Goal: Task Accomplishment & Management: Use online tool/utility

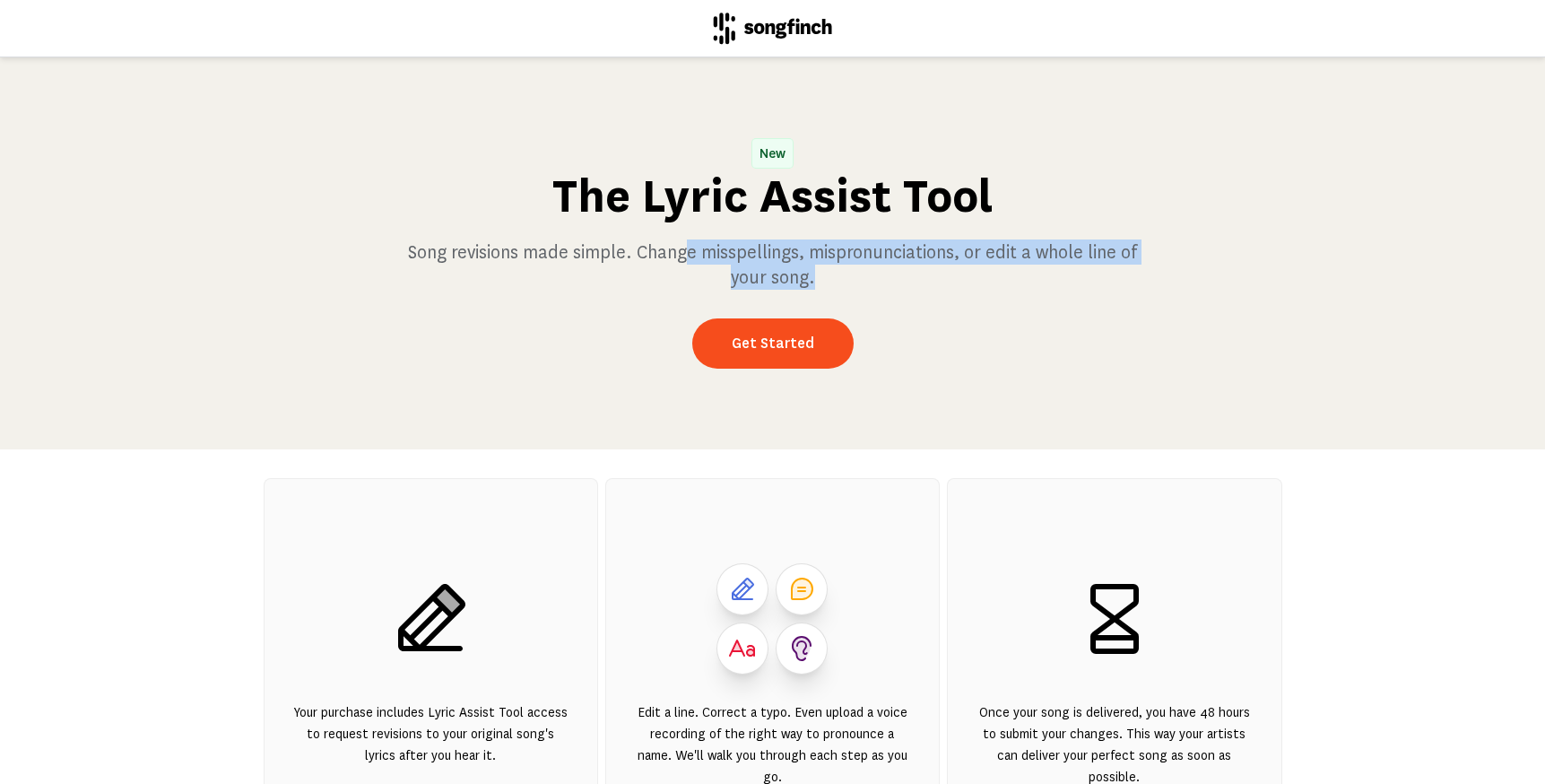
drag, startPoint x: 690, startPoint y: 255, endPoint x: 952, endPoint y: 302, distance: 266.2
click at [952, 302] on div "New The Lyric Assist Tool Song revisions made simple. Change misspellings, misp…" at bounding box center [772, 253] width 1545 height 392
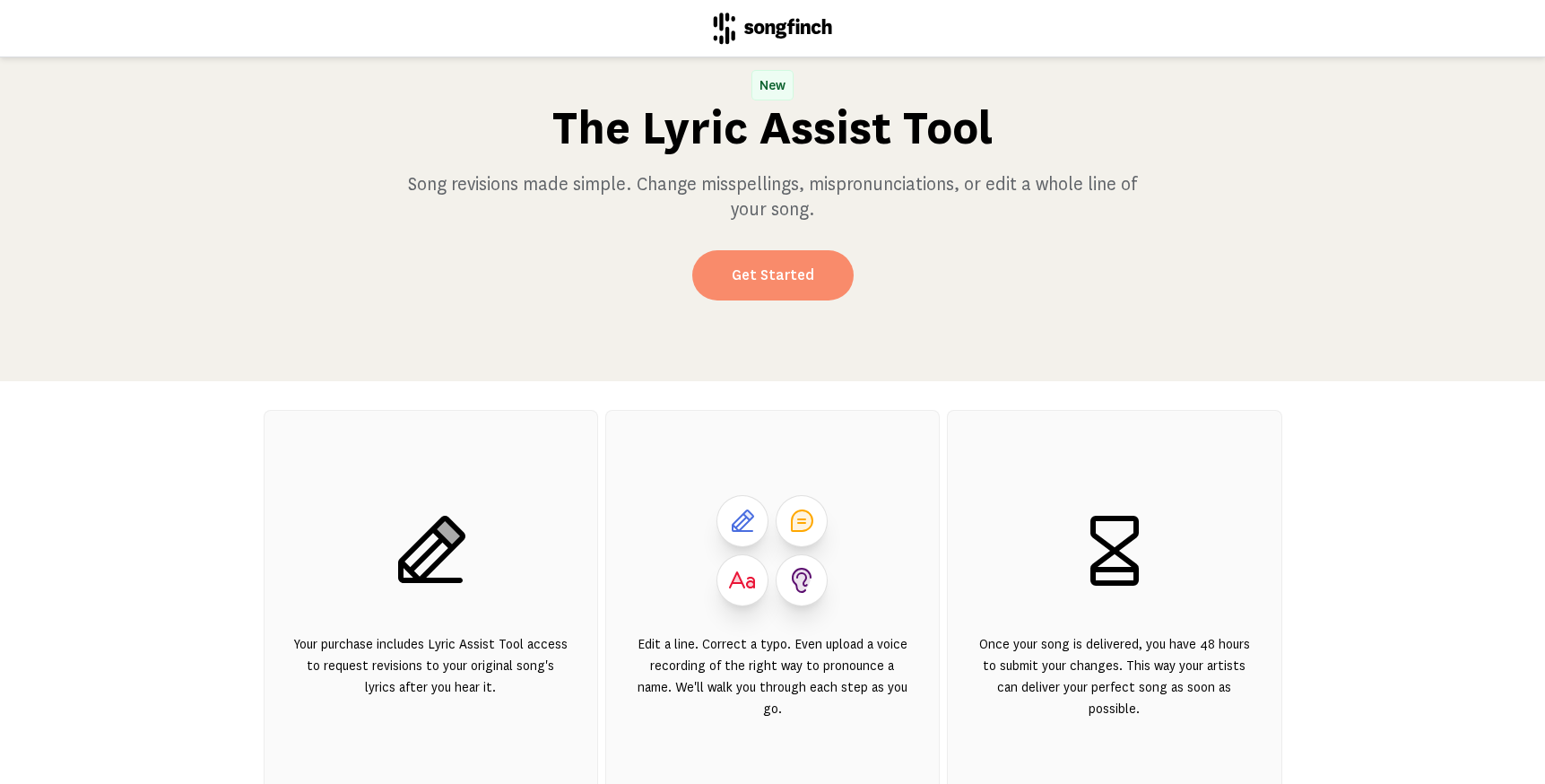
scroll to position [67, 0]
click at [762, 282] on link "Get Started" at bounding box center [773, 276] width 162 height 50
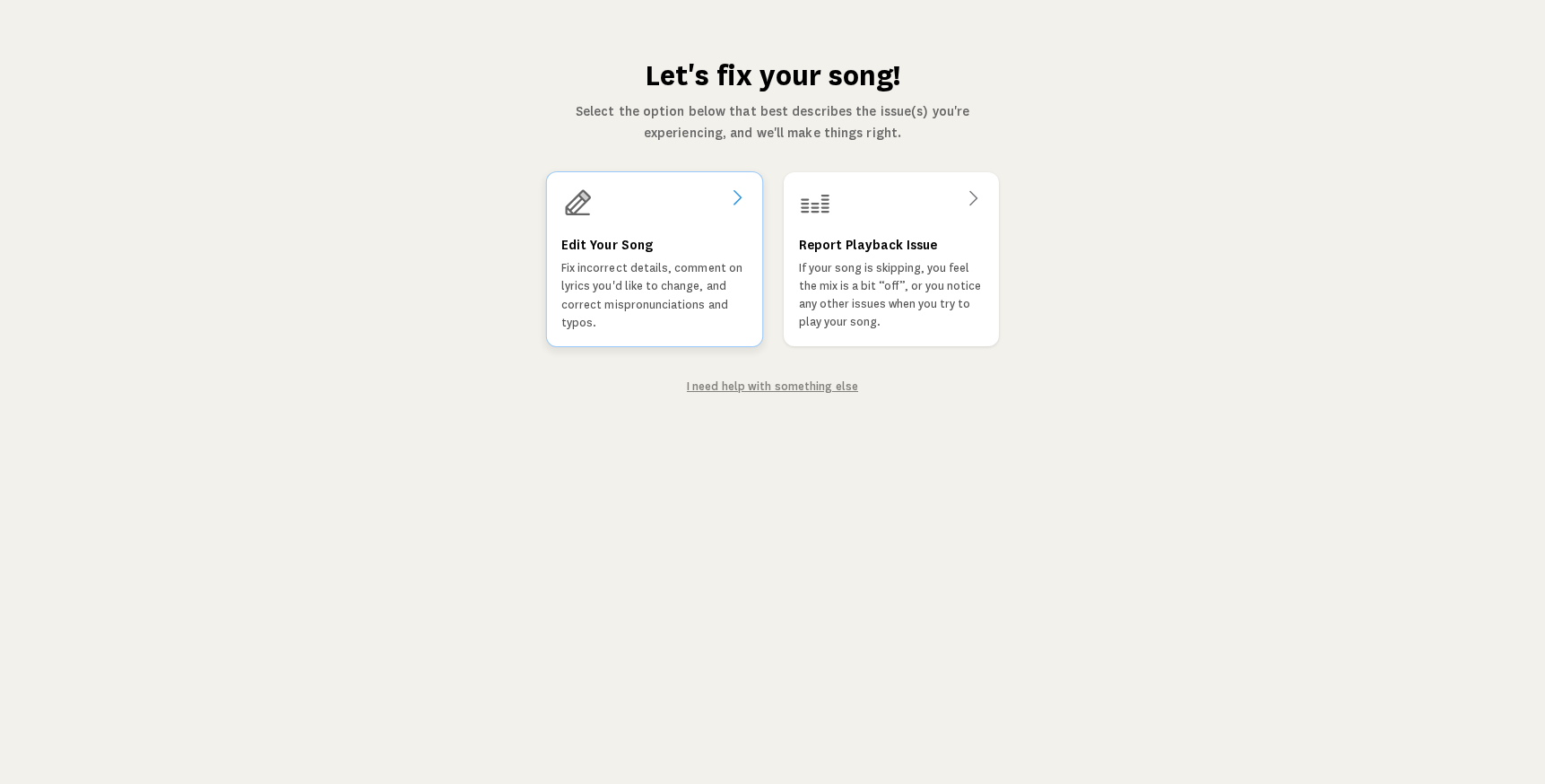
click at [737, 198] on icon at bounding box center [736, 197] width 21 height 21
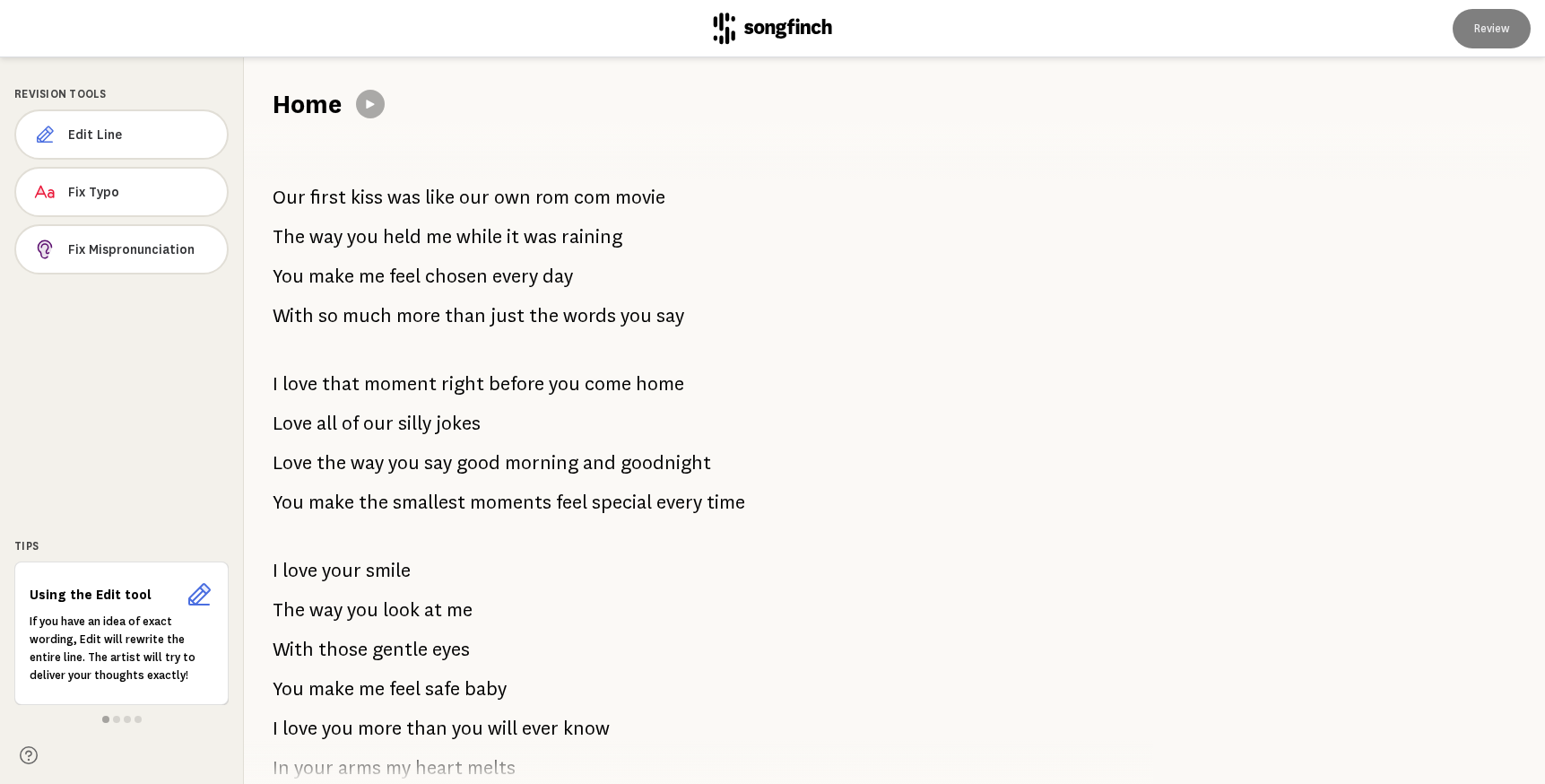
click at [664, 198] on div "Our first kiss was like our own rom com movie The way you held me while it was …" at bounding box center [688, 453] width 889 height 662
click at [633, 199] on span "movie" at bounding box center [641, 196] width 50 height 36
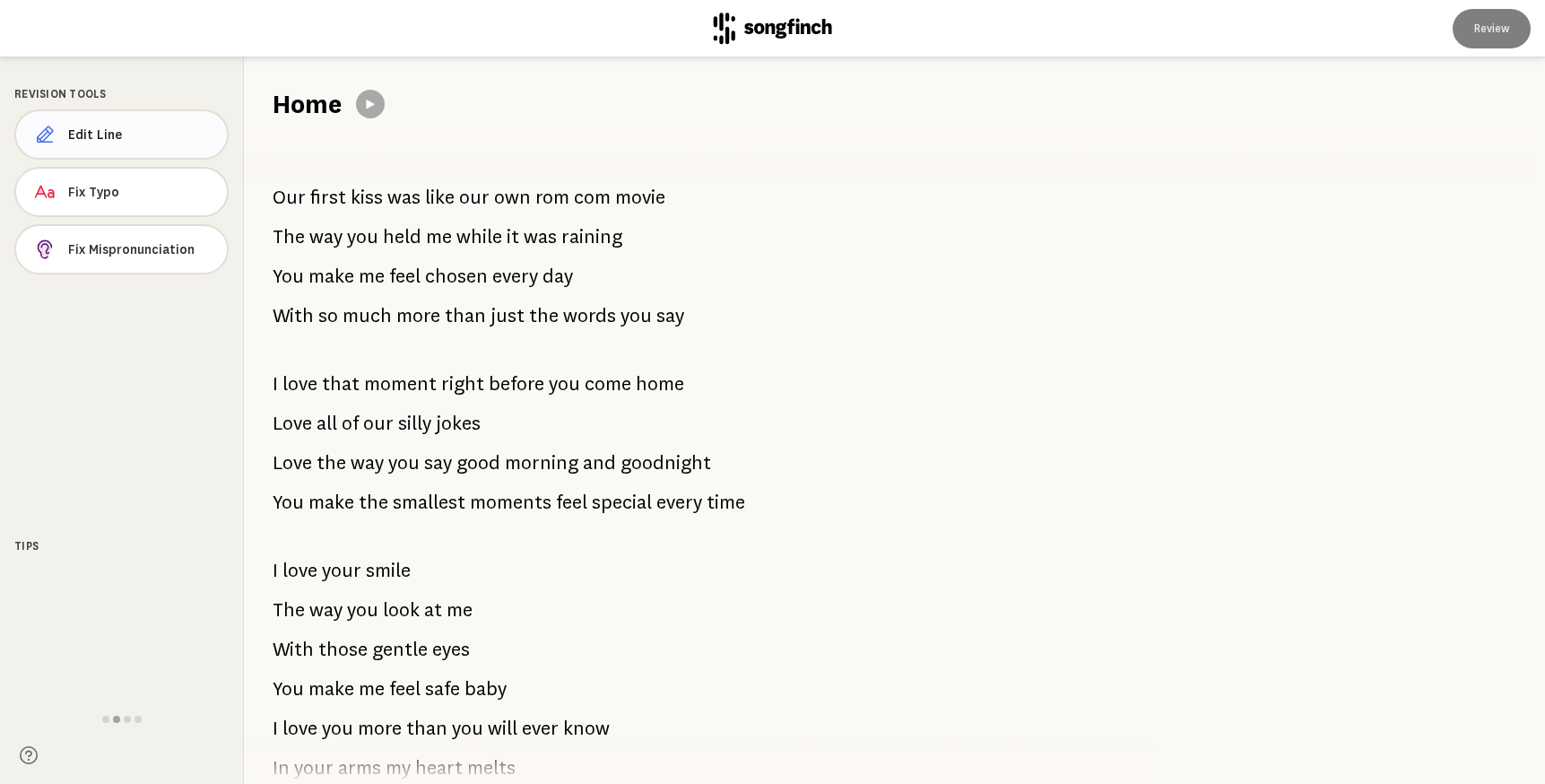
click at [101, 128] on span "Edit Line" at bounding box center [141, 134] width 144 height 18
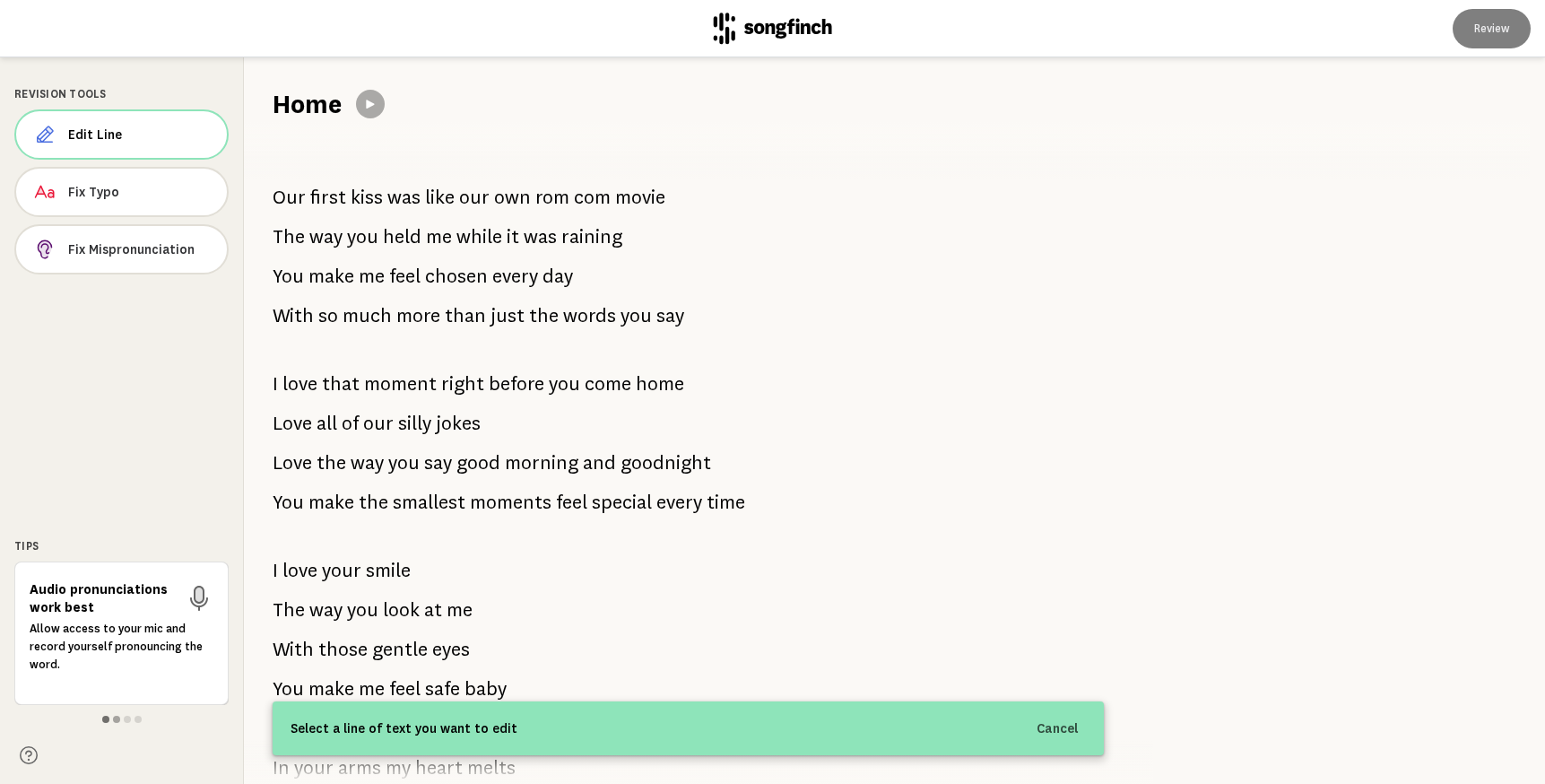
click at [108, 719] on span at bounding box center [105, 719] width 7 height 7
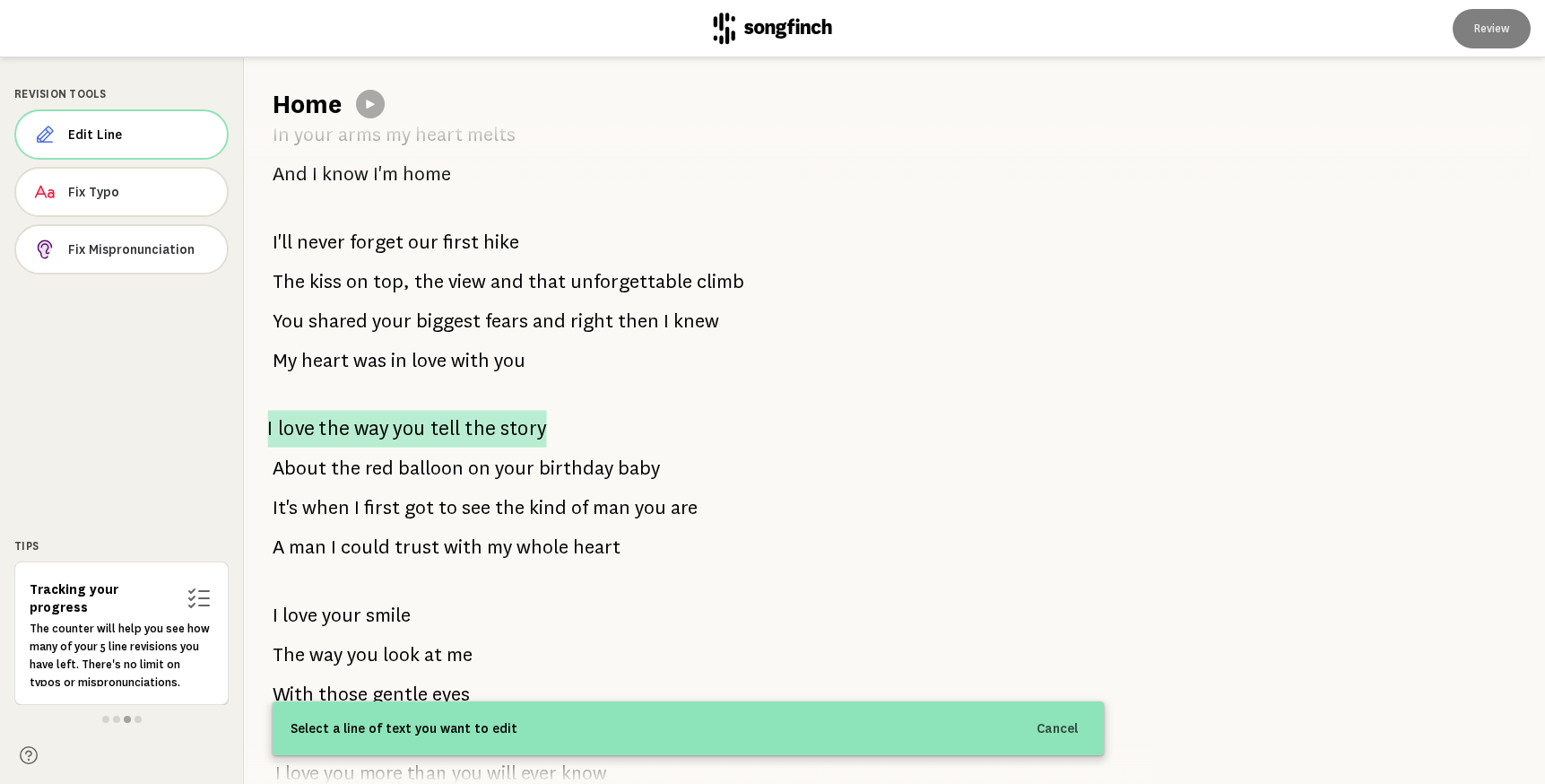
scroll to position [649, 0]
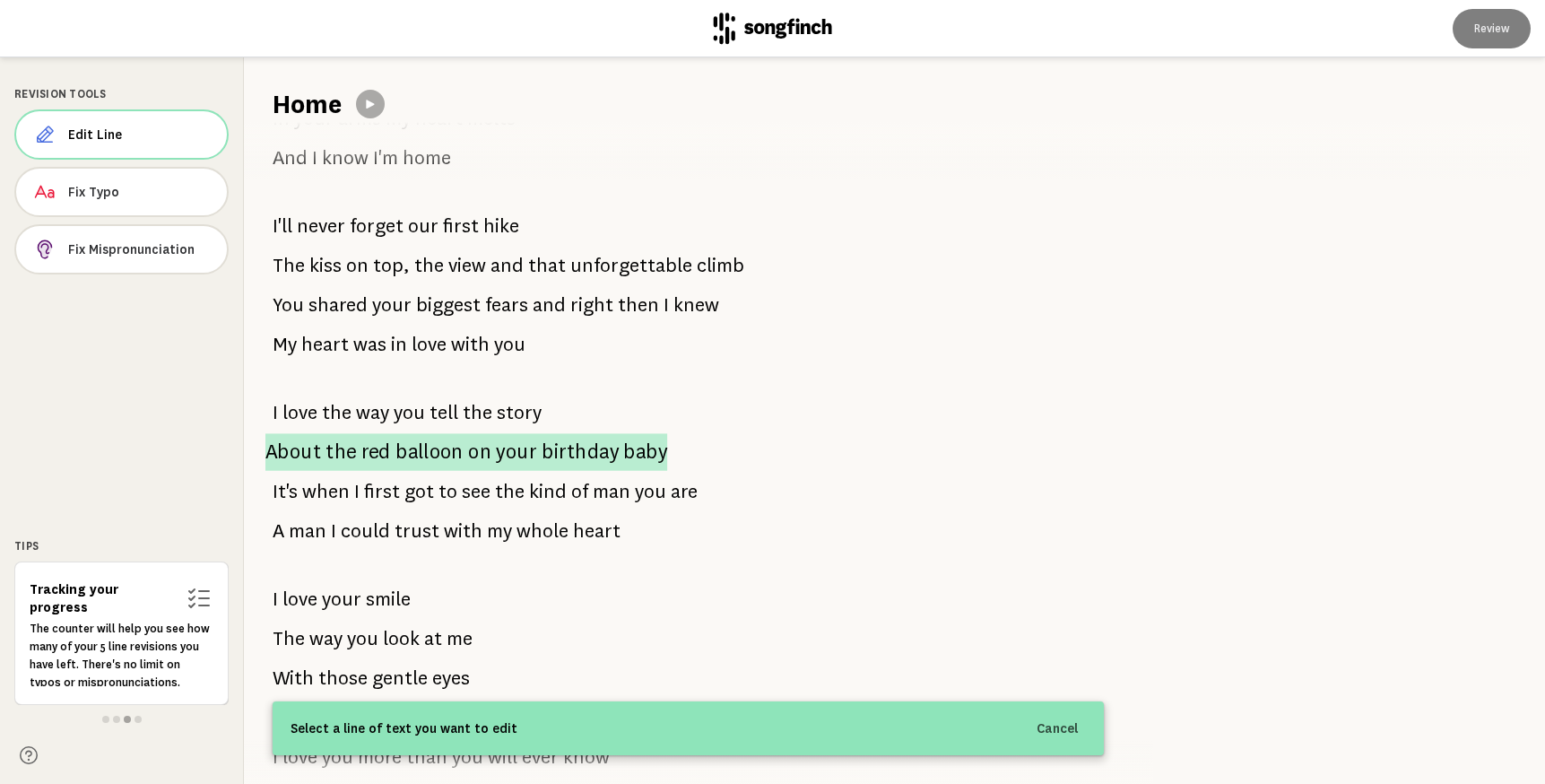
click at [482, 450] on span "on" at bounding box center [480, 452] width 23 height 38
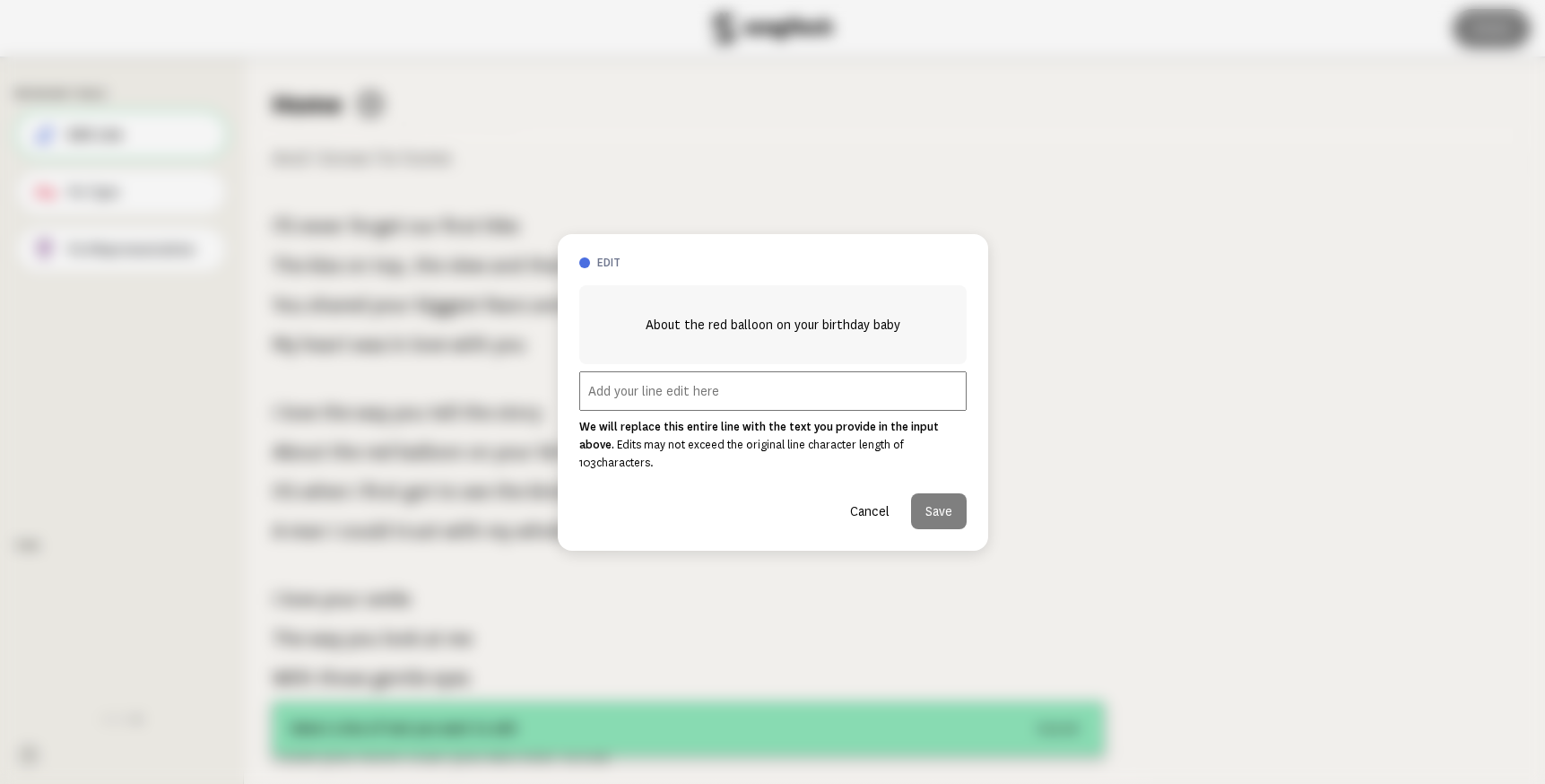
click at [742, 325] on span "About the red balloon on your birthday baby" at bounding box center [772, 325] width 254 height 21
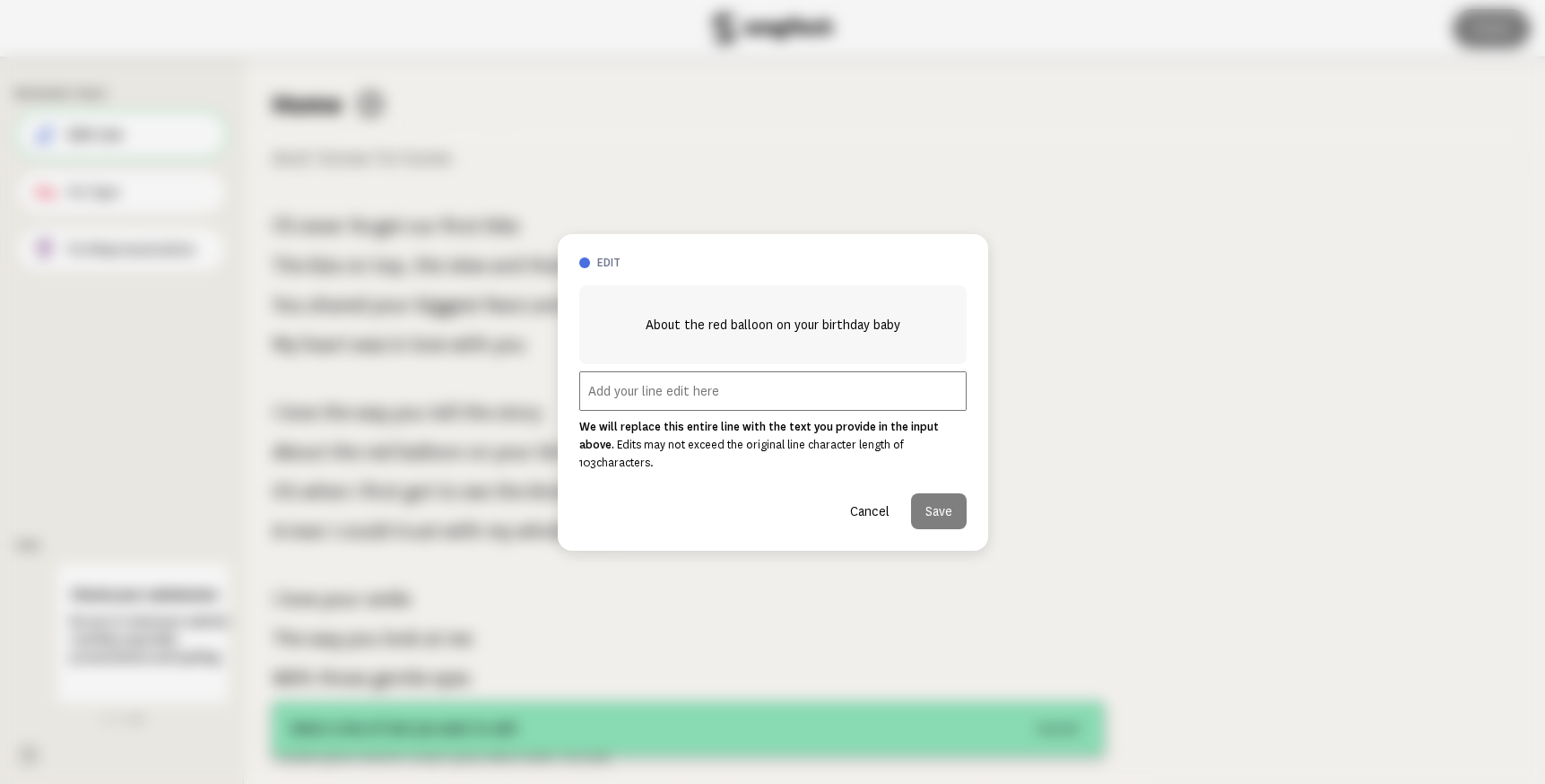
click at [677, 402] on input "text" at bounding box center [773, 391] width 387 height 39
type input "b"
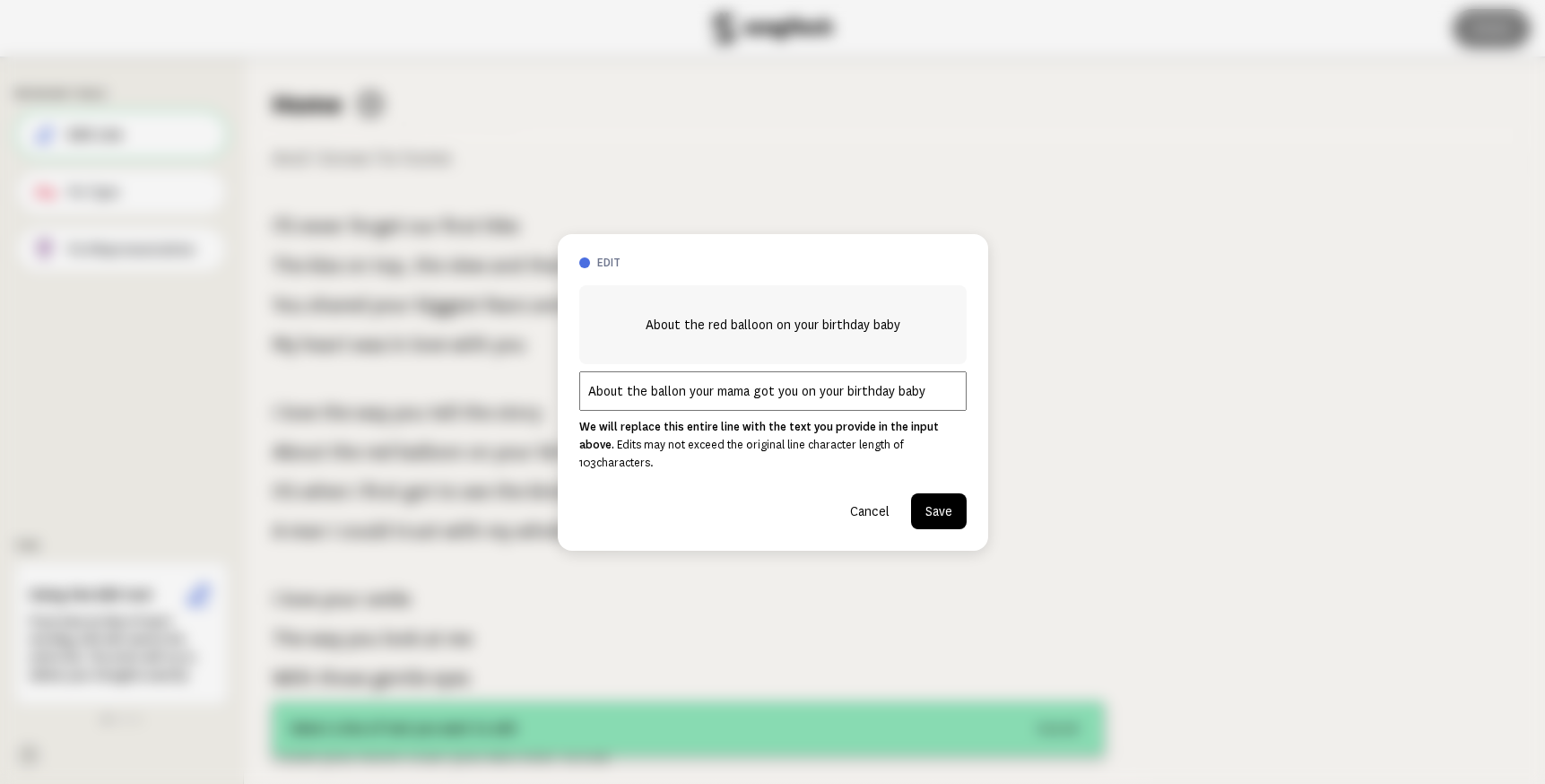
type input "About the ballon your mama got you on your birthday baby"
click at [941, 503] on button "Save" at bounding box center [939, 510] width 56 height 36
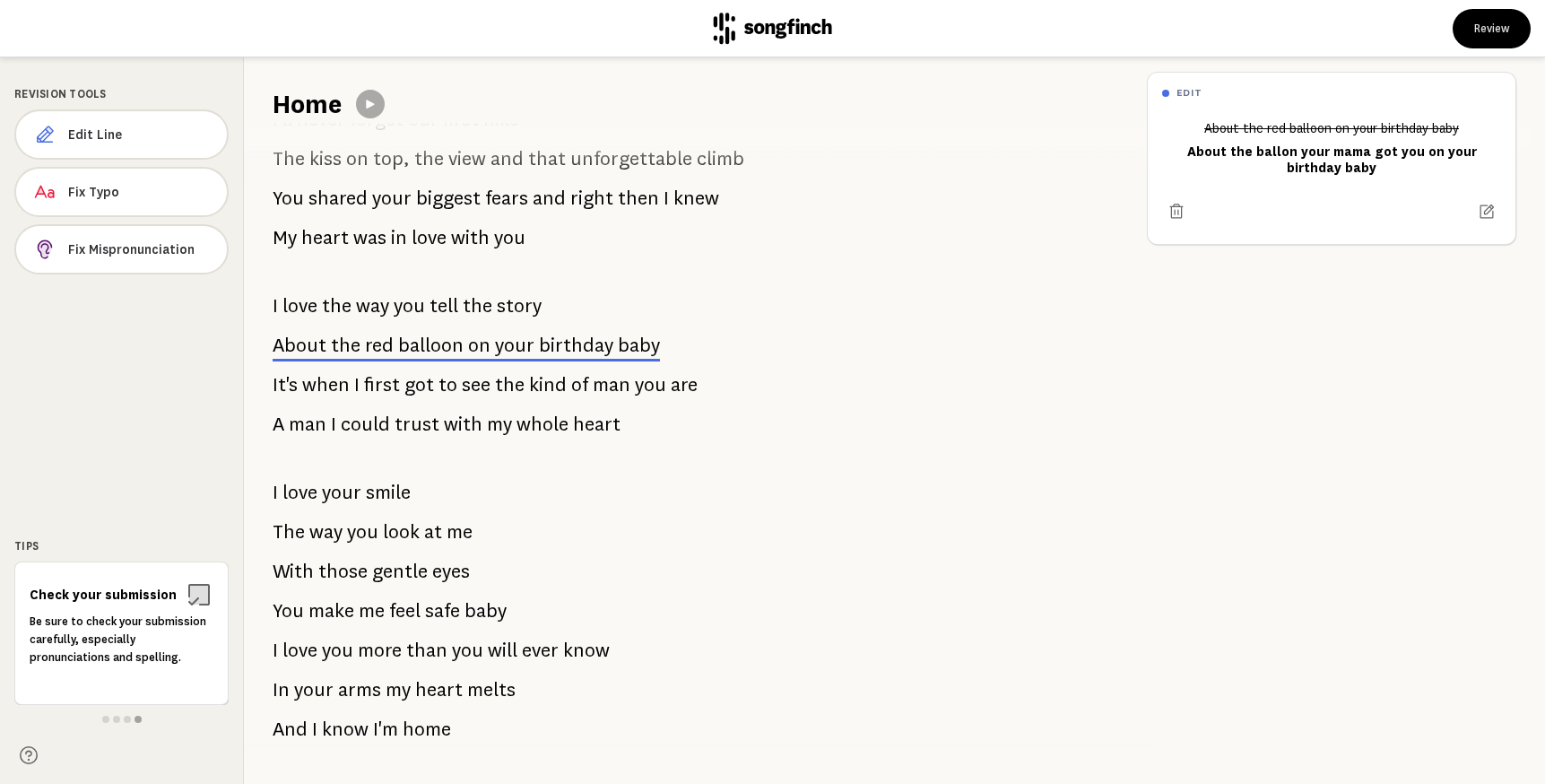
scroll to position [760, 0]
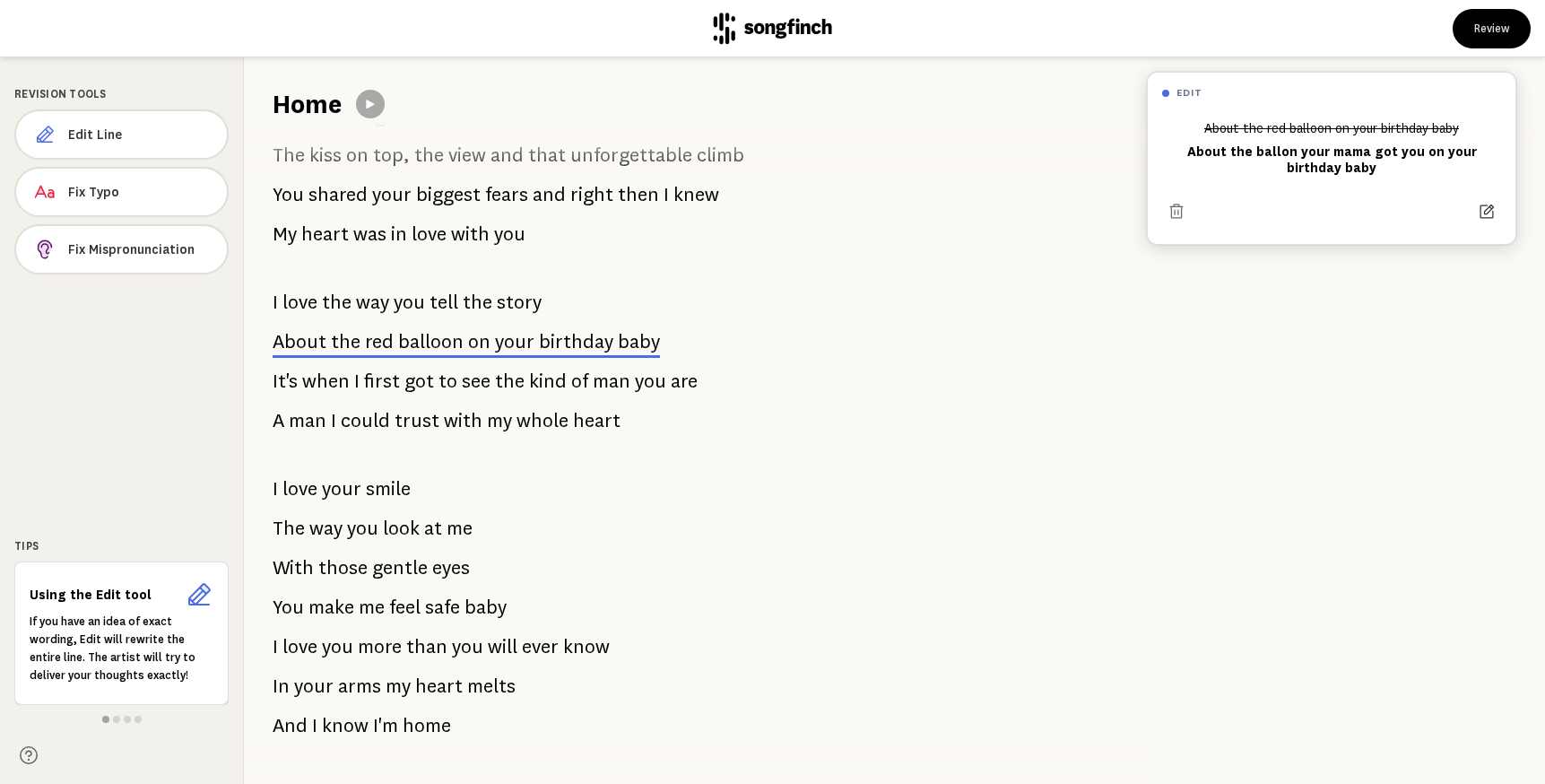
click at [1488, 207] on icon at bounding box center [1487, 211] width 14 height 14
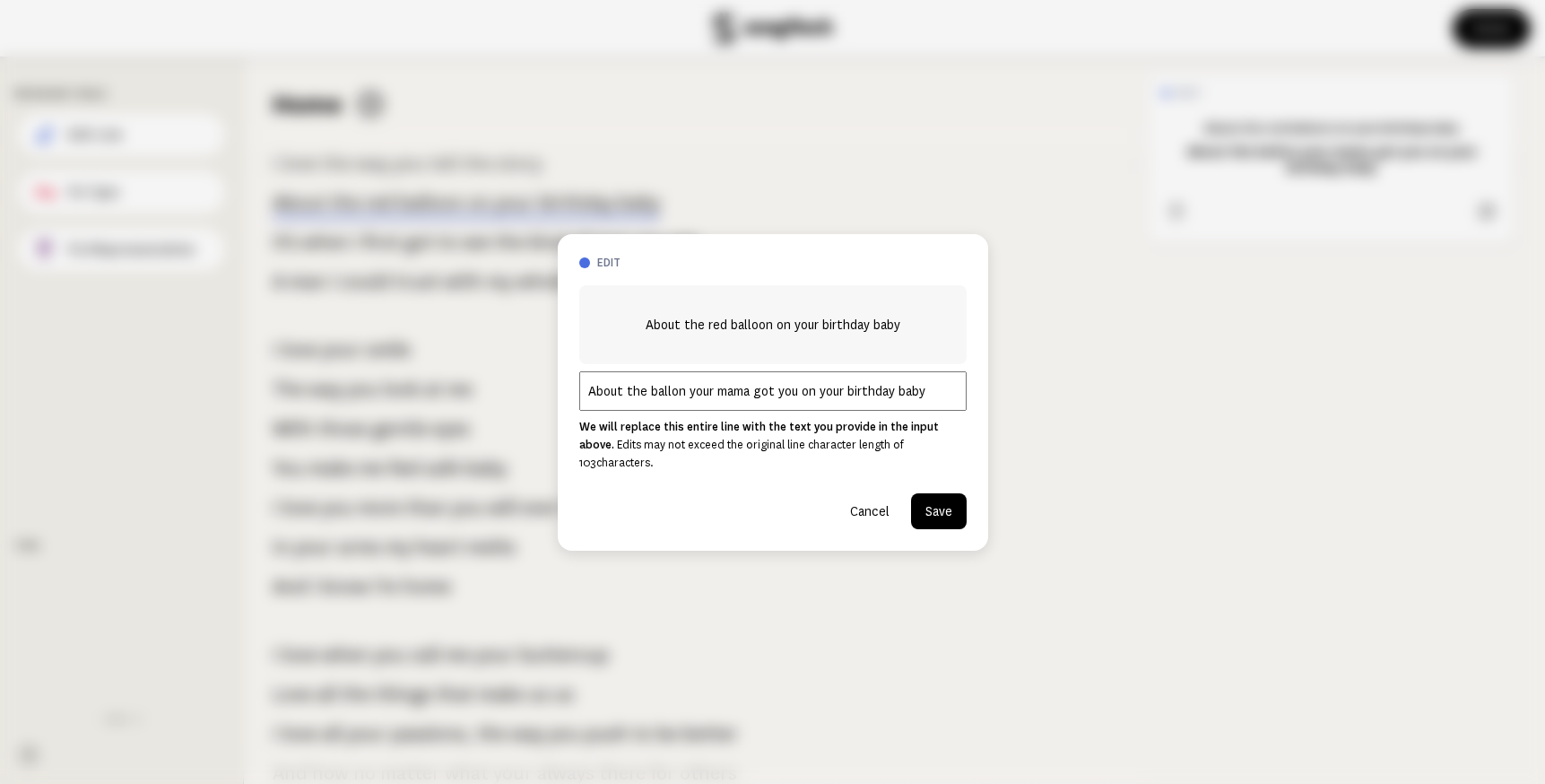
scroll to position [917, 0]
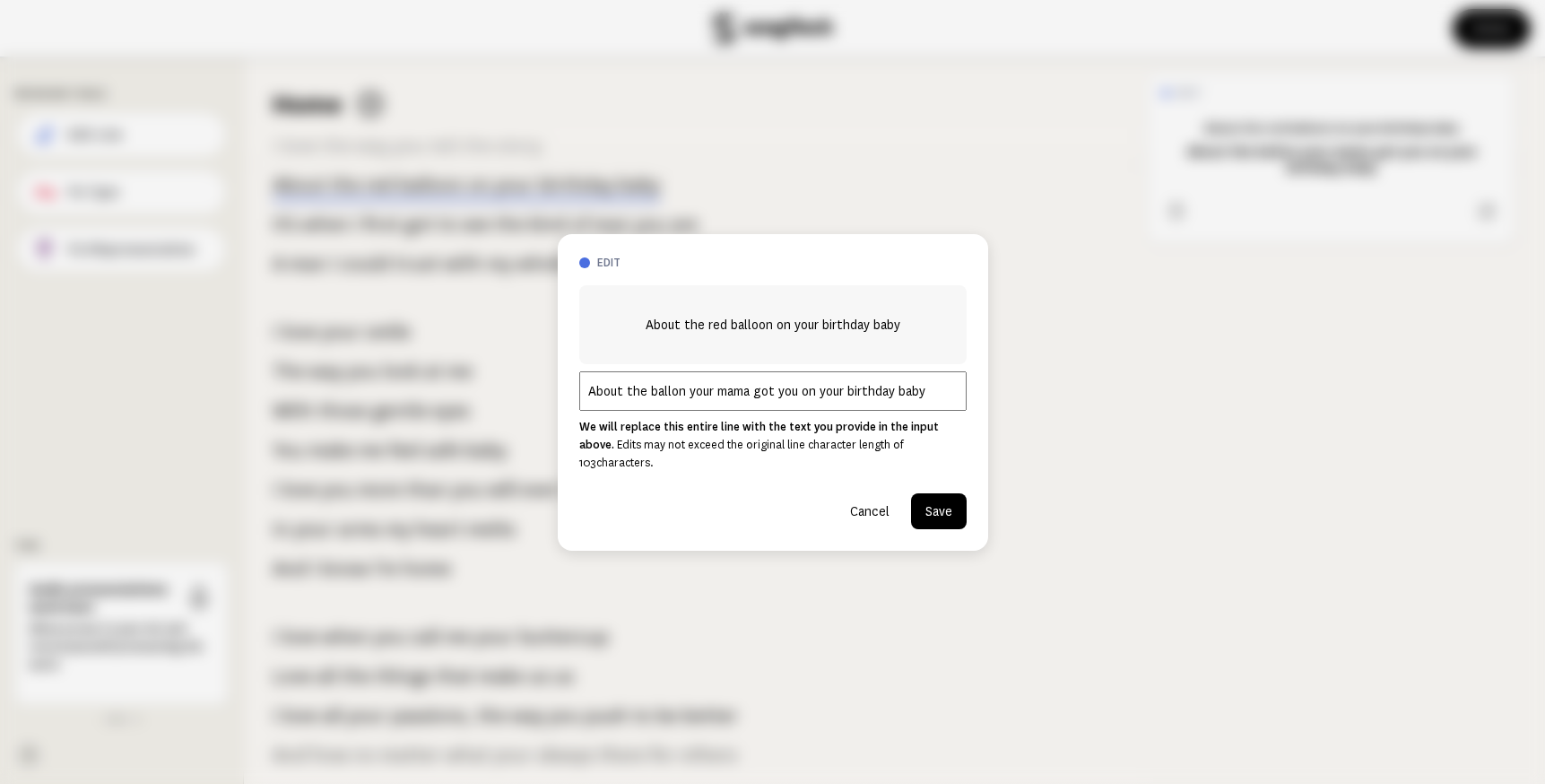
drag, startPoint x: 817, startPoint y: 400, endPoint x: 939, endPoint y: 398, distance: 122.0
click at [939, 398] on input "About the ballon your mama got you on your birthday baby" at bounding box center [773, 391] width 387 height 39
click at [932, 512] on button "Save" at bounding box center [939, 510] width 56 height 36
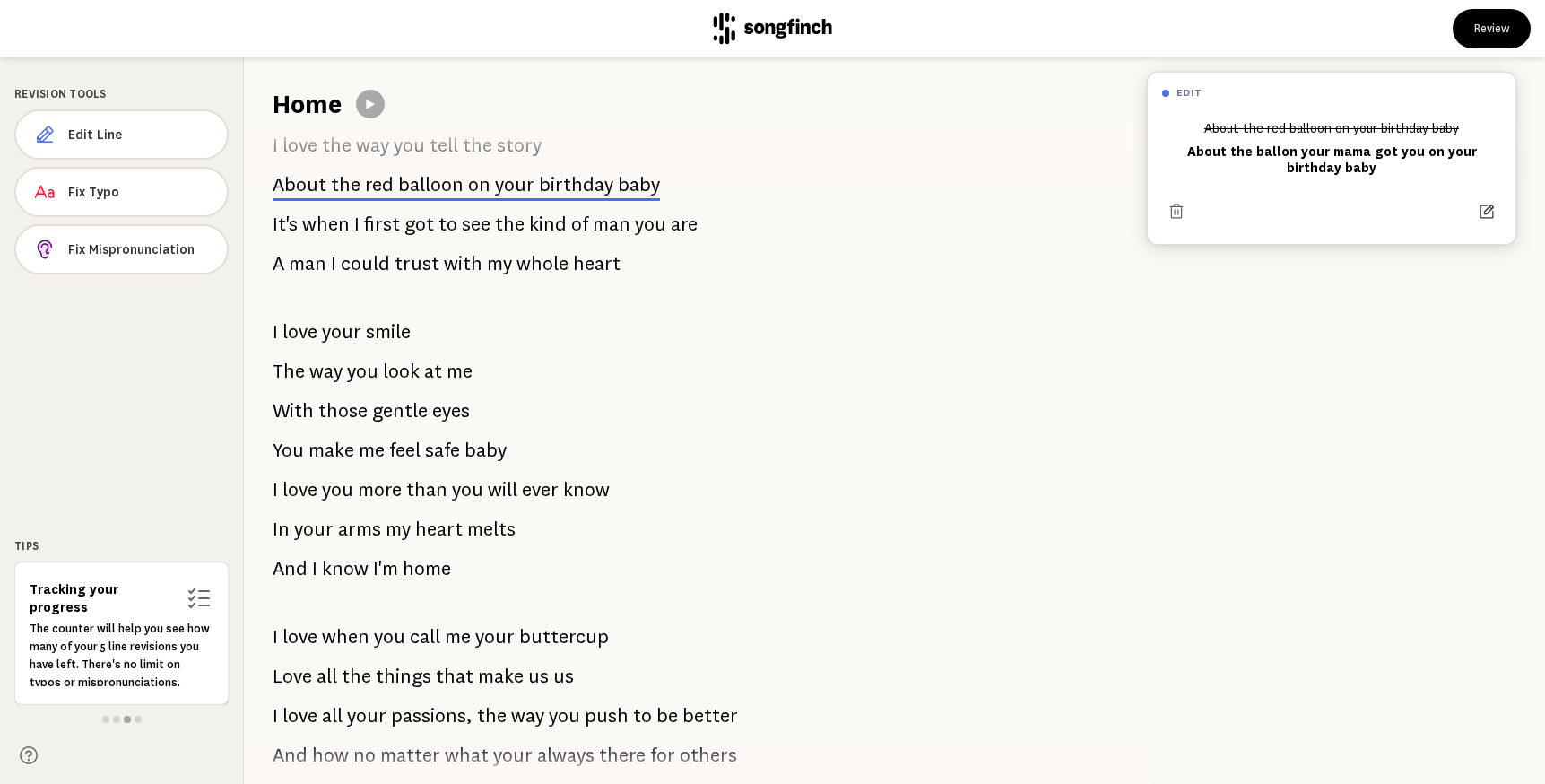
click at [1490, 204] on icon at bounding box center [1487, 211] width 18 height 18
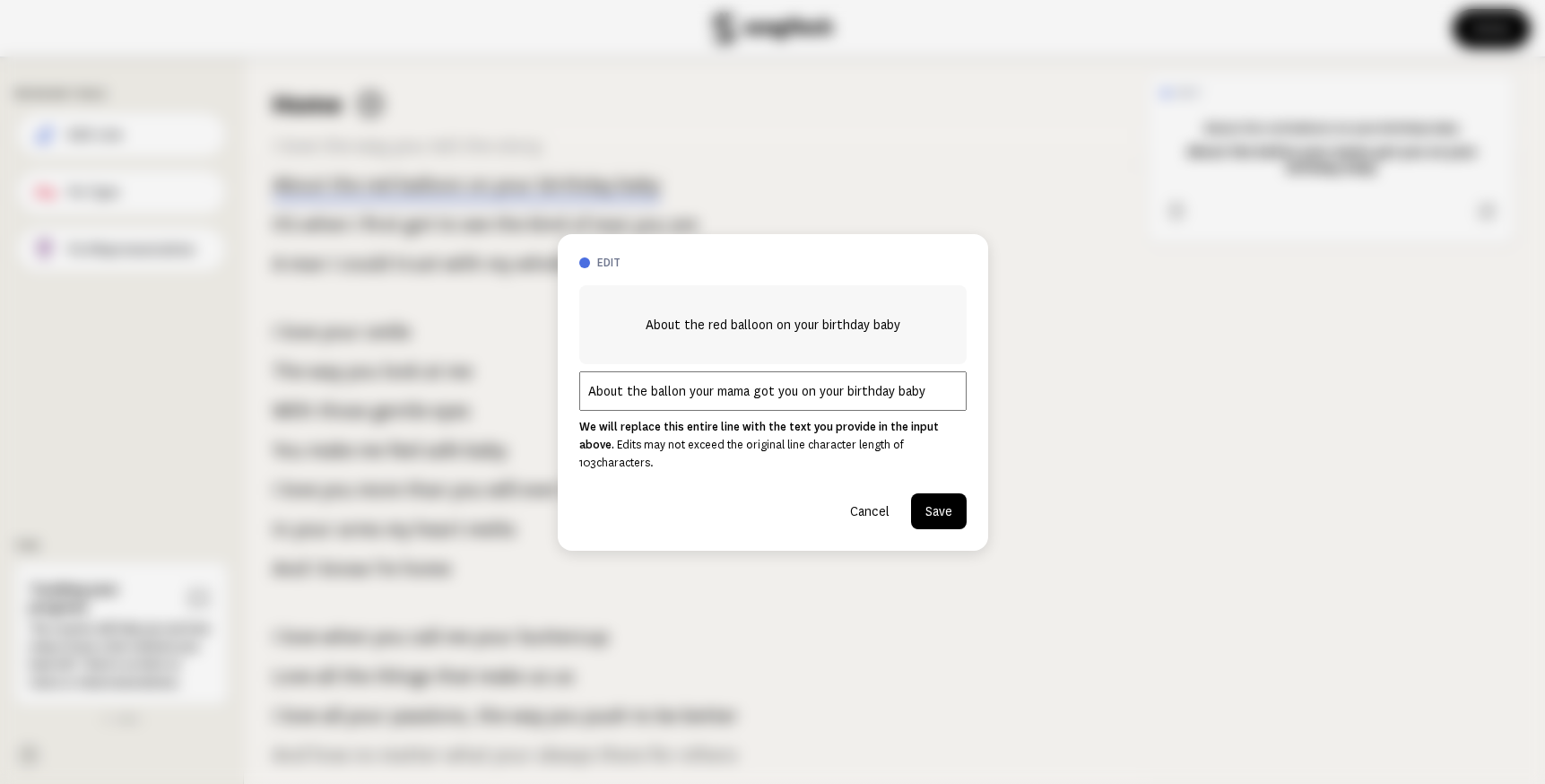
drag, startPoint x: 822, startPoint y: 399, endPoint x: 841, endPoint y: 399, distance: 19.0
click at [841, 399] on input "About the ballon your mama got you on your birthday baby" at bounding box center [773, 391] width 387 height 39
type input "About the ballon your mama got you for your birthday baby"
click at [933, 498] on button "Save" at bounding box center [939, 510] width 56 height 36
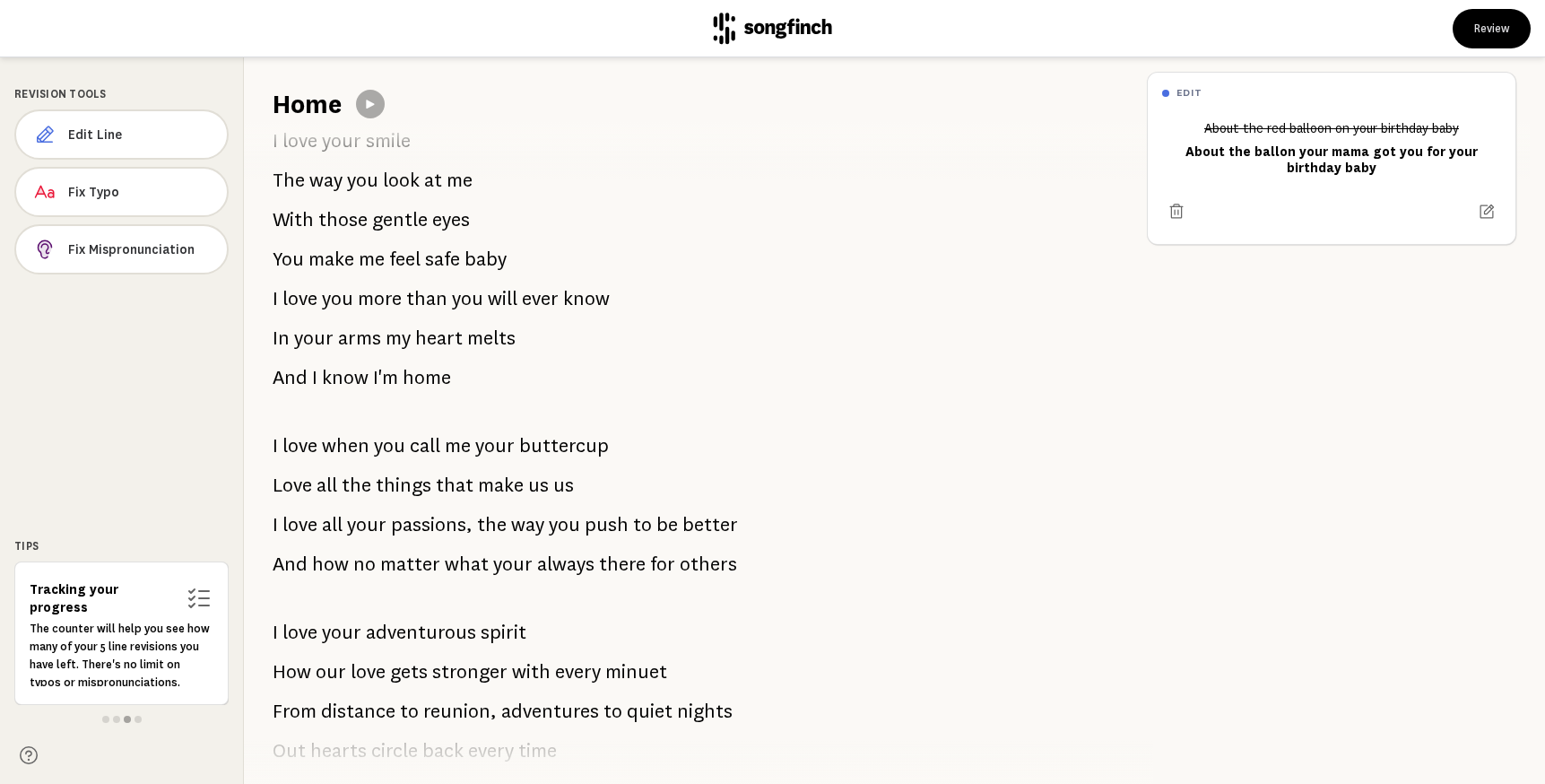
scroll to position [1114, 0]
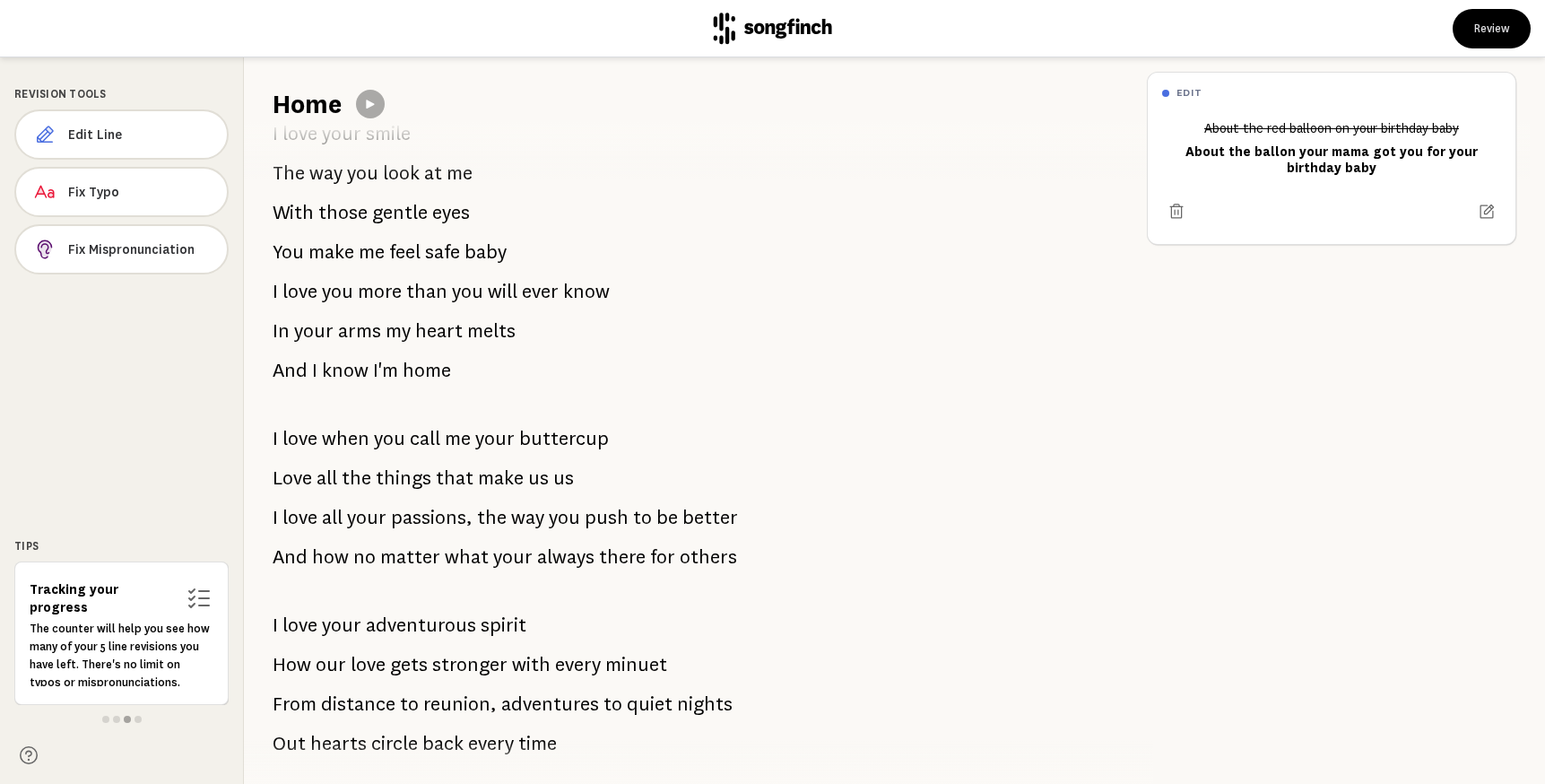
click at [557, 520] on span "you" at bounding box center [564, 517] width 32 height 36
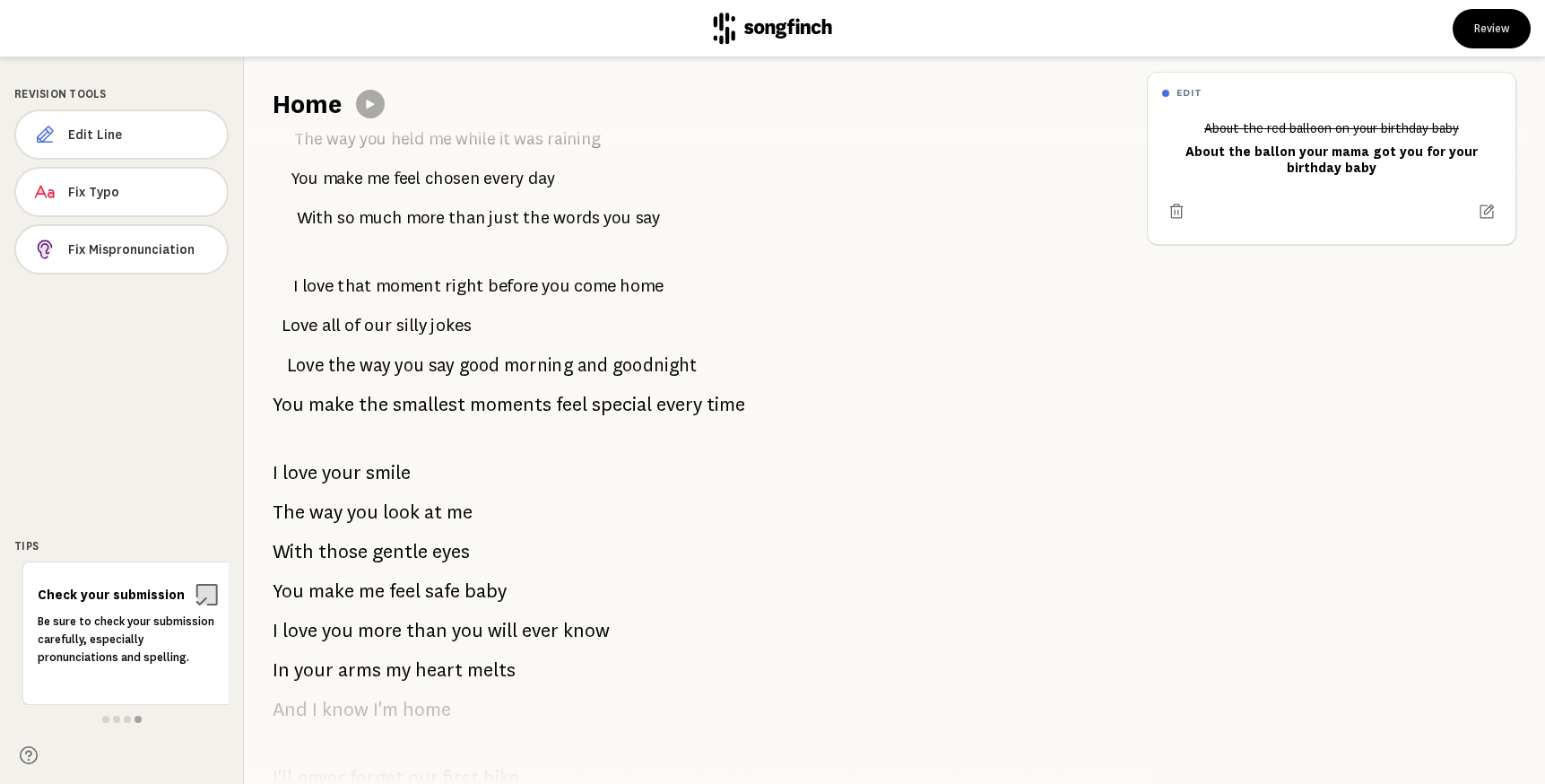
scroll to position [0, 0]
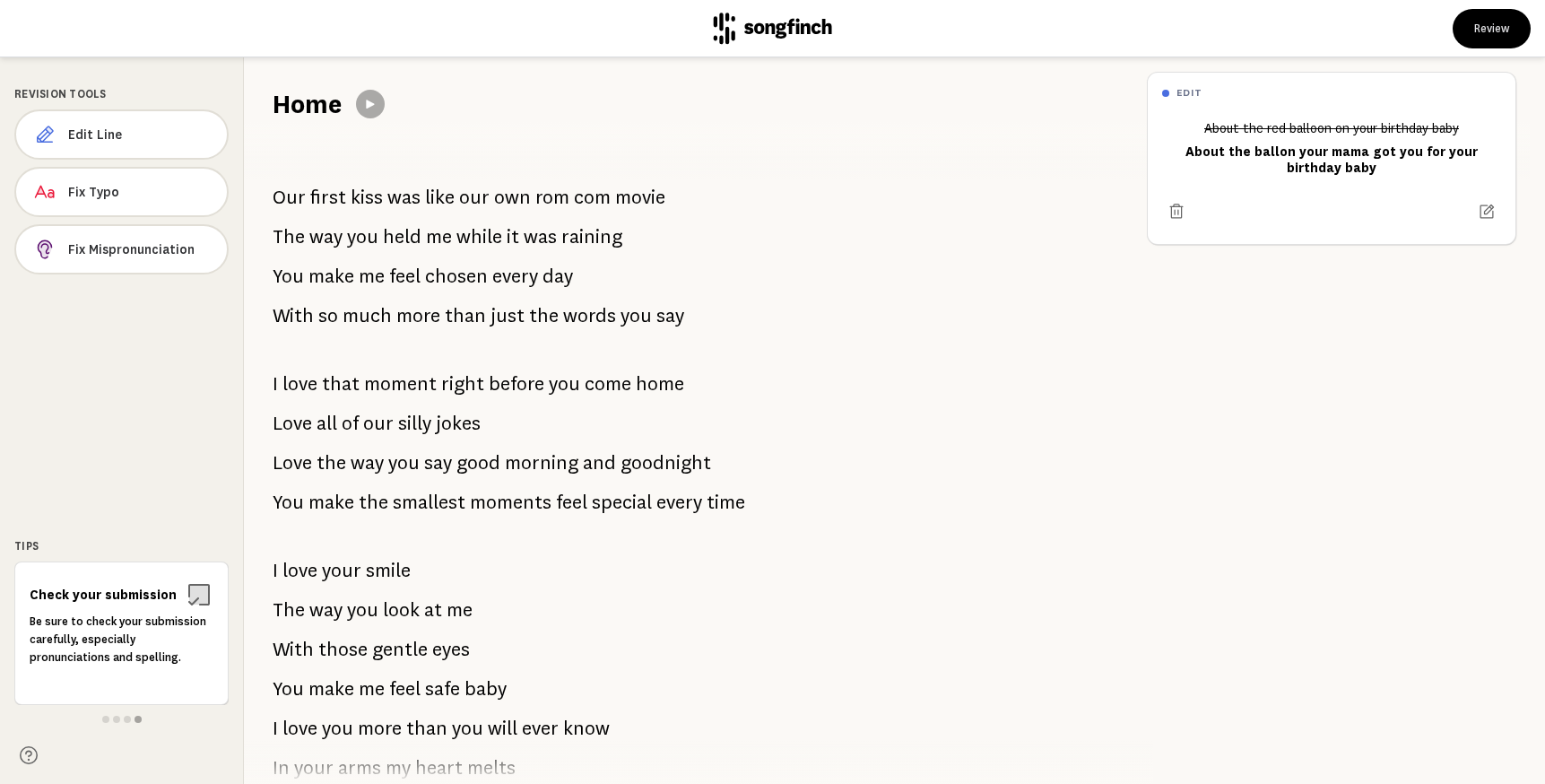
drag, startPoint x: 275, startPoint y: 195, endPoint x: 451, endPoint y: 410, distance: 277.9
click at [451, 407] on div "Our first kiss was like our own rom com movie The way you held me while it was …" at bounding box center [688, 453] width 889 height 662
drag, startPoint x: 680, startPoint y: 317, endPoint x: 457, endPoint y: 267, distance: 228.5
click at [457, 267] on div "Our first kiss was like our own rom com movie The way you held me while it was …" at bounding box center [688, 453] width 889 height 662
drag, startPoint x: 276, startPoint y: 197, endPoint x: 684, endPoint y: 331, distance: 429.4
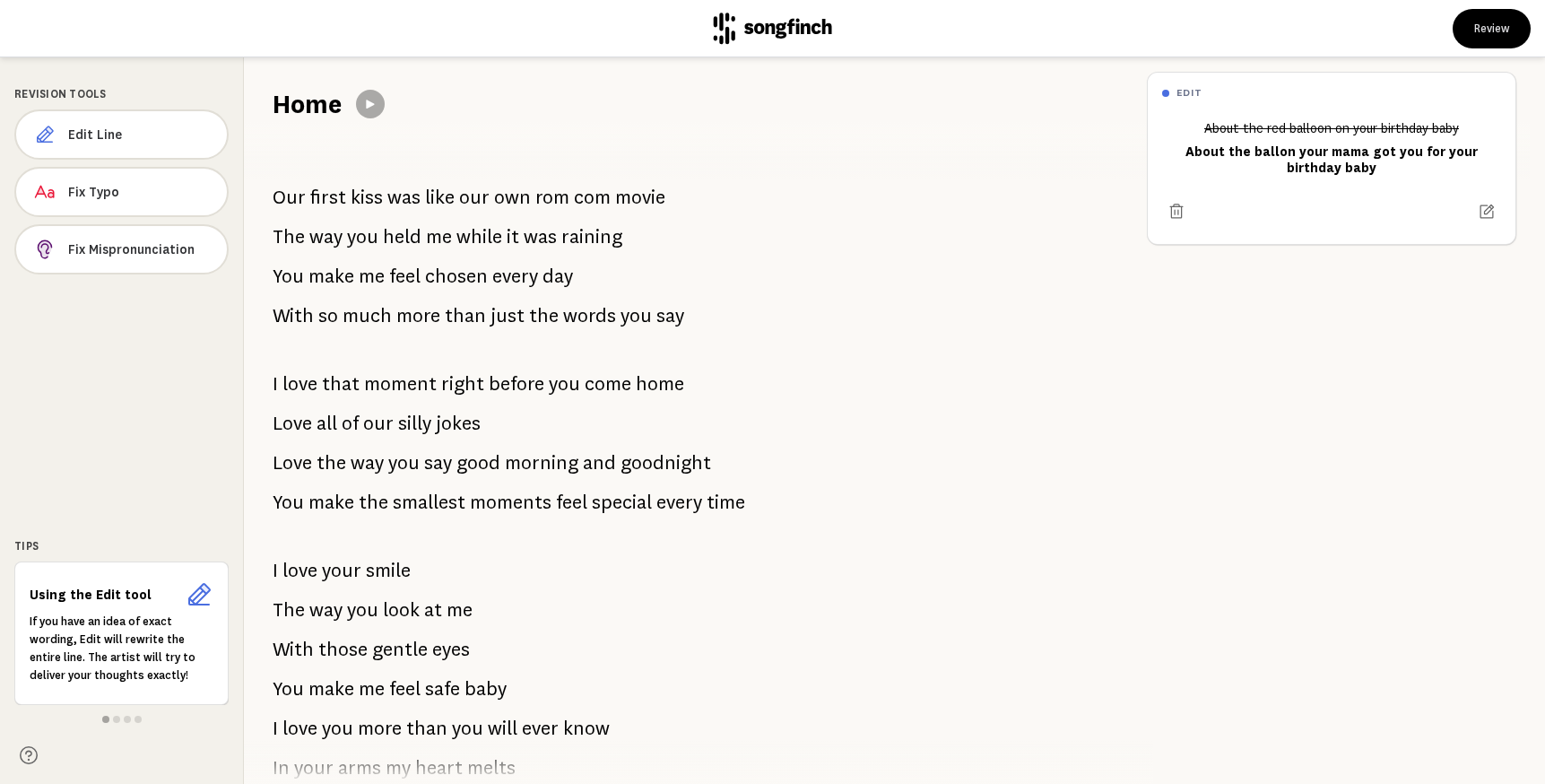
click at [684, 331] on div "Our first kiss was like our own rom com movie The way you held me while it was …" at bounding box center [688, 453] width 889 height 662
click at [574, 194] on span "com" at bounding box center [592, 196] width 37 height 36
click at [380, 196] on p "Our first kiss was like our own rom com movie" at bounding box center [469, 196] width 393 height 36
click at [1483, 210] on icon at bounding box center [1487, 211] width 18 height 18
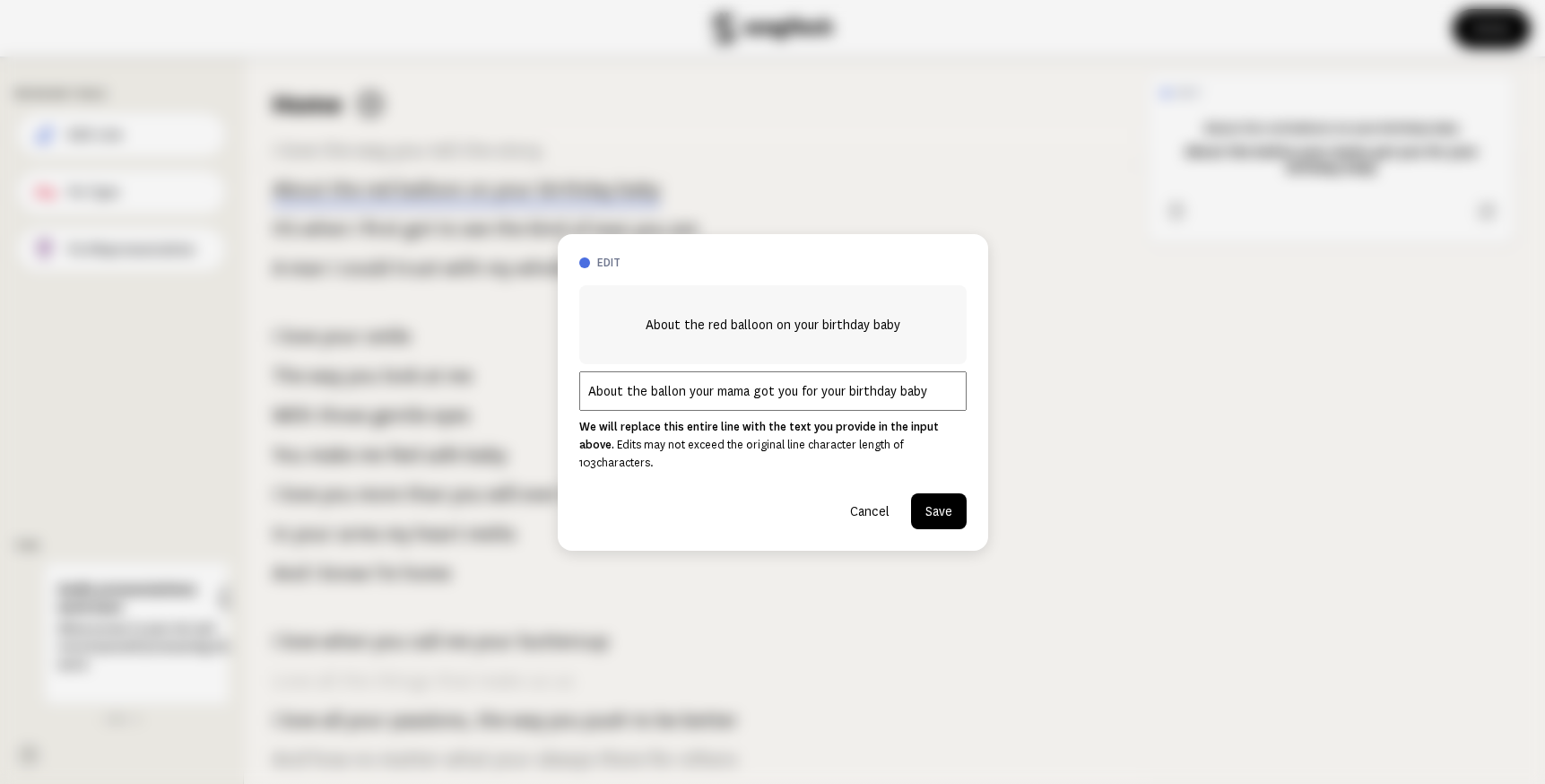
scroll to position [917, 0]
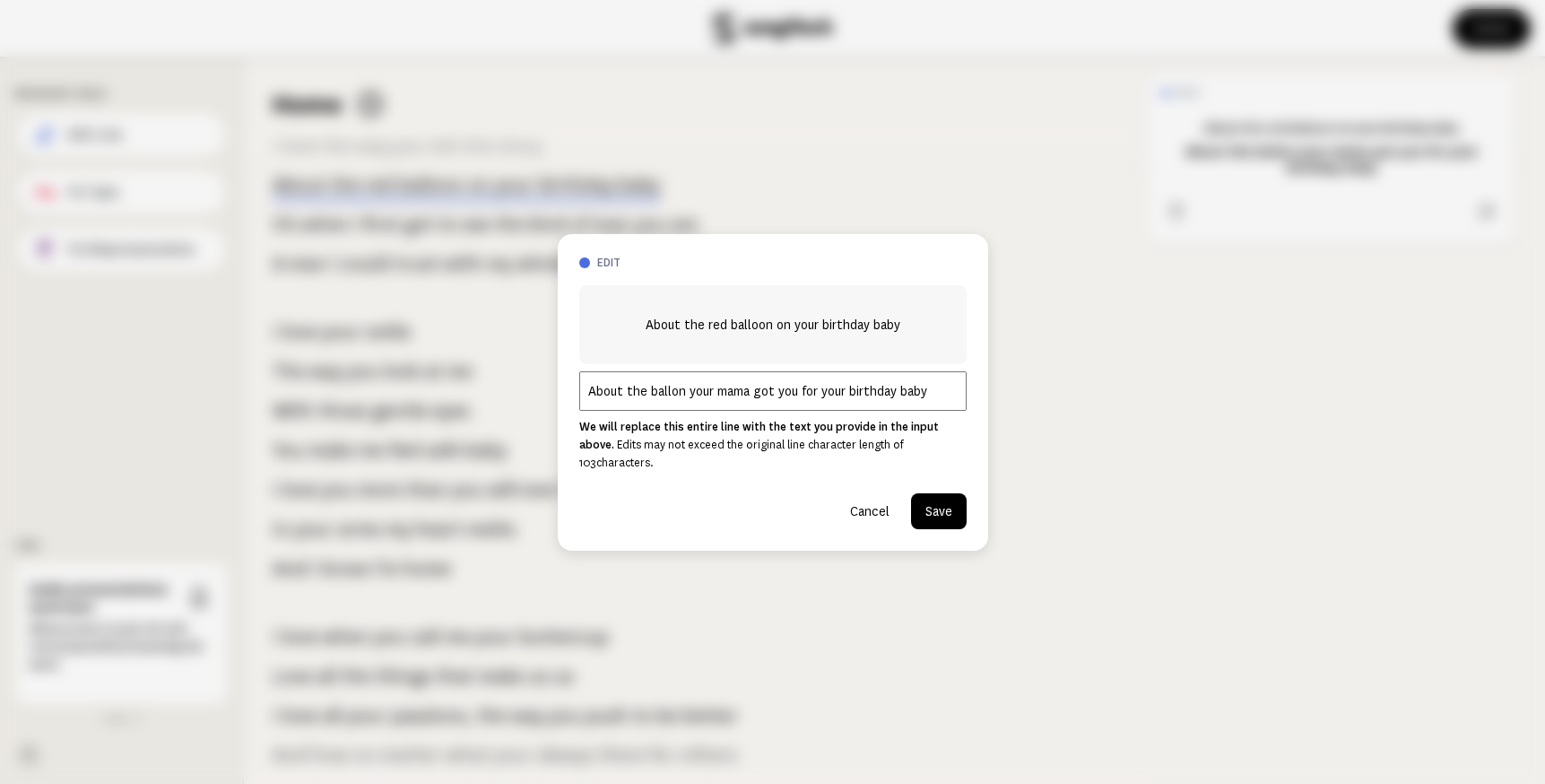
click at [875, 507] on button "Cancel" at bounding box center [870, 510] width 68 height 36
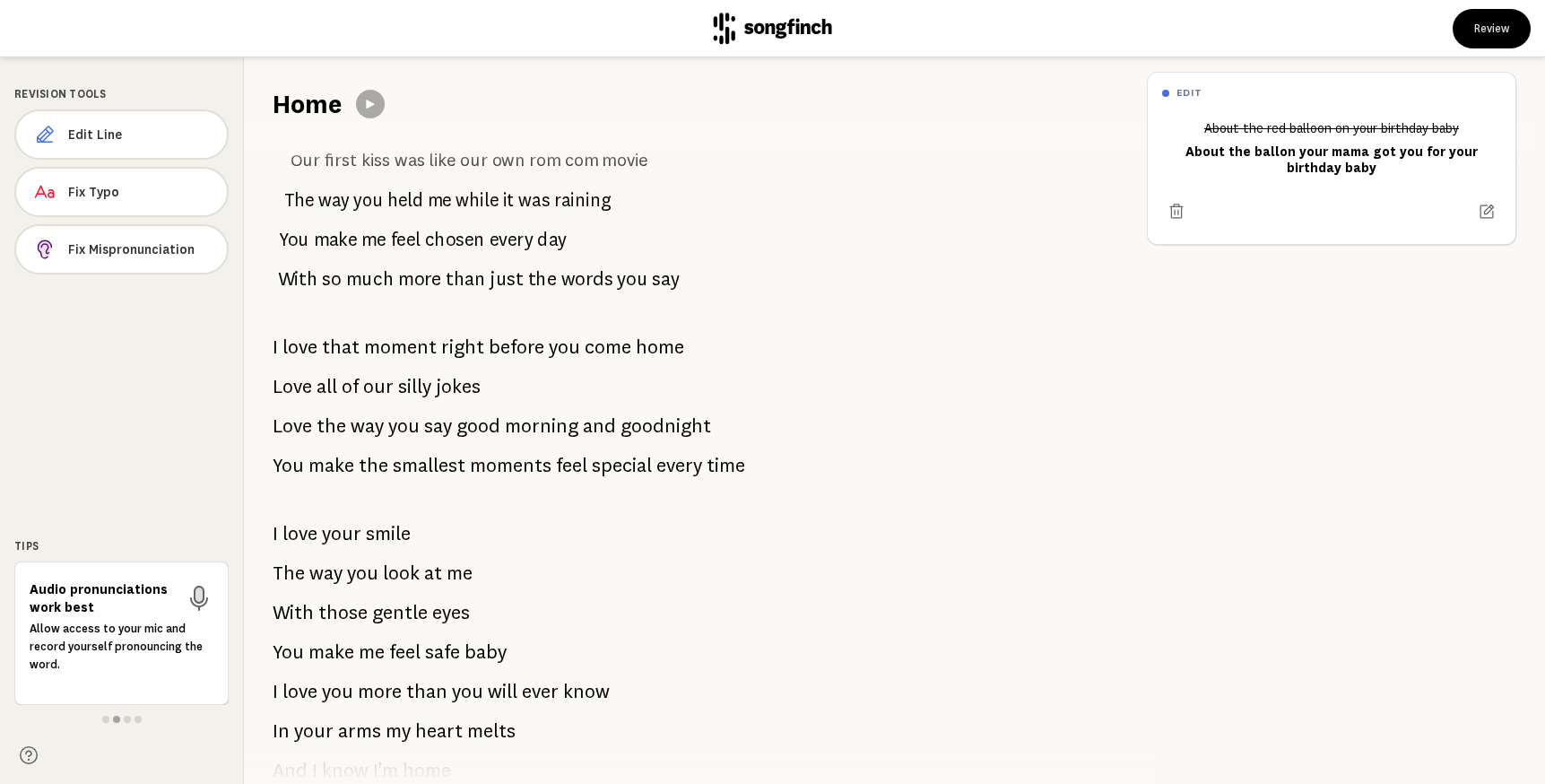
scroll to position [0, 0]
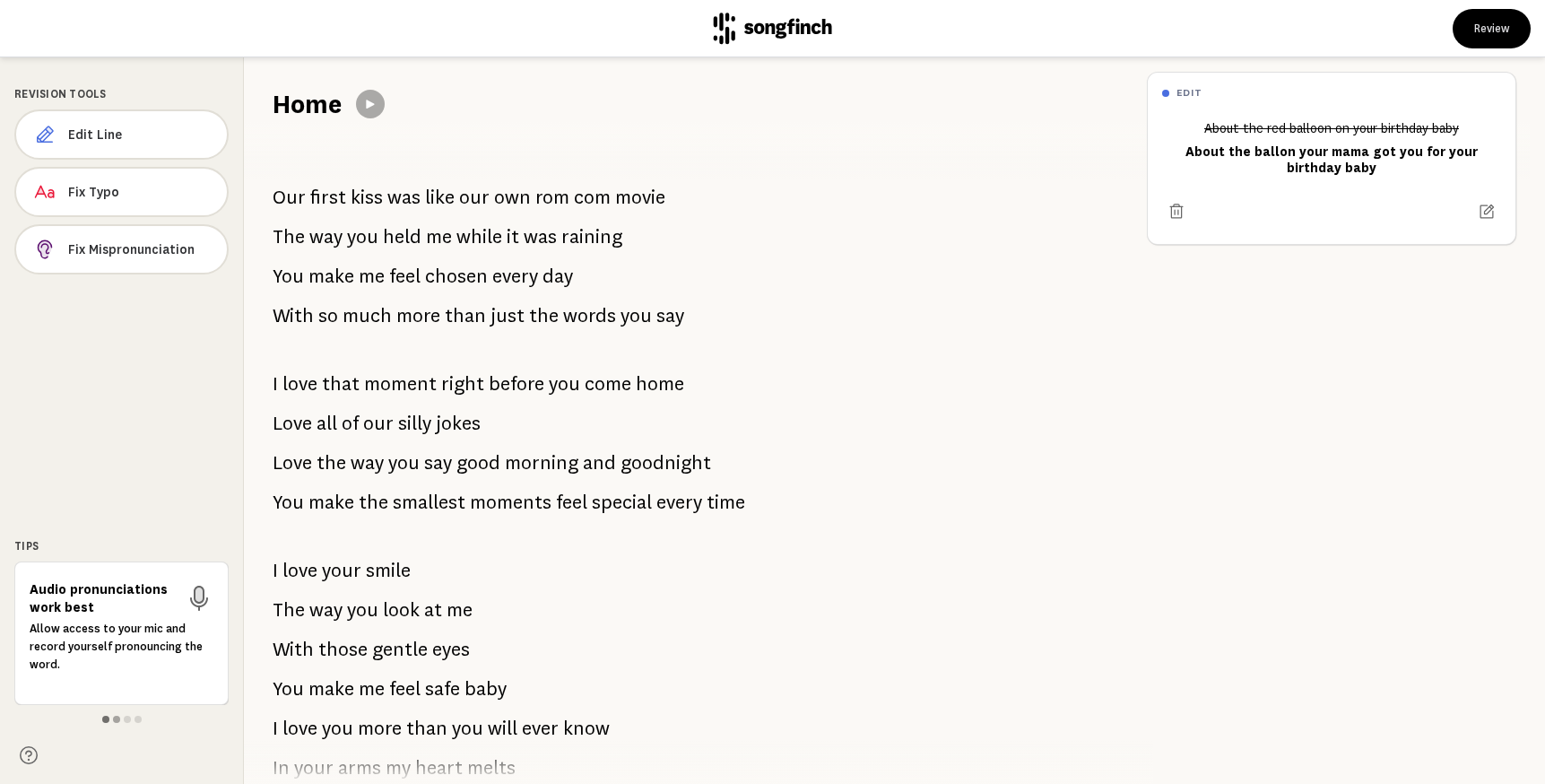
click at [105, 716] on span at bounding box center [105, 719] width 7 height 7
click at [201, 593] on icon at bounding box center [199, 594] width 29 height 29
click at [105, 134] on span "Edit Line" at bounding box center [141, 134] width 144 height 18
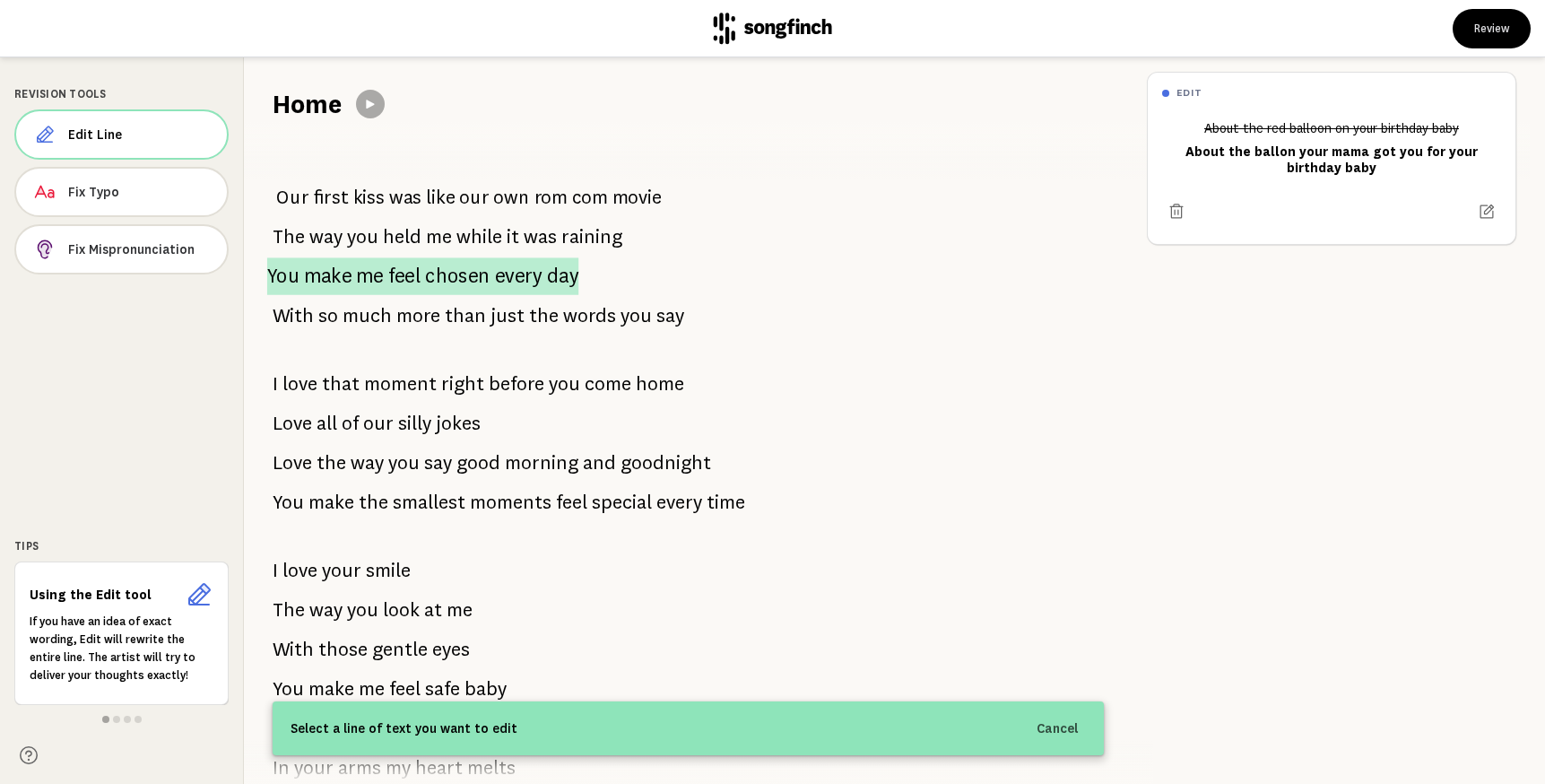
drag, startPoint x: 266, startPoint y: 195, endPoint x: 525, endPoint y: 287, distance: 274.9
click at [527, 288] on div "Our first kiss was like our own rom com movie The way you held me while it was …" at bounding box center [688, 453] width 889 height 662
click at [413, 176] on div "Our first kiss was like our own rom com movie The way you held me while it was …" at bounding box center [688, 453] width 889 height 662
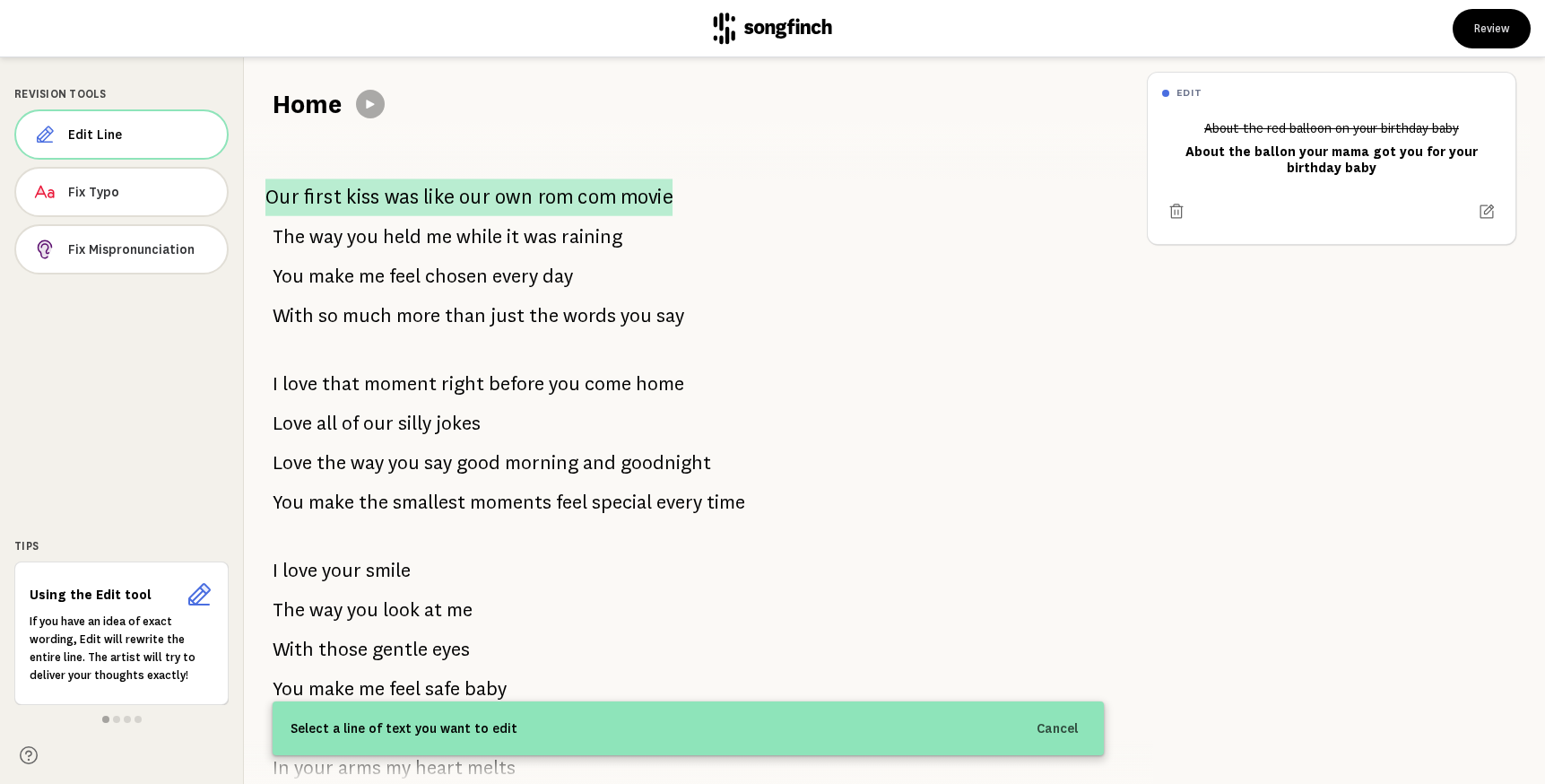
click at [409, 191] on span "was" at bounding box center [401, 196] width 34 height 37
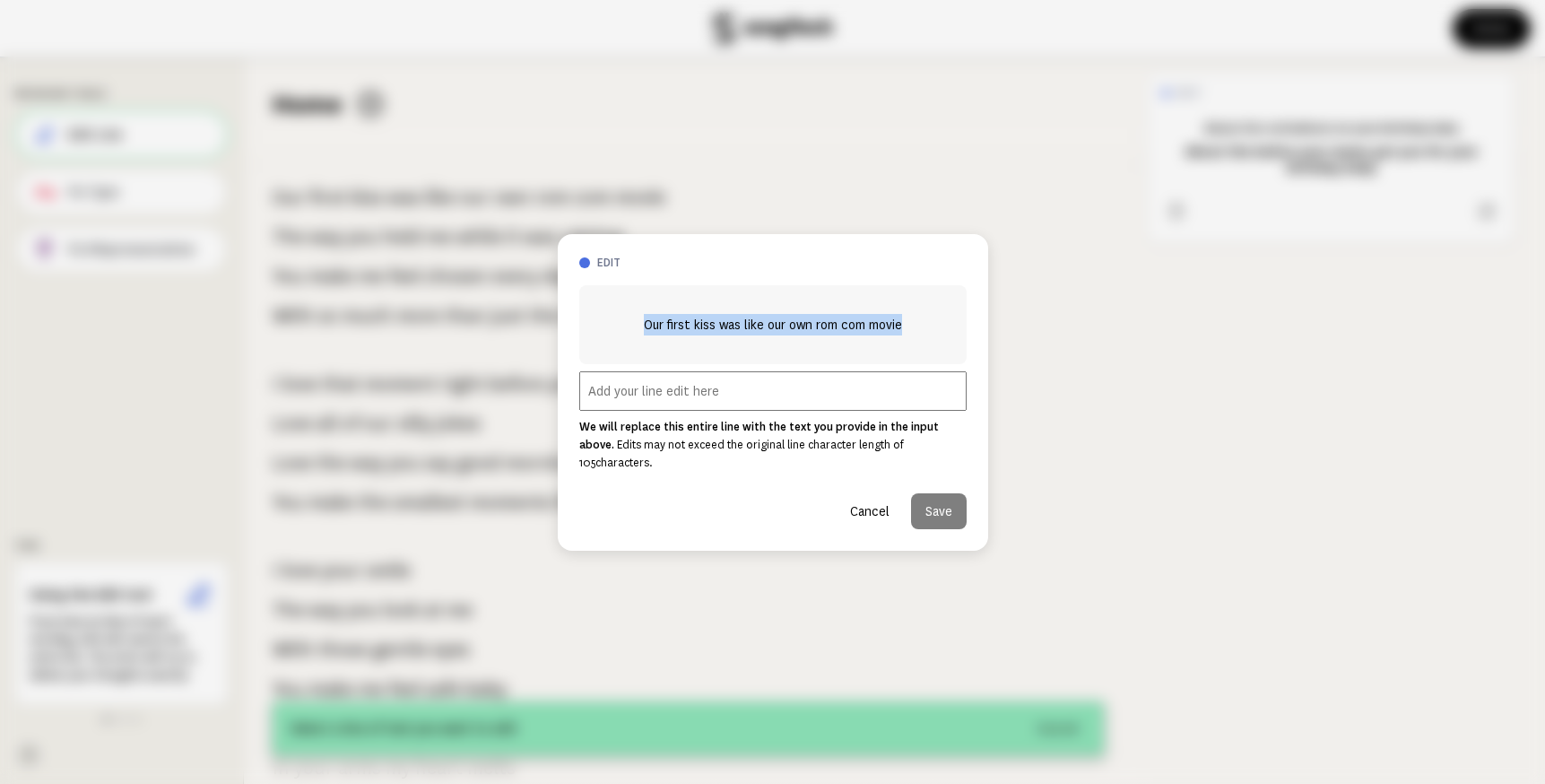
drag, startPoint x: 642, startPoint y: 333, endPoint x: 915, endPoint y: 336, distance: 273.0
click at [915, 336] on div "Our first kiss was like our own rom com movie" at bounding box center [773, 325] width 387 height 79
copy span "Our first kiss was like our own rom com movie"
click at [876, 506] on button "Cancel" at bounding box center [870, 510] width 68 height 36
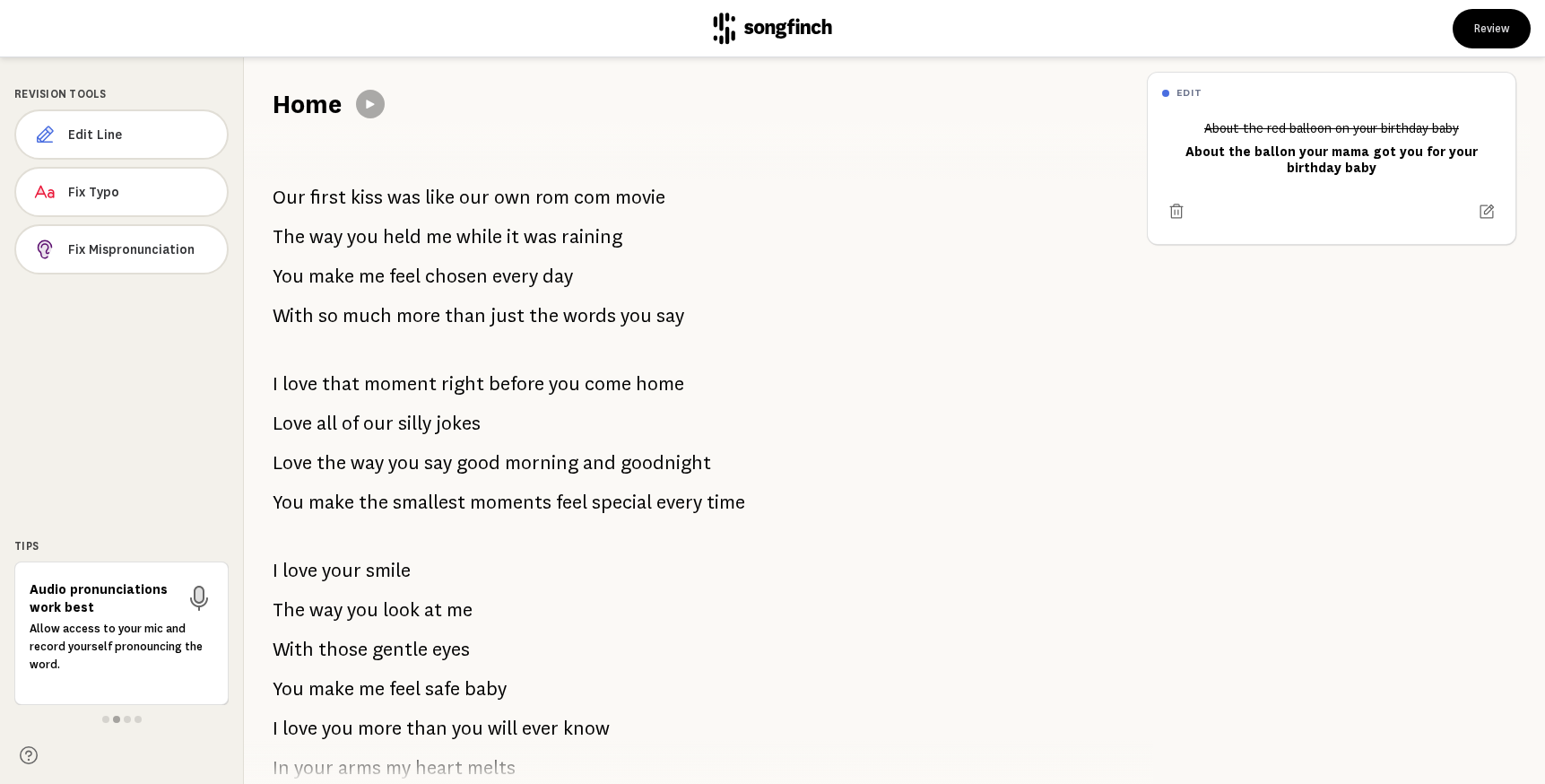
click at [545, 238] on span "was" at bounding box center [540, 236] width 33 height 36
click at [174, 124] on button "Edit Line" at bounding box center [121, 135] width 215 height 50
click at [436, 236] on span "me" at bounding box center [438, 236] width 26 height 36
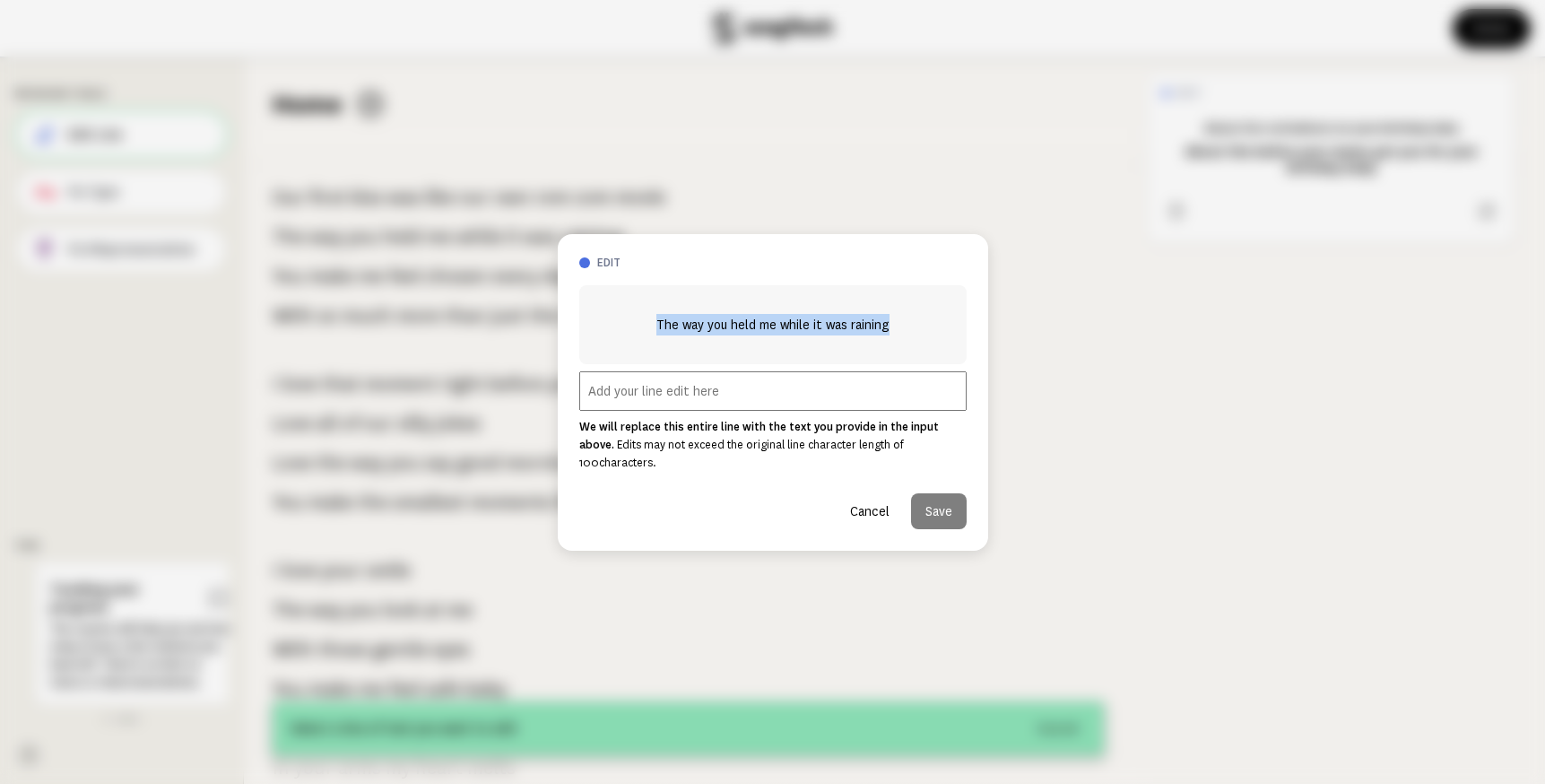
drag, startPoint x: 656, startPoint y: 328, endPoint x: 913, endPoint y: 343, distance: 257.4
click at [913, 343] on div "The way you held me while it was raining" at bounding box center [773, 325] width 387 height 79
copy span "The way you held me while it was raining"
click at [867, 502] on button "Cancel" at bounding box center [870, 510] width 68 height 36
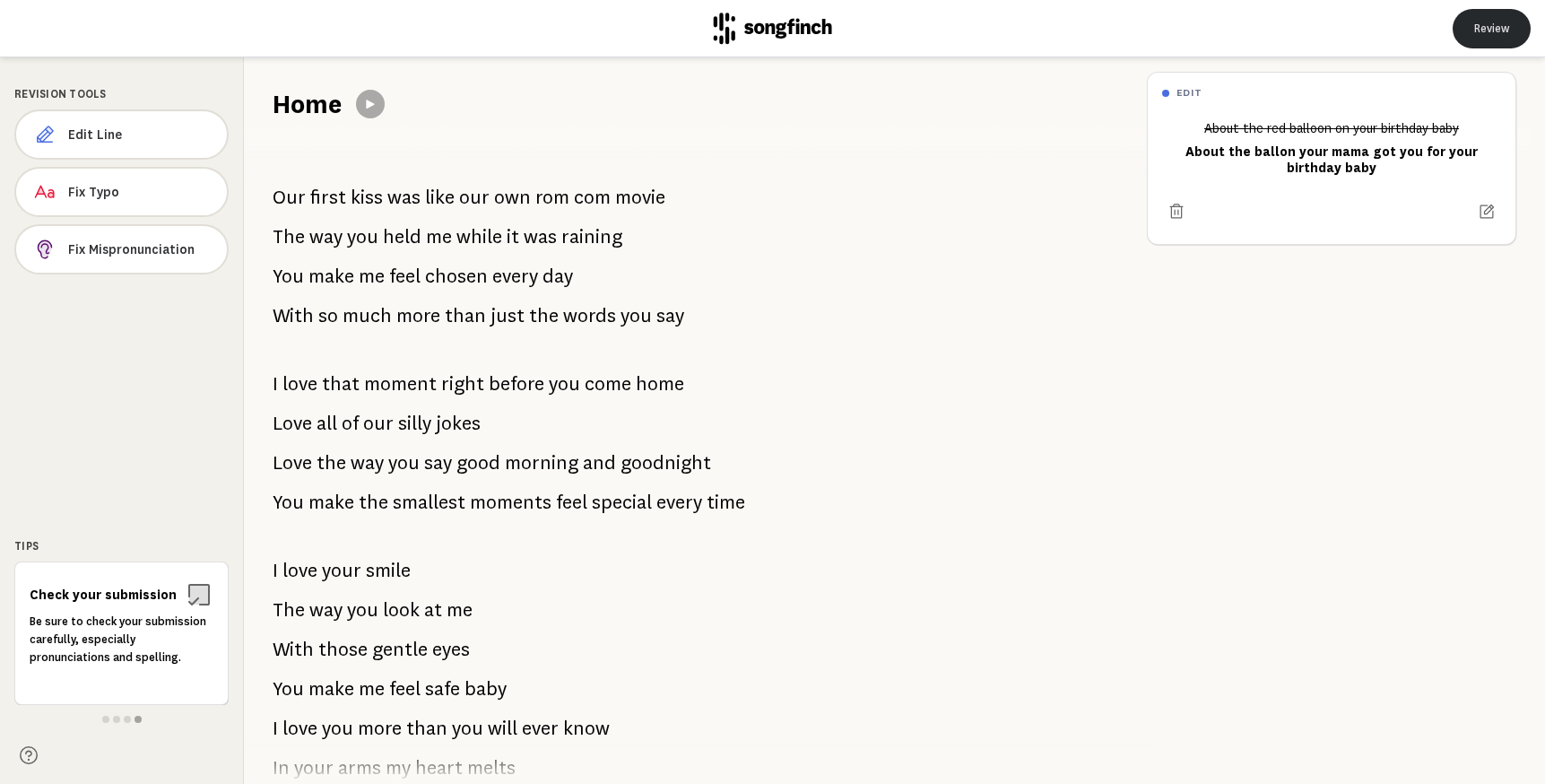
click at [1485, 31] on button "Review" at bounding box center [1492, 28] width 78 height 39
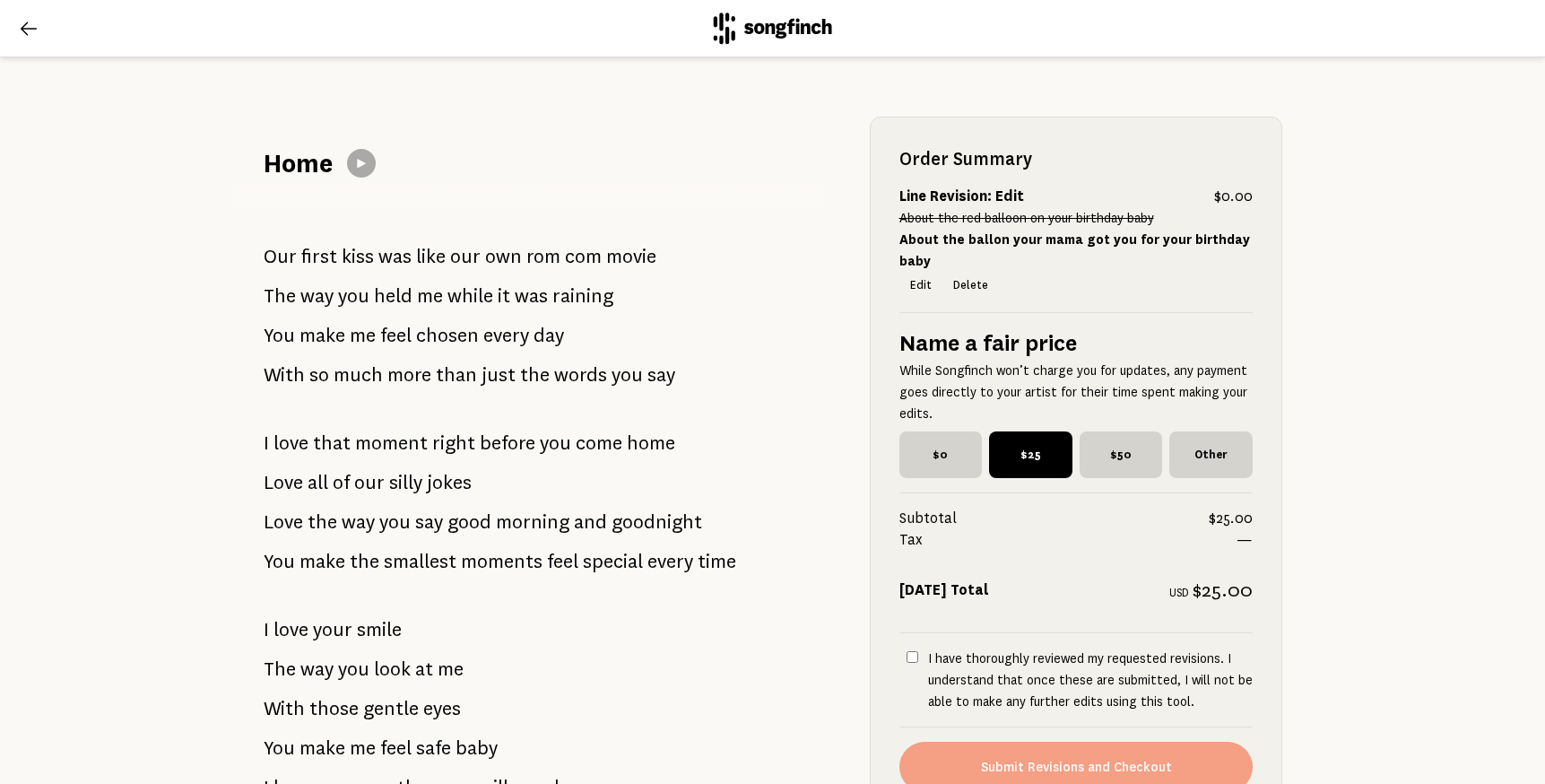
scroll to position [111, 0]
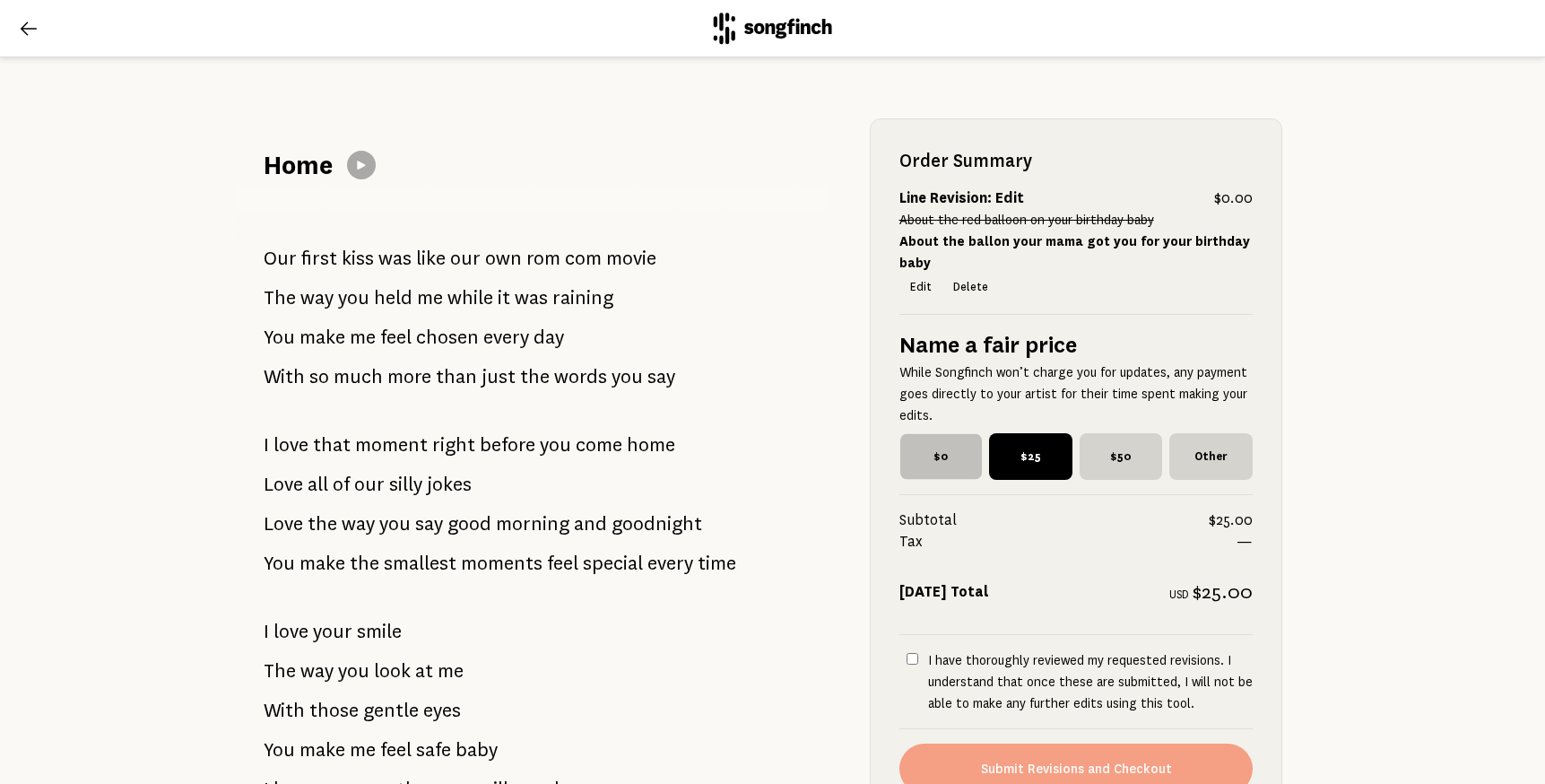
click at [937, 434] on span "$0" at bounding box center [940, 457] width 82 height 45
click at [911, 433] on input "$0" at bounding box center [905, 439] width 12 height 12
radio input "true"
click at [913, 653] on input "I have thoroughly reviewed my requested revisions. I understand that once these…" at bounding box center [912, 659] width 12 height 12
checkbox input "true"
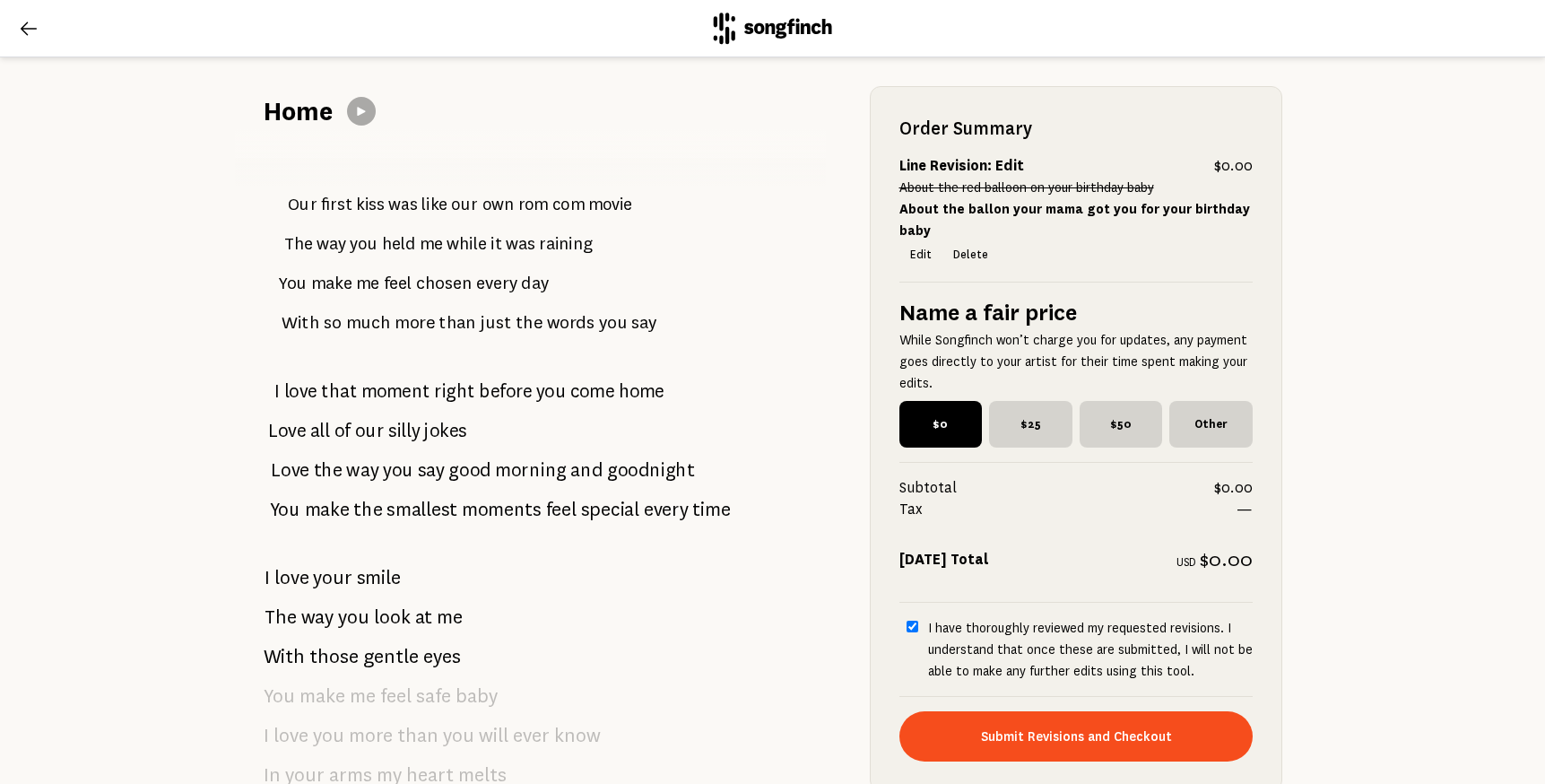
scroll to position [0, 0]
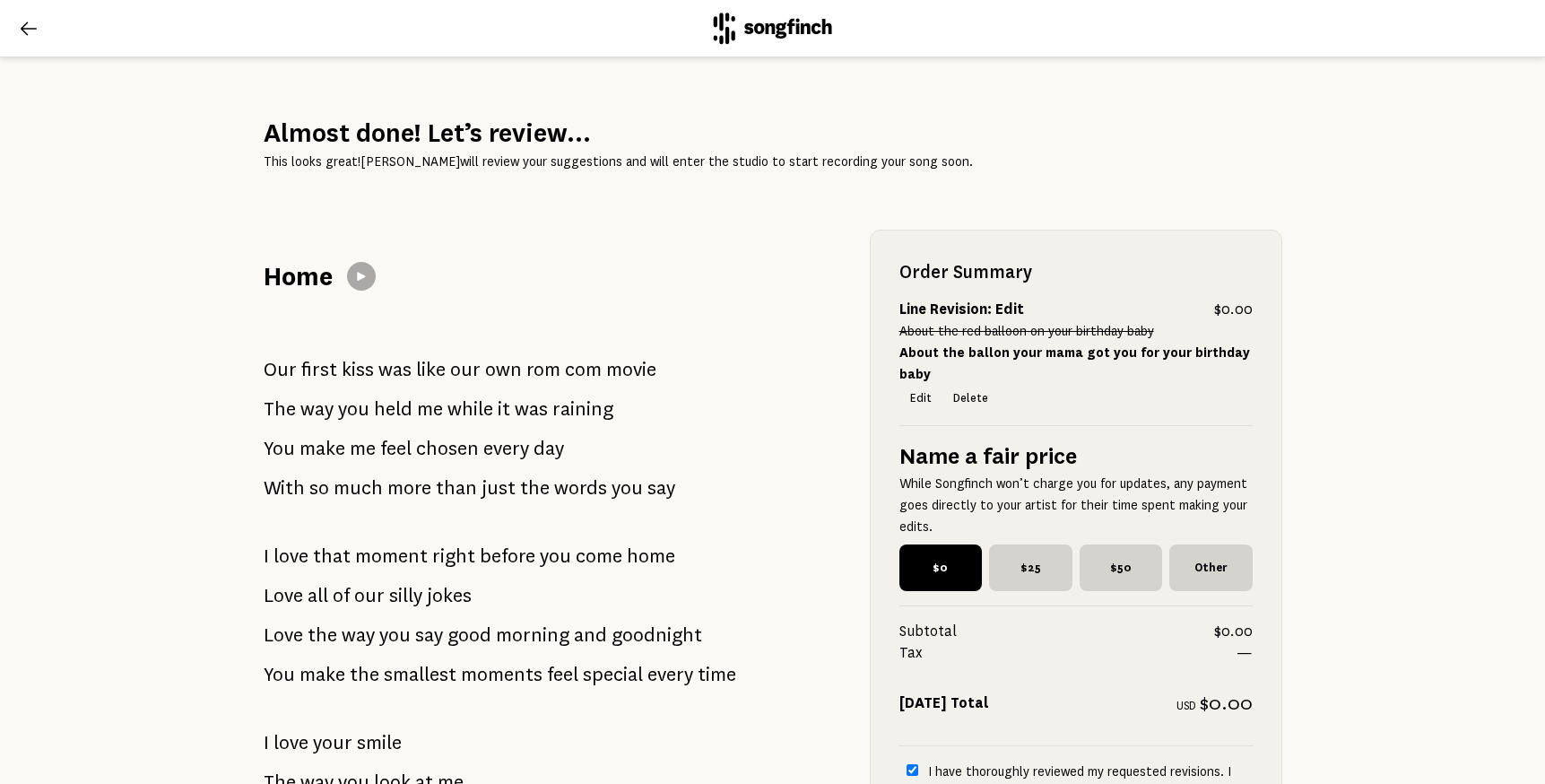
drag, startPoint x: 415, startPoint y: 372, endPoint x: 574, endPoint y: 513, distance: 212.5
drag, startPoint x: 262, startPoint y: 368, endPoint x: 735, endPoint y: 583, distance: 519.6
click at [29, 32] on icon at bounding box center [29, 29] width 21 height 21
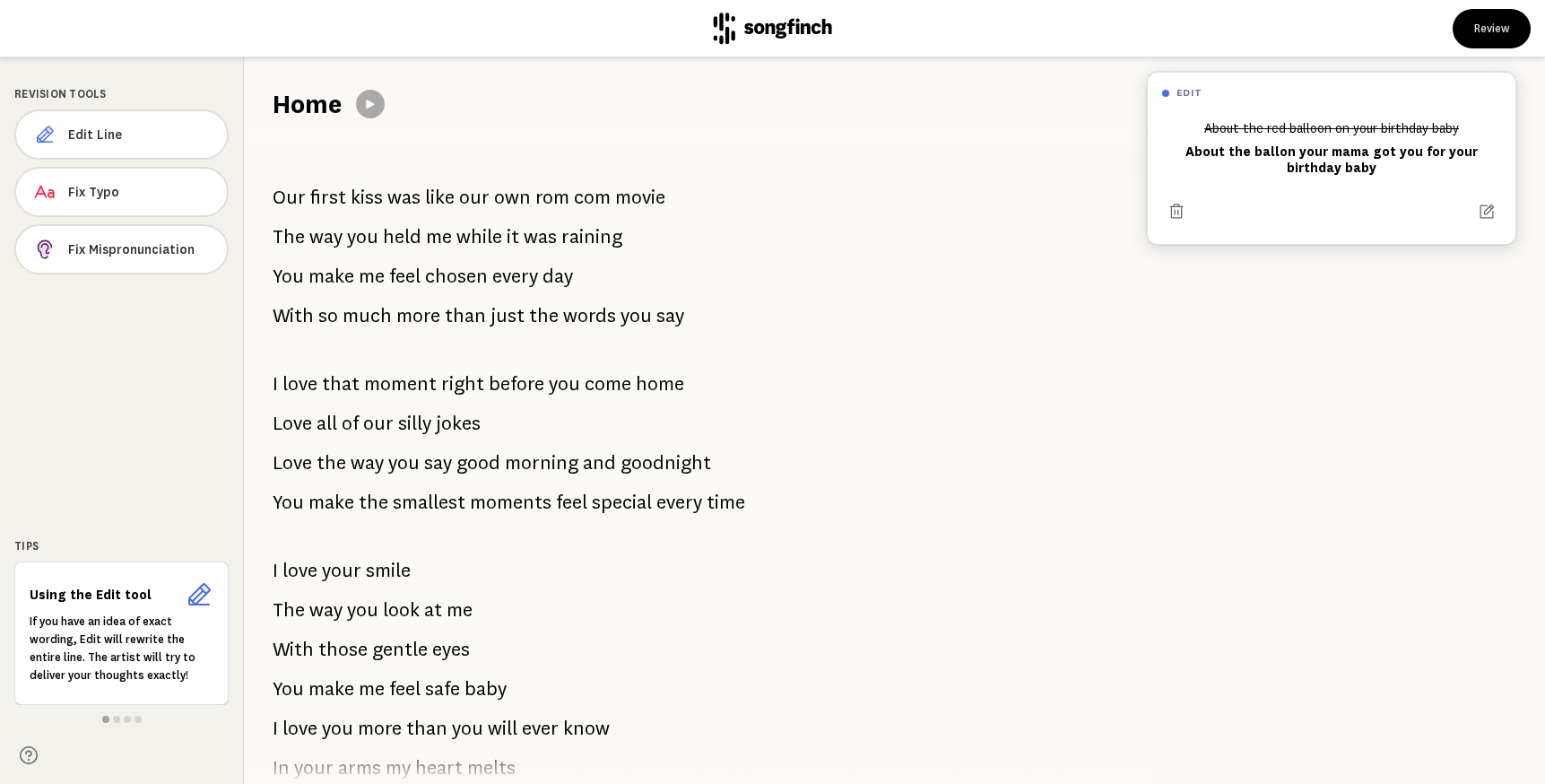
click at [490, 324] on span "just" at bounding box center [507, 315] width 34 height 36
click at [117, 121] on button "Edit Line" at bounding box center [121, 135] width 214 height 50
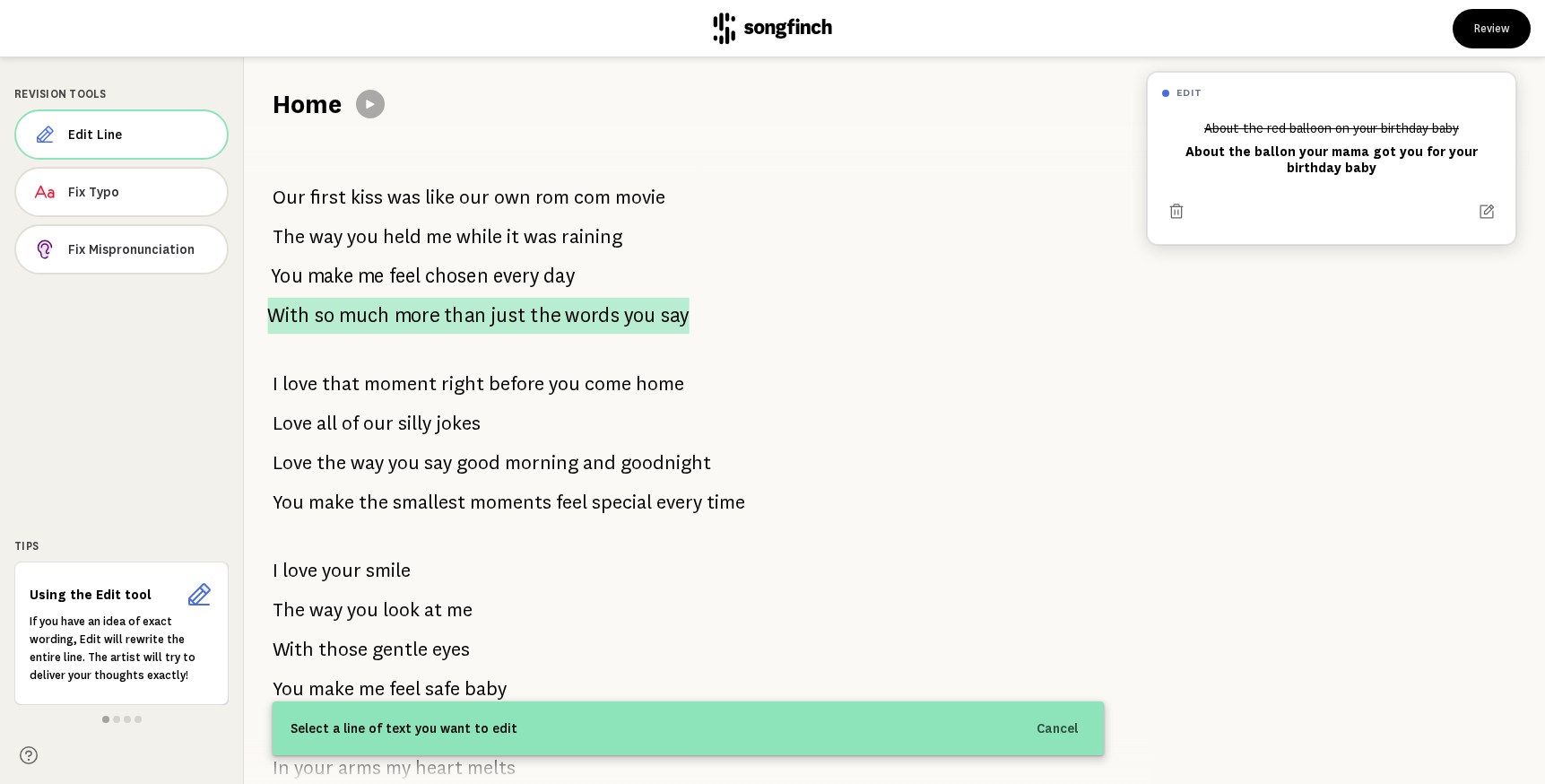
click at [467, 322] on span "than" at bounding box center [465, 316] width 42 height 37
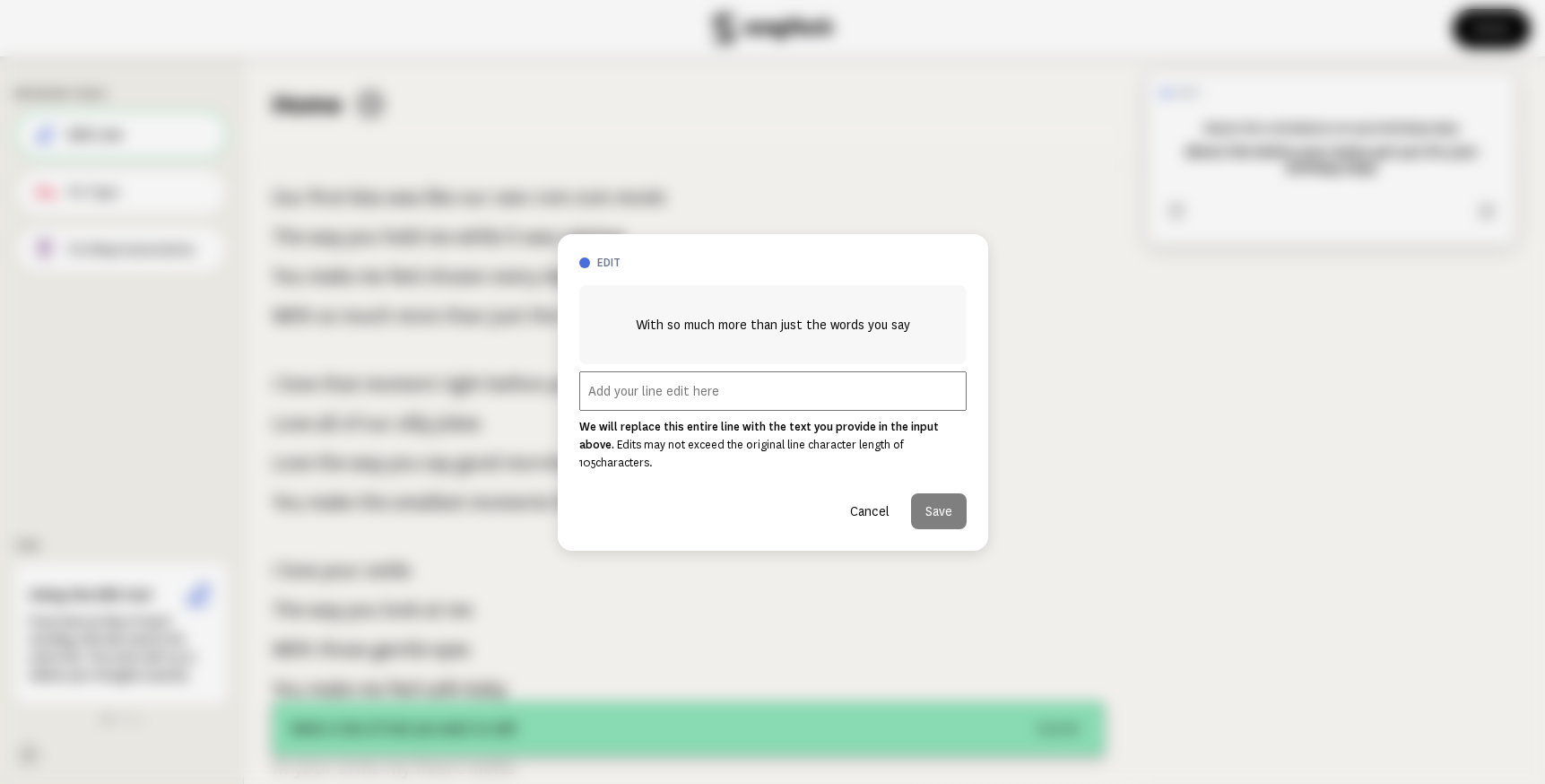
click at [779, 324] on span "With so much more than just the words you say" at bounding box center [772, 325] width 275 height 21
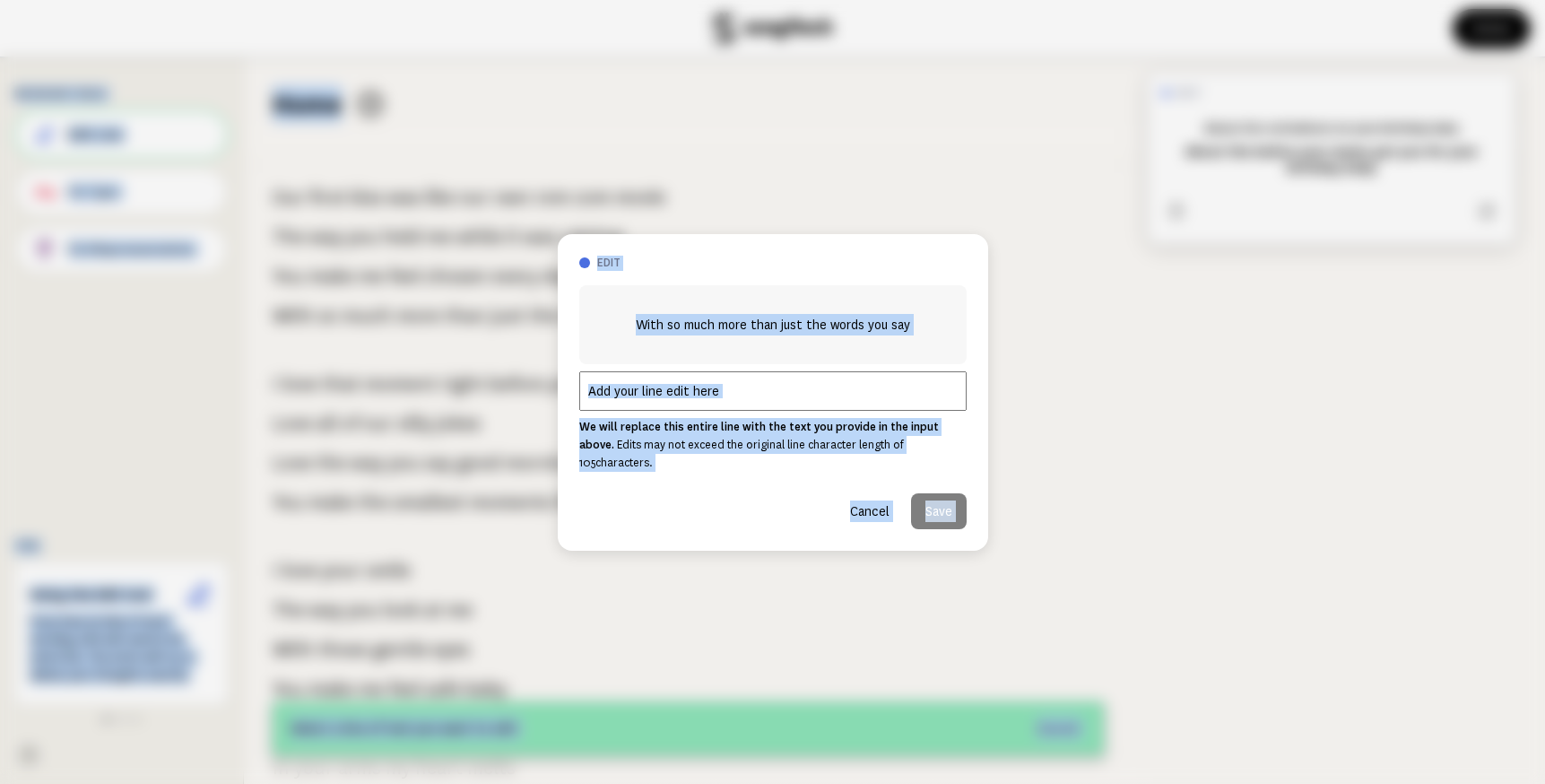
click at [705, 351] on div "With so much more than just the words you say" at bounding box center [773, 325] width 387 height 79
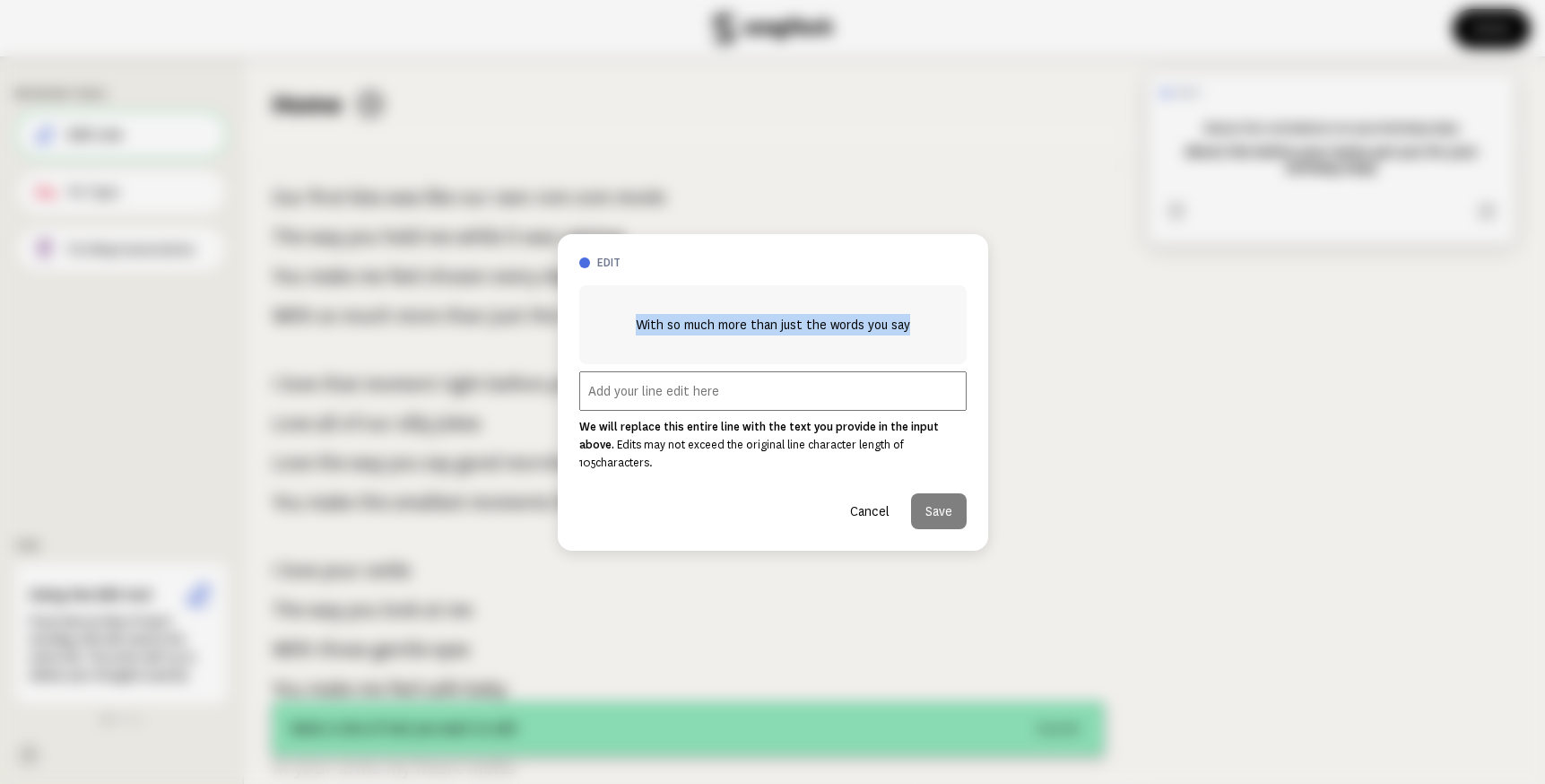
drag, startPoint x: 641, startPoint y: 335, endPoint x: 939, endPoint y: 336, distance: 298.0
click at [939, 336] on div "With so much more than just the words you say" at bounding box center [773, 325] width 387 height 79
copy span "With so much more than just the words you say"
click at [857, 510] on button "Cancel" at bounding box center [870, 510] width 68 height 36
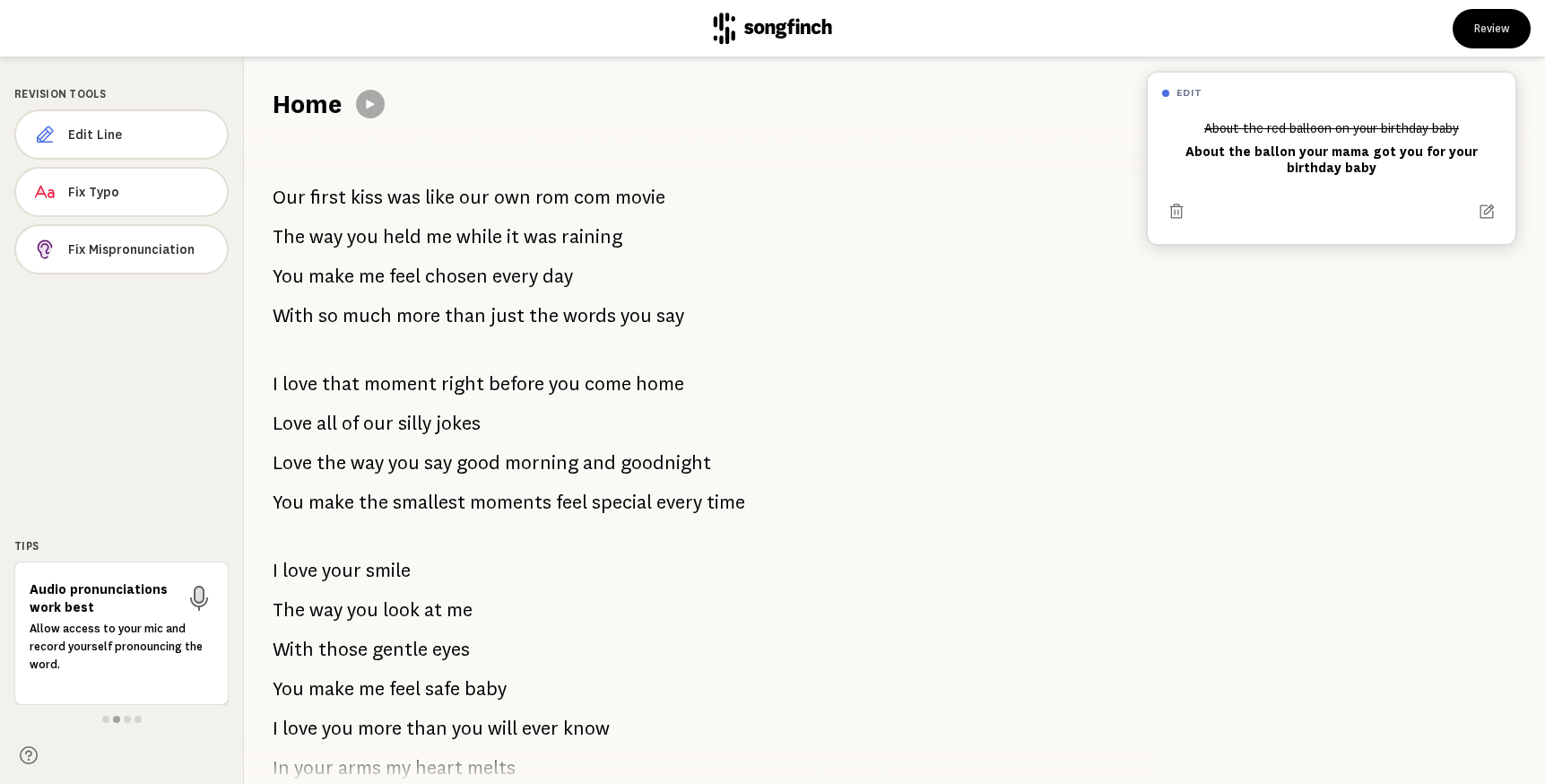
click at [316, 383] on span "love" at bounding box center [300, 383] width 35 height 36
click at [133, 140] on span "Edit Line" at bounding box center [141, 134] width 144 height 18
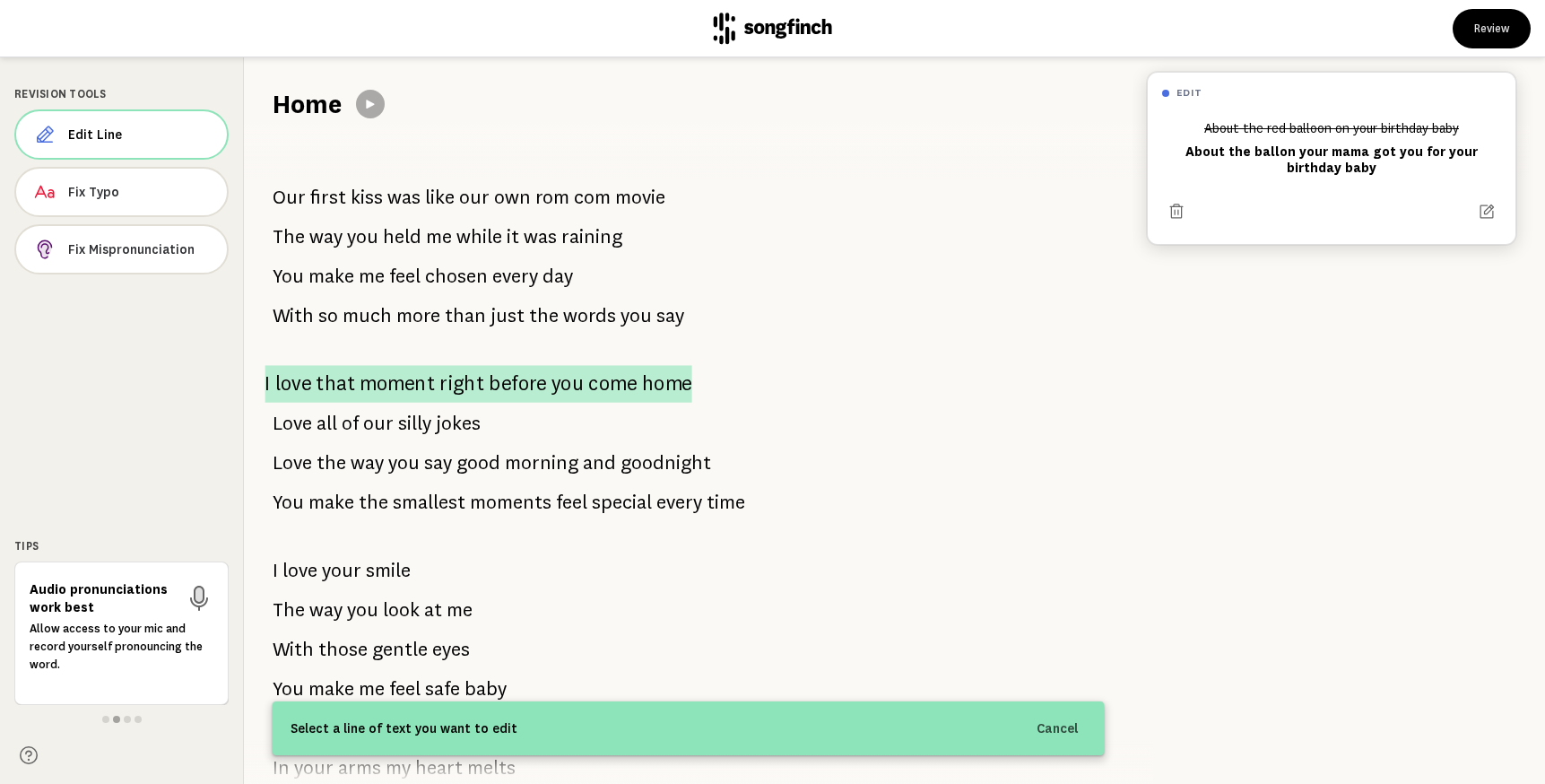
click at [455, 382] on span "right" at bounding box center [461, 383] width 45 height 38
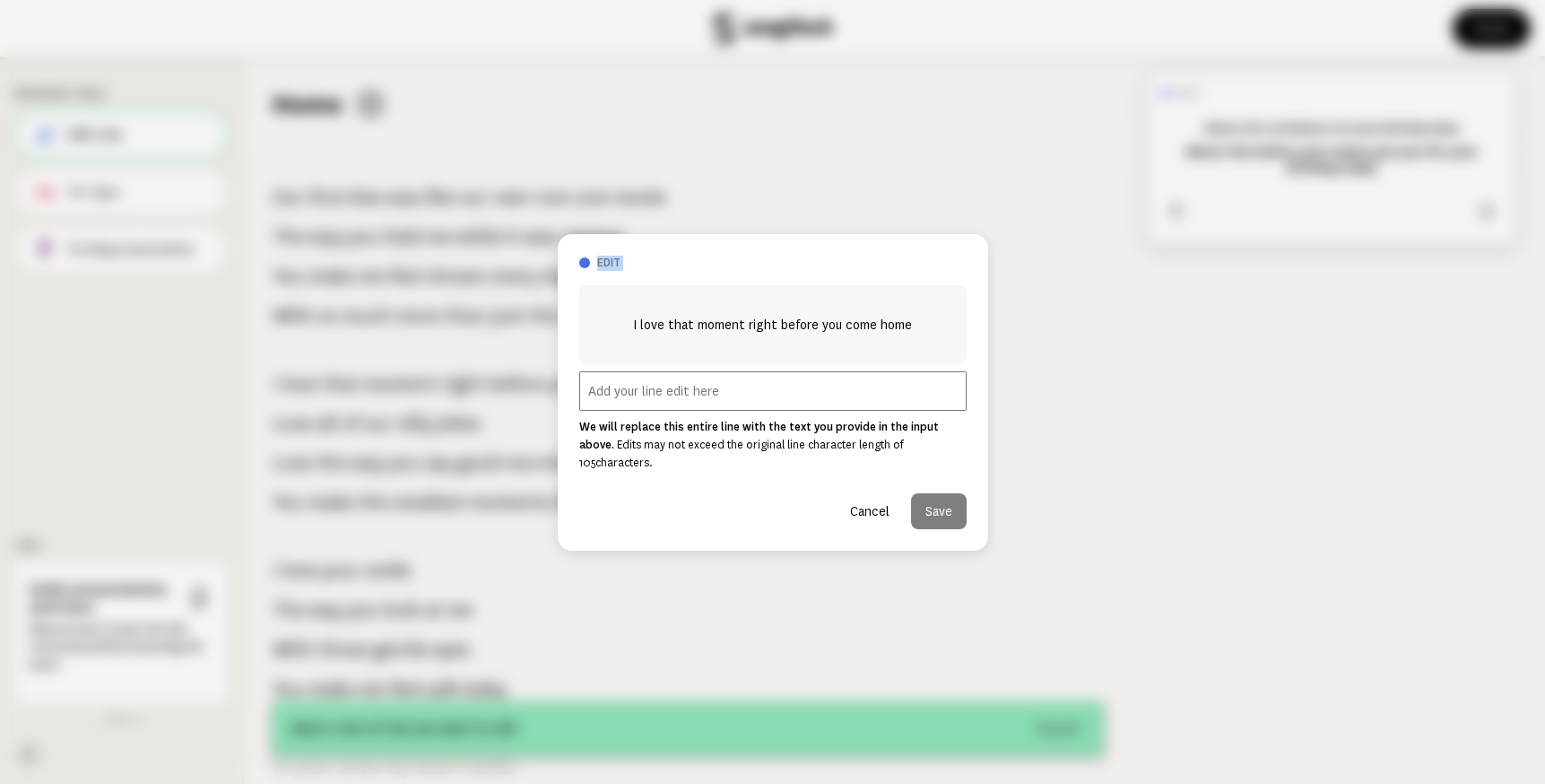
drag, startPoint x: 632, startPoint y: 336, endPoint x: 996, endPoint y: 330, distance: 364.0
click at [996, 330] on div "edit I love that moment right before you come home We will replace this entire …" at bounding box center [772, 392] width 1545 height 784
drag, startPoint x: 921, startPoint y: 337, endPoint x: 638, endPoint y: 336, distance: 283.0
click at [638, 336] on div "I love that moment right before you come home" at bounding box center [773, 325] width 387 height 79
copy span "I love that moment right before you come home"
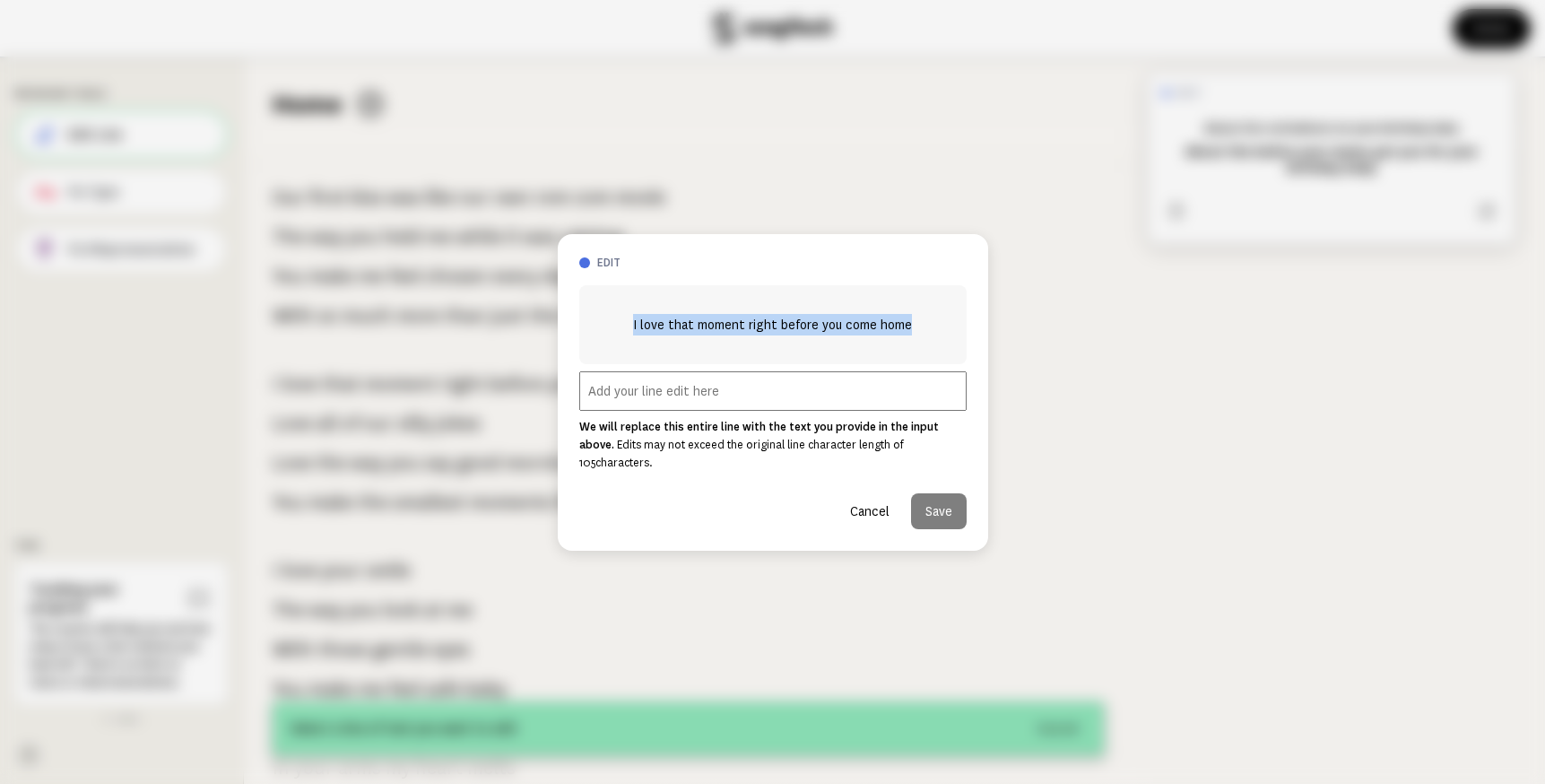
click at [864, 506] on button "Cancel" at bounding box center [870, 510] width 68 height 36
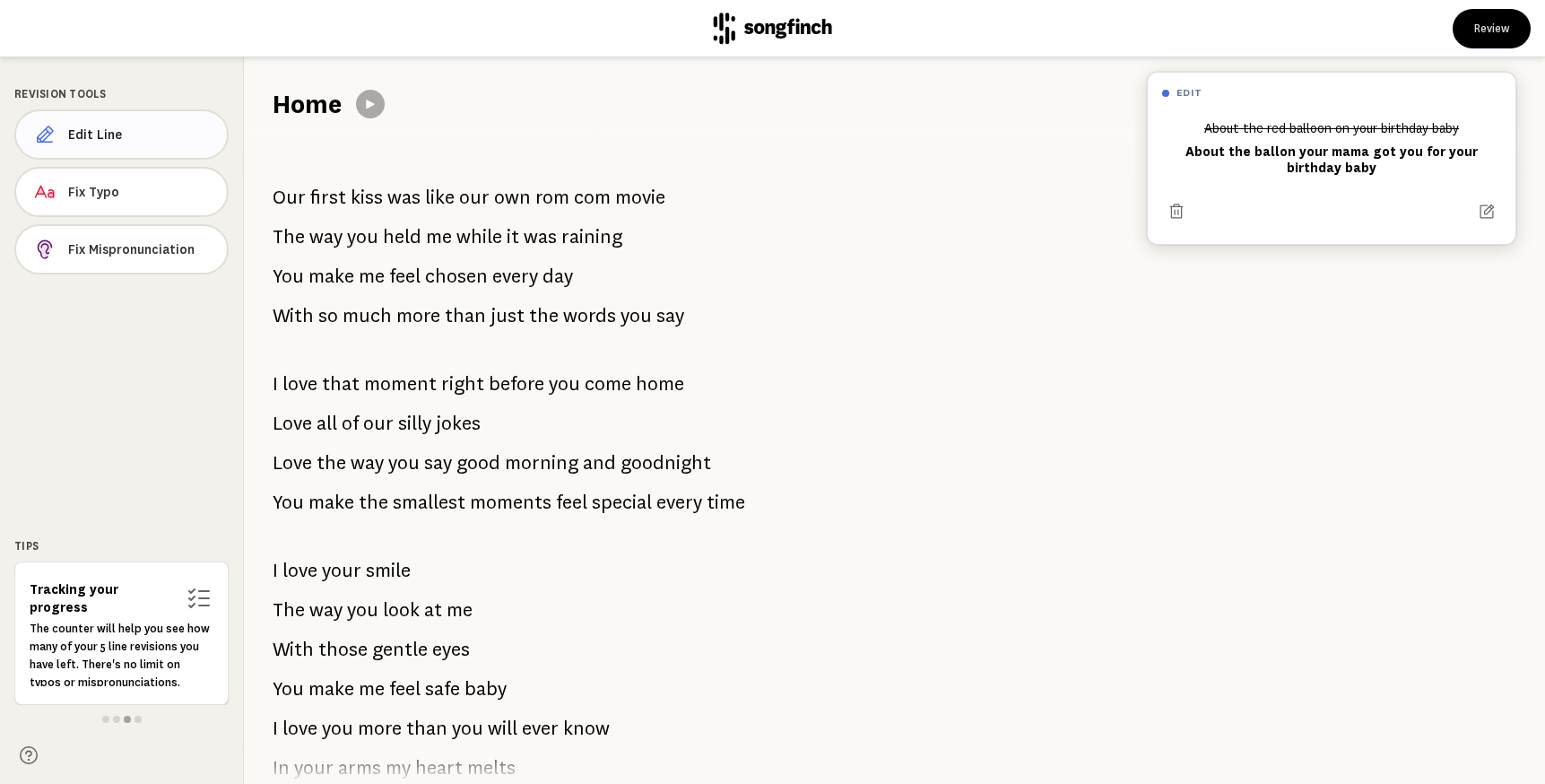
click at [113, 132] on span "Edit Line" at bounding box center [141, 134] width 144 height 18
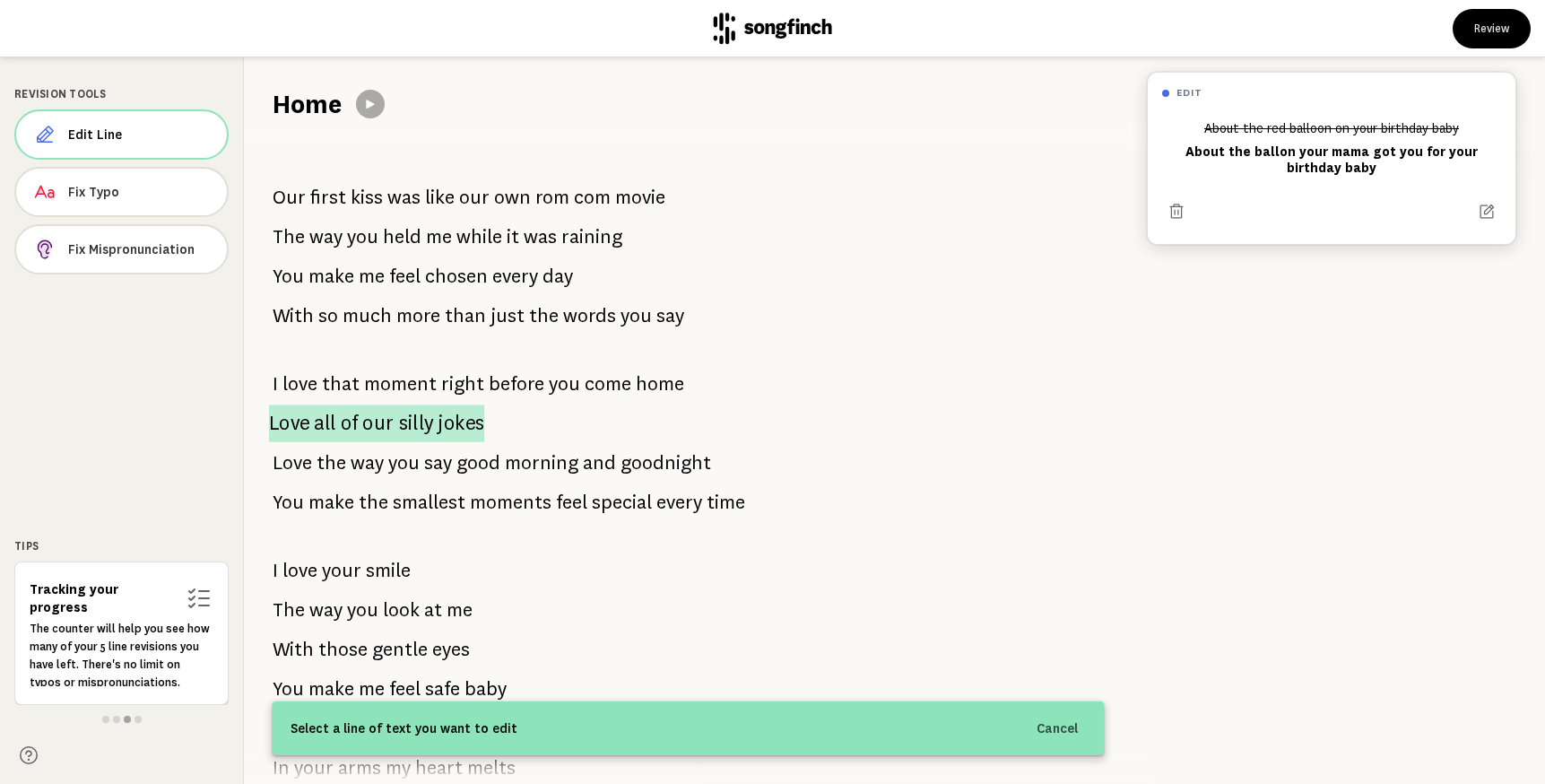
click at [410, 426] on span "silly" at bounding box center [415, 423] width 34 height 38
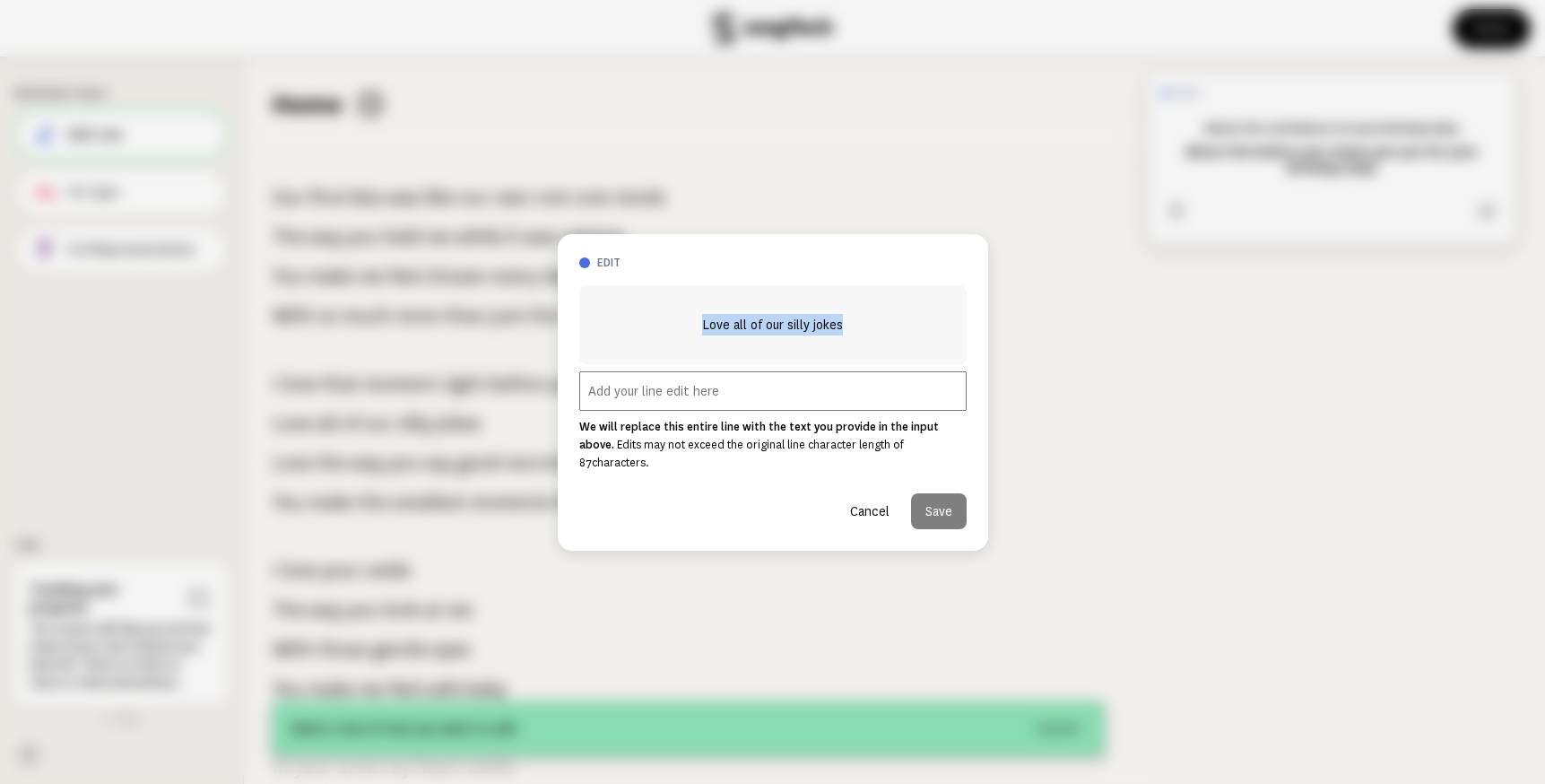
drag, startPoint x: 847, startPoint y: 327, endPoint x: 686, endPoint y: 319, distance: 161.2
click at [685, 319] on div "Love all of our silly jokes" at bounding box center [773, 325] width 387 height 79
copy span "Love all of our silly jokes"
click at [883, 512] on button "Cancel" at bounding box center [870, 510] width 68 height 36
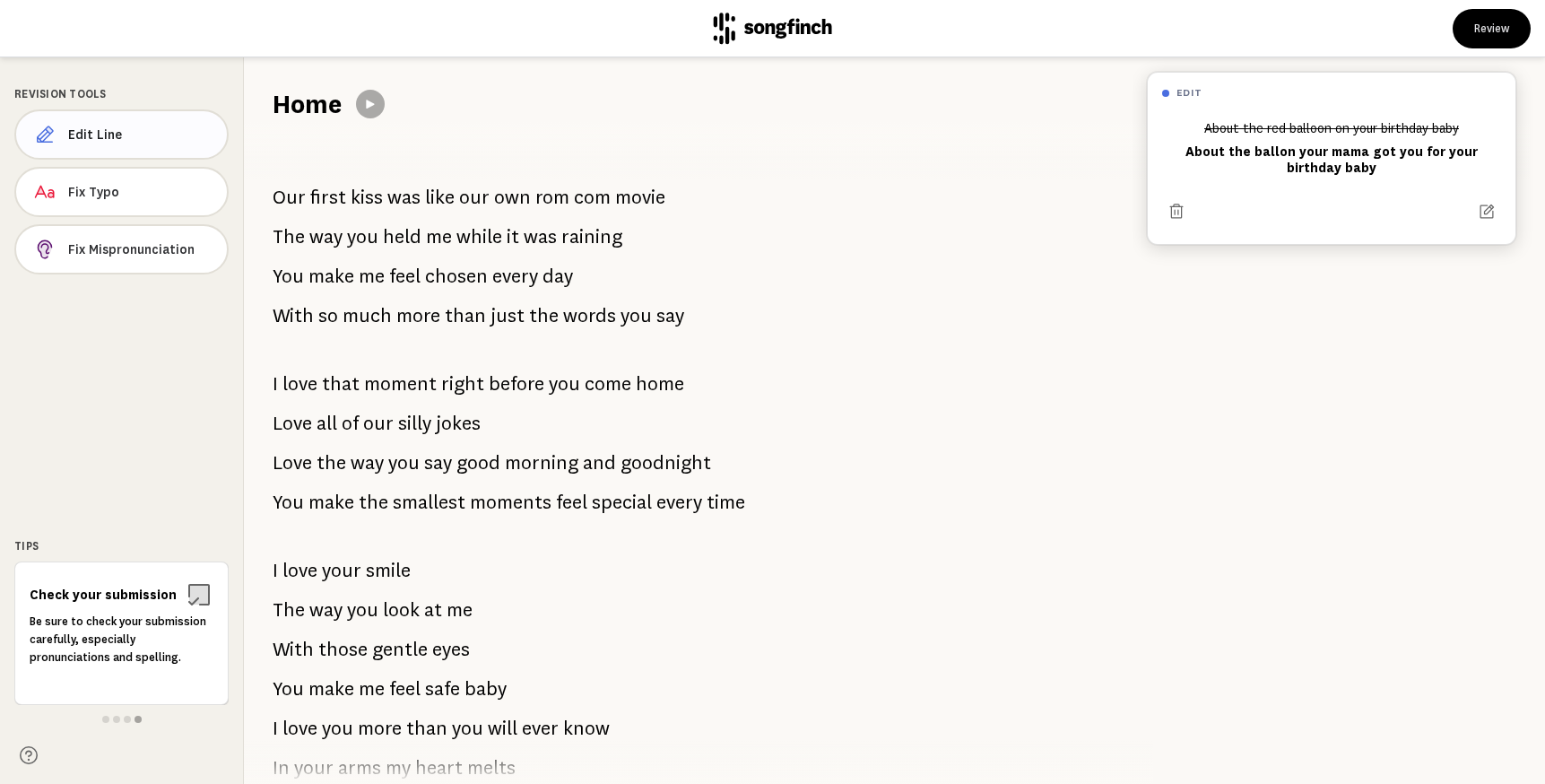
click at [178, 132] on span "Edit Line" at bounding box center [141, 134] width 144 height 18
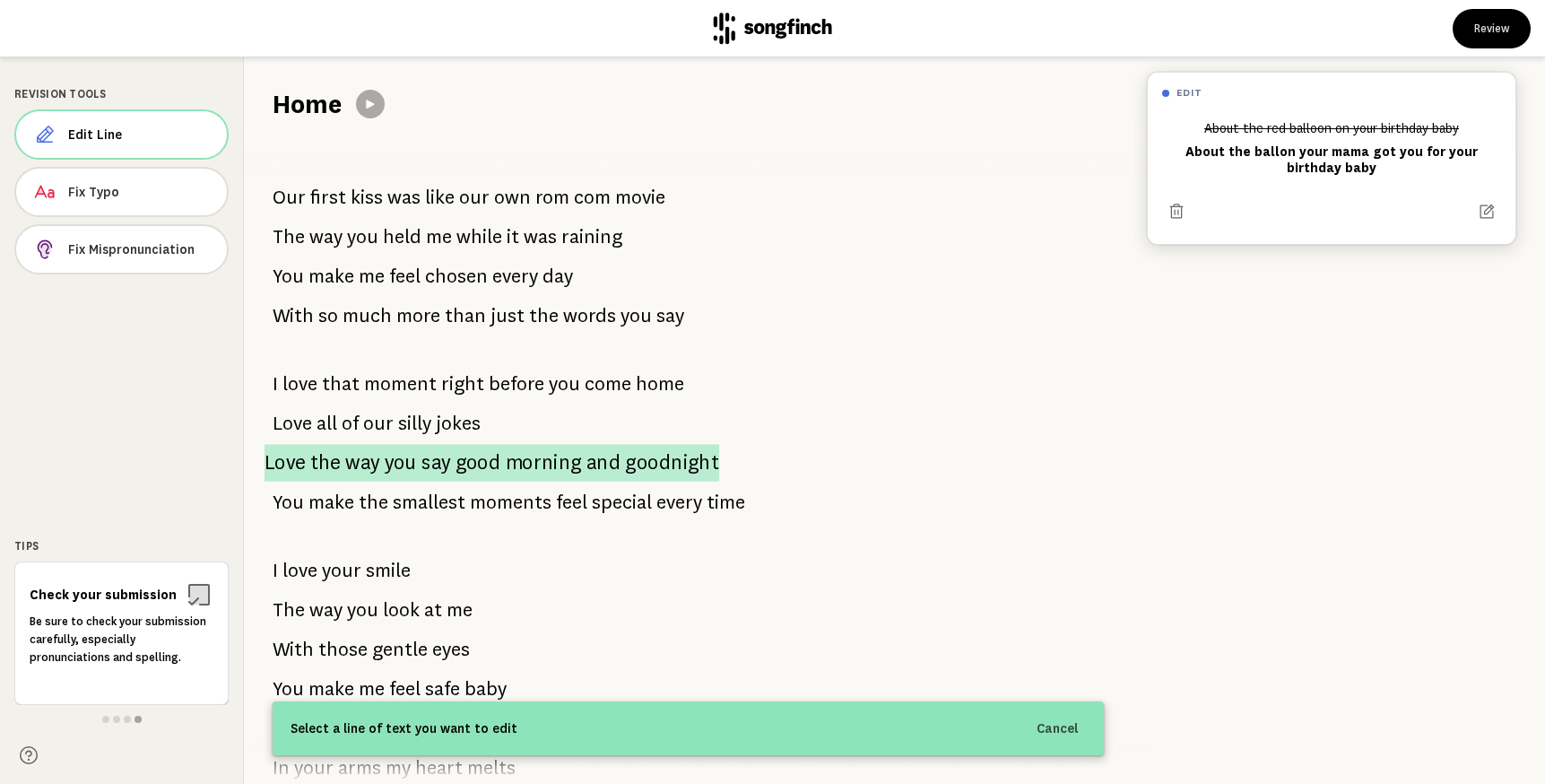
click at [380, 462] on p "Love the way you say good morning and goodnight" at bounding box center [492, 462] width 455 height 38
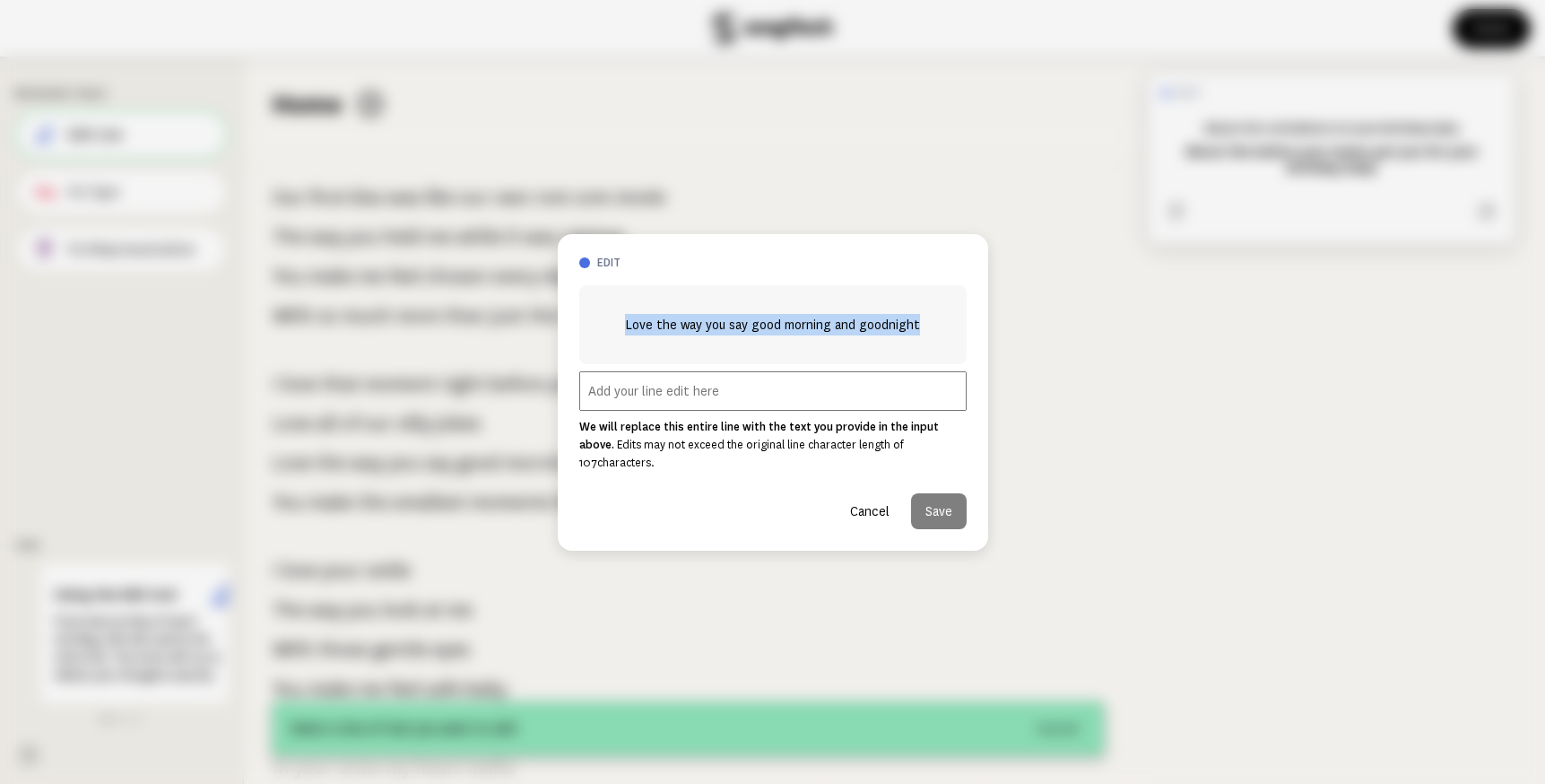
drag, startPoint x: 626, startPoint y: 333, endPoint x: 926, endPoint y: 333, distance: 300.0
click at [926, 333] on div "Love the way you say good morning and goodnight" at bounding box center [773, 325] width 387 height 79
copy span "Love the way you say good morning and goodnight"
click at [867, 506] on button "Cancel" at bounding box center [870, 510] width 68 height 36
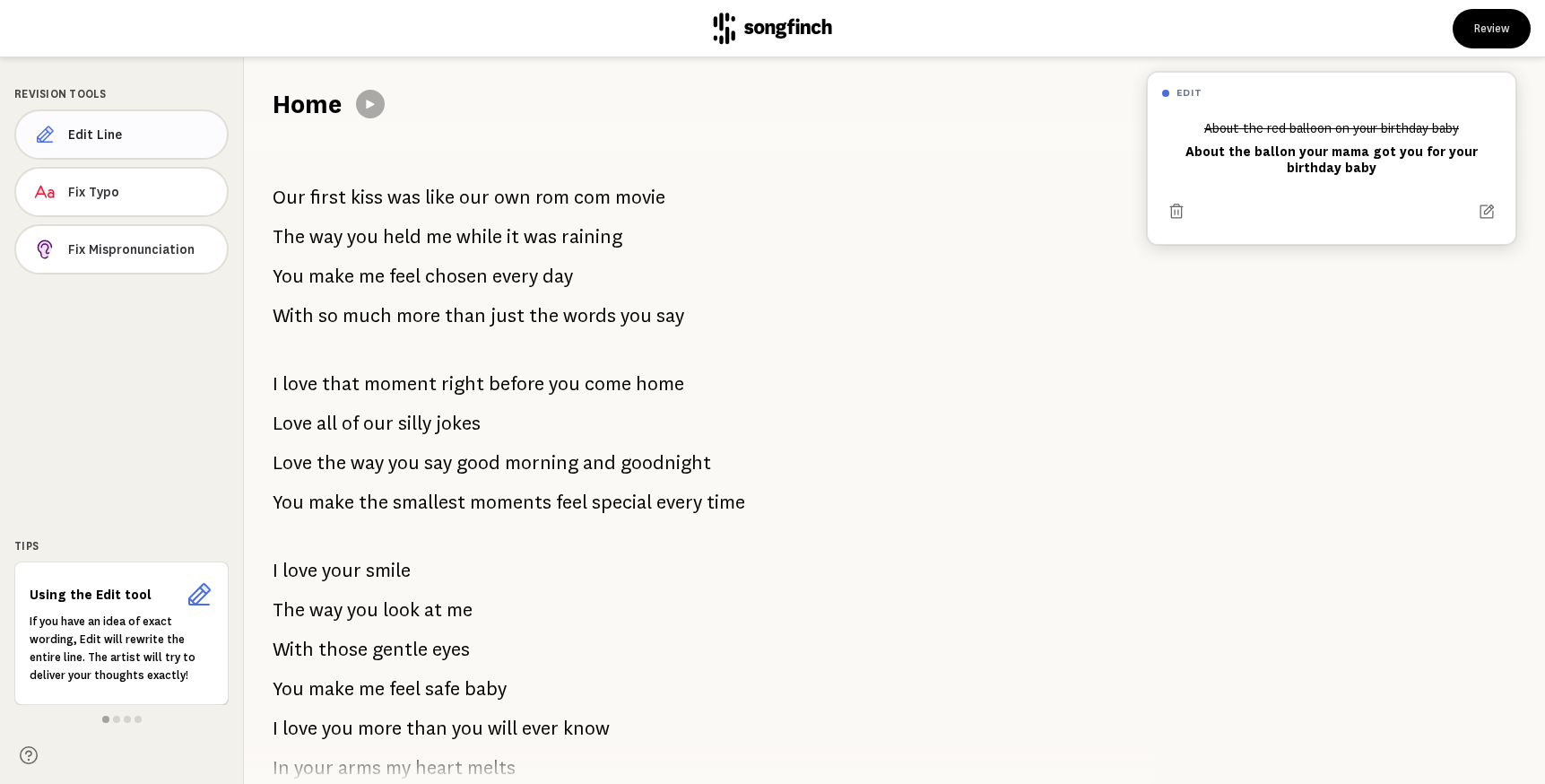
click at [157, 128] on span "Edit Line" at bounding box center [141, 134] width 144 height 18
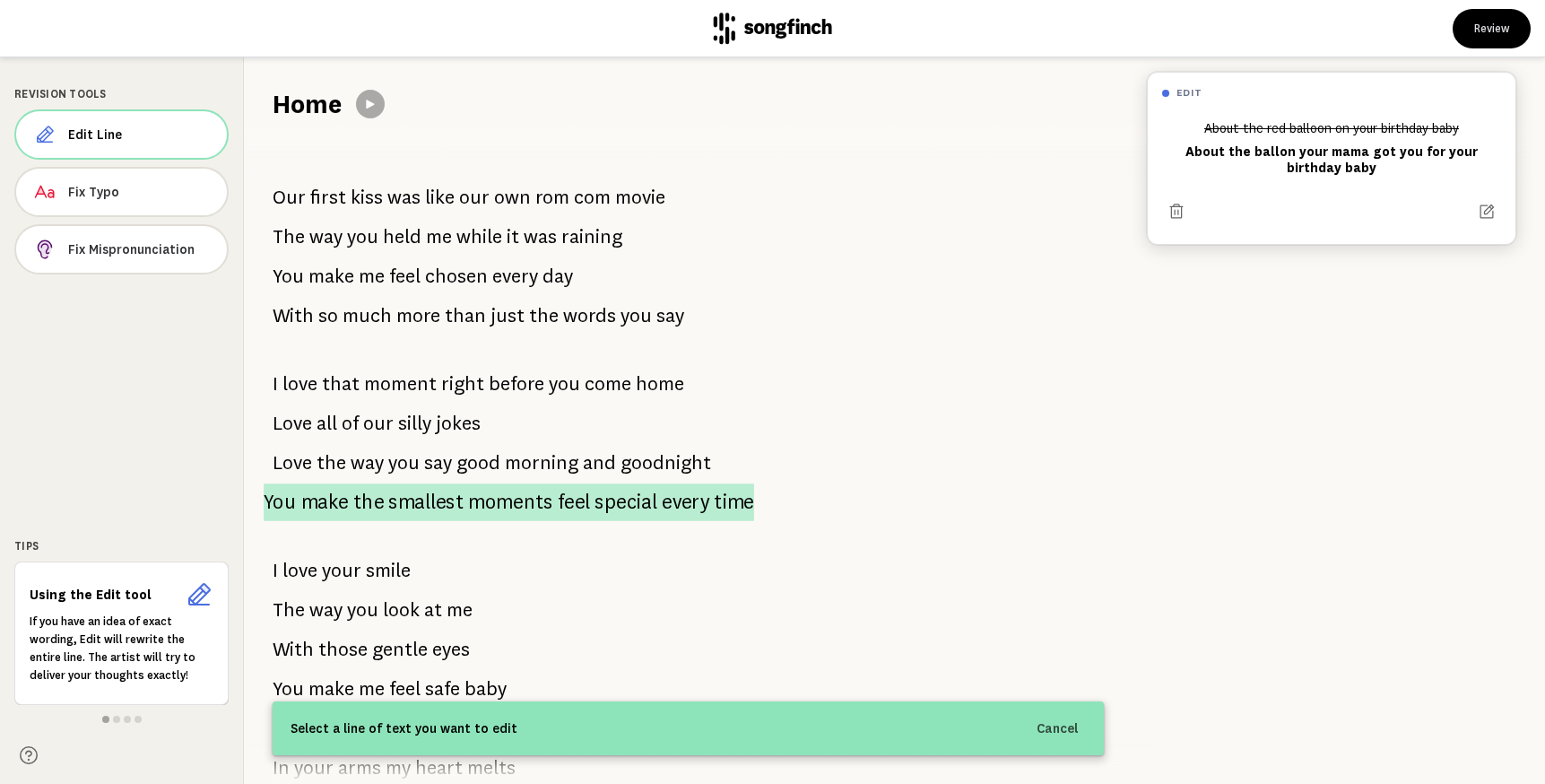
click at [471, 502] on span "moments" at bounding box center [511, 502] width 85 height 38
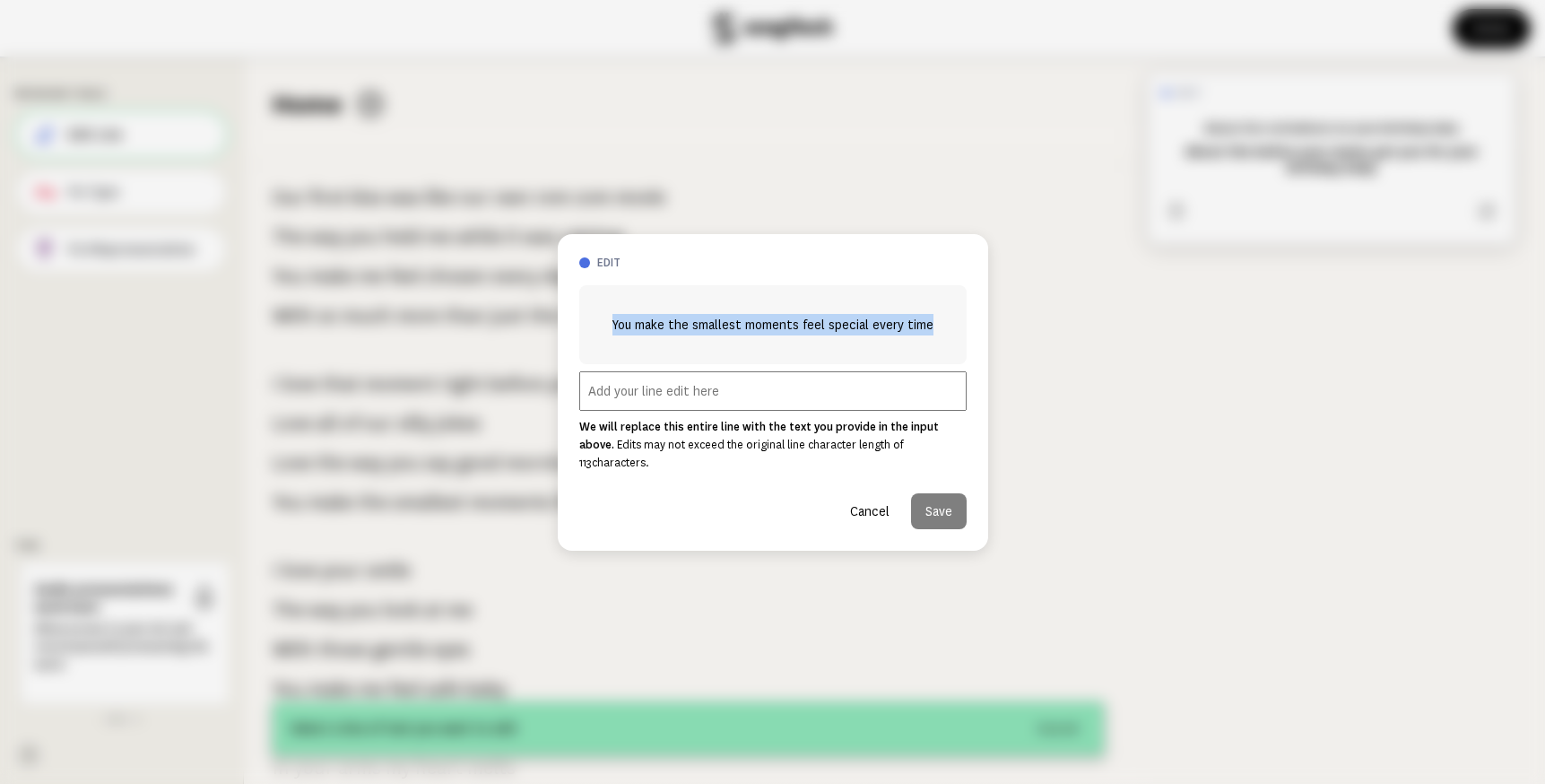
drag, startPoint x: 616, startPoint y: 332, endPoint x: 965, endPoint y: 331, distance: 349.0
click at [965, 331] on div "You make the smallest moments feel special every time" at bounding box center [773, 325] width 387 height 79
copy span "You make the smallest moments feel special every time"
click at [866, 499] on button "Cancel" at bounding box center [870, 510] width 68 height 36
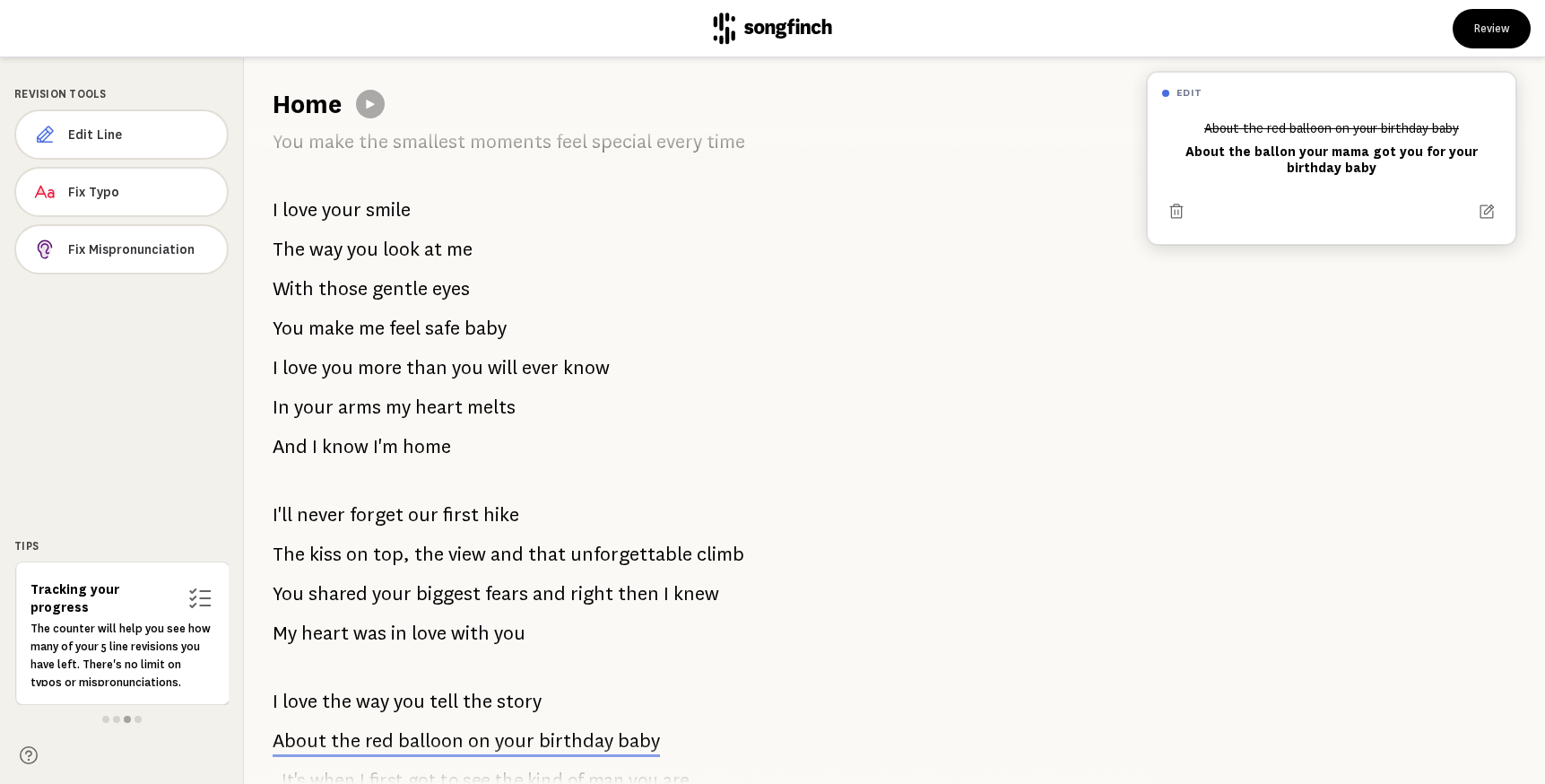
scroll to position [363, 0]
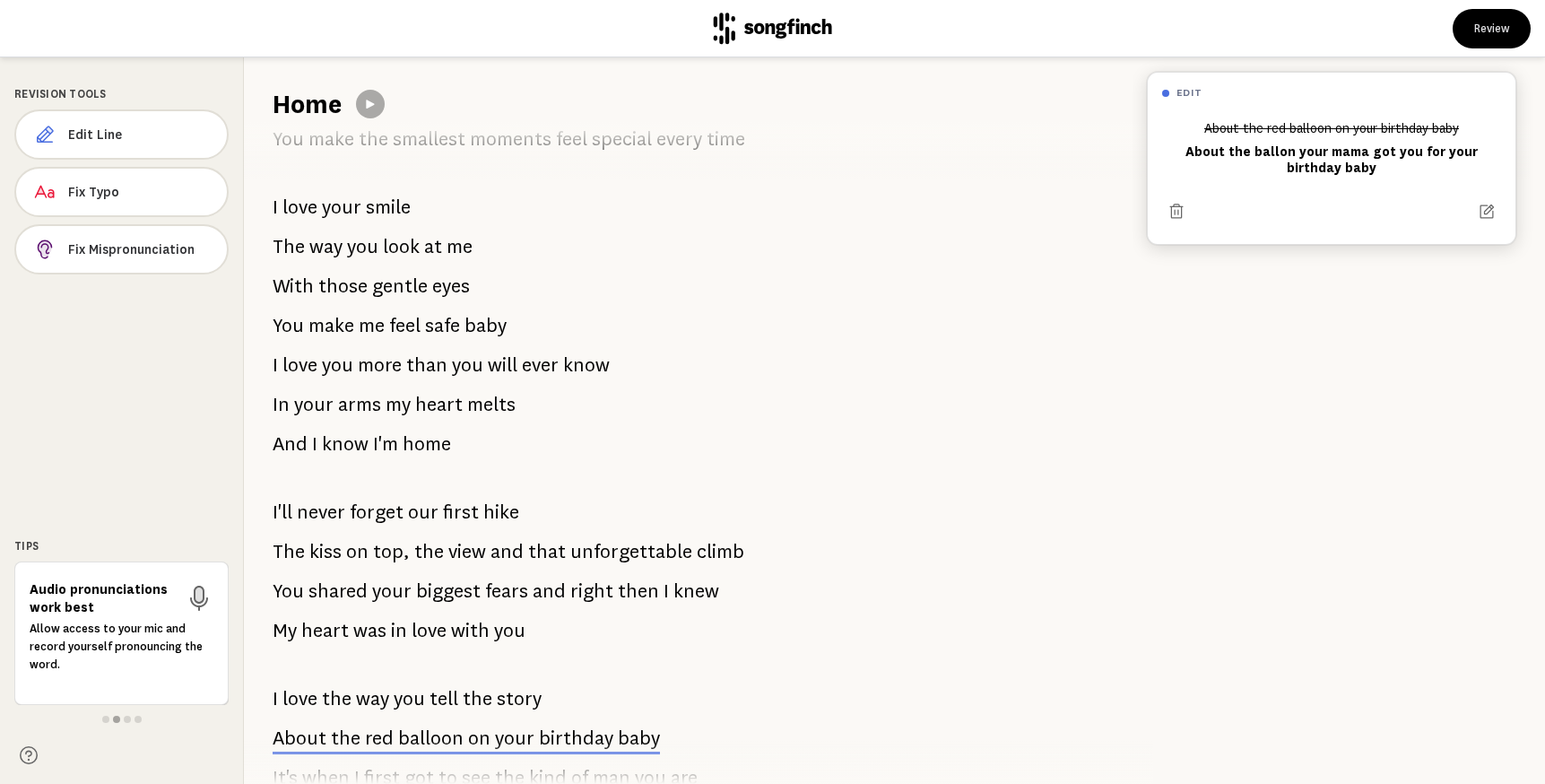
click at [405, 369] on p "I love you more than you will ever know" at bounding box center [441, 364] width 337 height 36
click at [402, 366] on p "I love you more than you will ever know" at bounding box center [441, 364] width 337 height 36
click at [165, 136] on span "Edit Line" at bounding box center [141, 134] width 144 height 18
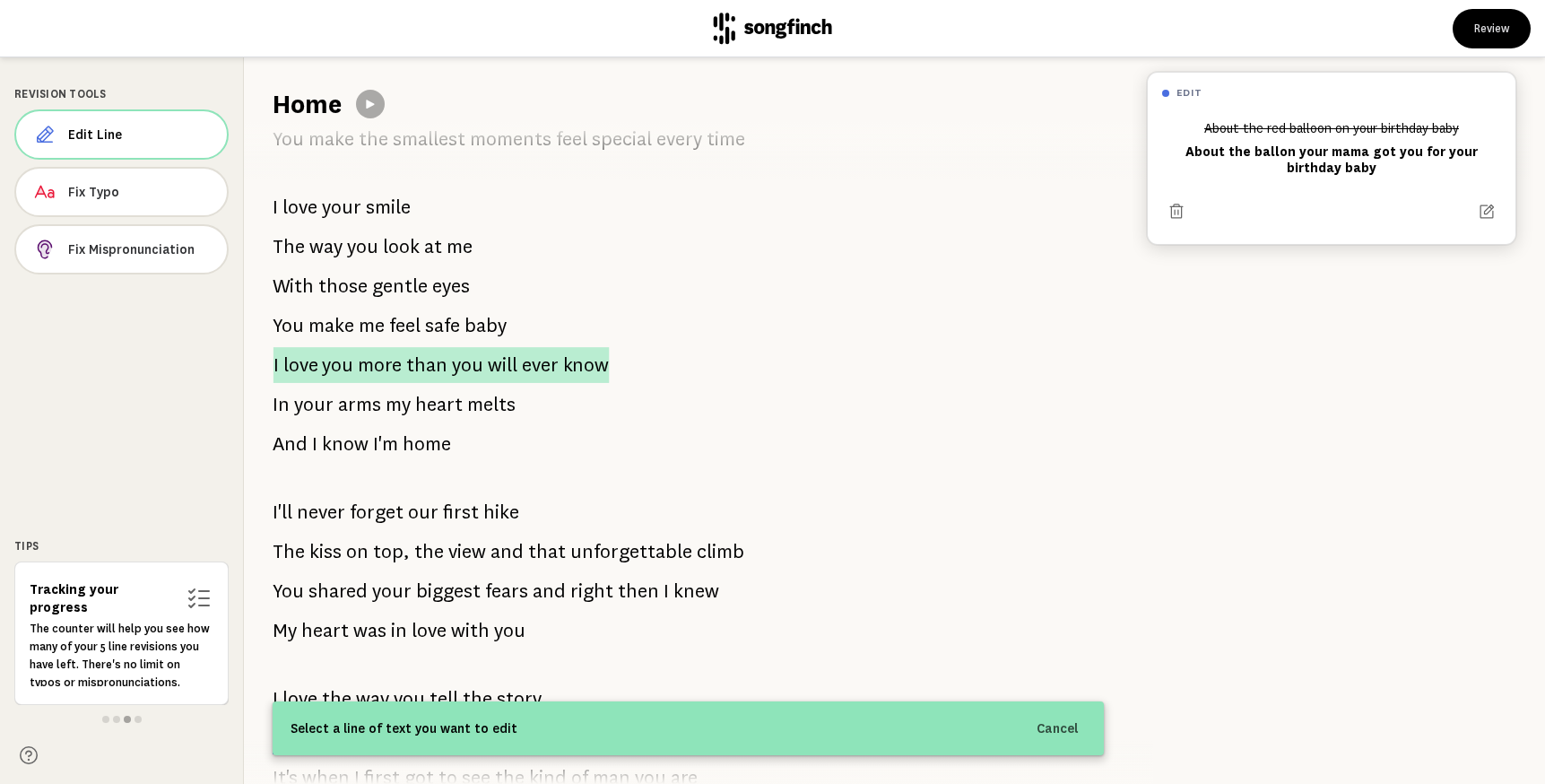
click at [356, 373] on p "I love you more than you will ever know" at bounding box center [441, 364] width 336 height 36
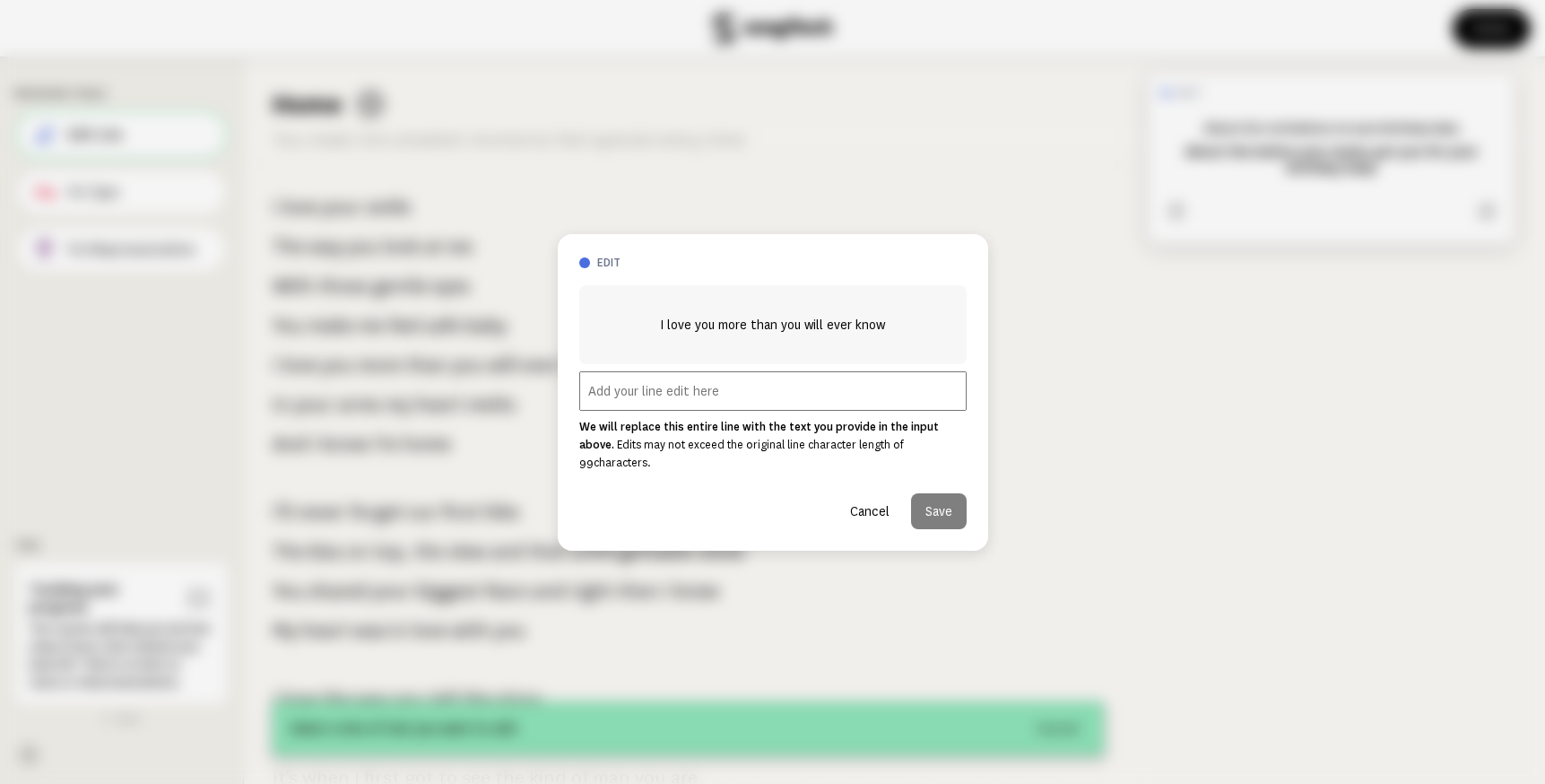
click at [696, 405] on input "text" at bounding box center [773, 391] width 387 height 39
paste input "So here’s to my love, my partner, my friend, The one I’ll choose over and over …"
drag, startPoint x: 717, startPoint y: 405, endPoint x: 546, endPoint y: 402, distance: 171.0
click at [545, 402] on div "edit I love you more than you will ever know So here’s to my love, my partner, …" at bounding box center [772, 392] width 1545 height 784
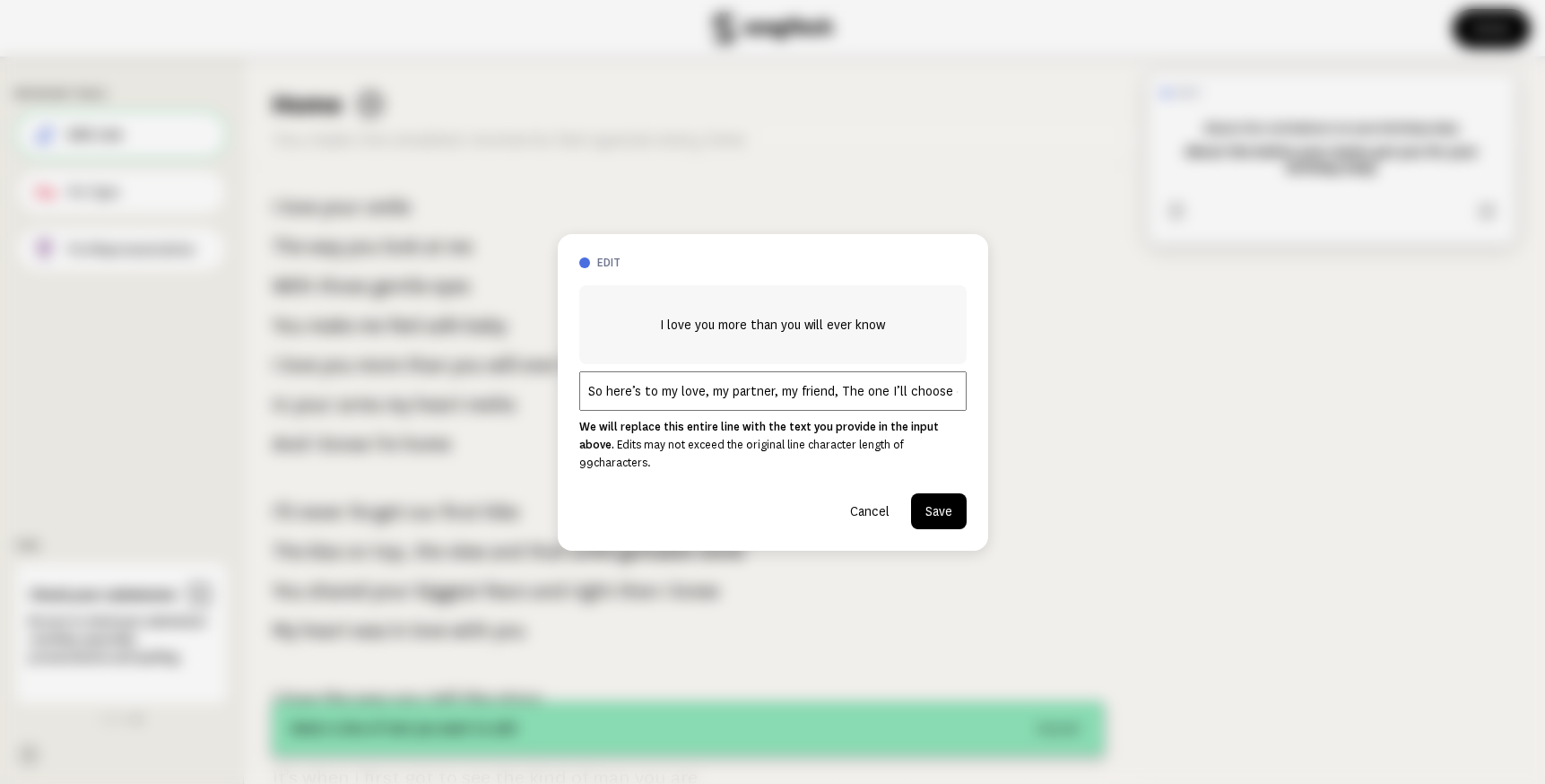
scroll to position [0, 100]
drag, startPoint x: 845, startPoint y: 401, endPoint x: 1056, endPoint y: 382, distance: 211.9
click at [1056, 382] on div "edit I love you more than you will ever know So here’s to my love, my partner, …" at bounding box center [772, 392] width 1545 height 784
click at [853, 394] on input "So here’s to my love, my partner, my friend, The one I’ll choose over and over …" at bounding box center [773, 391] width 387 height 39
drag, startPoint x: 736, startPoint y: 401, endPoint x: 1026, endPoint y: 400, distance: 290.0
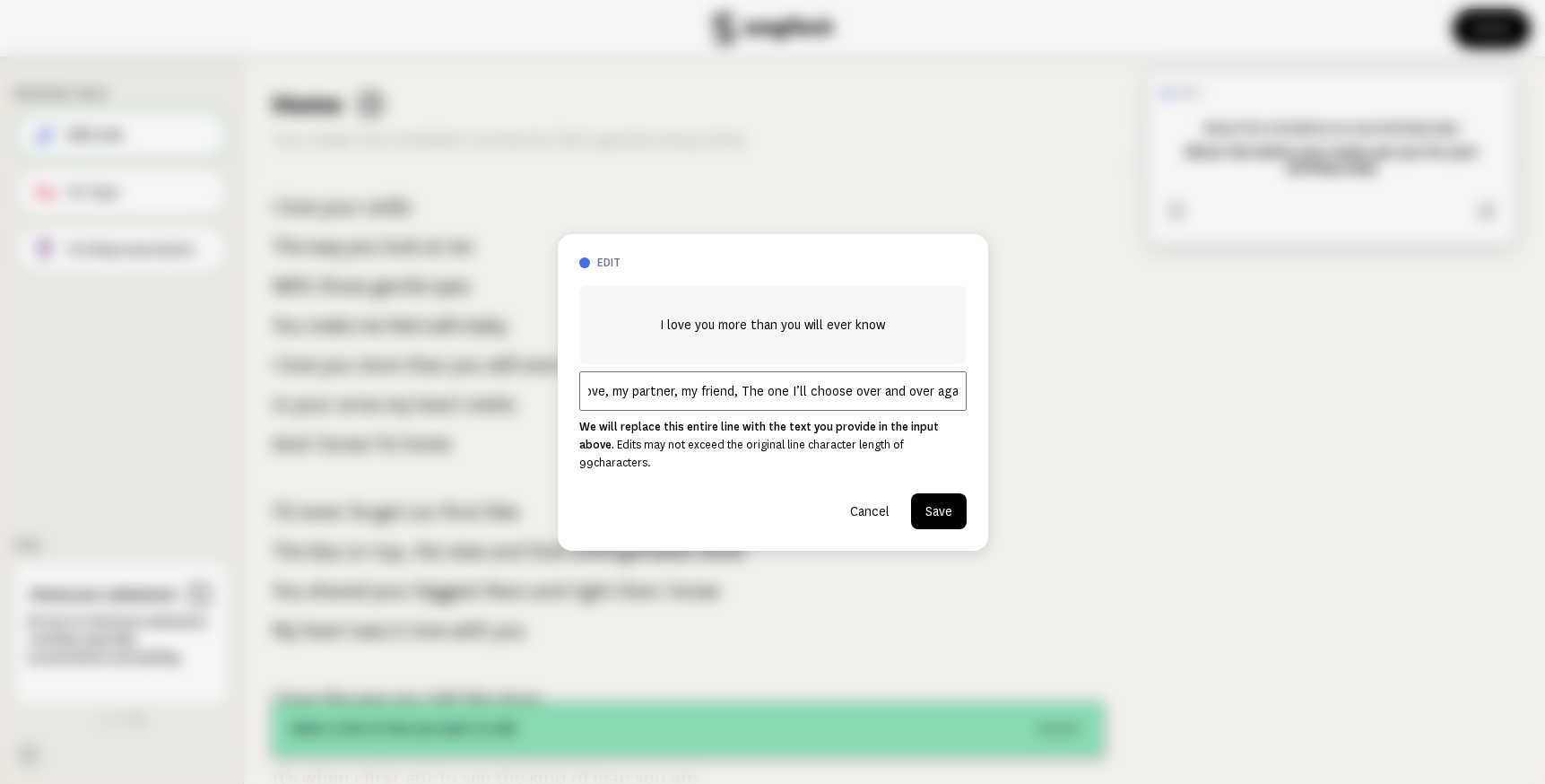
click at [1026, 400] on div "edit I love you more than you will ever know So here’s to my love, my partner, …" at bounding box center [772, 392] width 1545 height 784
type input "So here’s to my love, my partner, my friend"
click at [939, 501] on button "Save" at bounding box center [939, 510] width 56 height 36
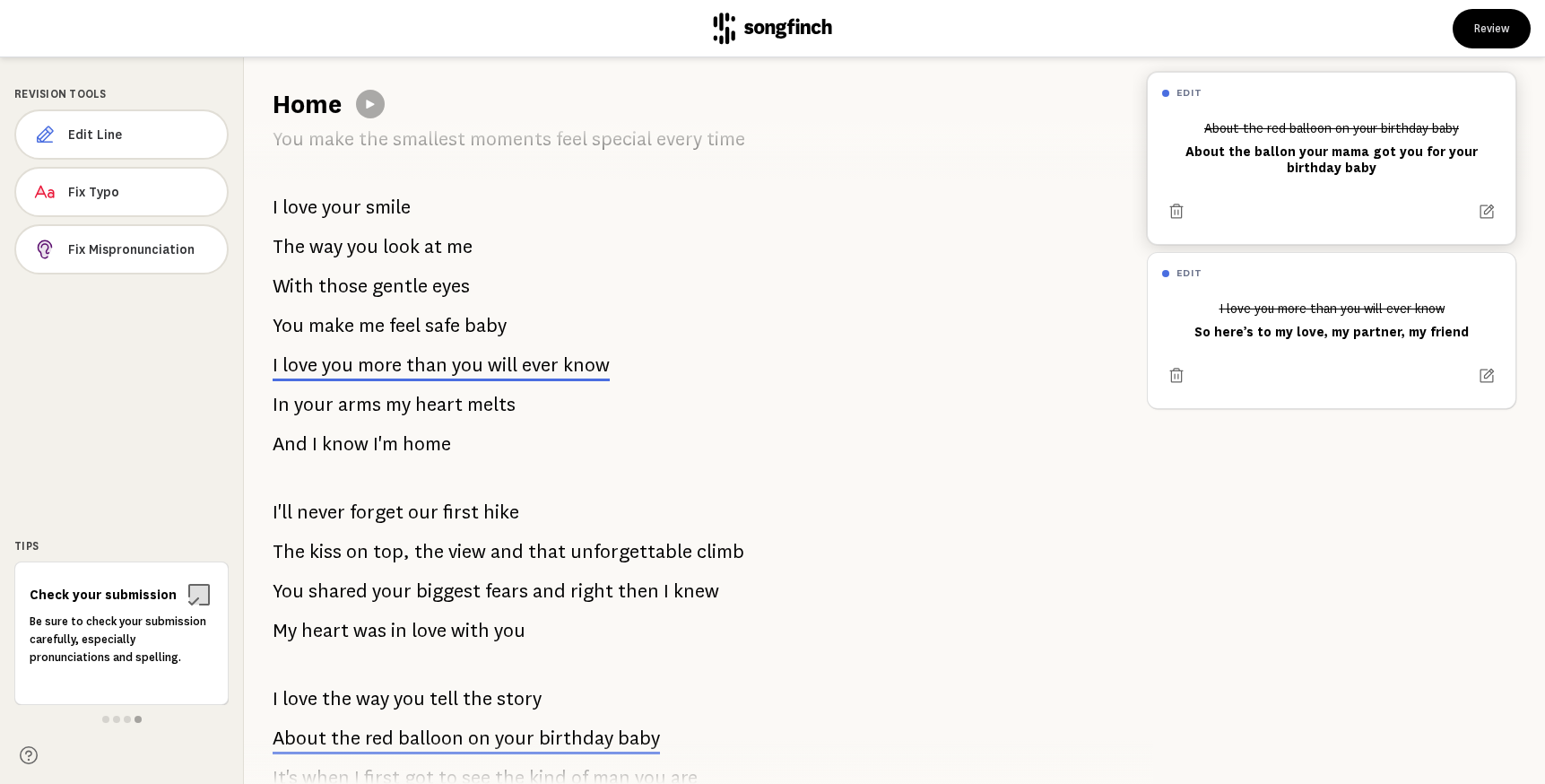
click at [354, 405] on span "arms" at bounding box center [359, 404] width 43 height 36
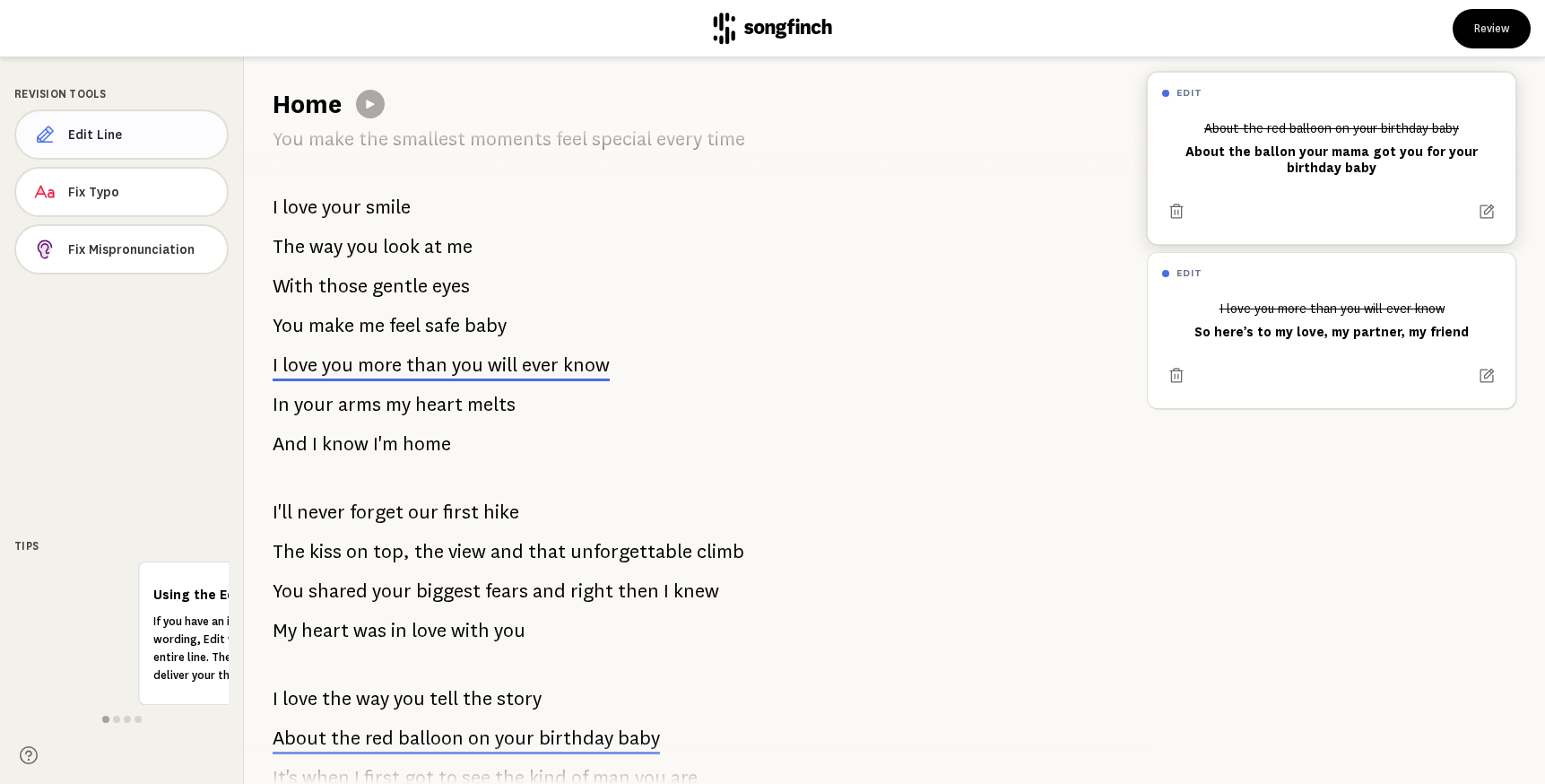
click at [142, 148] on button "Edit Line" at bounding box center [121, 135] width 215 height 50
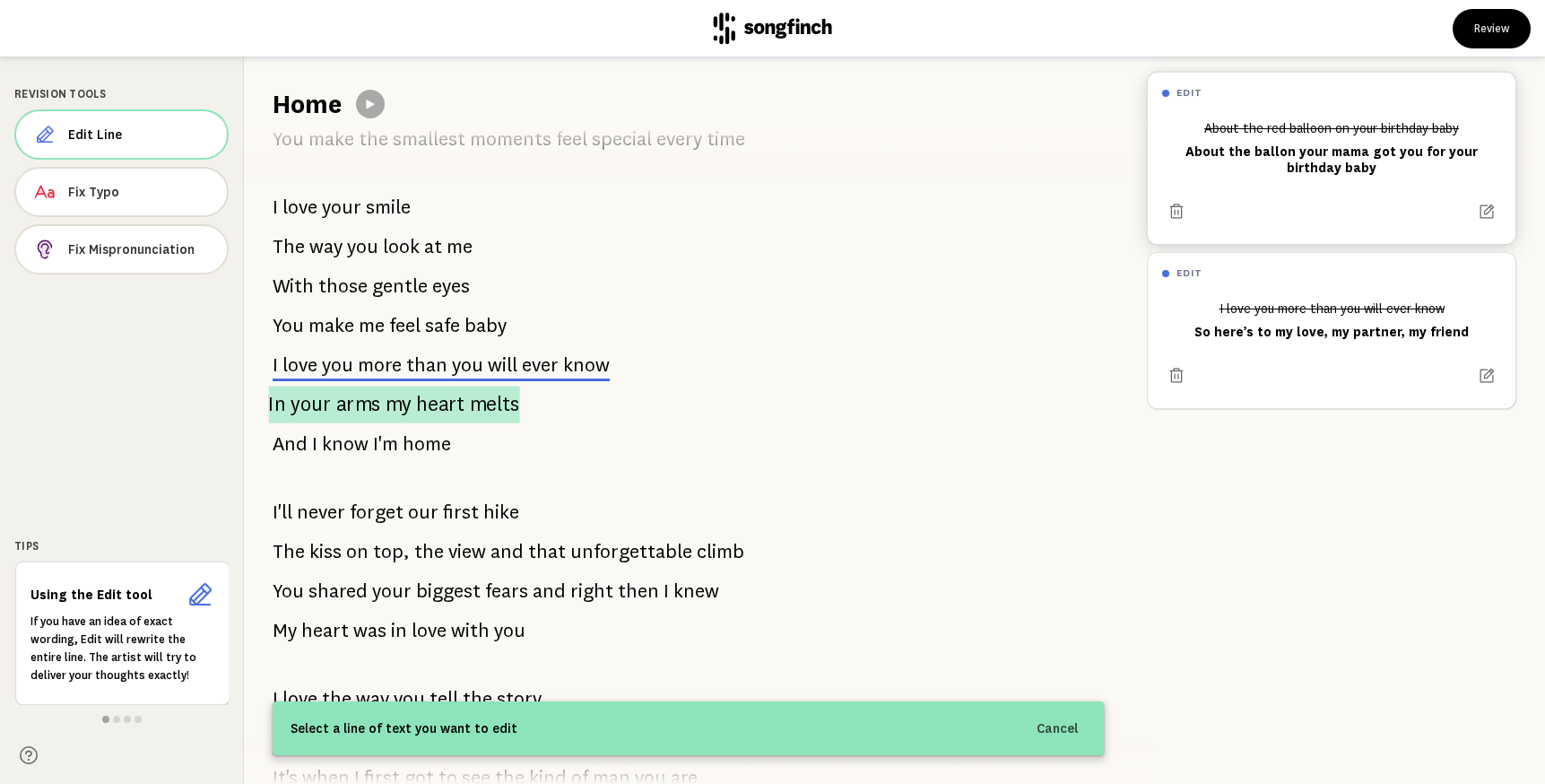
click at [382, 412] on p "In your arms my heart melts" at bounding box center [393, 404] width 251 height 37
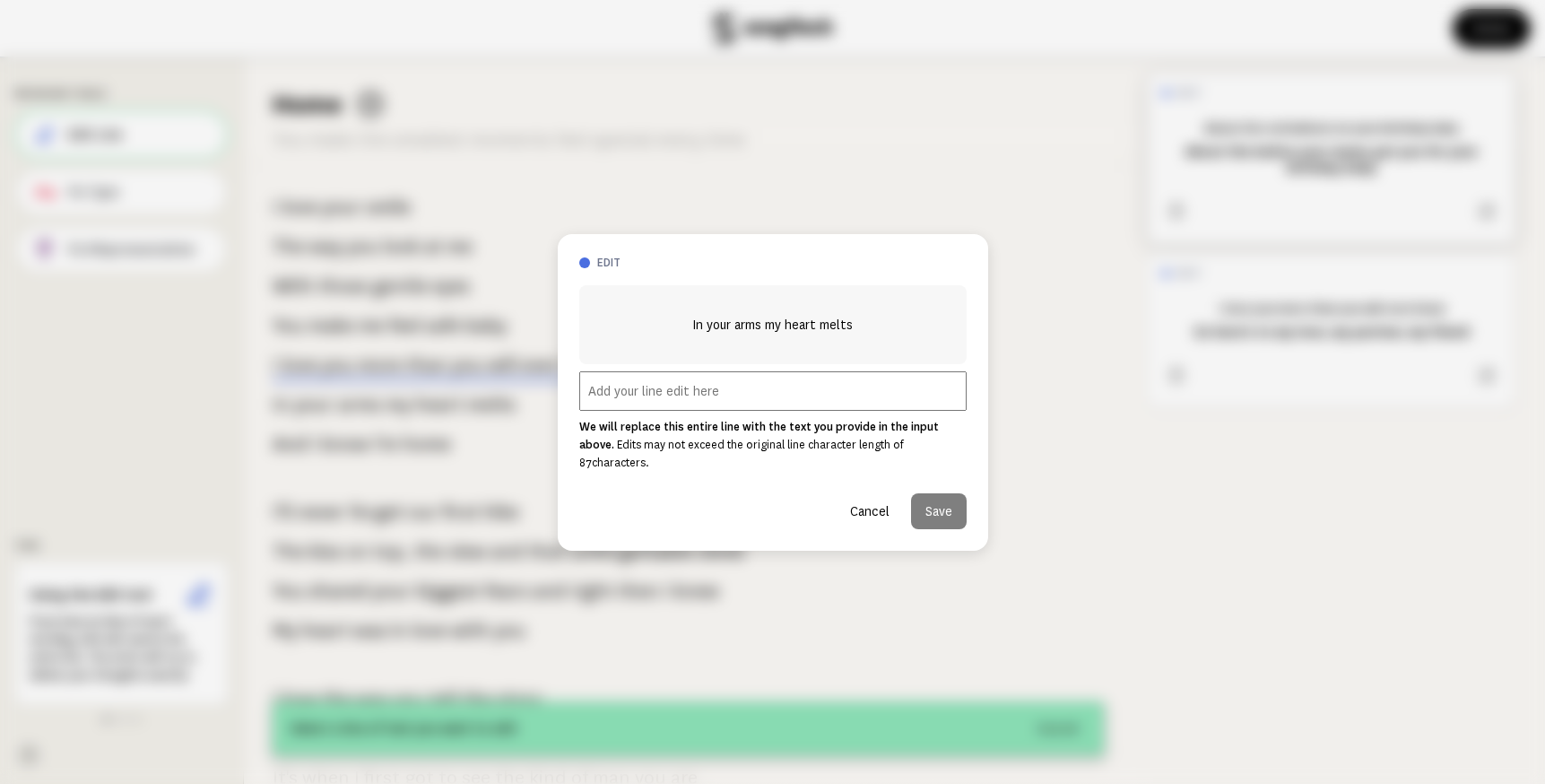
click at [668, 402] on input "text" at bounding box center [773, 391] width 387 height 39
click at [721, 397] on input "text" at bounding box center [773, 391] width 387 height 39
paste input "The one I’ll choose over and over again"
type input "The one I’ll choose over and over again"
click at [935, 500] on button "Save" at bounding box center [939, 510] width 56 height 36
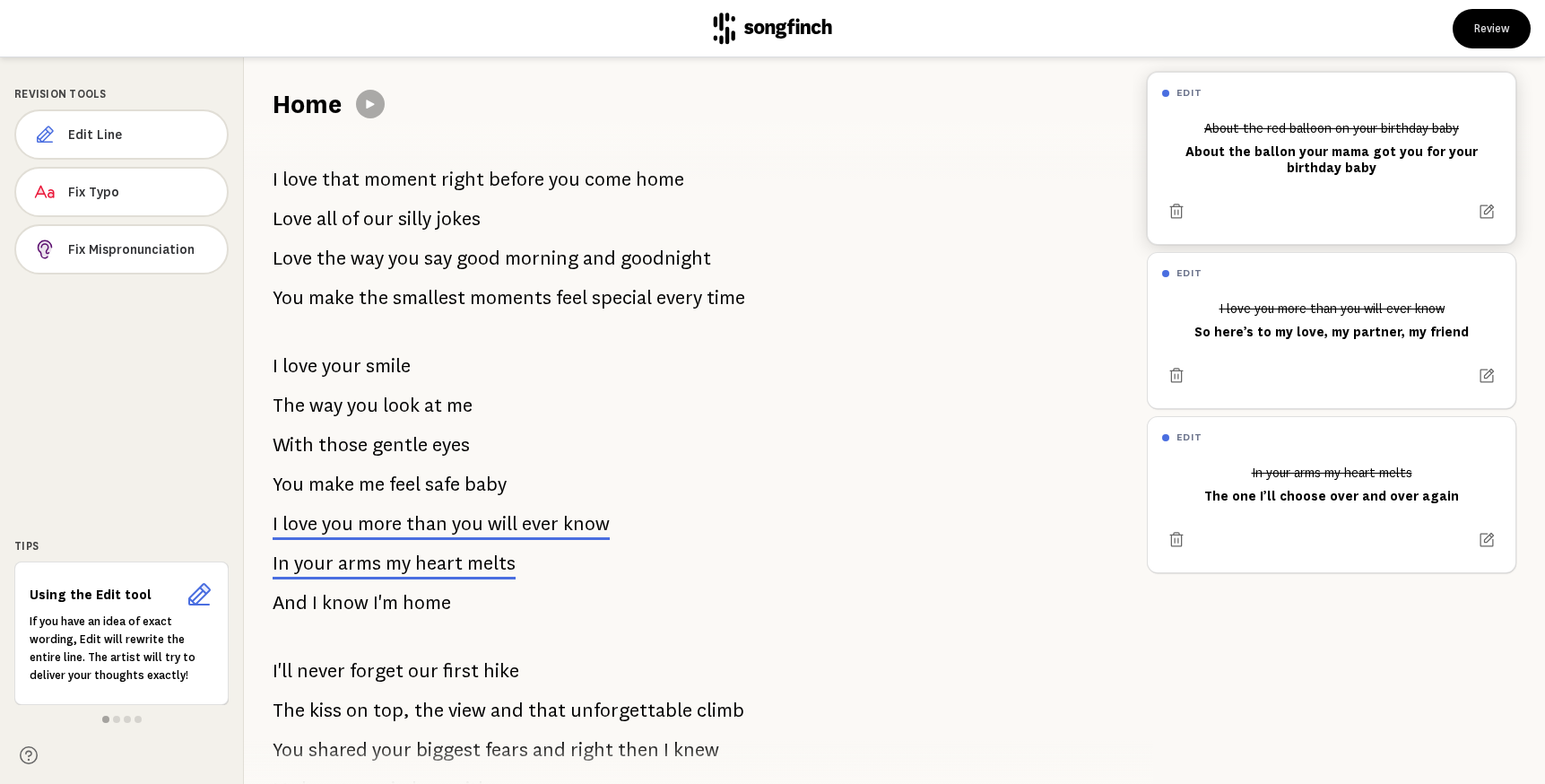
scroll to position [209, 0]
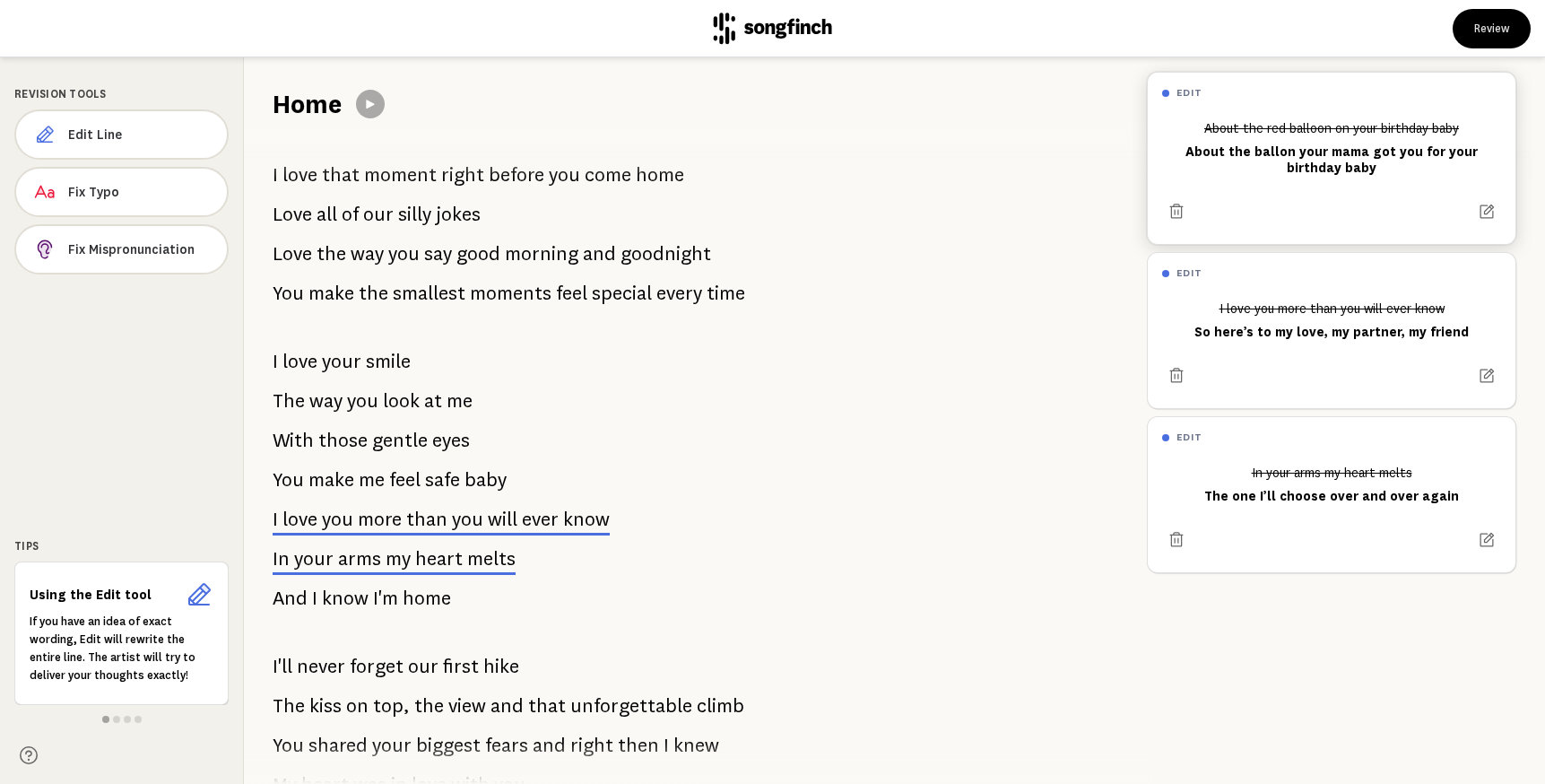
click at [495, 515] on span "will" at bounding box center [503, 519] width 30 height 21
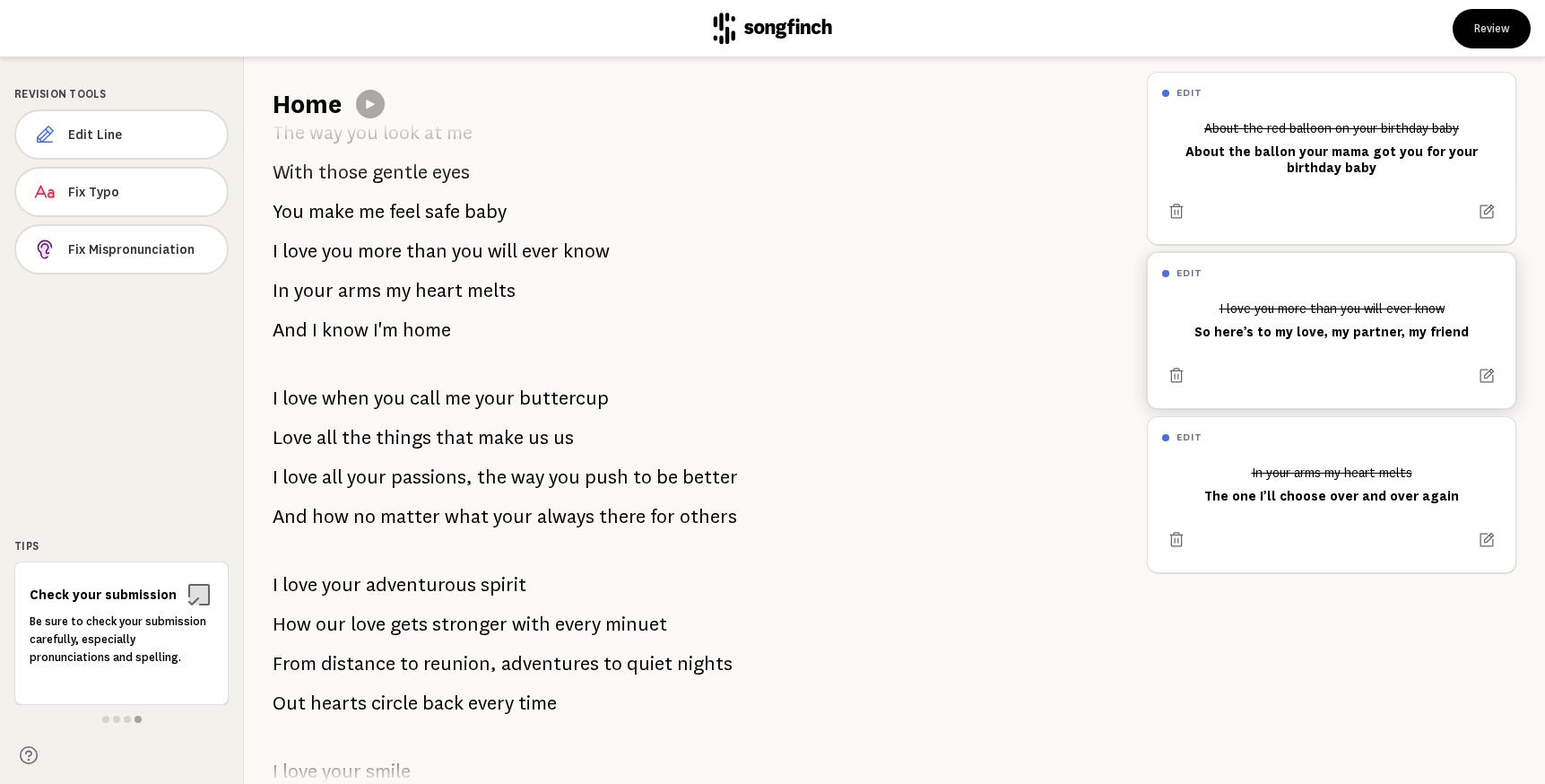
scroll to position [1157, 0]
click at [463, 479] on span "passions," at bounding box center [432, 475] width 82 height 36
click at [406, 477] on span "passions," at bounding box center [432, 475] width 82 height 36
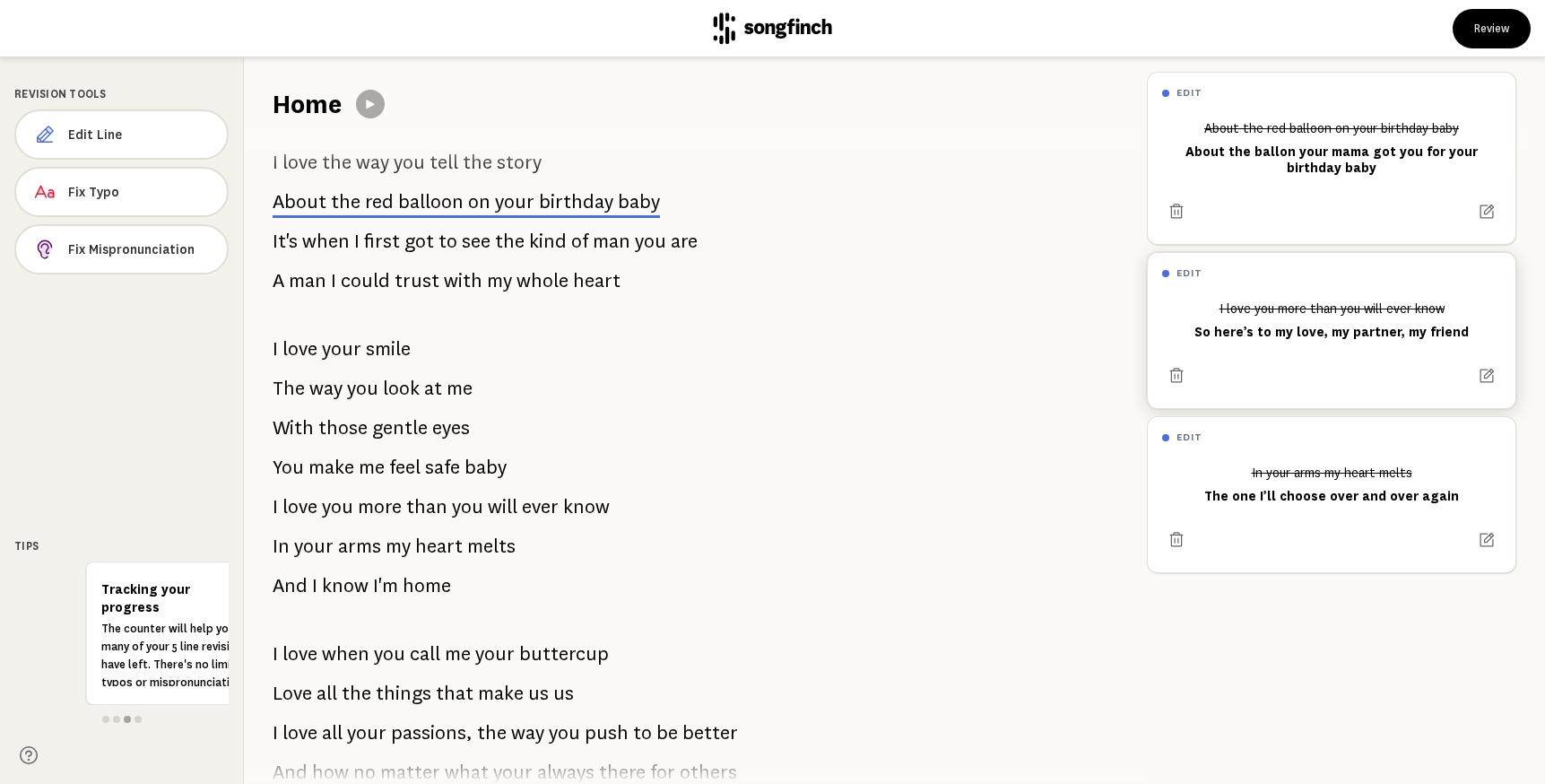
scroll to position [904, 0]
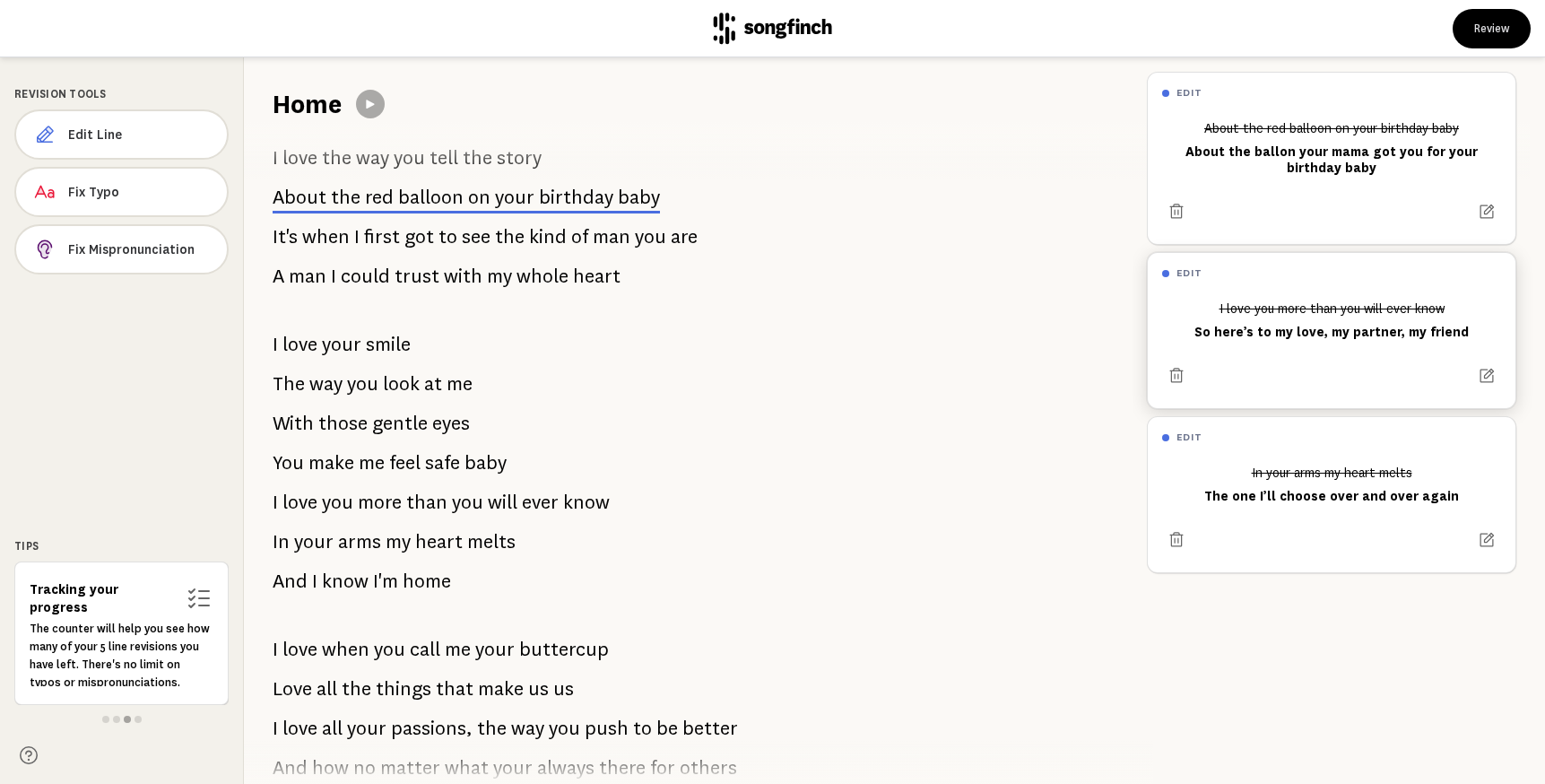
drag, startPoint x: 1201, startPoint y: 332, endPoint x: 1431, endPoint y: 332, distance: 230.0
click at [1431, 332] on div "I love you more than you will ever know So here’s to my love, my partner, my fr…" at bounding box center [1332, 320] width 339 height 54
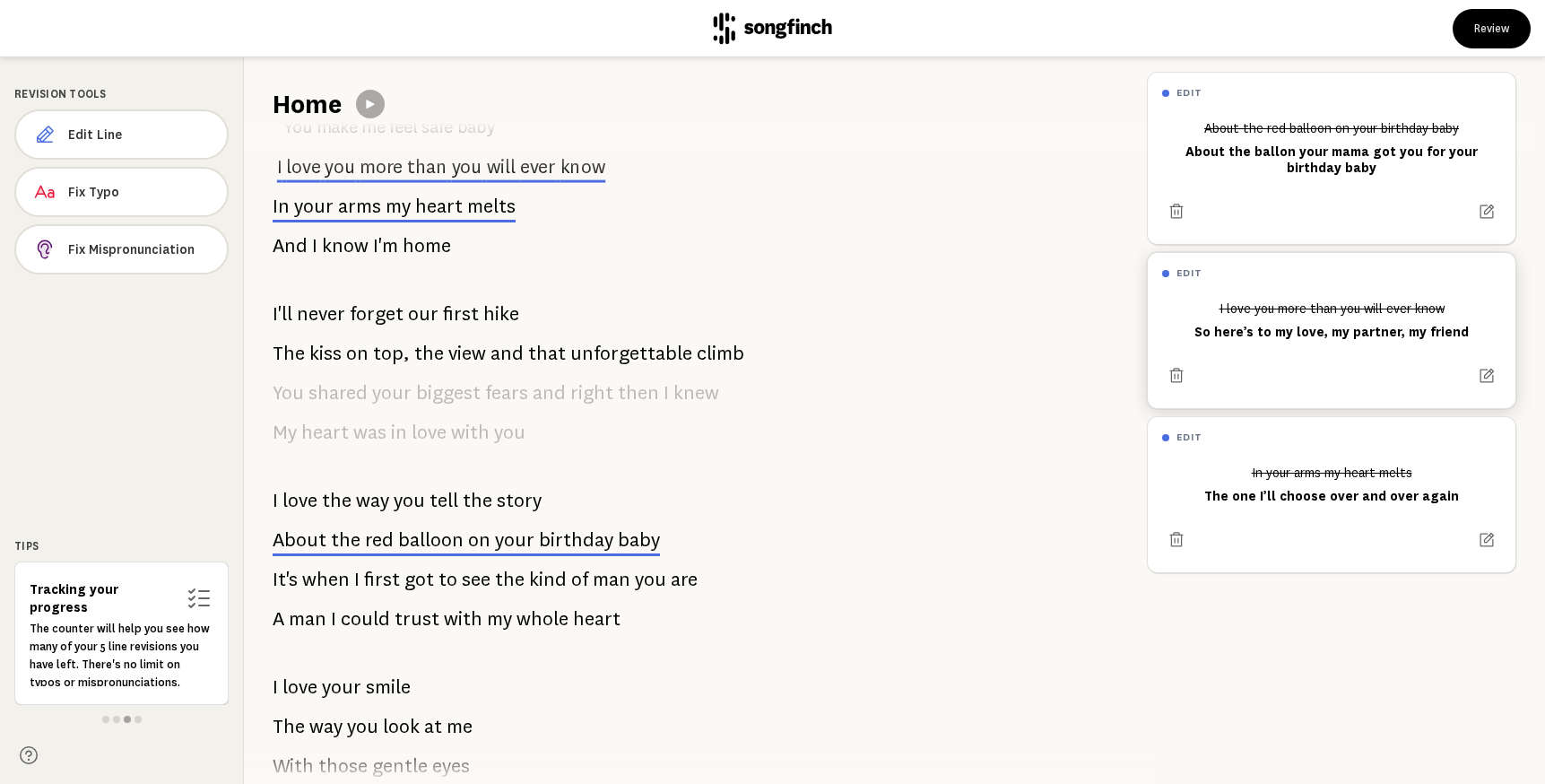
scroll to position [543, 0]
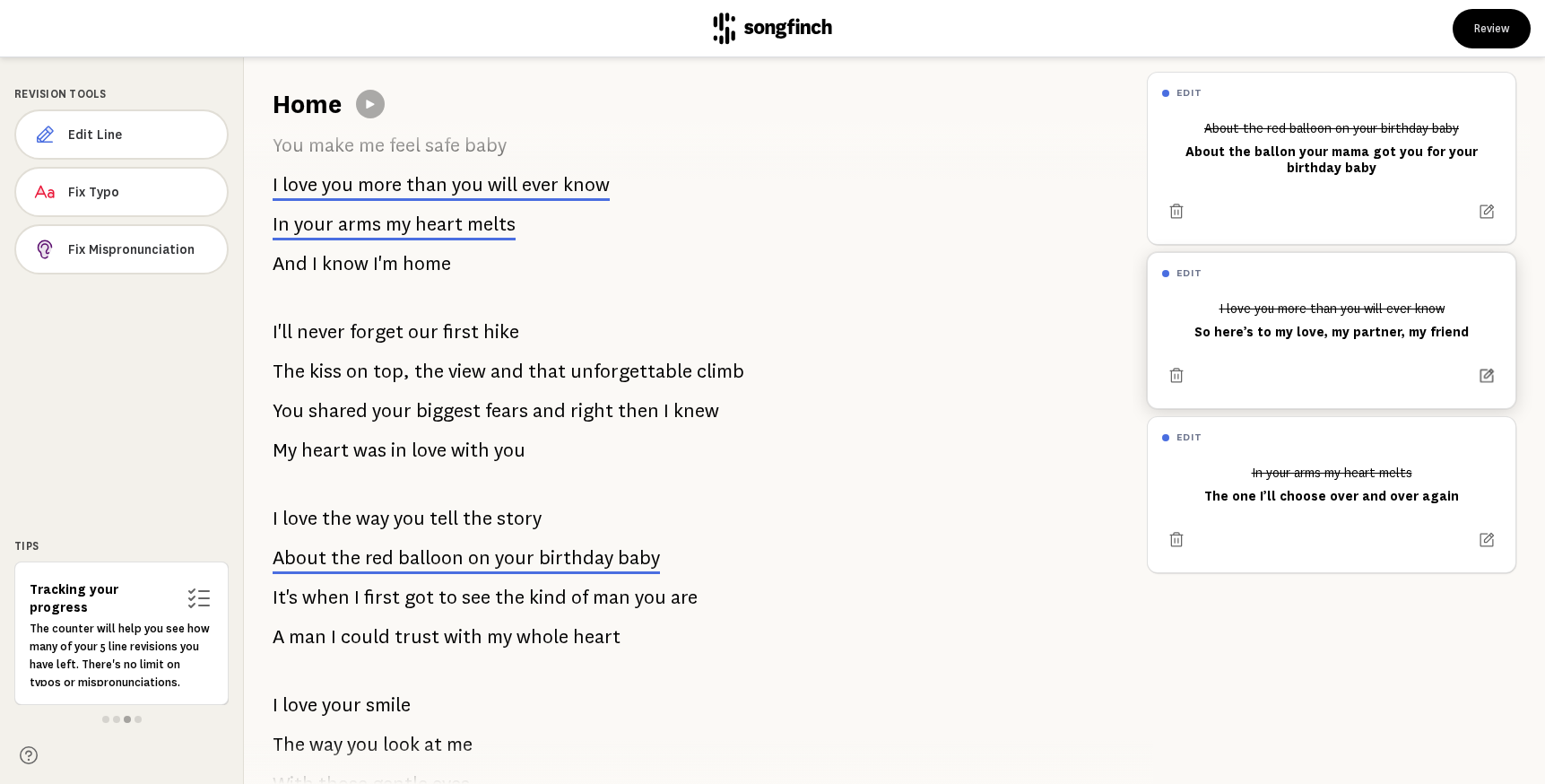
click at [1492, 383] on button at bounding box center [1486, 375] width 28 height 28
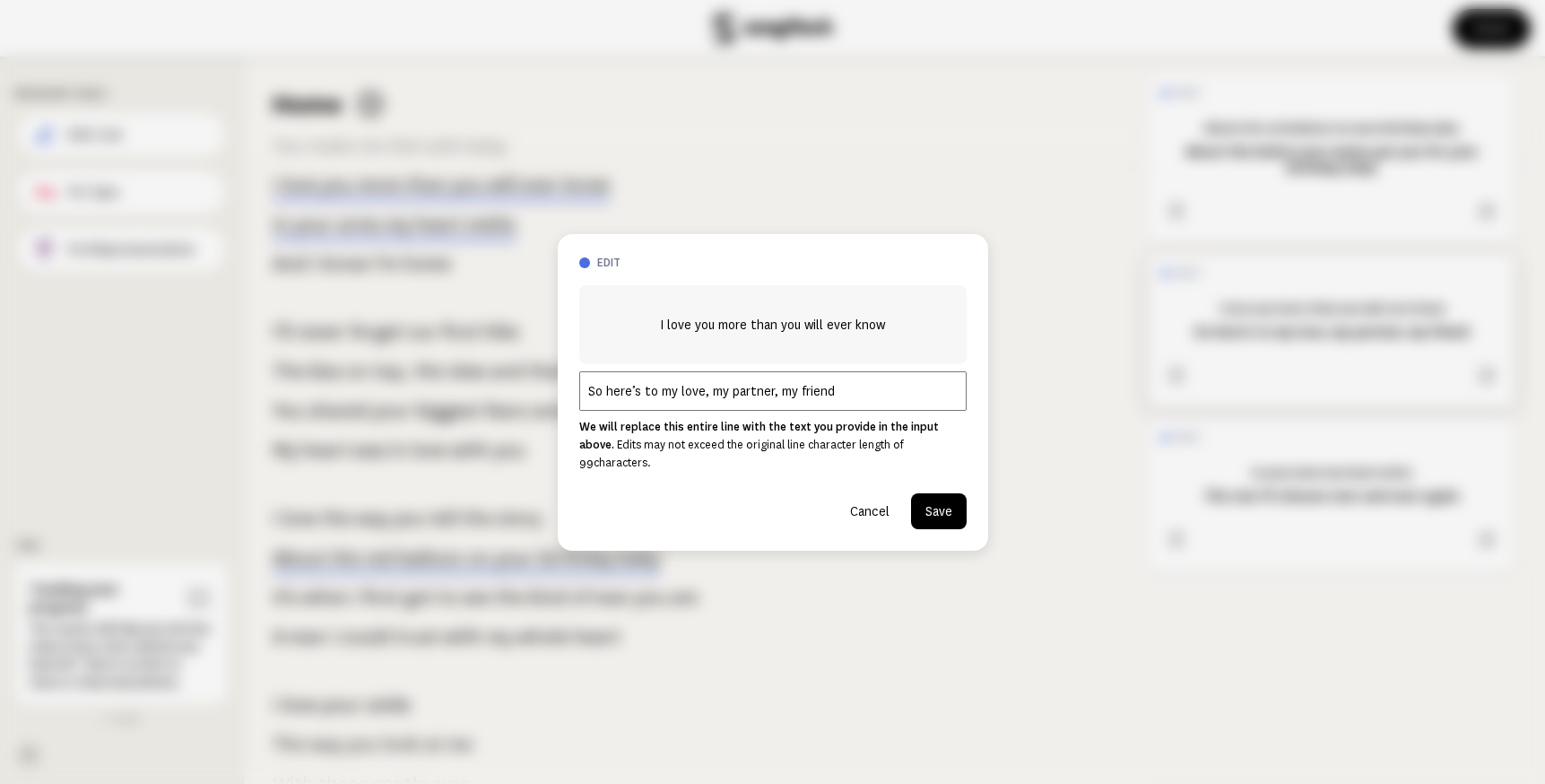
drag, startPoint x: 871, startPoint y: 397, endPoint x: 529, endPoint y: 406, distance: 342.1
click at [529, 406] on div "edit I love you more than you will ever know So here’s to my love, my partner, …" at bounding box center [772, 392] width 1545 height 784
click at [869, 513] on button "Cancel" at bounding box center [870, 510] width 68 height 36
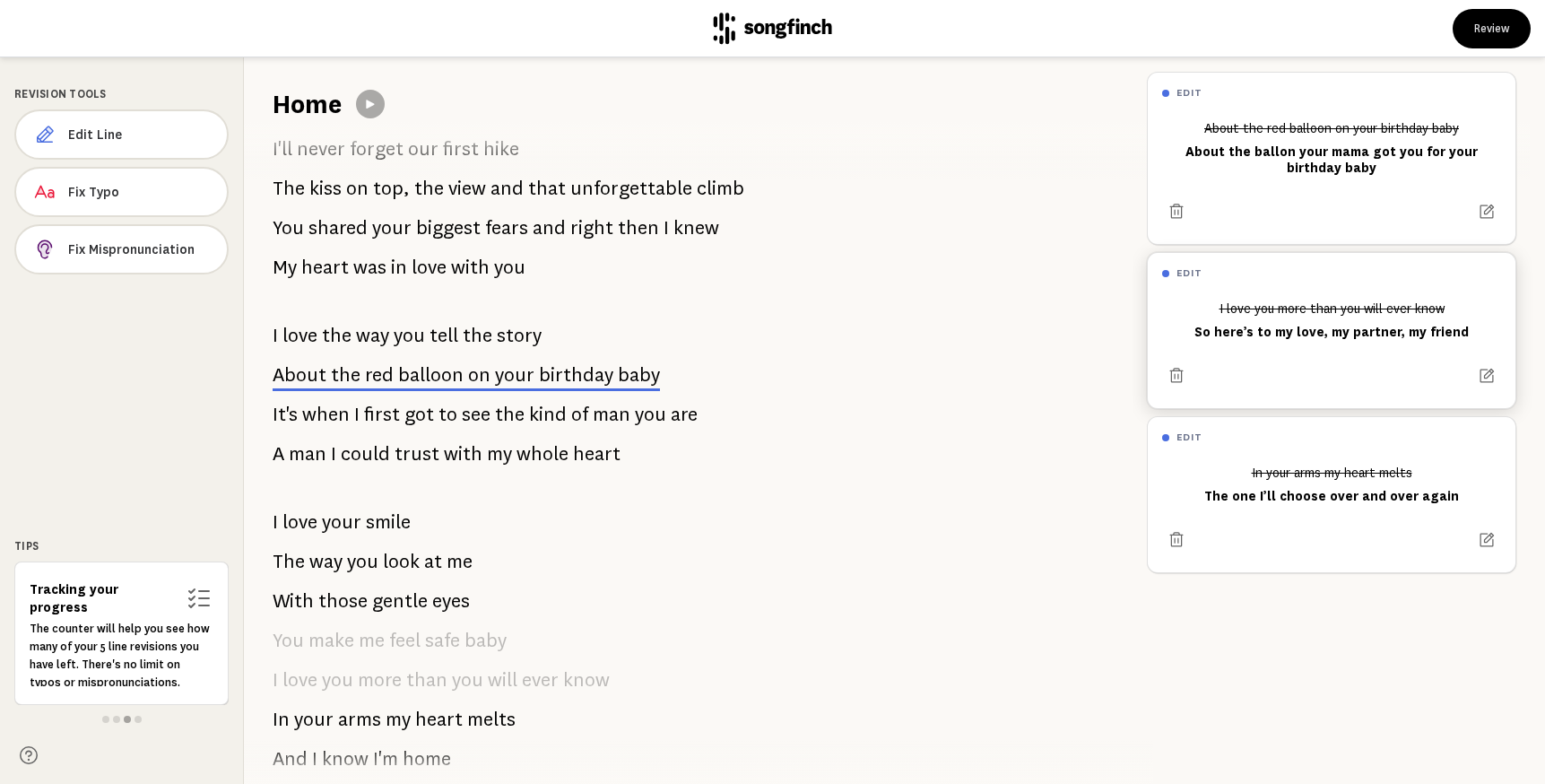
scroll to position [740, 0]
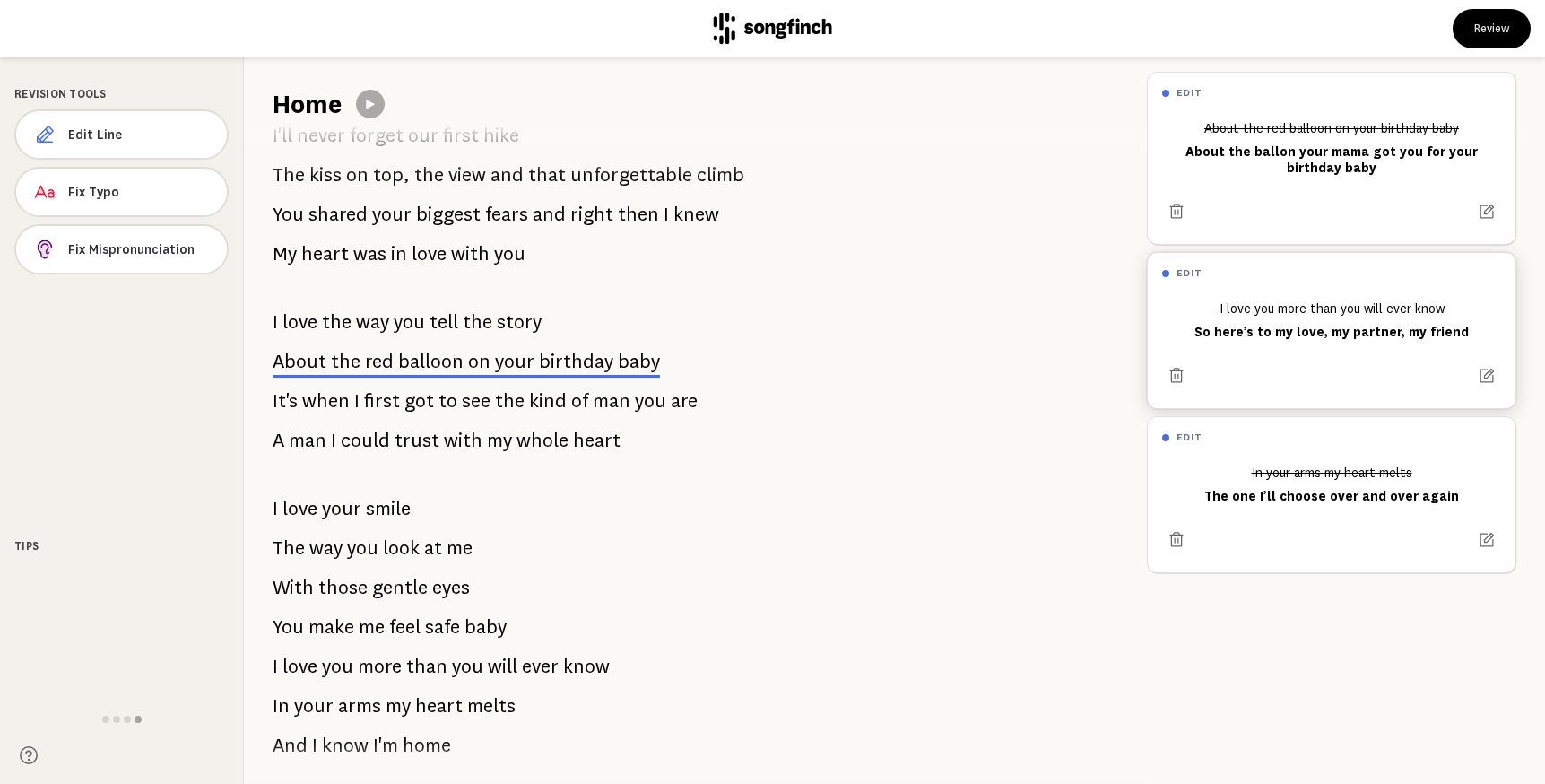
click at [541, 405] on span "kind" at bounding box center [547, 401] width 38 height 36
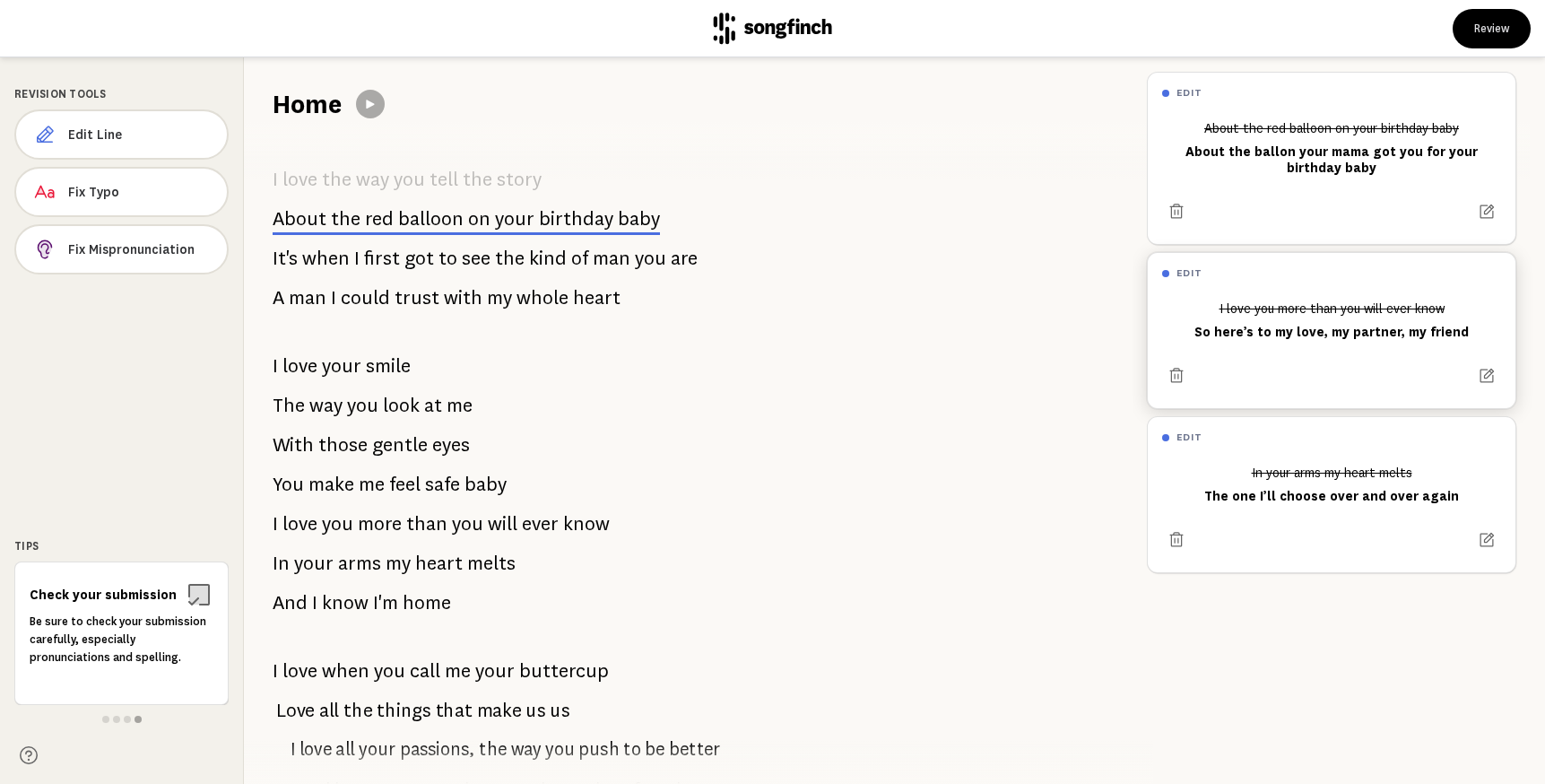
scroll to position [958, 0]
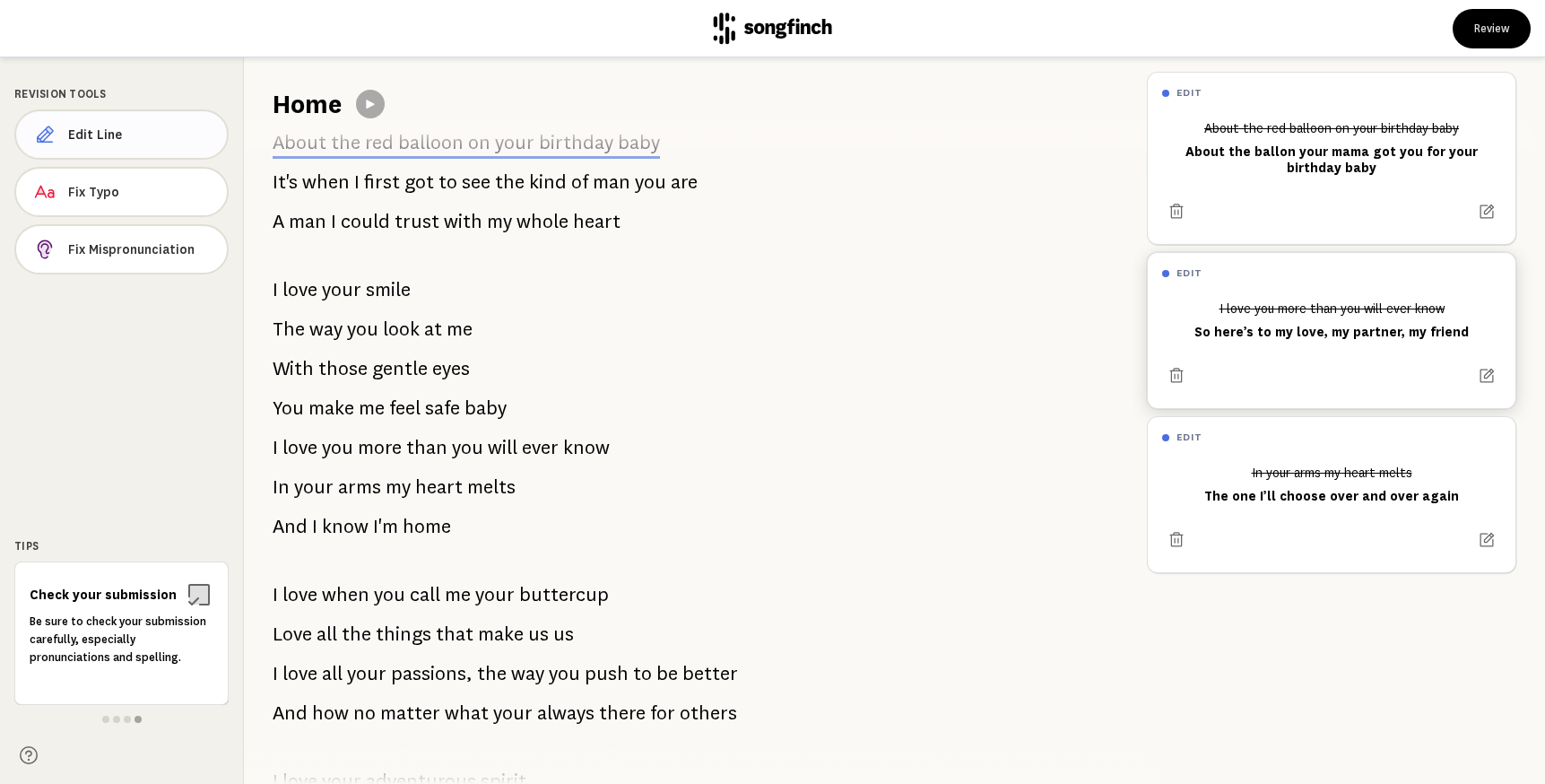
click at [116, 139] on span "Edit Line" at bounding box center [141, 134] width 144 height 18
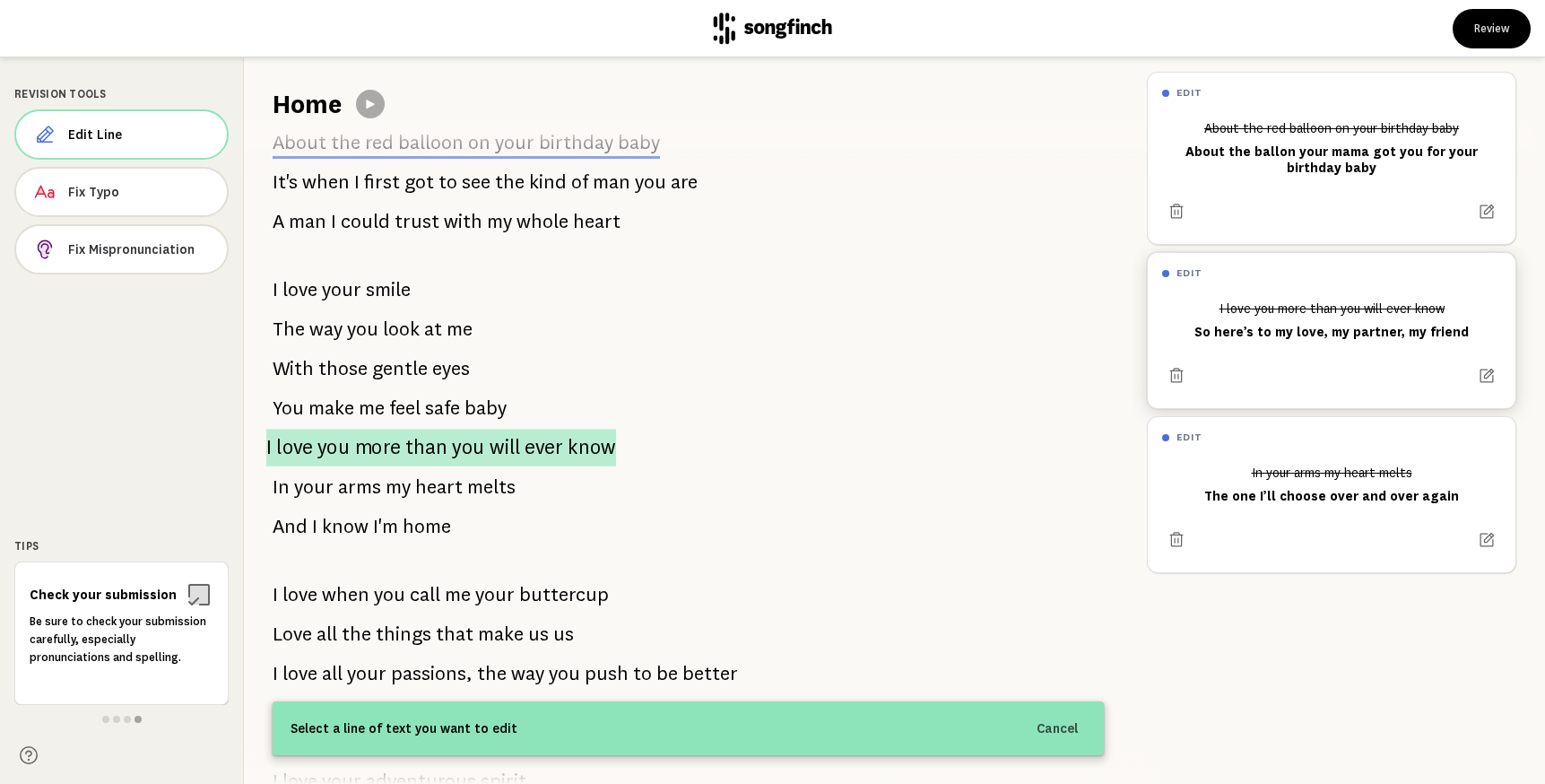
click at [347, 445] on span "you" at bounding box center [334, 447] width 33 height 38
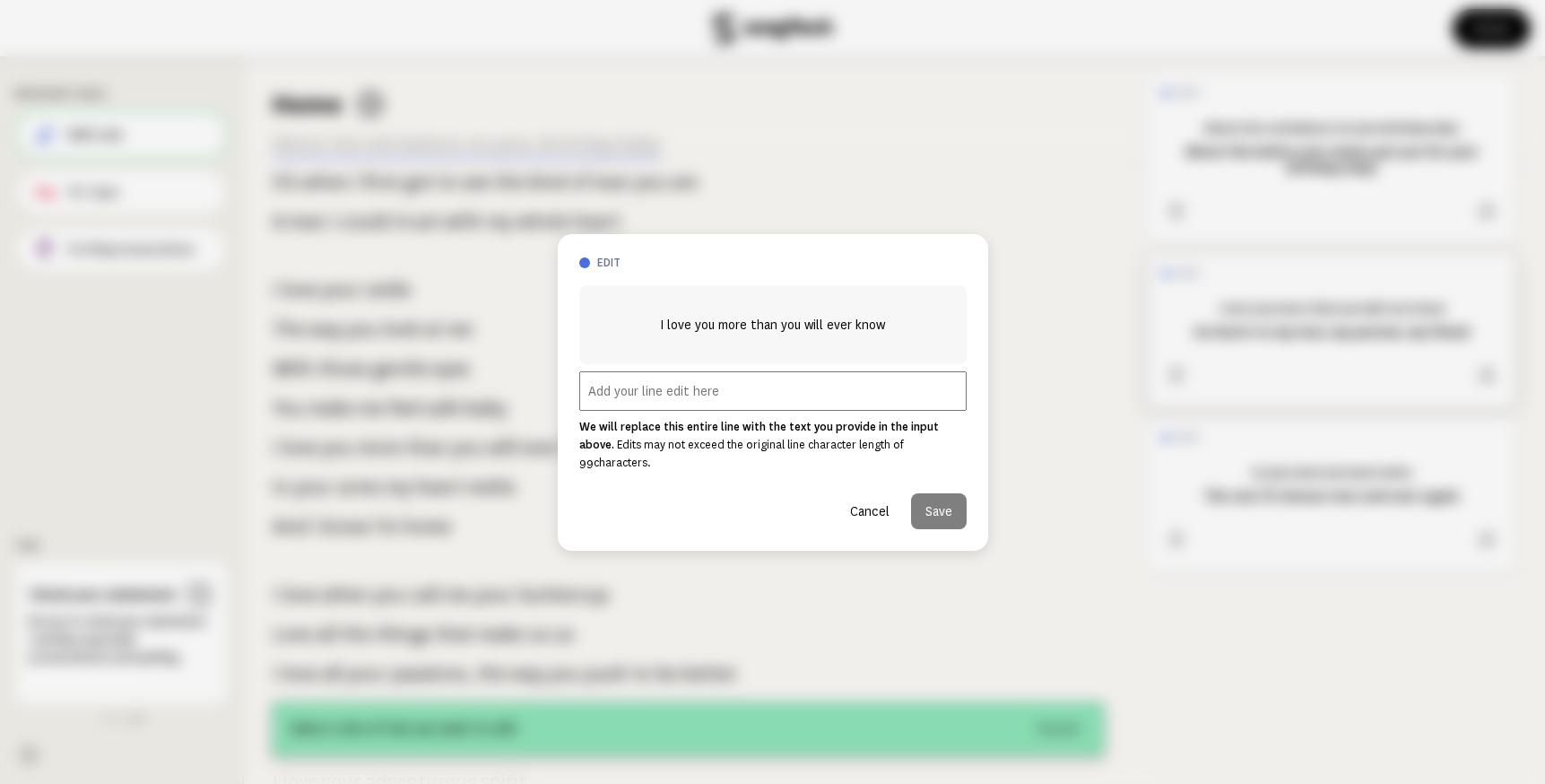
click at [781, 394] on input "text" at bounding box center [773, 391] width 387 height 39
paste input "So here’s to my love, my partner, my friend"
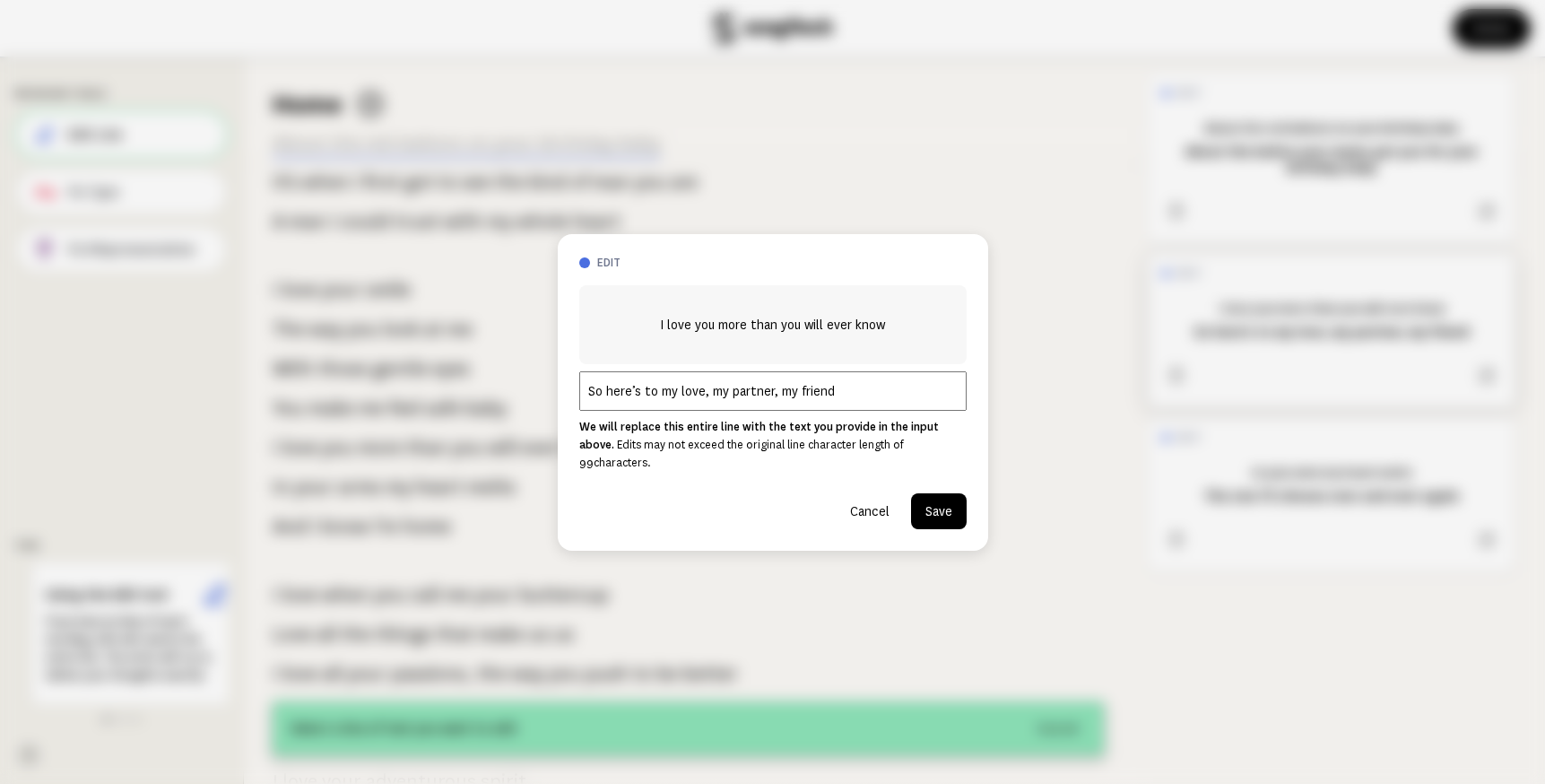
type input "So here’s to my love, my partner, my friend"
click at [940, 505] on button "Save" at bounding box center [939, 510] width 56 height 36
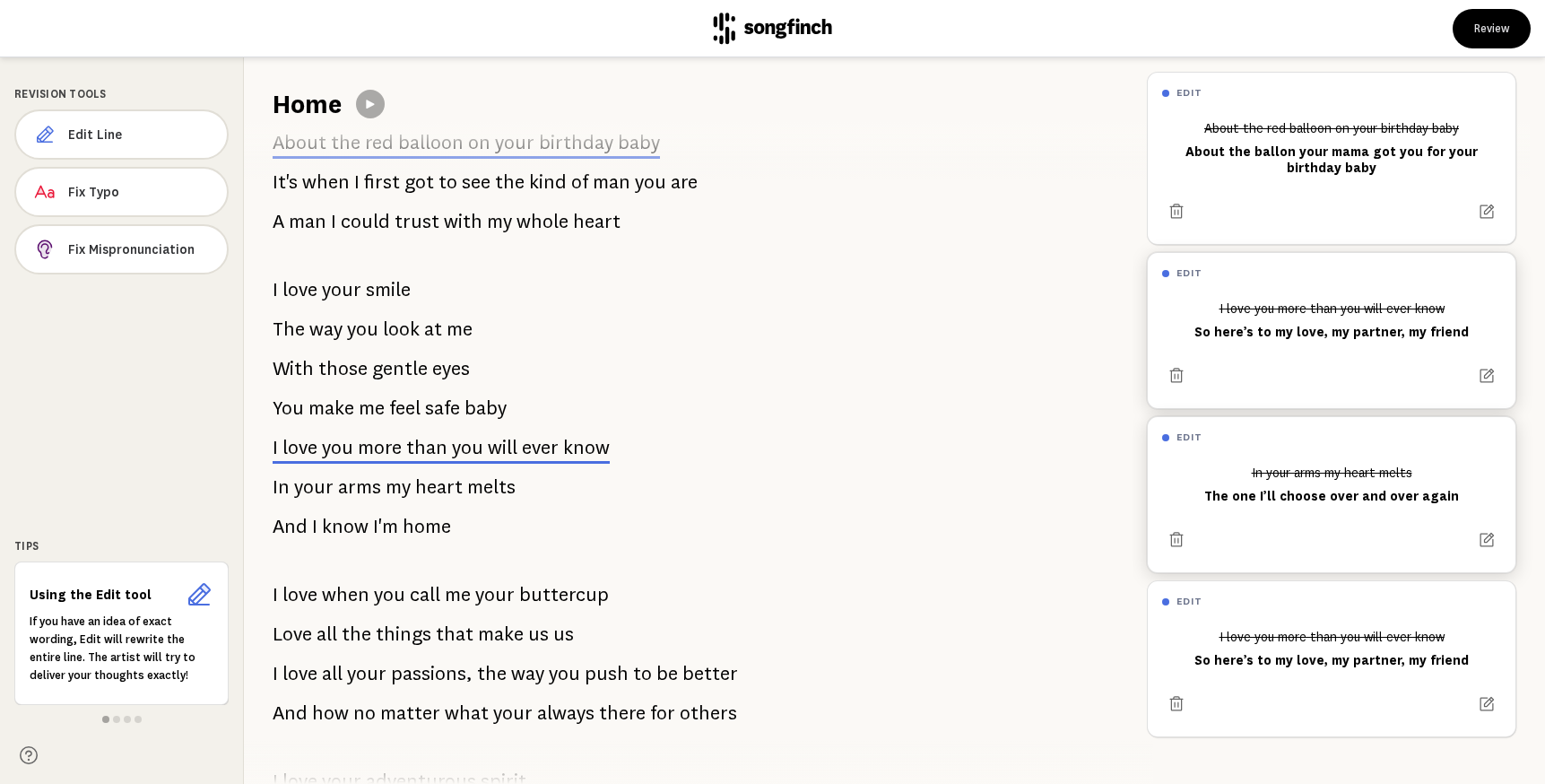
drag, startPoint x: 1216, startPoint y: 496, endPoint x: 1441, endPoint y: 490, distance: 225.1
click at [1441, 490] on div "In your arms my heart melts The one I’ll choose over and over again" at bounding box center [1332, 484] width 339 height 54
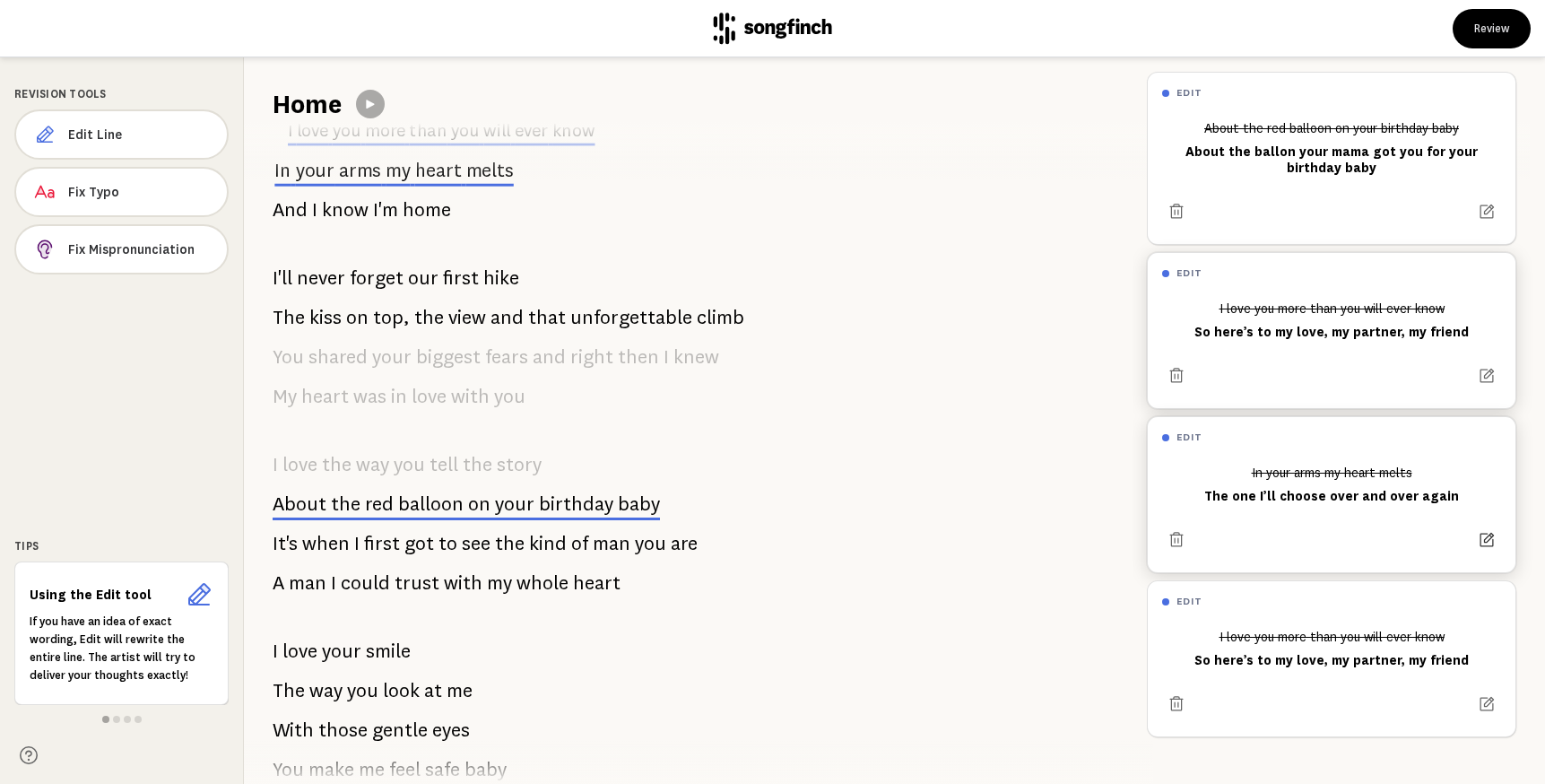
scroll to position [583, 0]
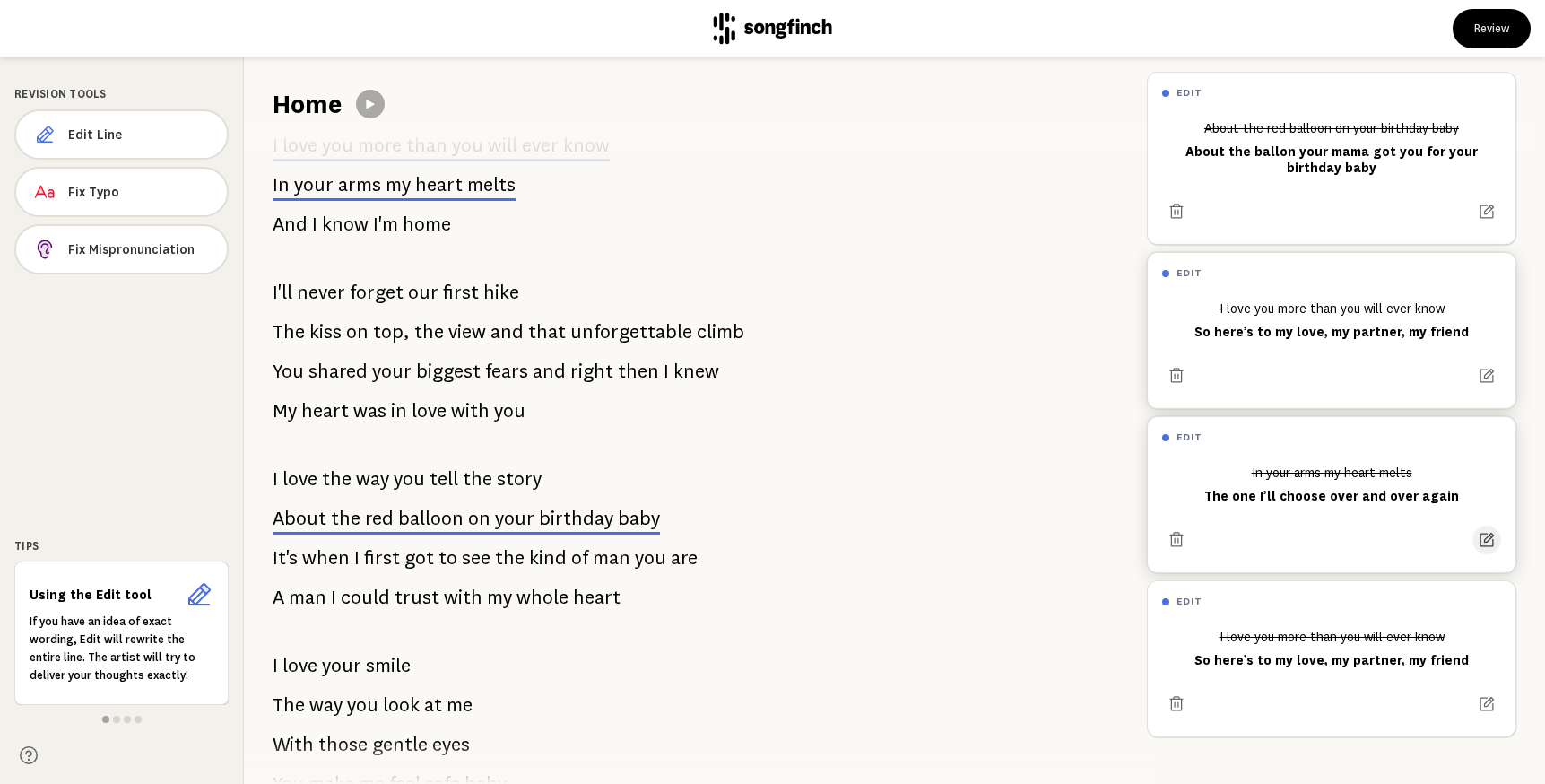
click at [1488, 535] on icon at bounding box center [1487, 539] width 14 height 14
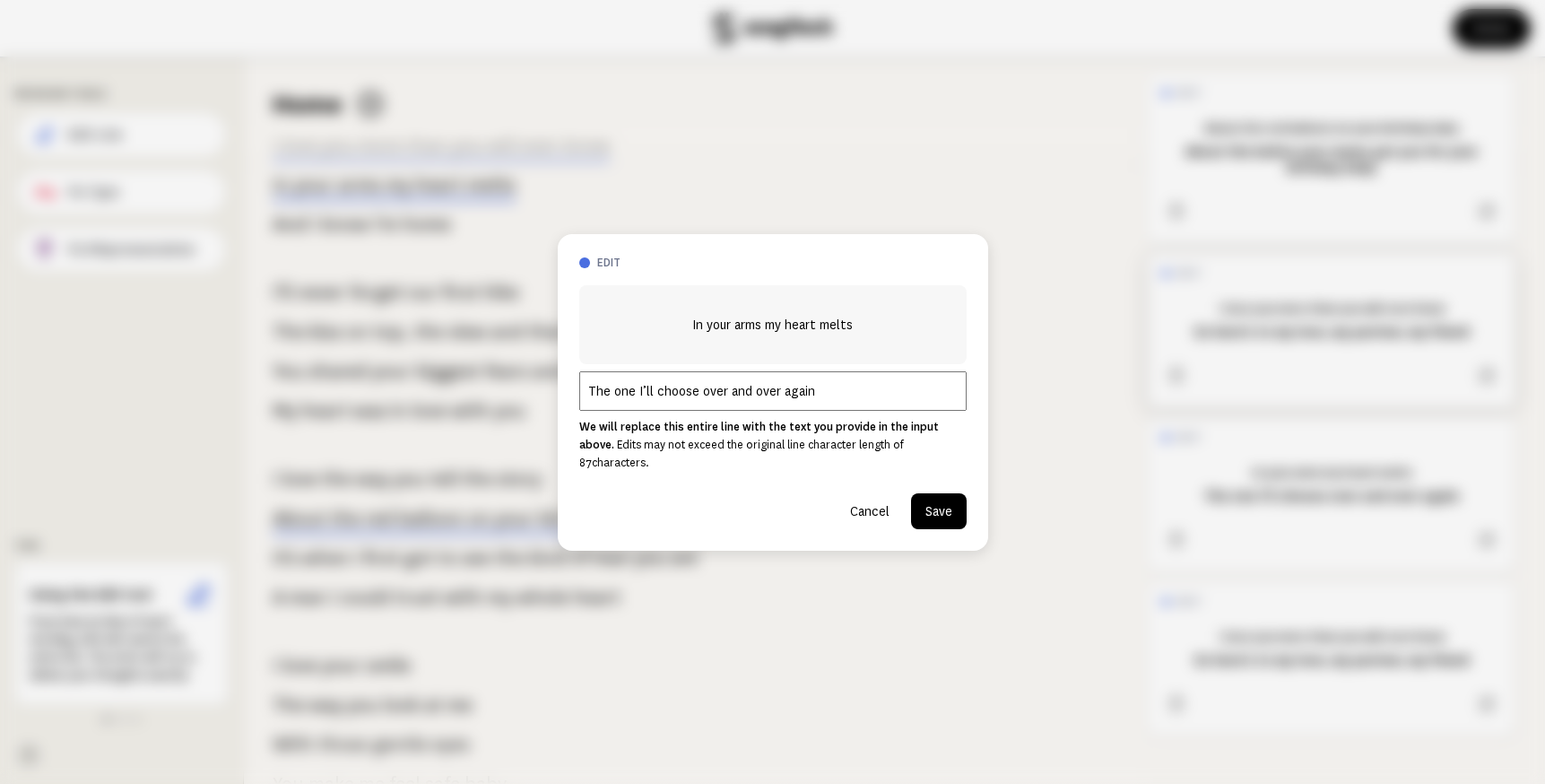
drag, startPoint x: 855, startPoint y: 397, endPoint x: 556, endPoint y: 394, distance: 299.0
click at [556, 394] on div "edit In your arms my heart melts The one I’ll choose over and over again We wil…" at bounding box center [772, 392] width 1545 height 784
click at [865, 500] on button "Cancel" at bounding box center [870, 510] width 68 height 36
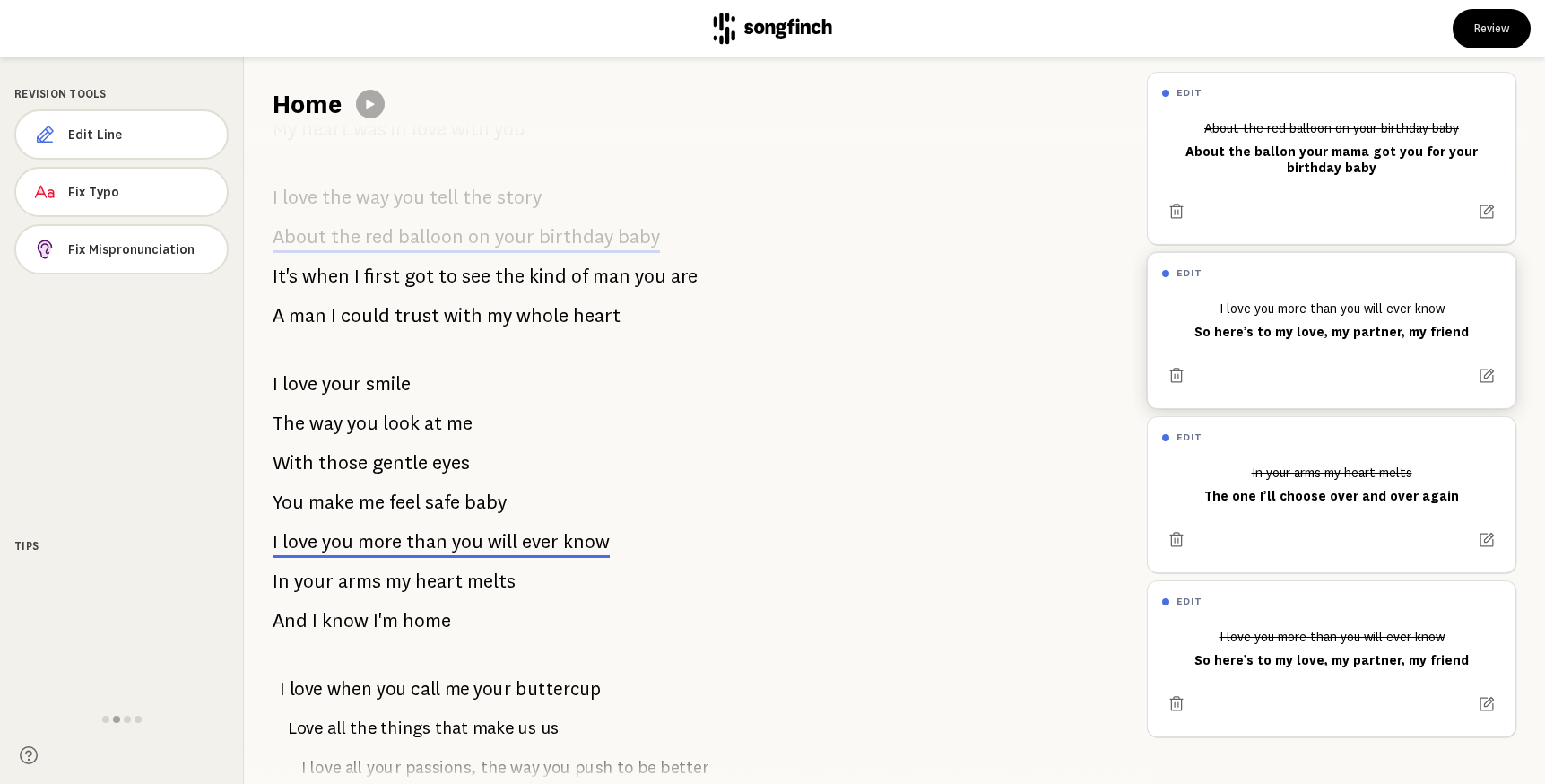
scroll to position [1010, 0]
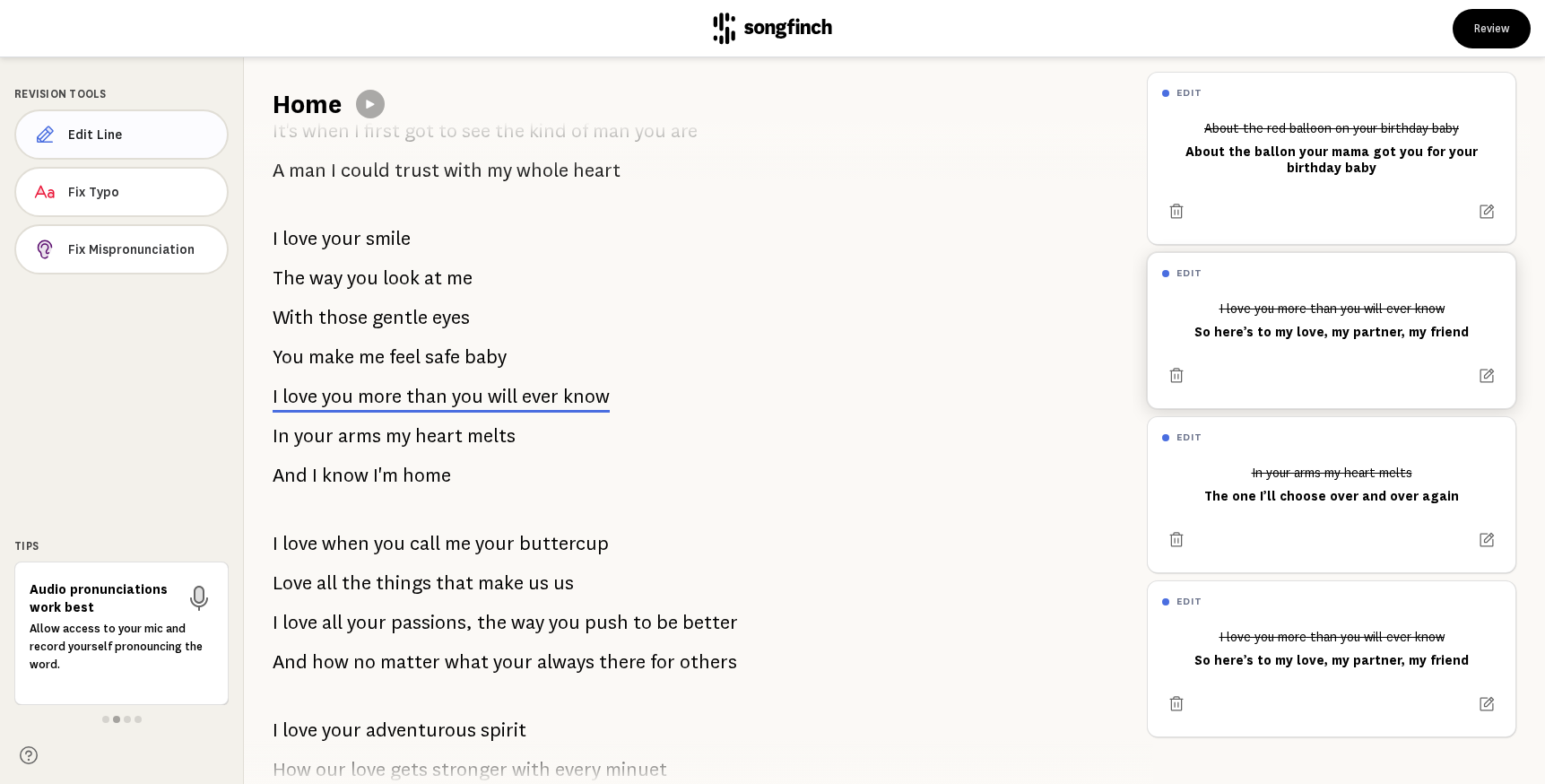
click at [191, 137] on span "Edit Line" at bounding box center [141, 134] width 144 height 18
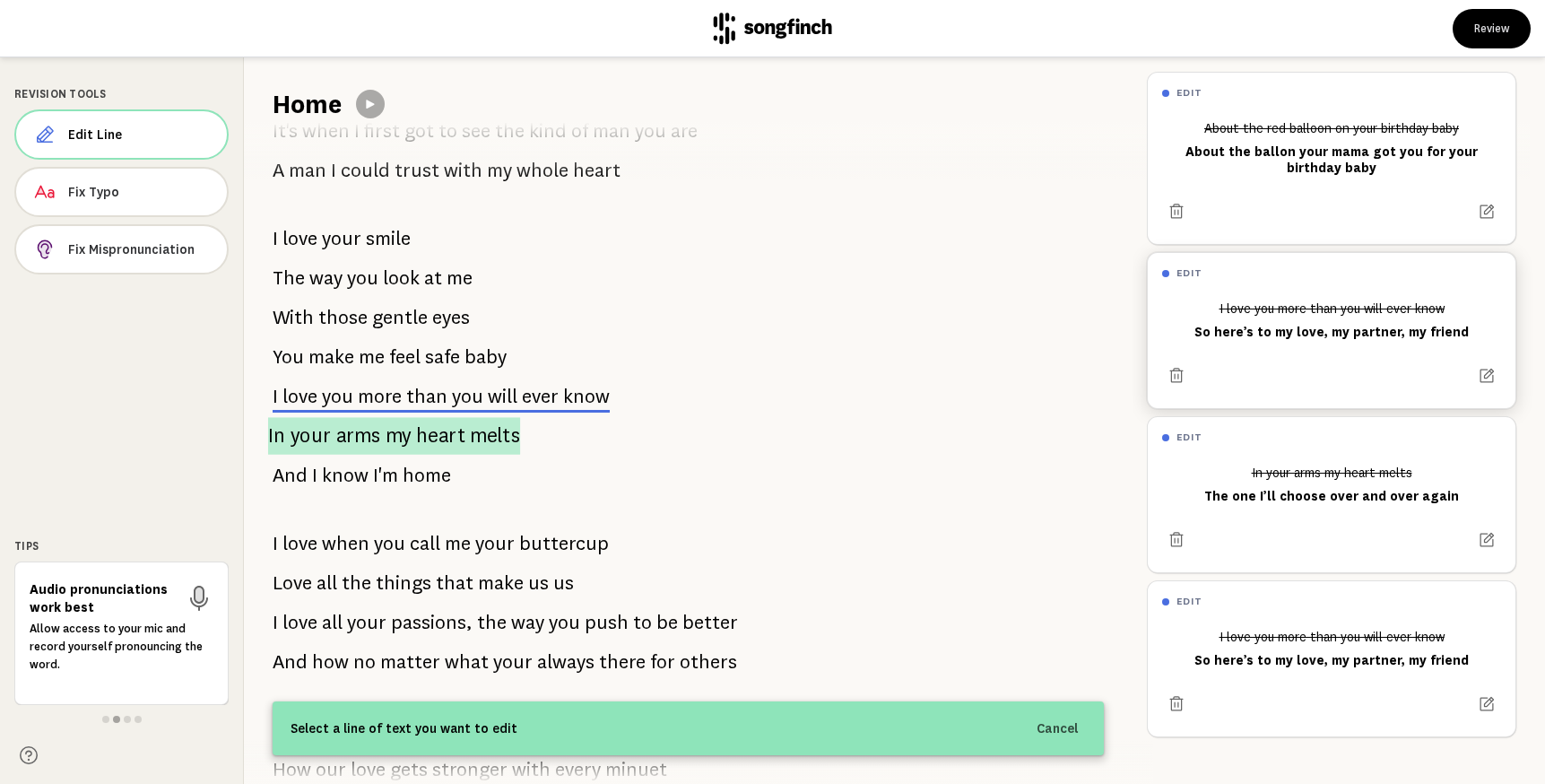
click at [445, 432] on span "heart" at bounding box center [440, 435] width 49 height 38
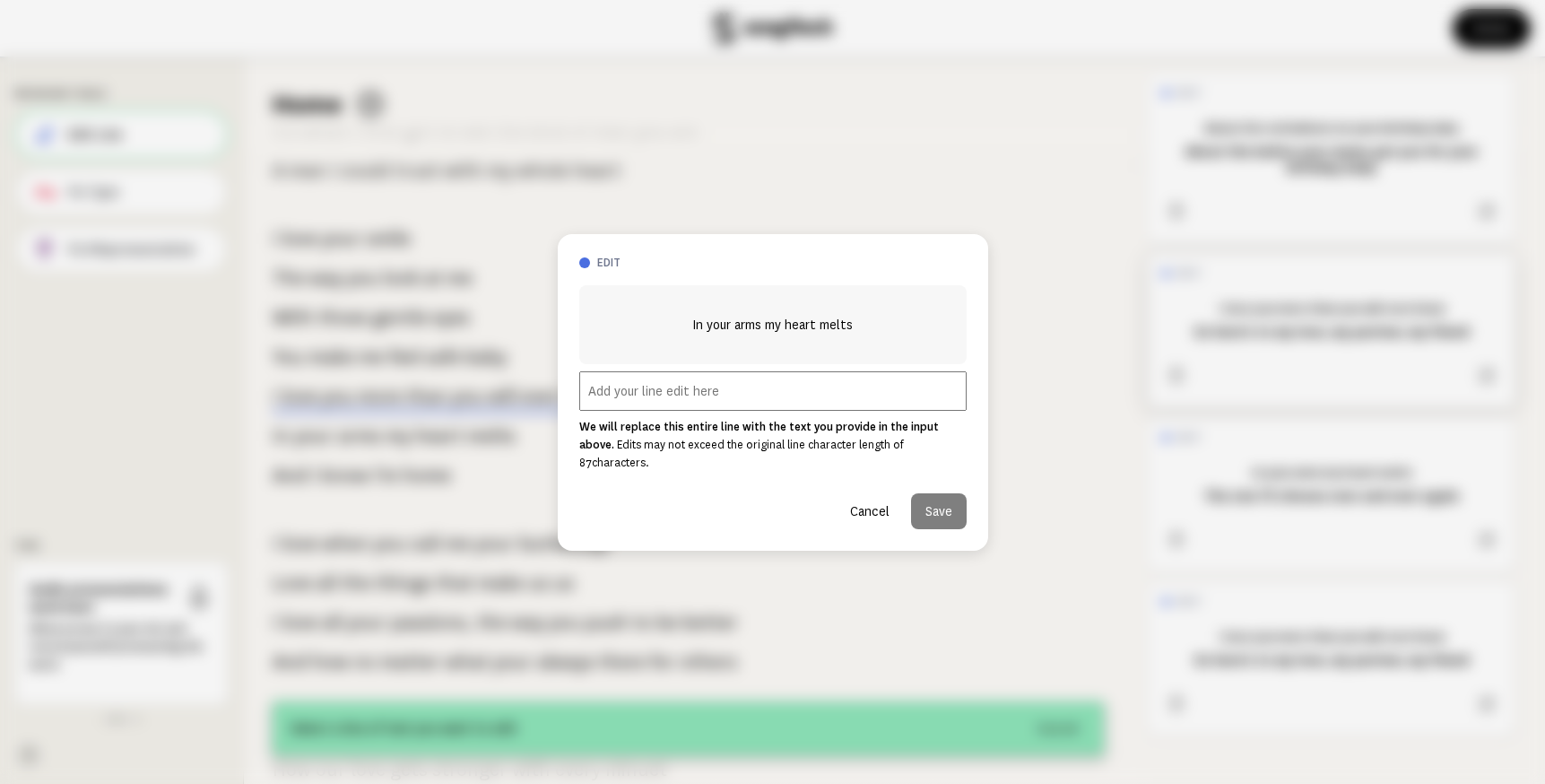
click at [733, 399] on input "text" at bounding box center [773, 391] width 387 height 39
paste input "The one I’ll choose over and over again"
type input "The one I’ll choose over and over again"
click at [944, 500] on button "Save" at bounding box center [939, 510] width 56 height 36
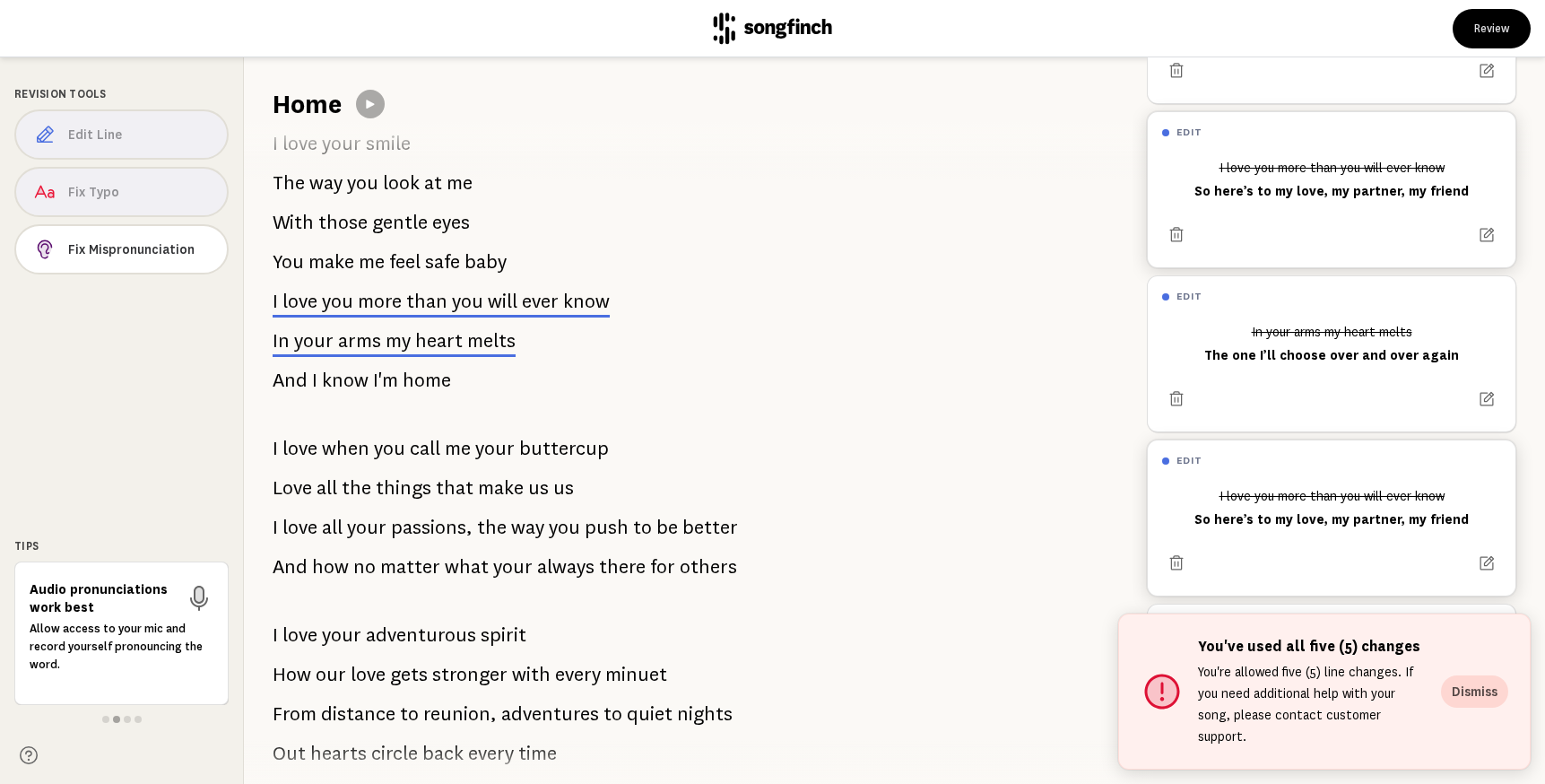
scroll to position [142, 0]
click at [425, 305] on span "than" at bounding box center [427, 301] width 41 height 21
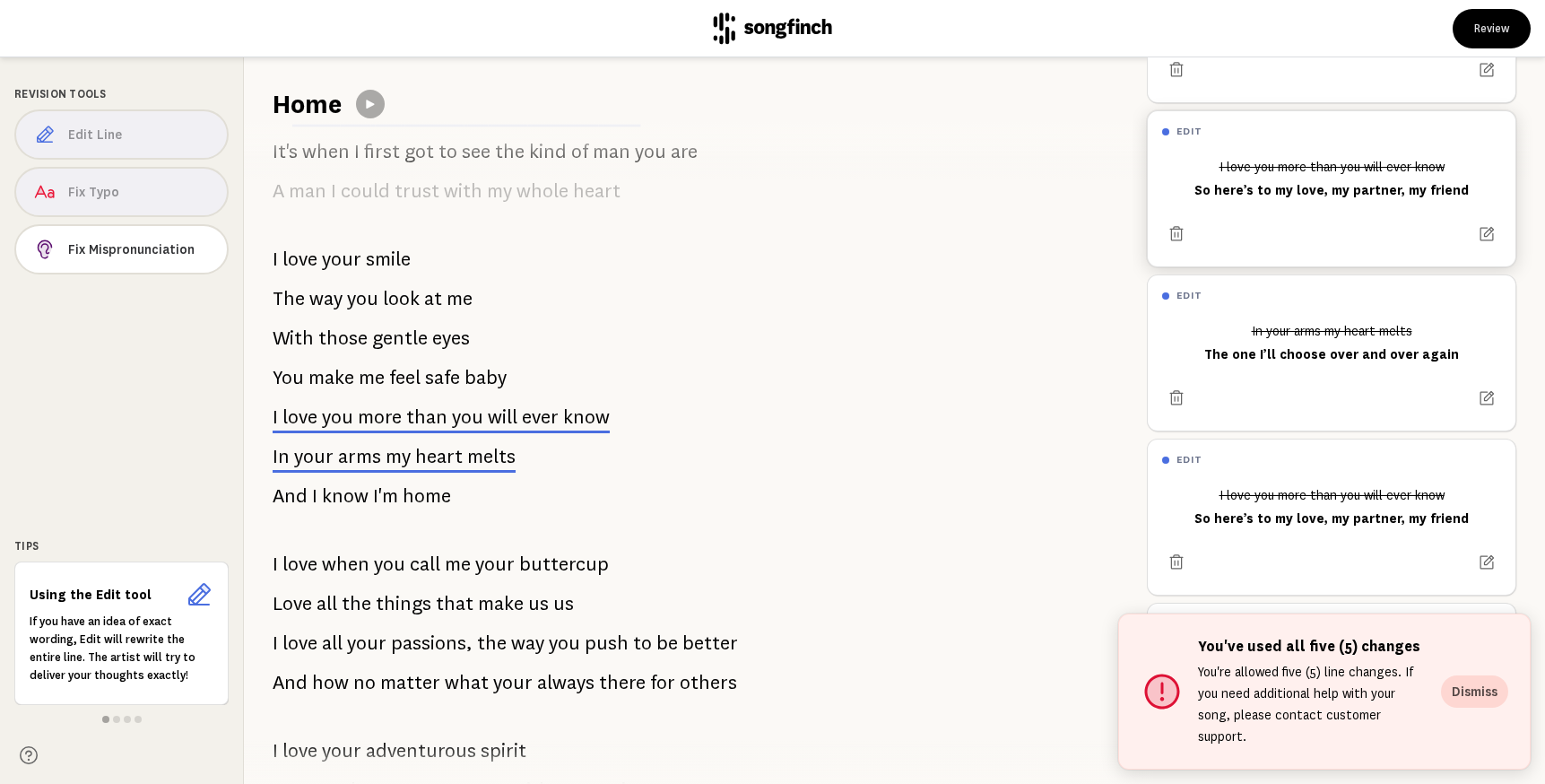
scroll to position [988, 0]
click at [462, 424] on span "you" at bounding box center [467, 418] width 32 height 21
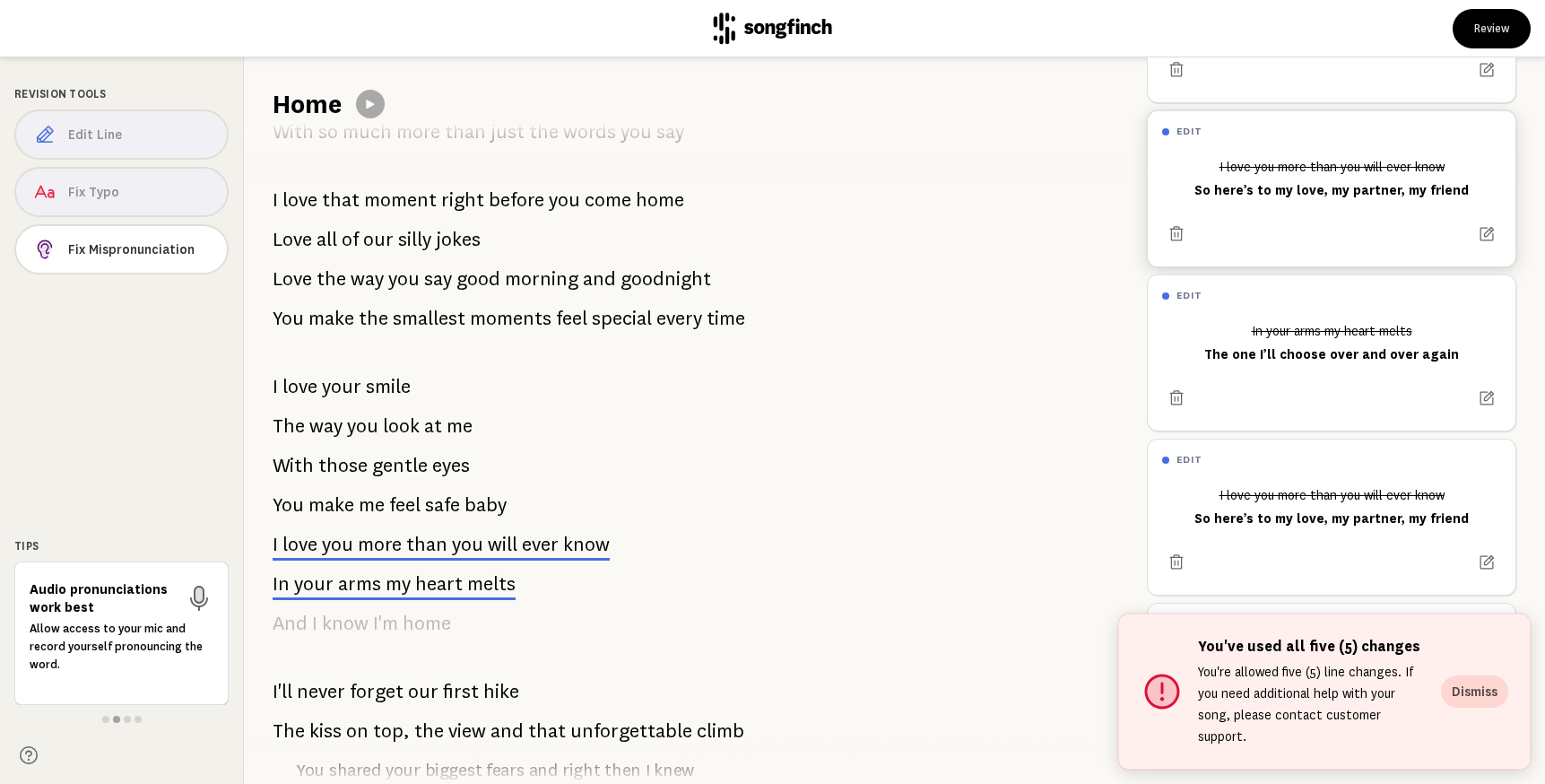
scroll to position [189, 0]
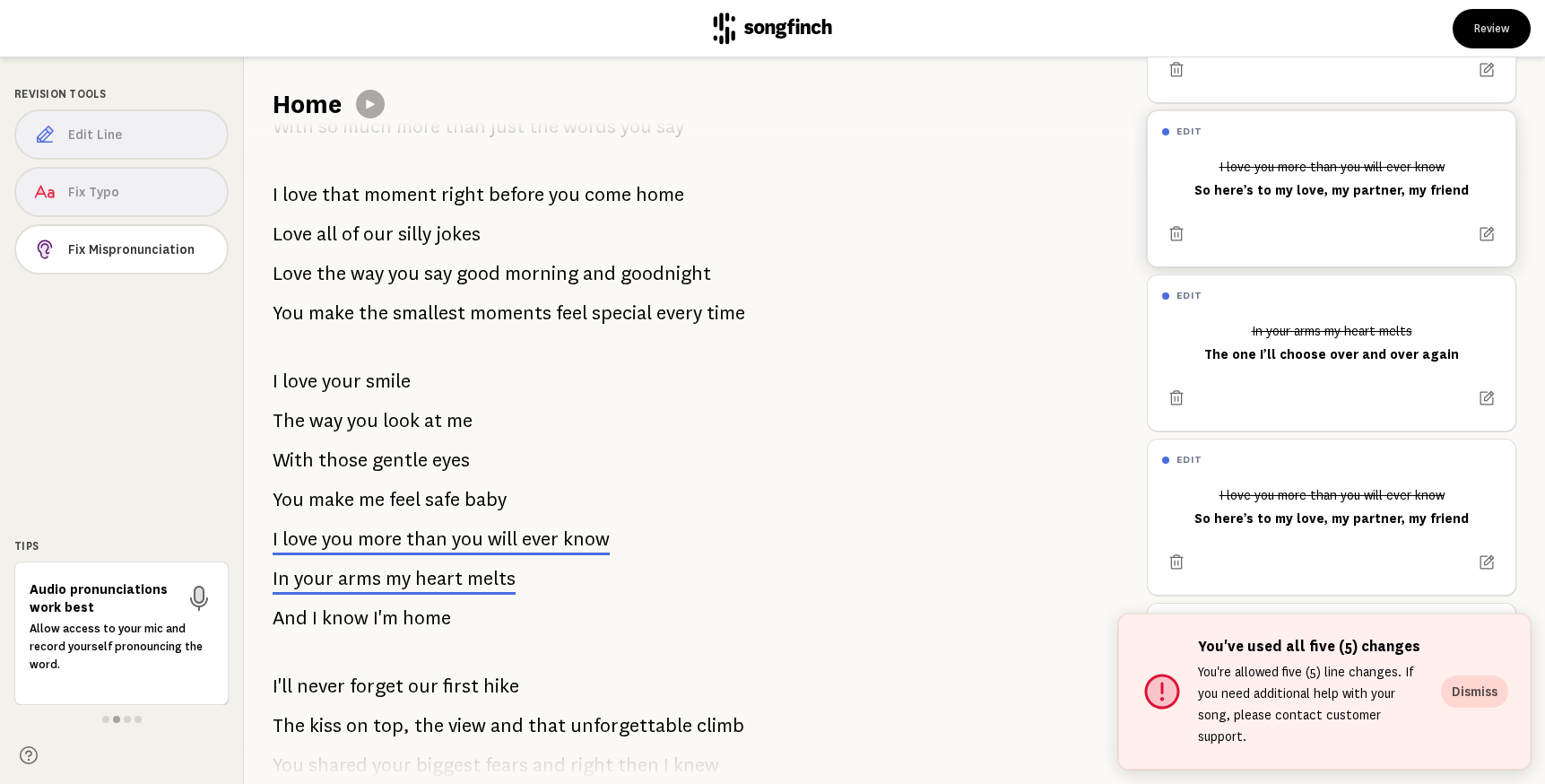
click at [357, 536] on p "I love you more than you will ever know" at bounding box center [441, 538] width 337 height 36
click at [341, 580] on span "arms" at bounding box center [359, 578] width 43 height 21
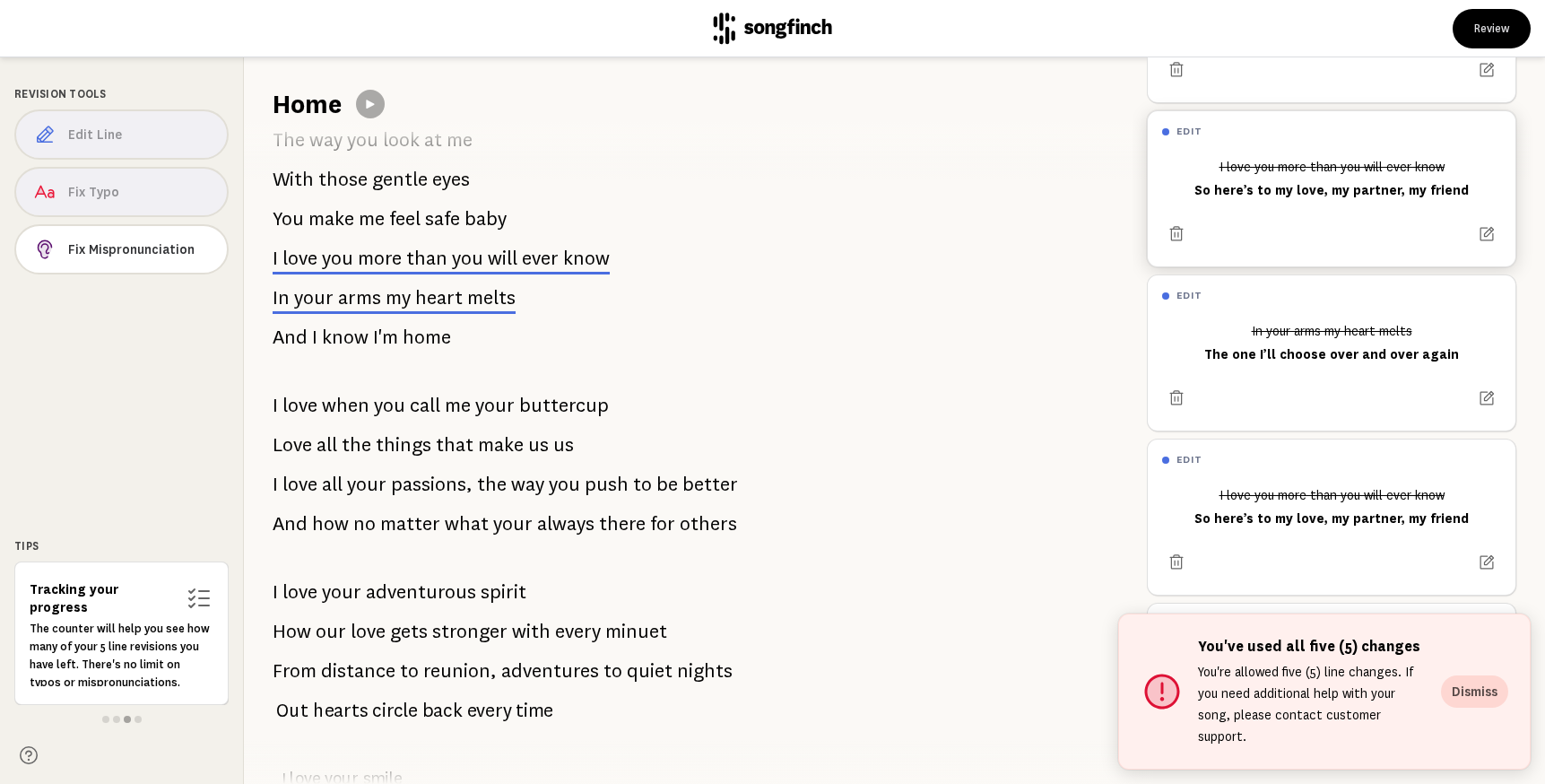
scroll to position [1169, 0]
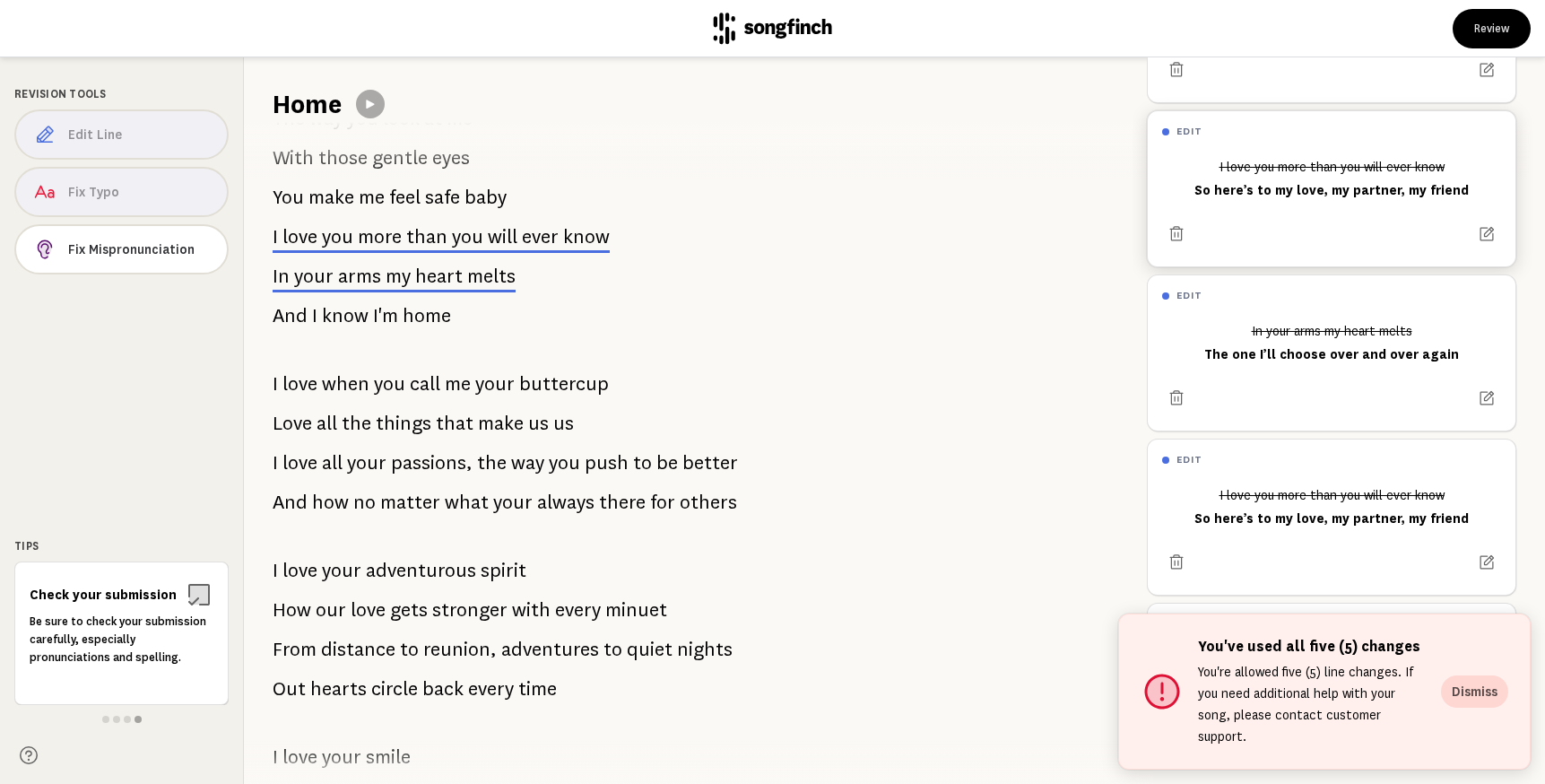
click at [150, 141] on div "Edit Line Fix Typo Fix Mispronunciation" at bounding box center [121, 196] width 215 height 172
click at [1482, 708] on button "Dismiss" at bounding box center [1475, 692] width 67 height 33
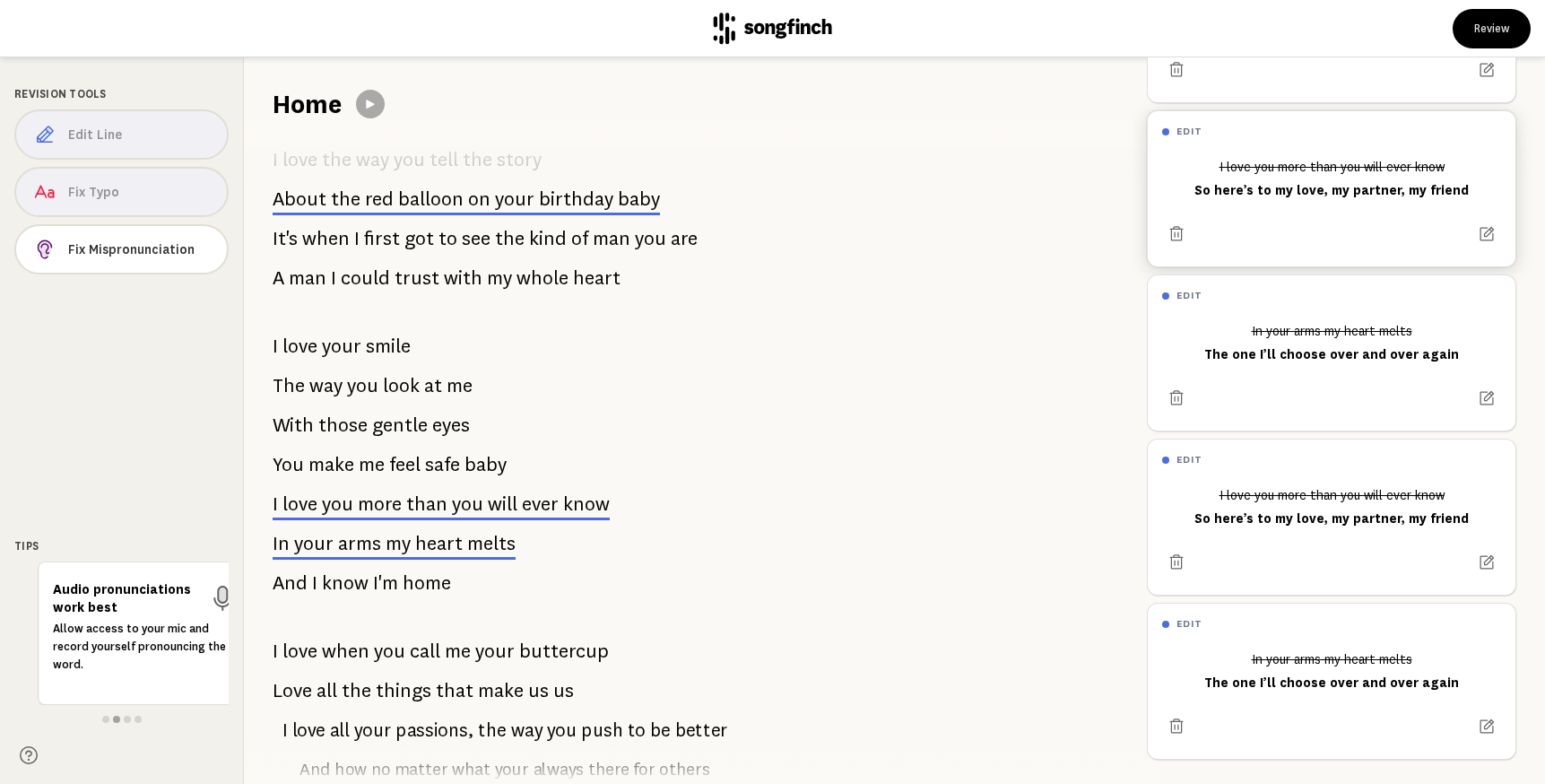
scroll to position [1006, 0]
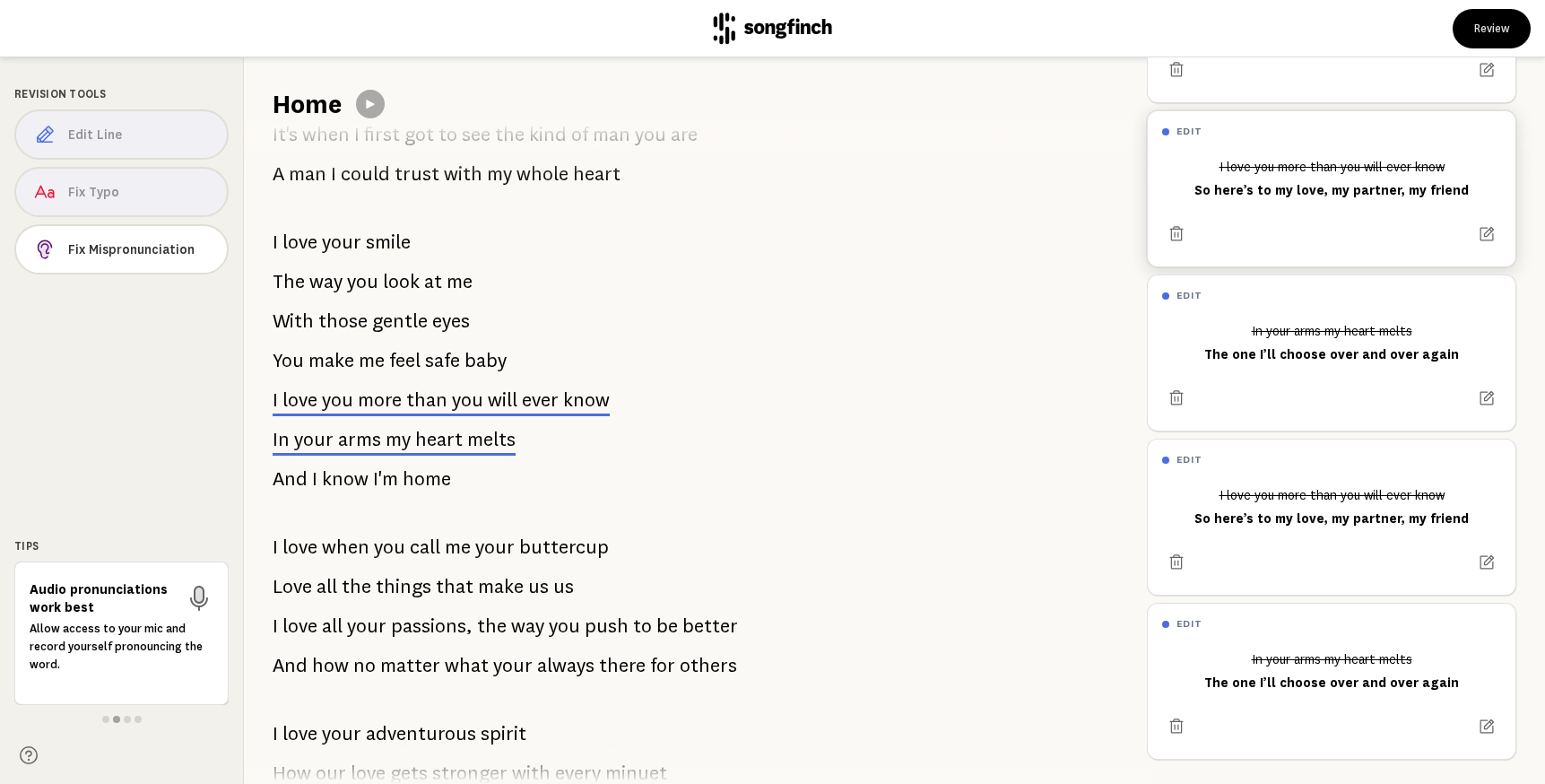
click at [501, 398] on span "will" at bounding box center [503, 400] width 30 height 21
click at [1176, 723] on icon at bounding box center [1176, 726] width 18 height 18
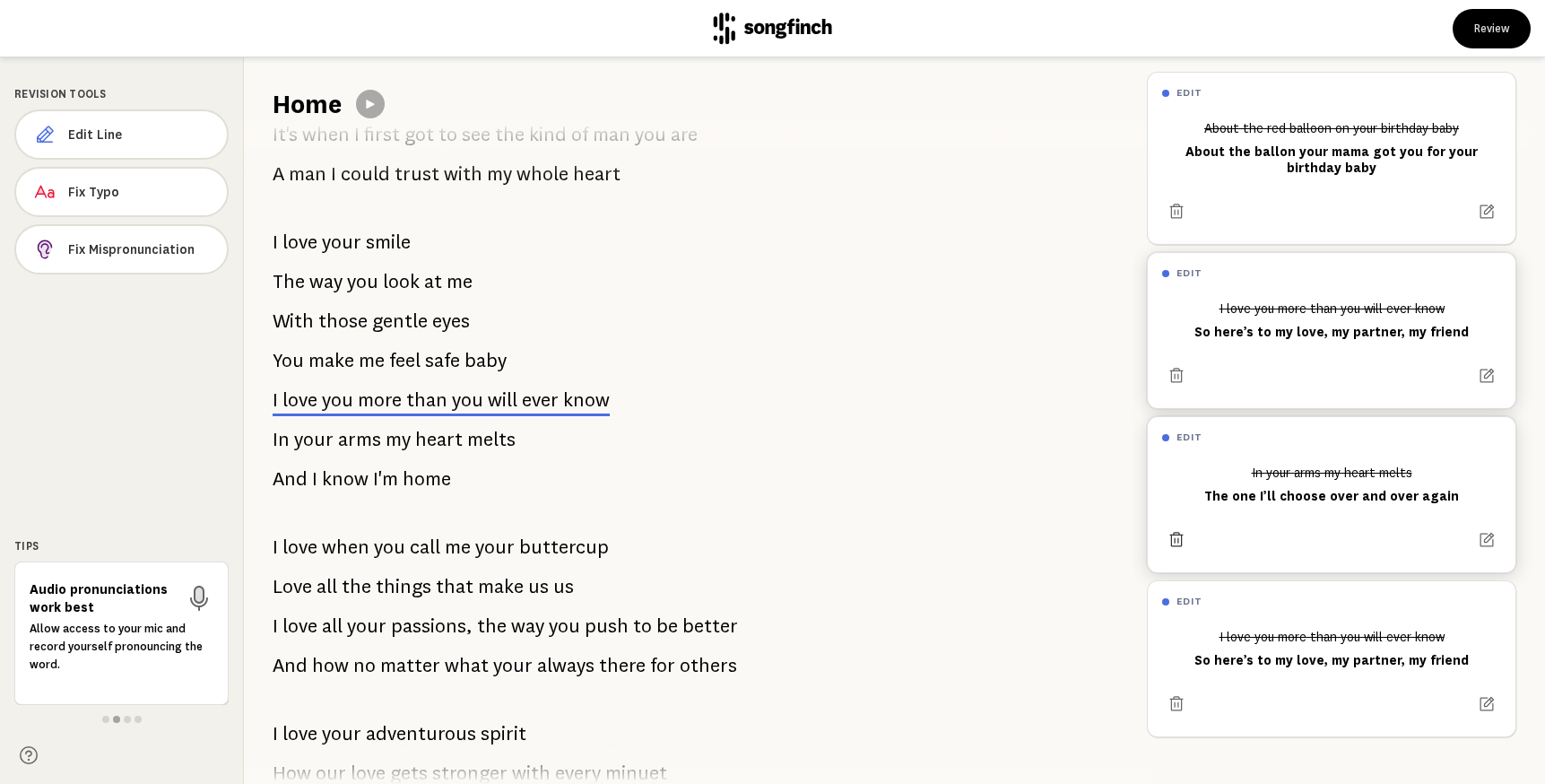
click at [1176, 538] on icon at bounding box center [1176, 539] width 18 height 18
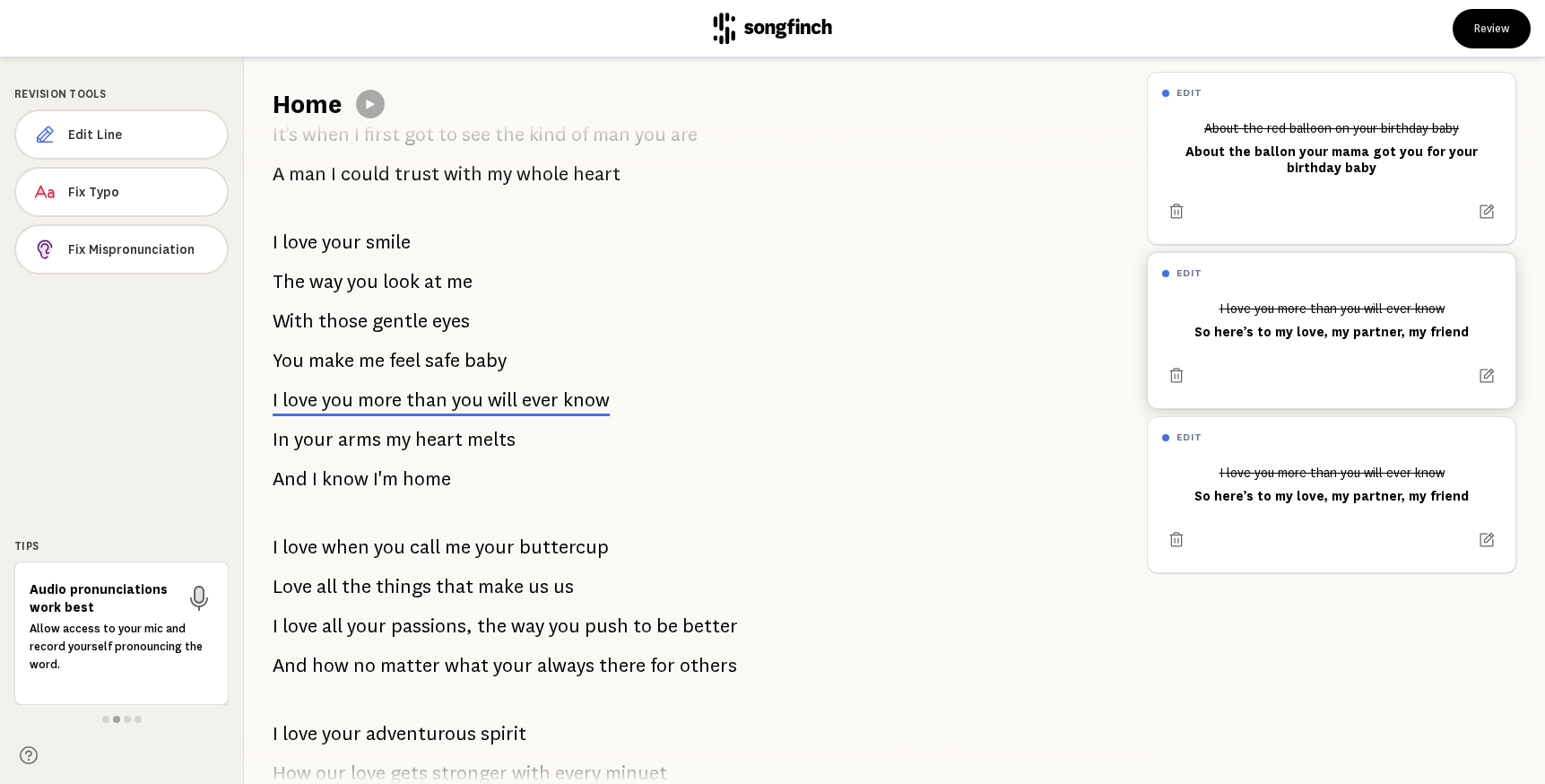
click at [439, 585] on span "that" at bounding box center [455, 586] width 38 height 36
click at [158, 127] on span "Edit Line" at bounding box center [141, 134] width 144 height 18
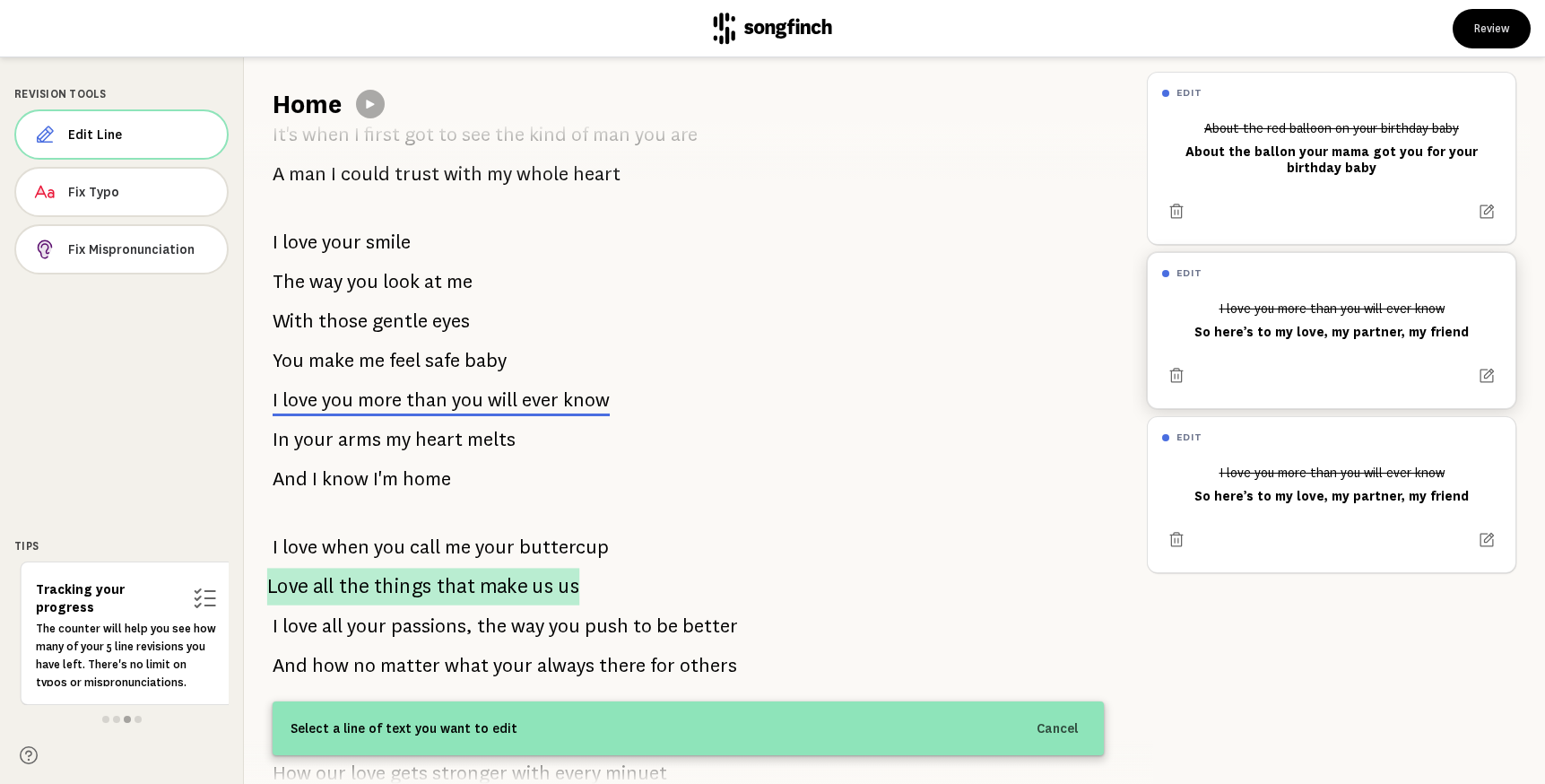
click at [369, 580] on p "Love all the things that make us us" at bounding box center [423, 586] width 313 height 38
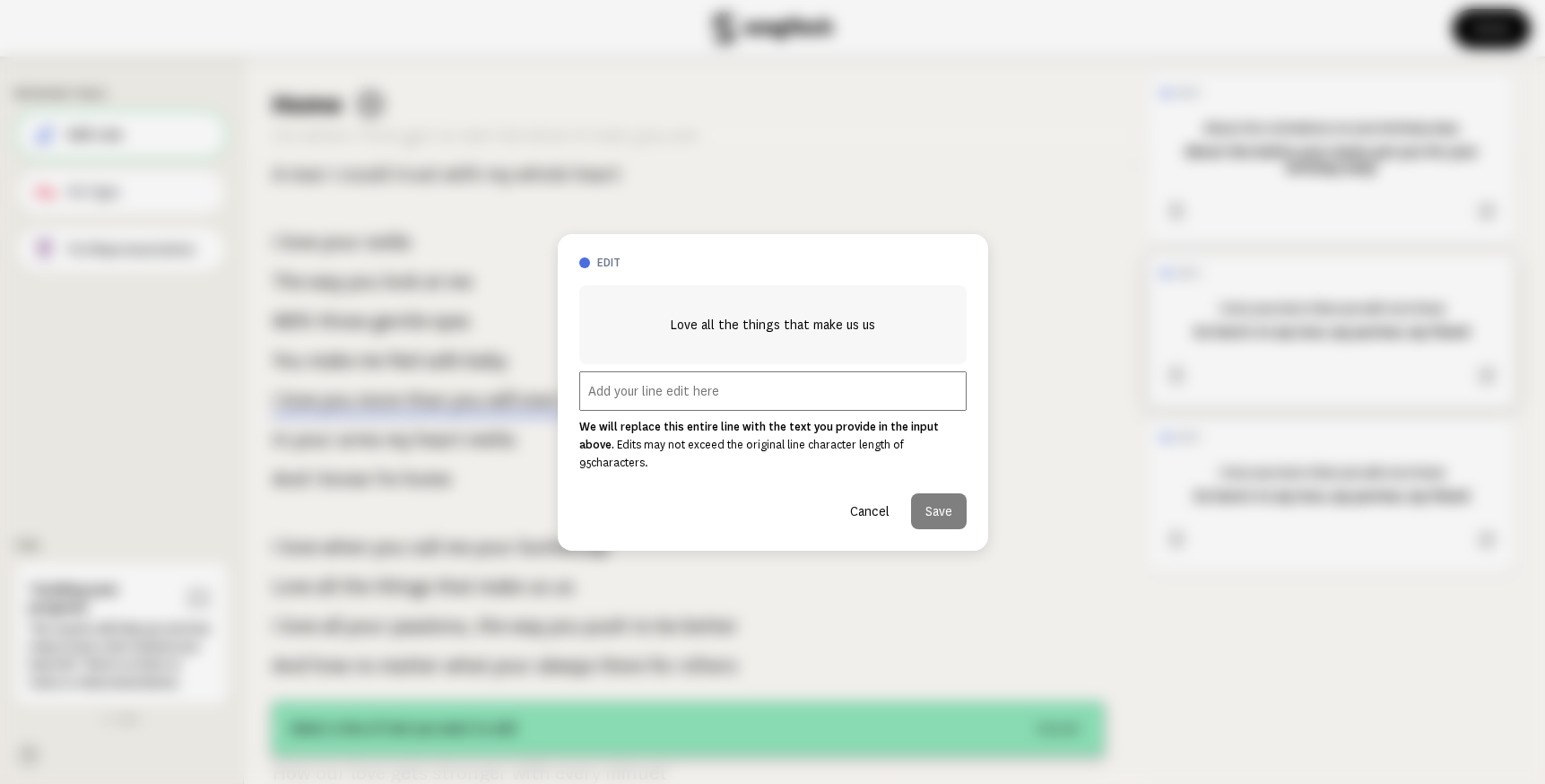
click at [882, 499] on button "Cancel" at bounding box center [870, 510] width 68 height 36
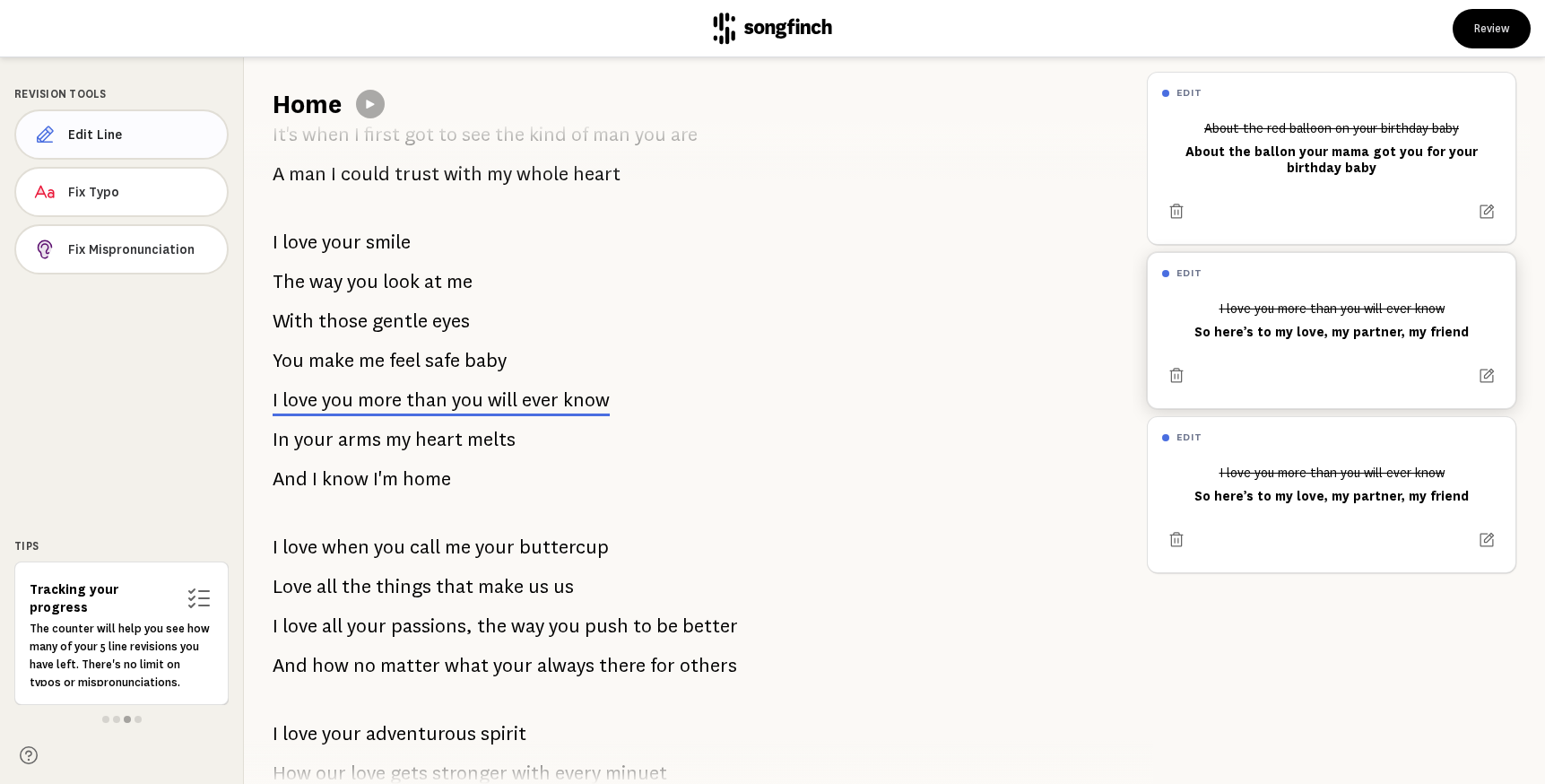
click at [120, 125] on span "Edit Line" at bounding box center [141, 134] width 144 height 18
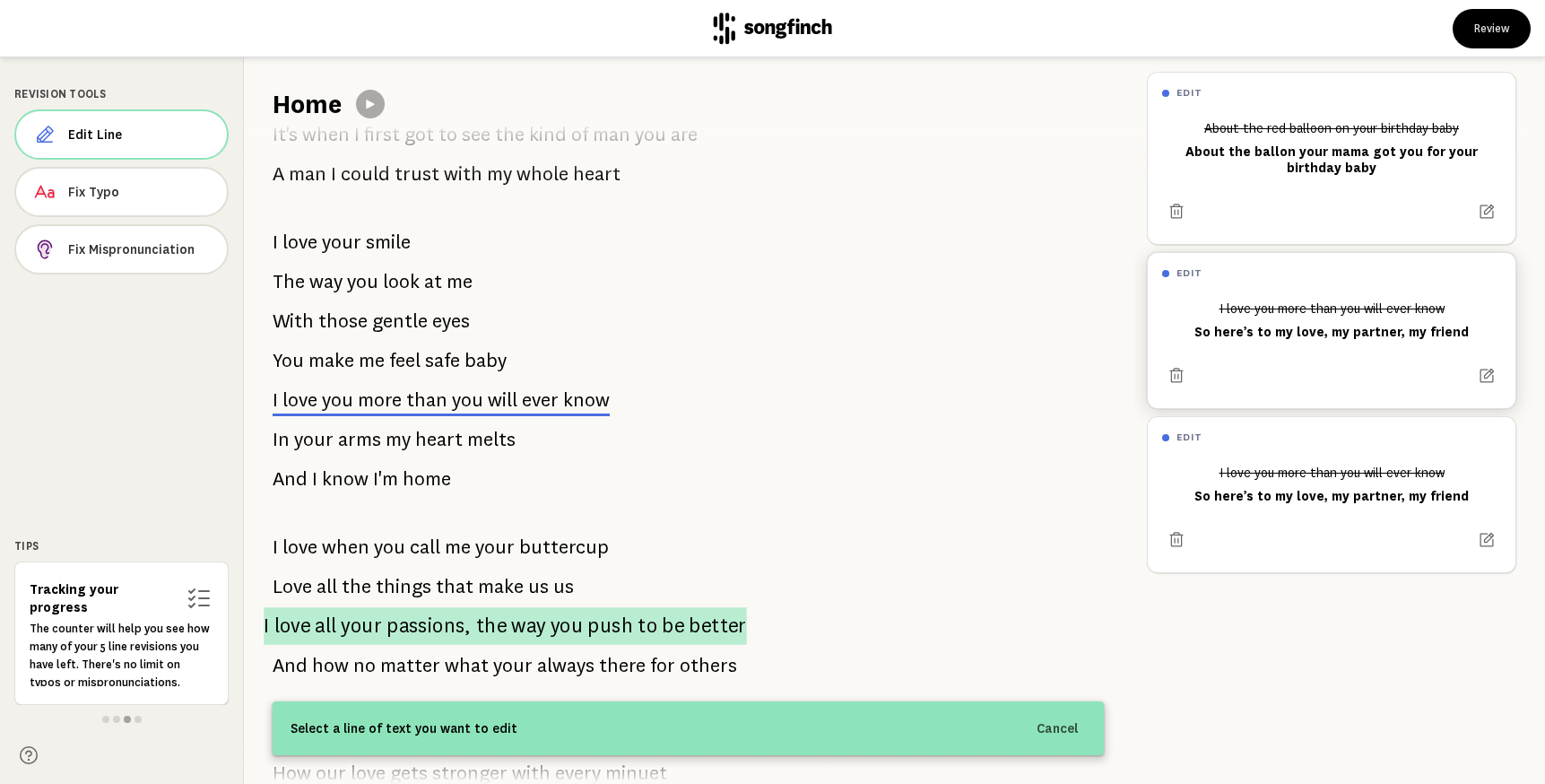
click at [400, 623] on span "passions," at bounding box center [429, 625] width 85 height 38
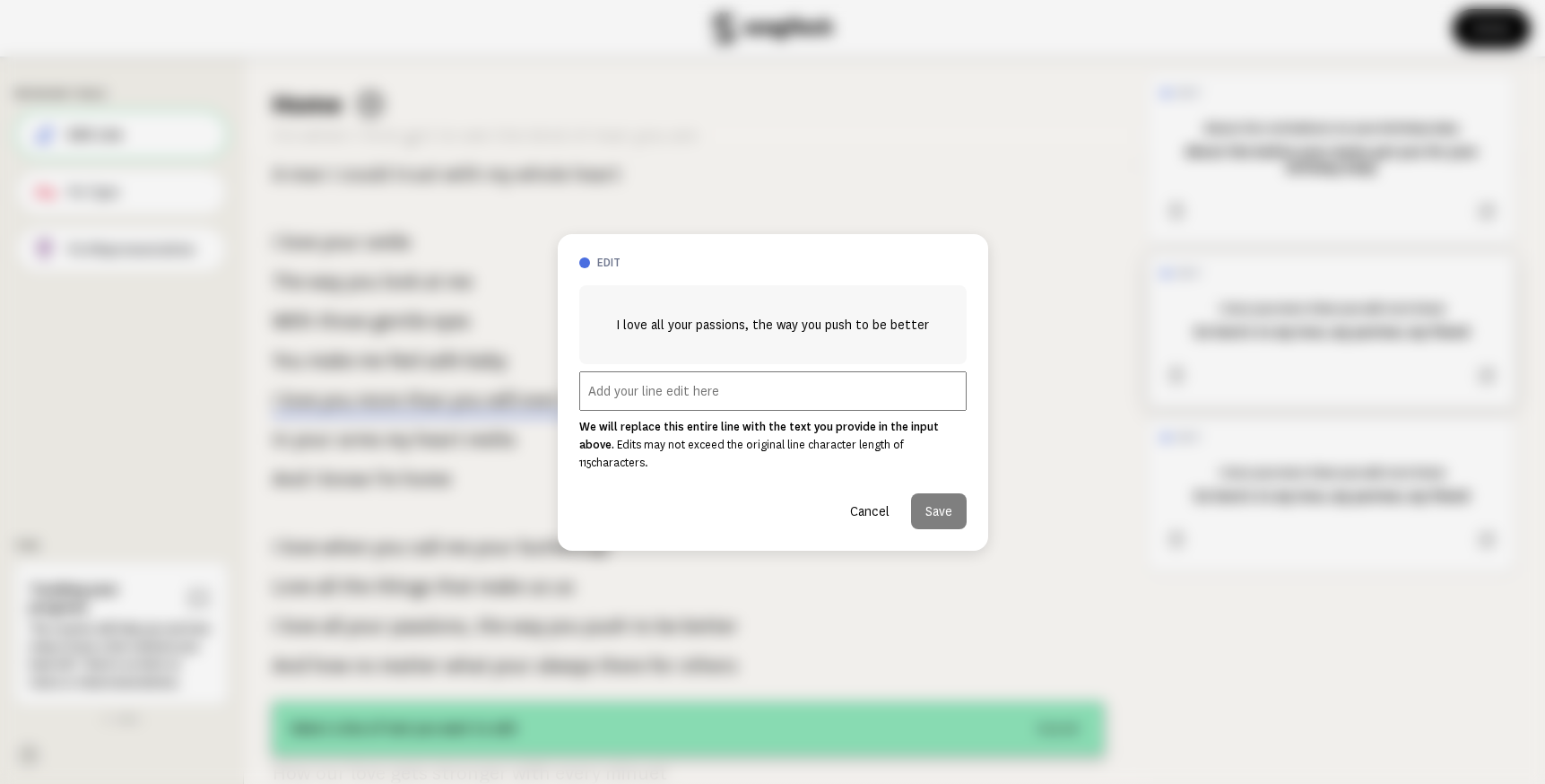
click at [761, 398] on input "text" at bounding box center [773, 391] width 387 height 39
paste input "A soldier, a hero, with a heart so true. From mountains to oceans, adventures y…"
drag, startPoint x: 747, startPoint y: 398, endPoint x: 492, endPoint y: 394, distance: 255.0
click at [492, 394] on div "edit I love all your passions, the way you push to be better A soldier, a hero,…" at bounding box center [772, 392] width 1545 height 784
click at [607, 398] on input "A soldier, a hero, with a heart so true. From mountains to oceans, adventures y…" at bounding box center [773, 391] width 387 height 39
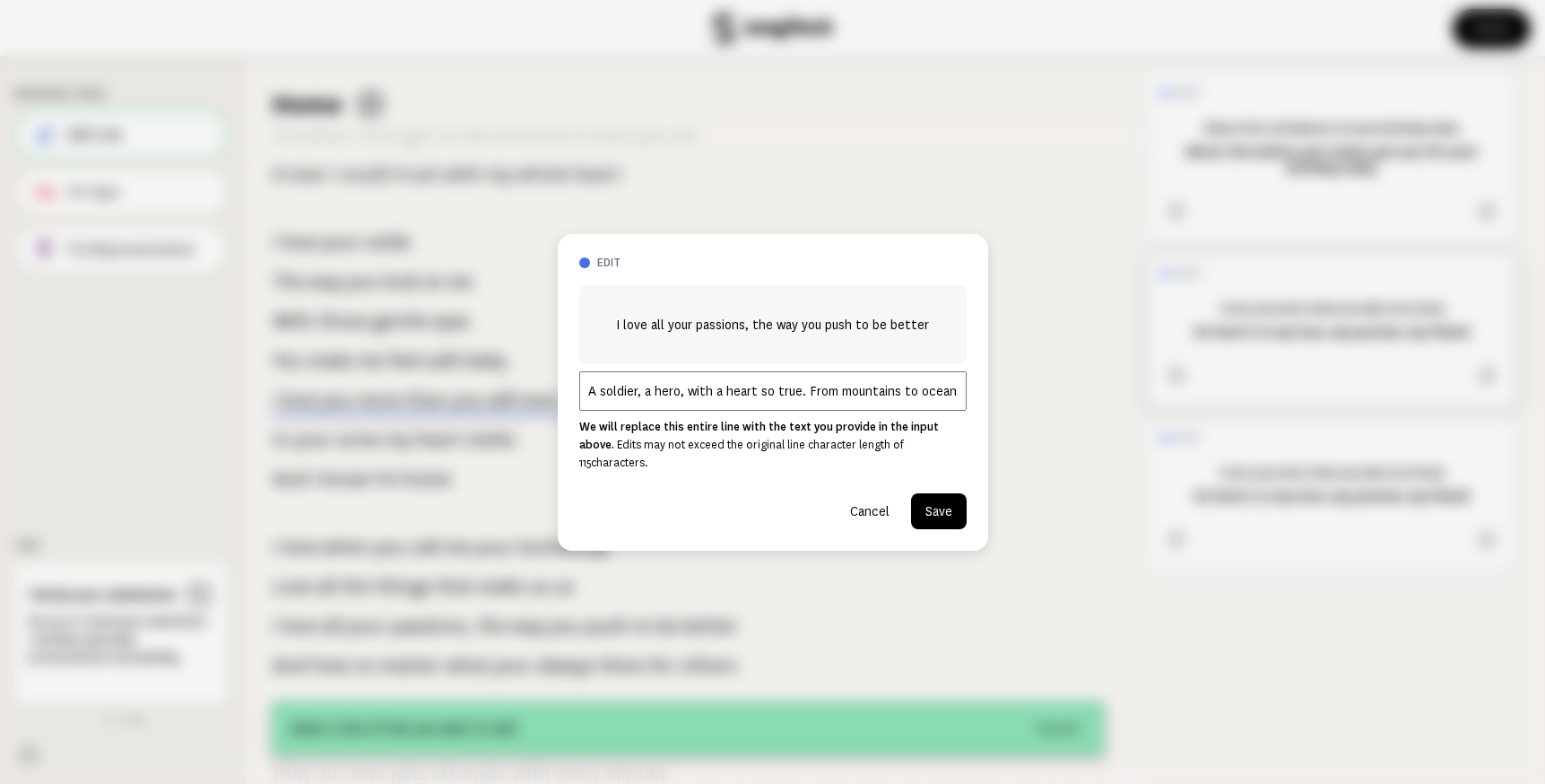
type input "A soldier, a hero, with a heart so true. From mountains to oceans, adventures y…"
click at [945, 493] on button "Save" at bounding box center [939, 510] width 56 height 36
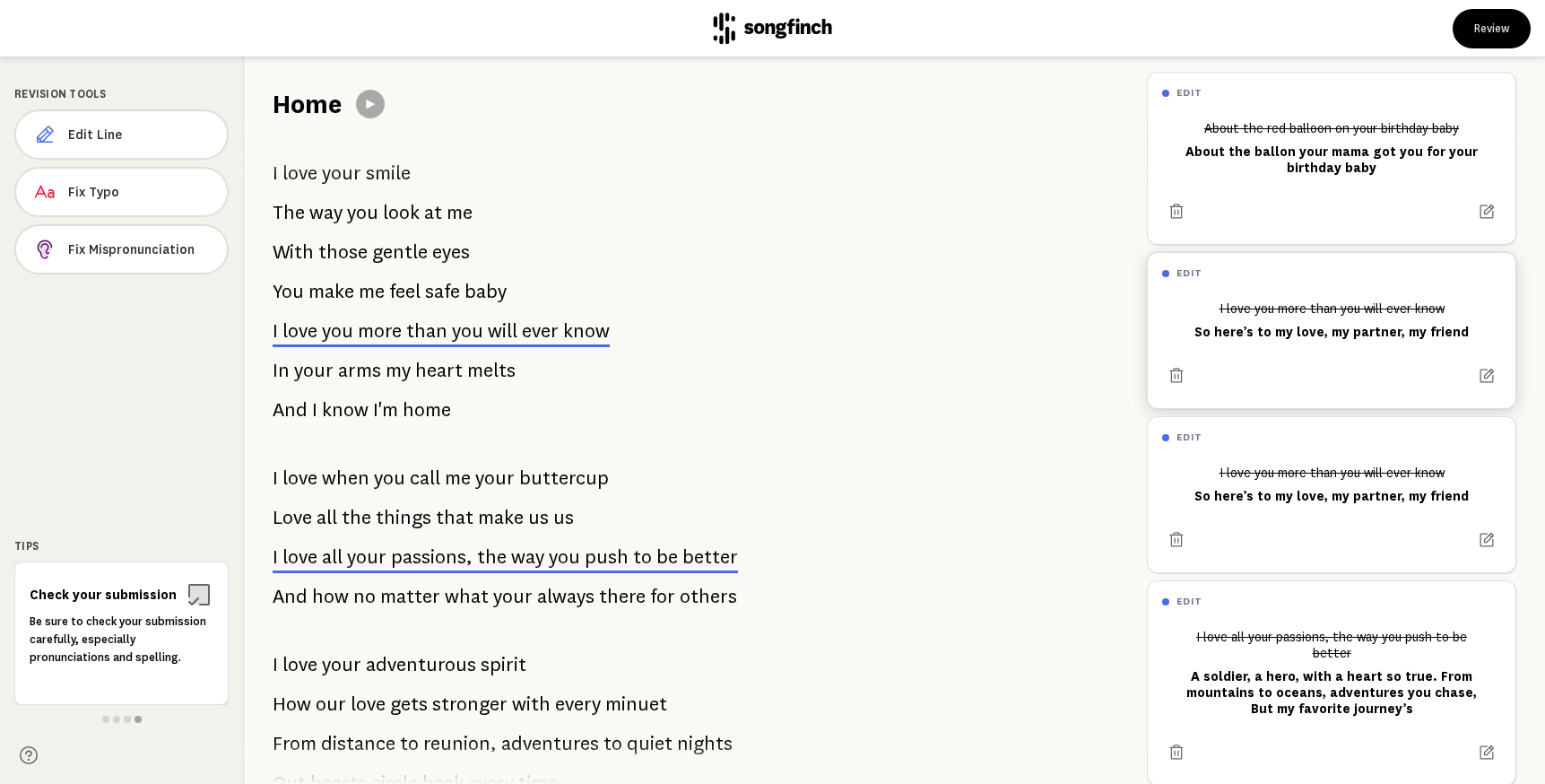
scroll to position [1078, 0]
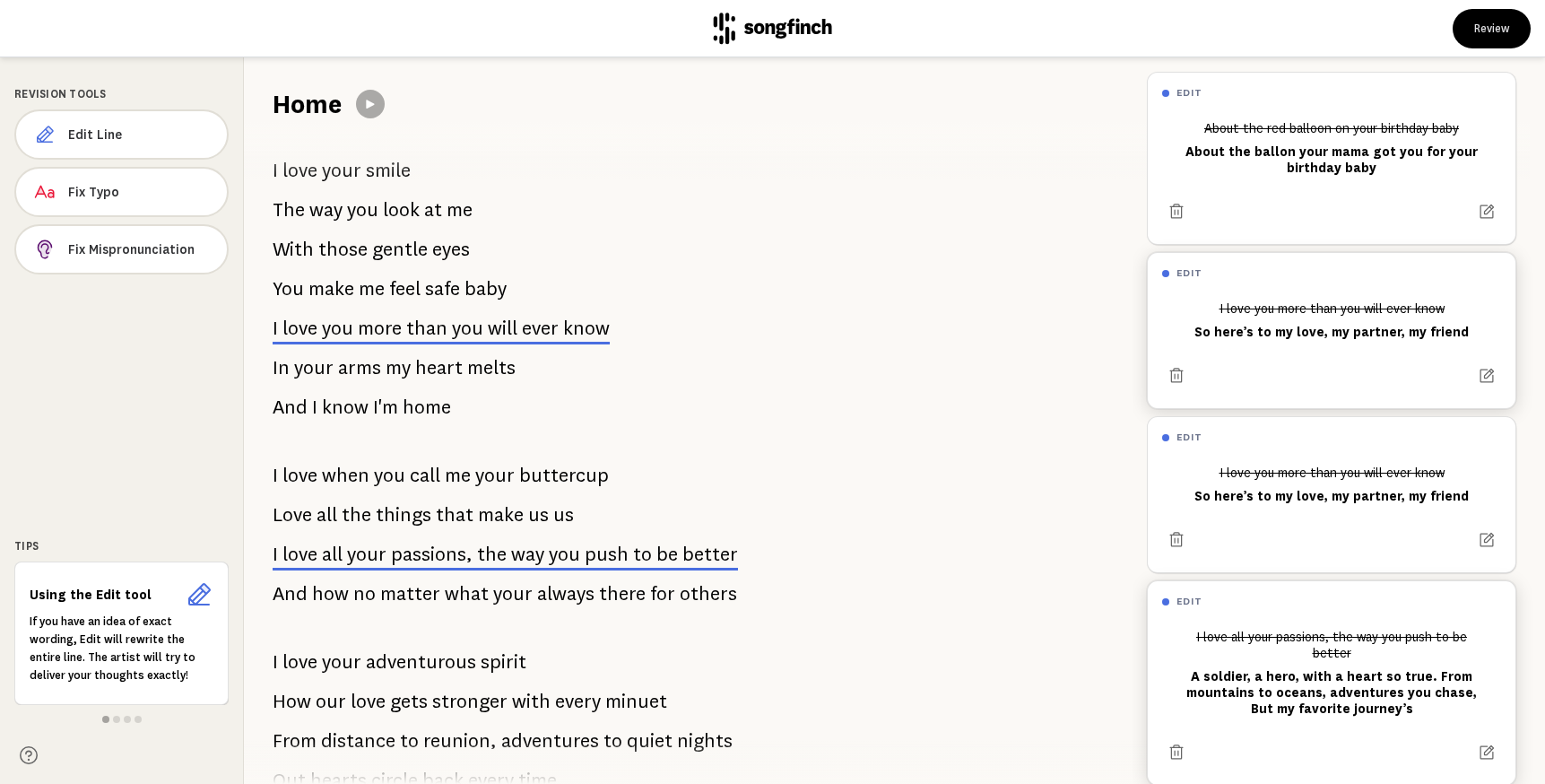
click at [1378, 677] on div "I love all your passions, the way you push to be better A soldier, a hero, with…" at bounding box center [1332, 672] width 339 height 102
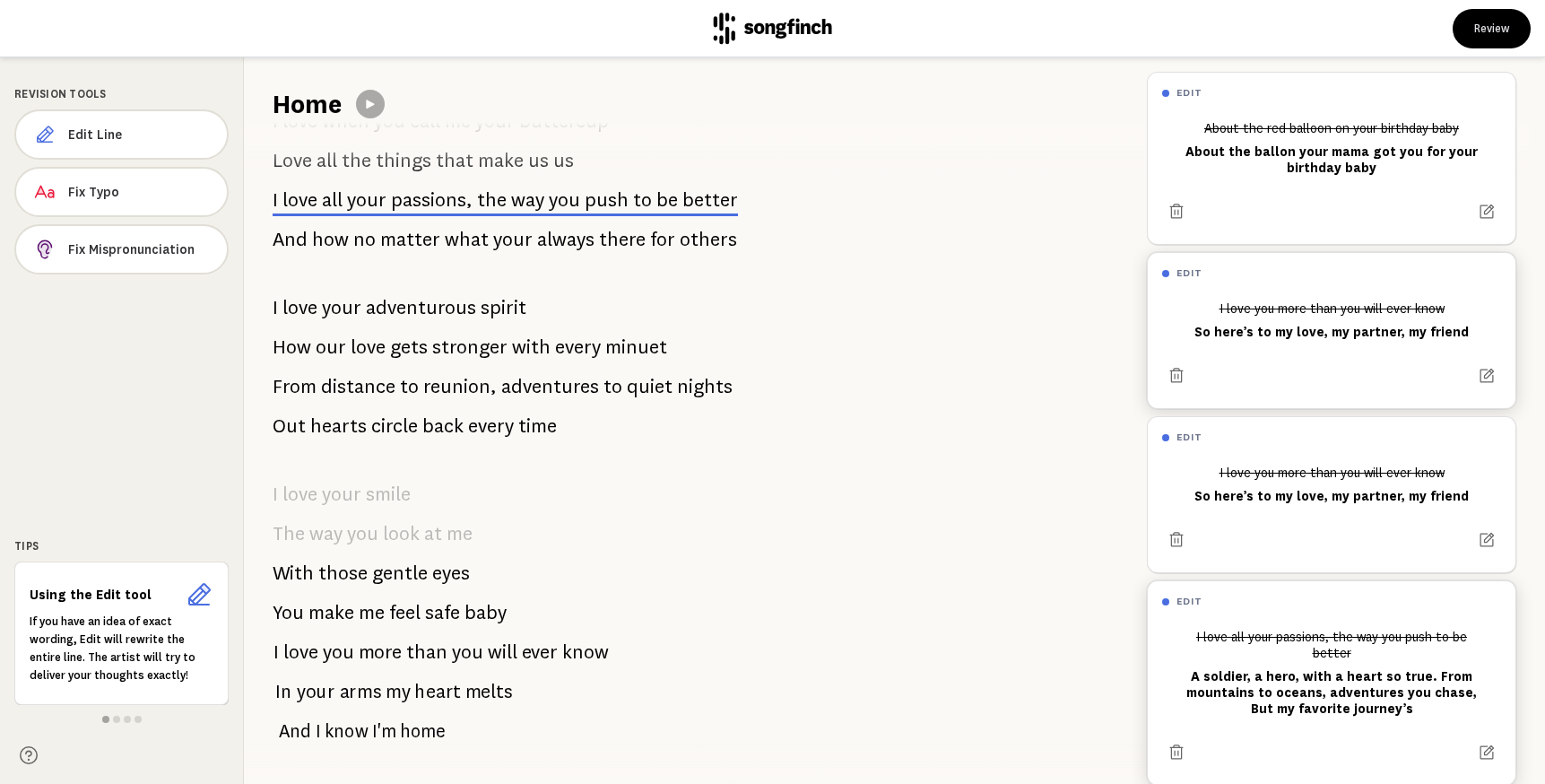
scroll to position [1448, 0]
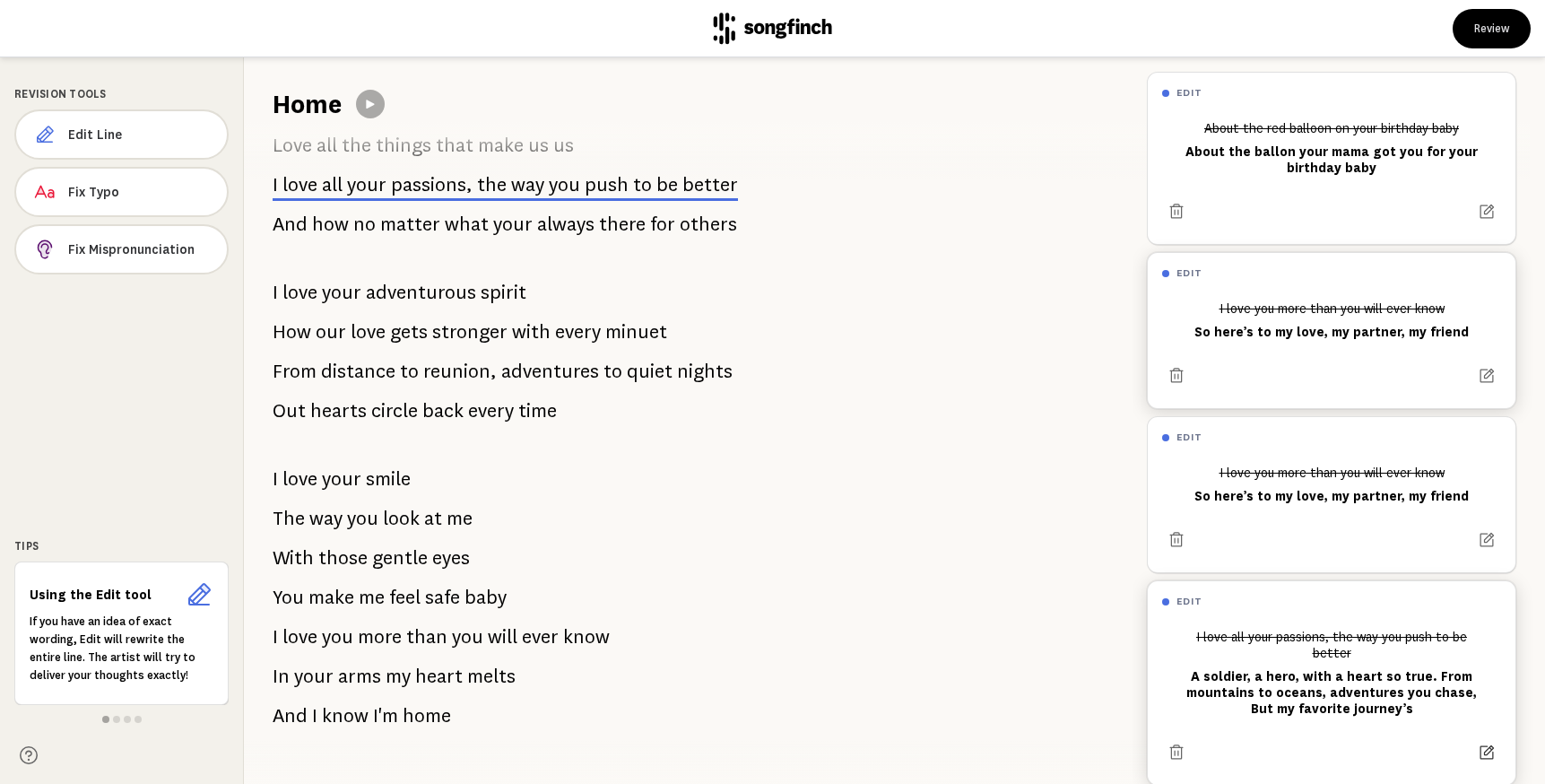
click at [1483, 745] on icon at bounding box center [1487, 752] width 14 height 14
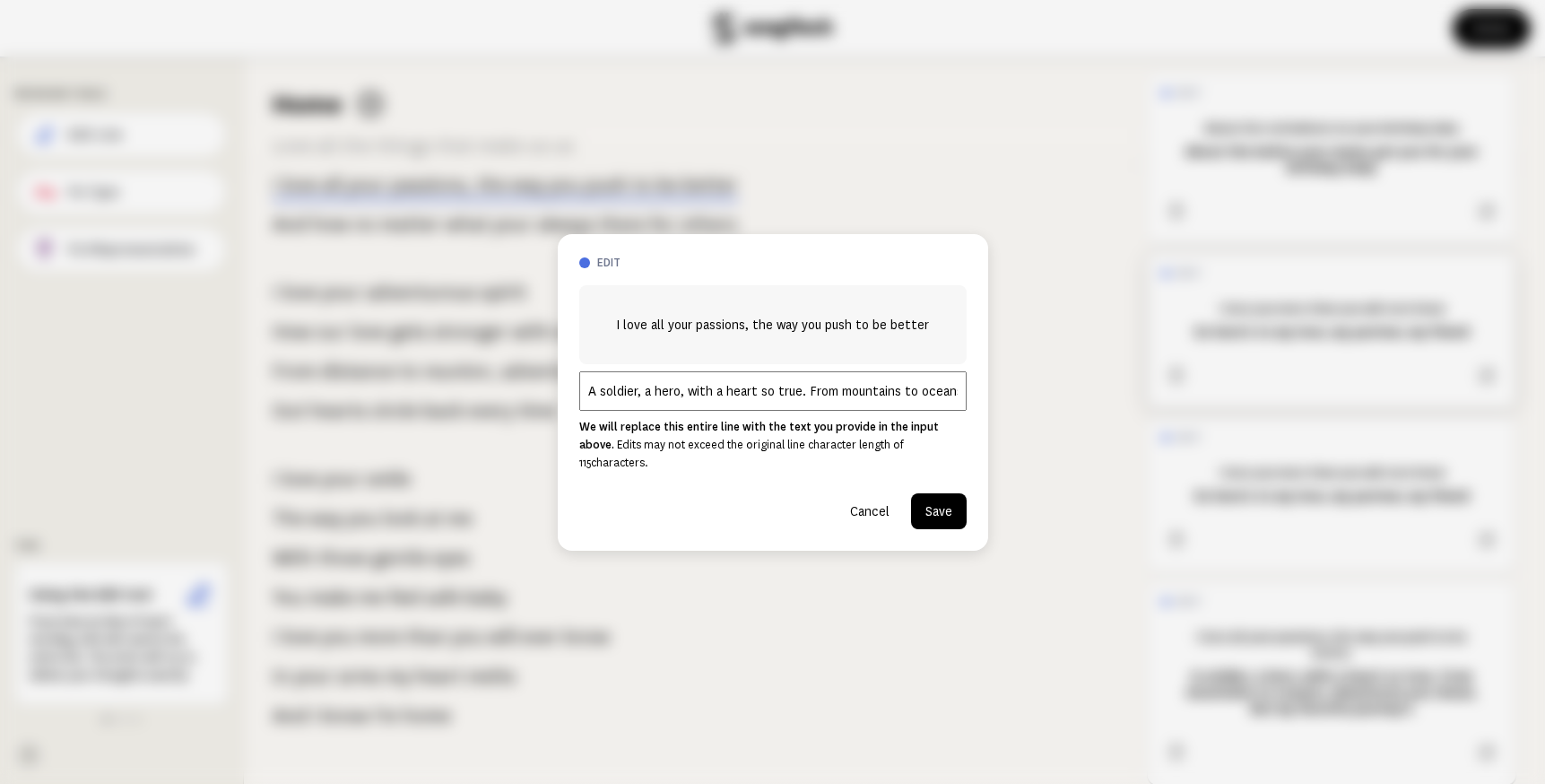
scroll to position [0, 280]
click at [861, 388] on input "A soldier, a hero, with a heart so true. From mountains to oceans, adventures y…" at bounding box center [773, 391] width 387 height 39
drag, startPoint x: 815, startPoint y: 399, endPoint x: 1007, endPoint y: 401, distance: 192.0
click at [1007, 401] on div "edit I love all your passions, the way you push to be better A soldier, a hero,…" at bounding box center [772, 392] width 1545 height 784
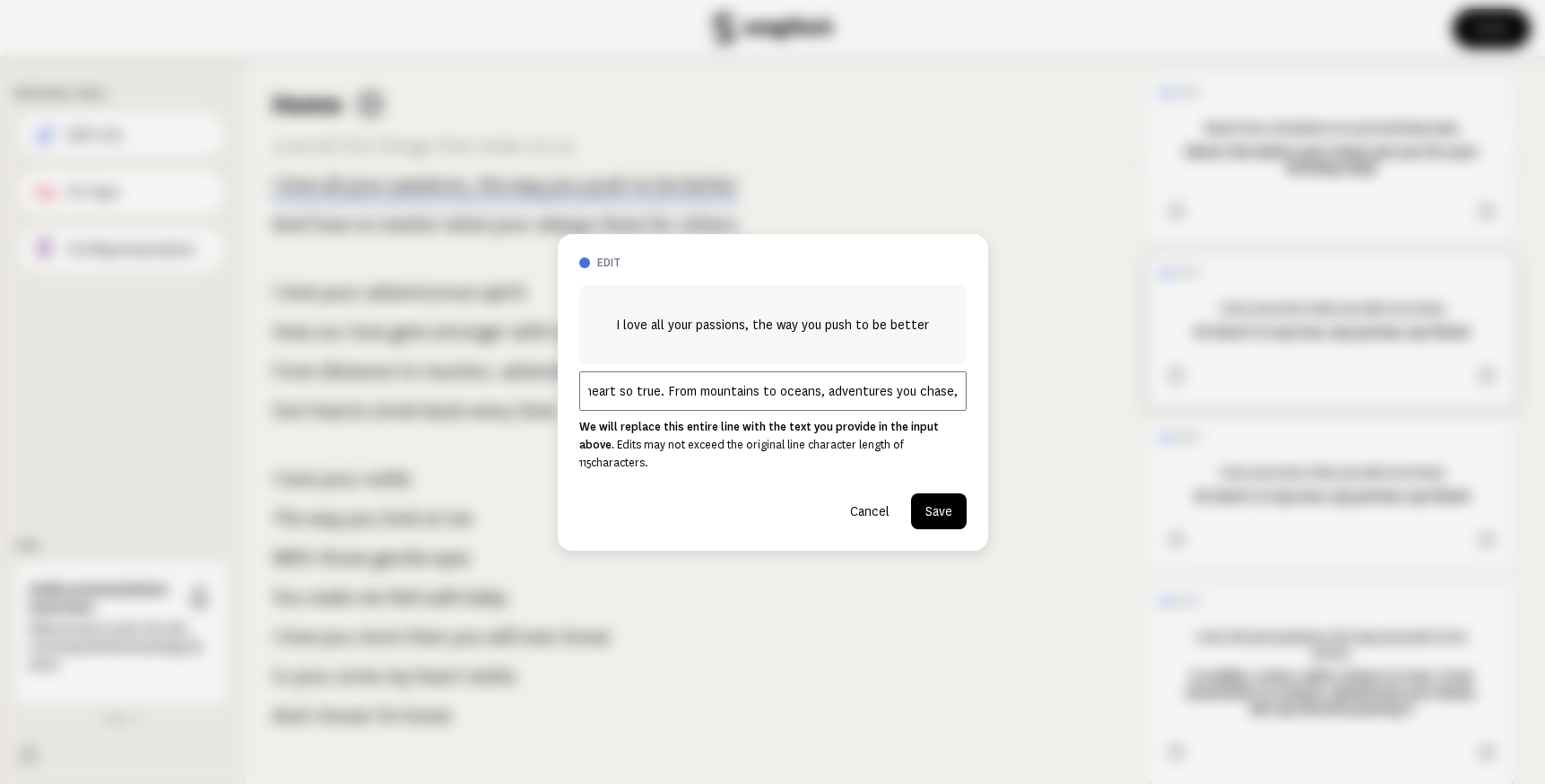
scroll to position [0, 137]
type input "A soldier, a hero, with a heart so true. From mountains to oceans, adventures y…"
click at [953, 481] on div "Cancel Save" at bounding box center [773, 504] width 387 height 50
click at [943, 506] on button "Save" at bounding box center [939, 510] width 56 height 36
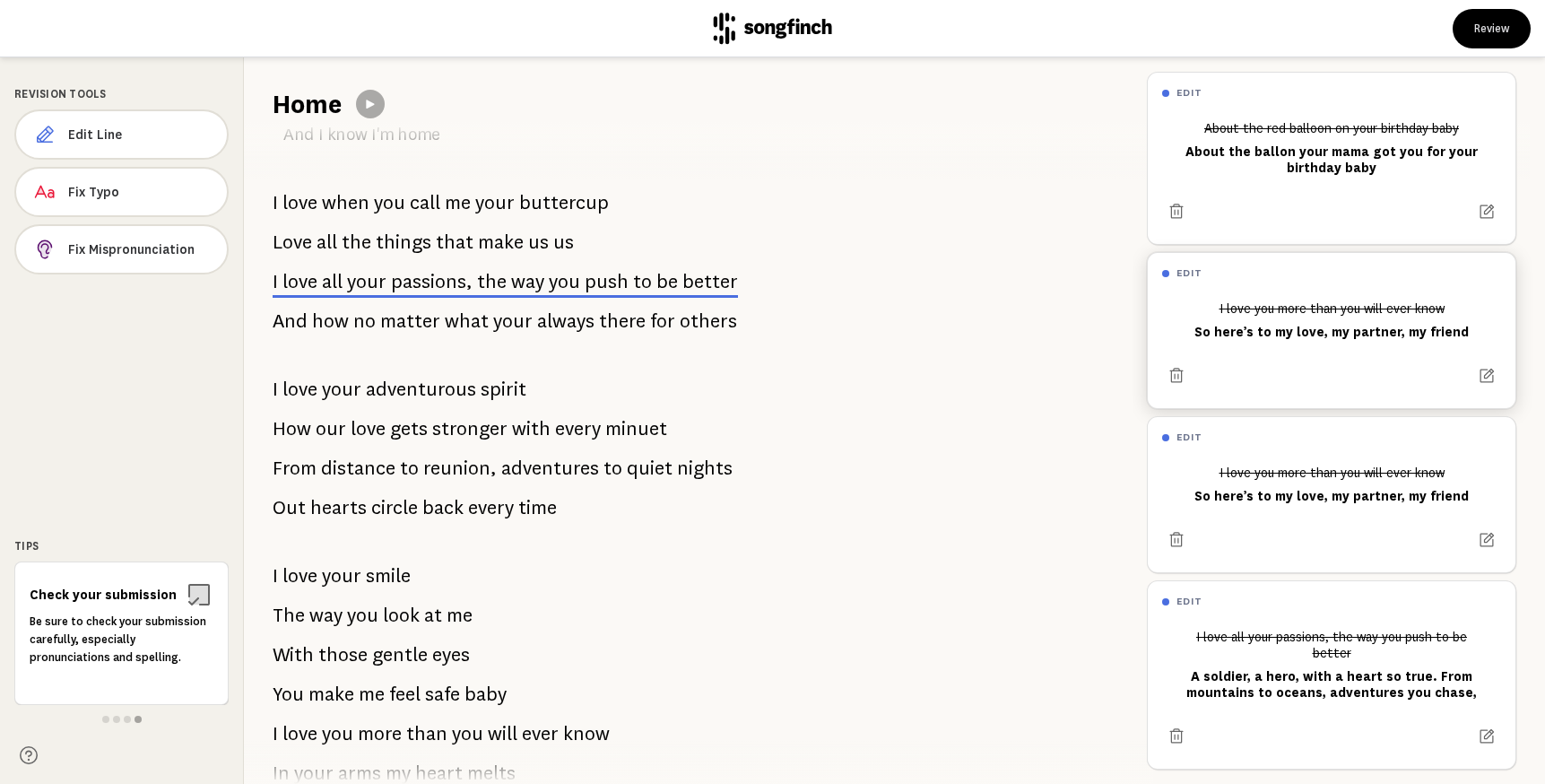
scroll to position [1342, 0]
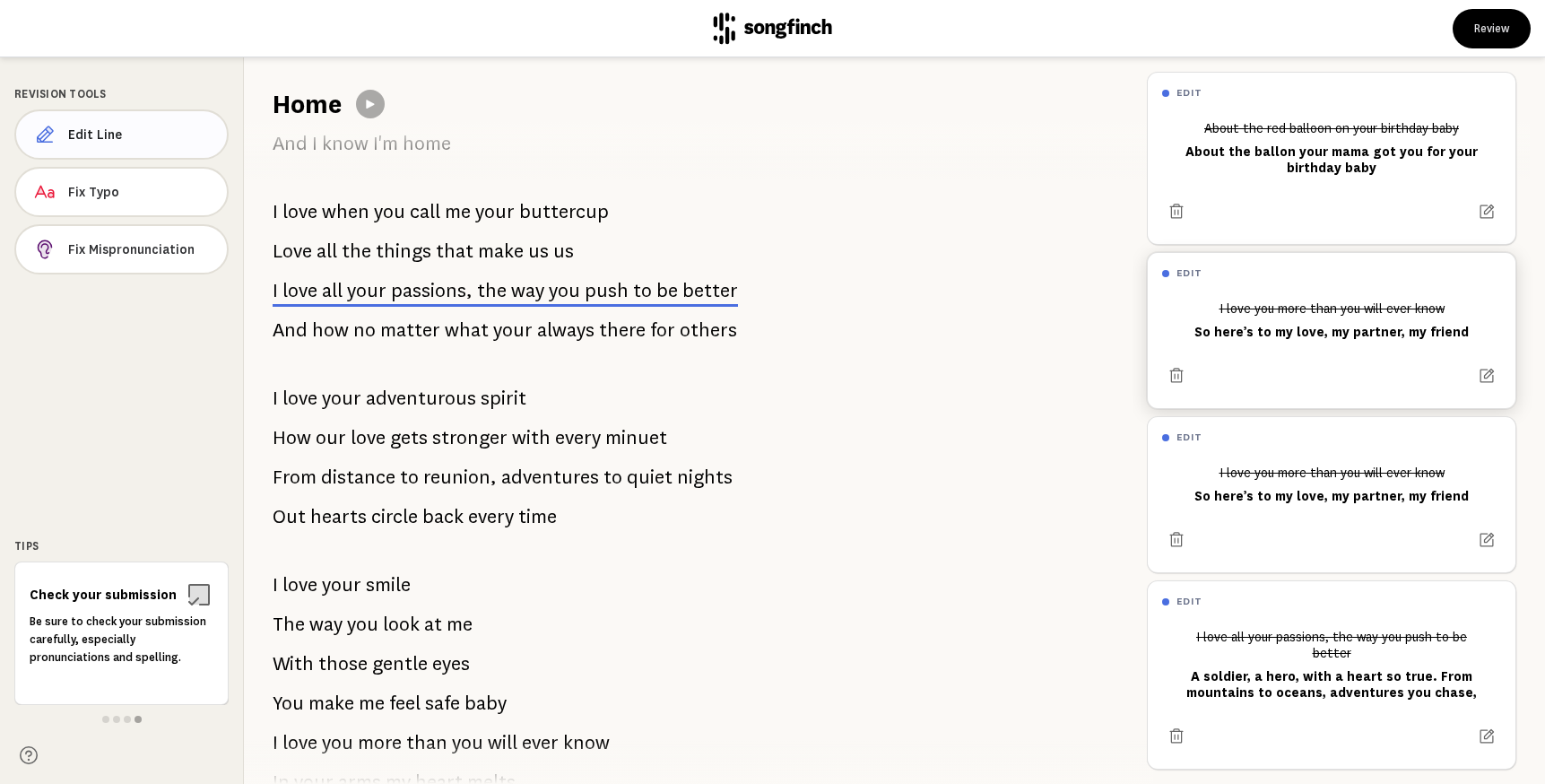
click at [155, 134] on span "Edit Line" at bounding box center [141, 134] width 144 height 18
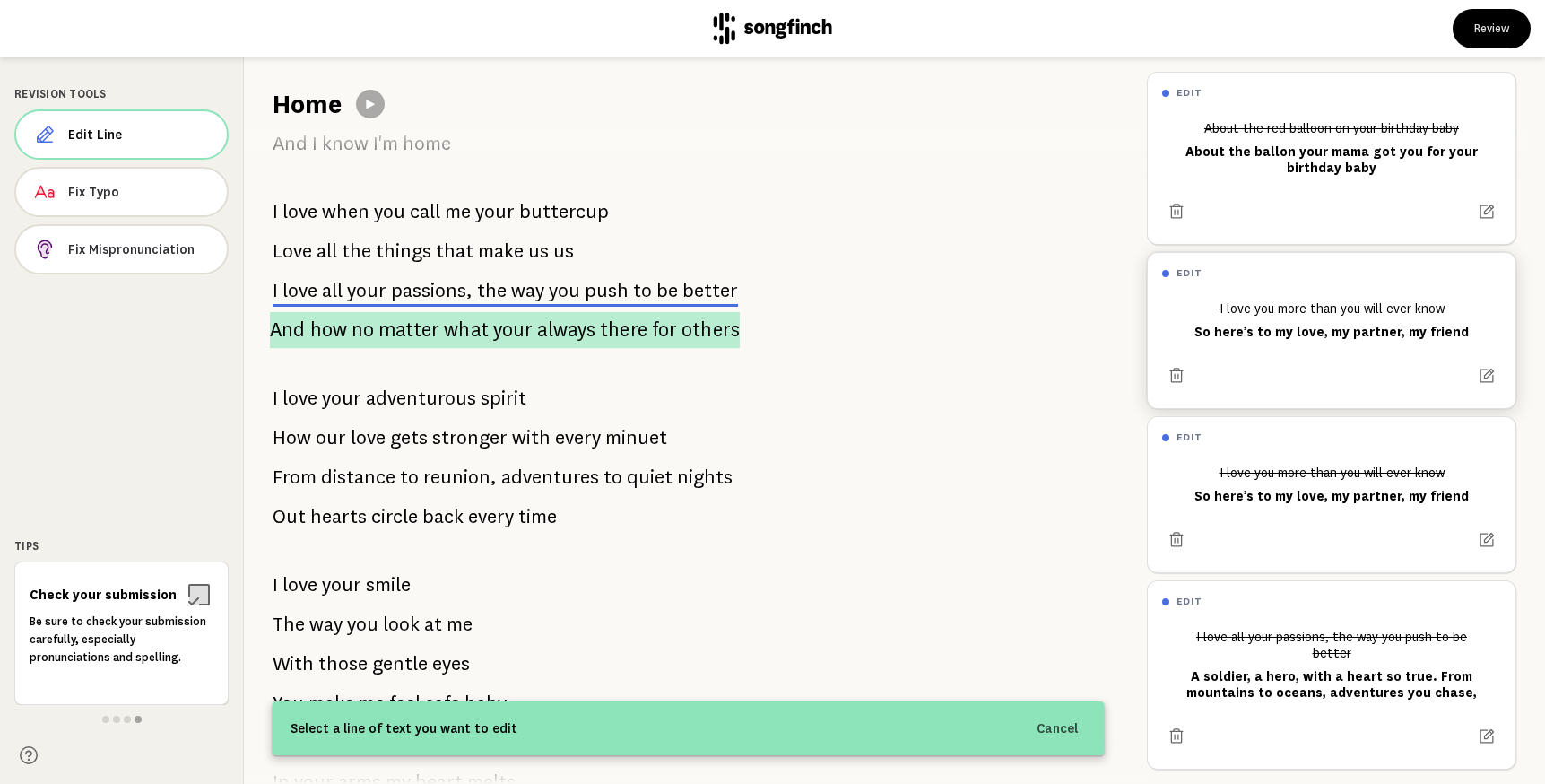
click at [462, 347] on span "what" at bounding box center [466, 329] width 45 height 36
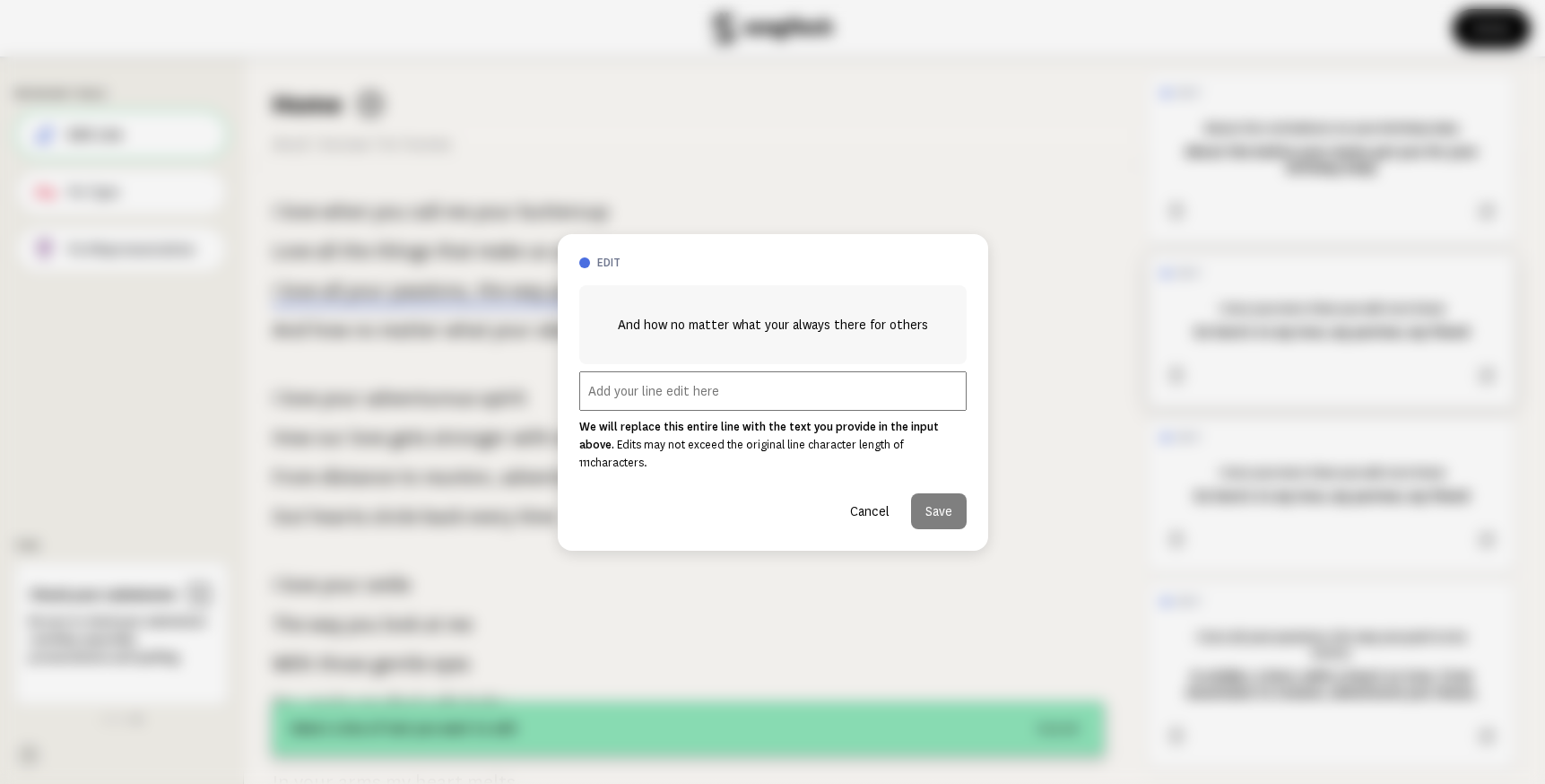
click at [802, 410] on input "text" at bounding box center [773, 391] width 387 height 39
paste input "But my favorite journey’s the smile on your face."
type input "But my favorite journey’s the smile on your face."
click at [948, 502] on button "Save" at bounding box center [939, 510] width 56 height 36
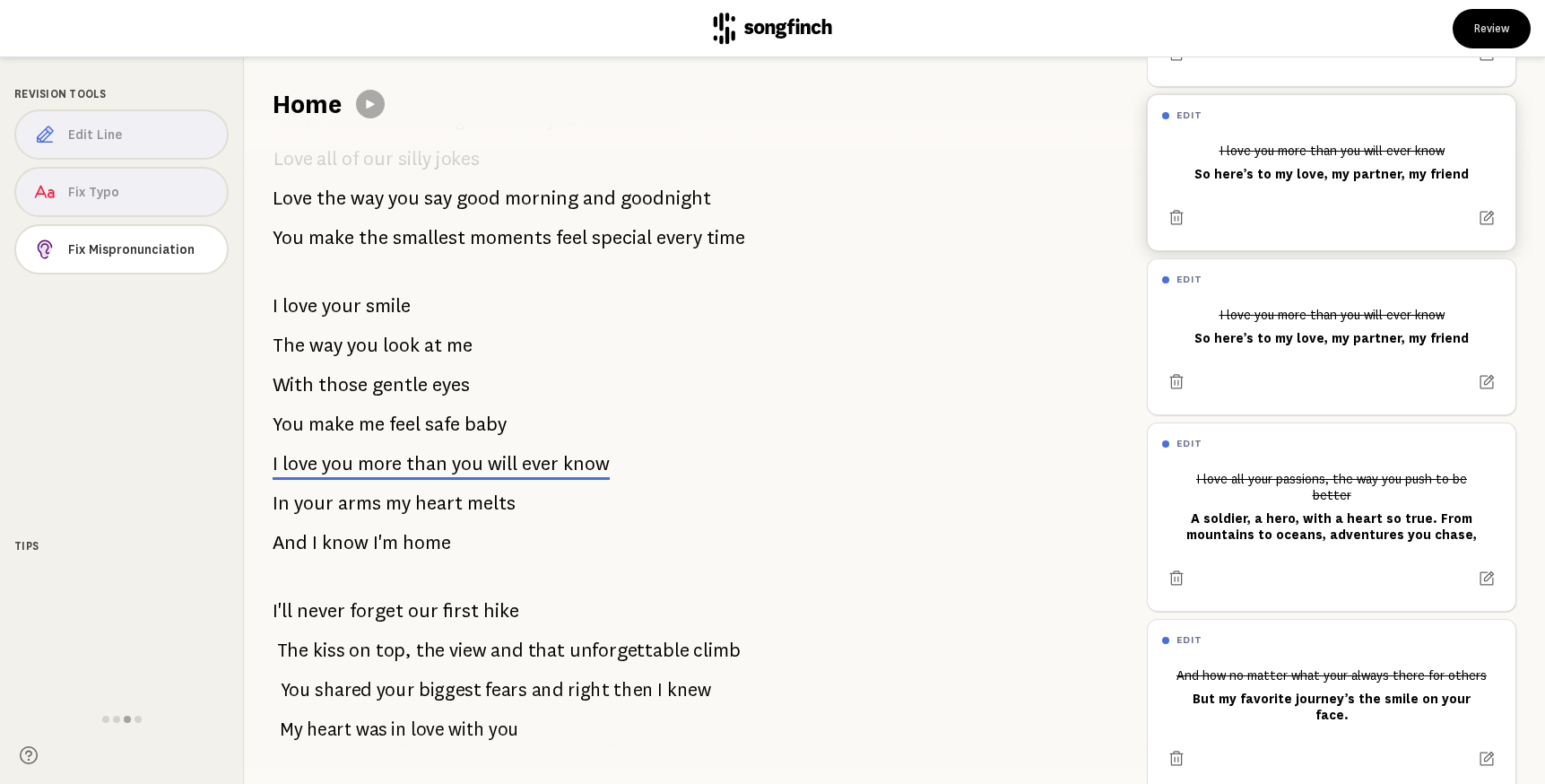
scroll to position [356, 0]
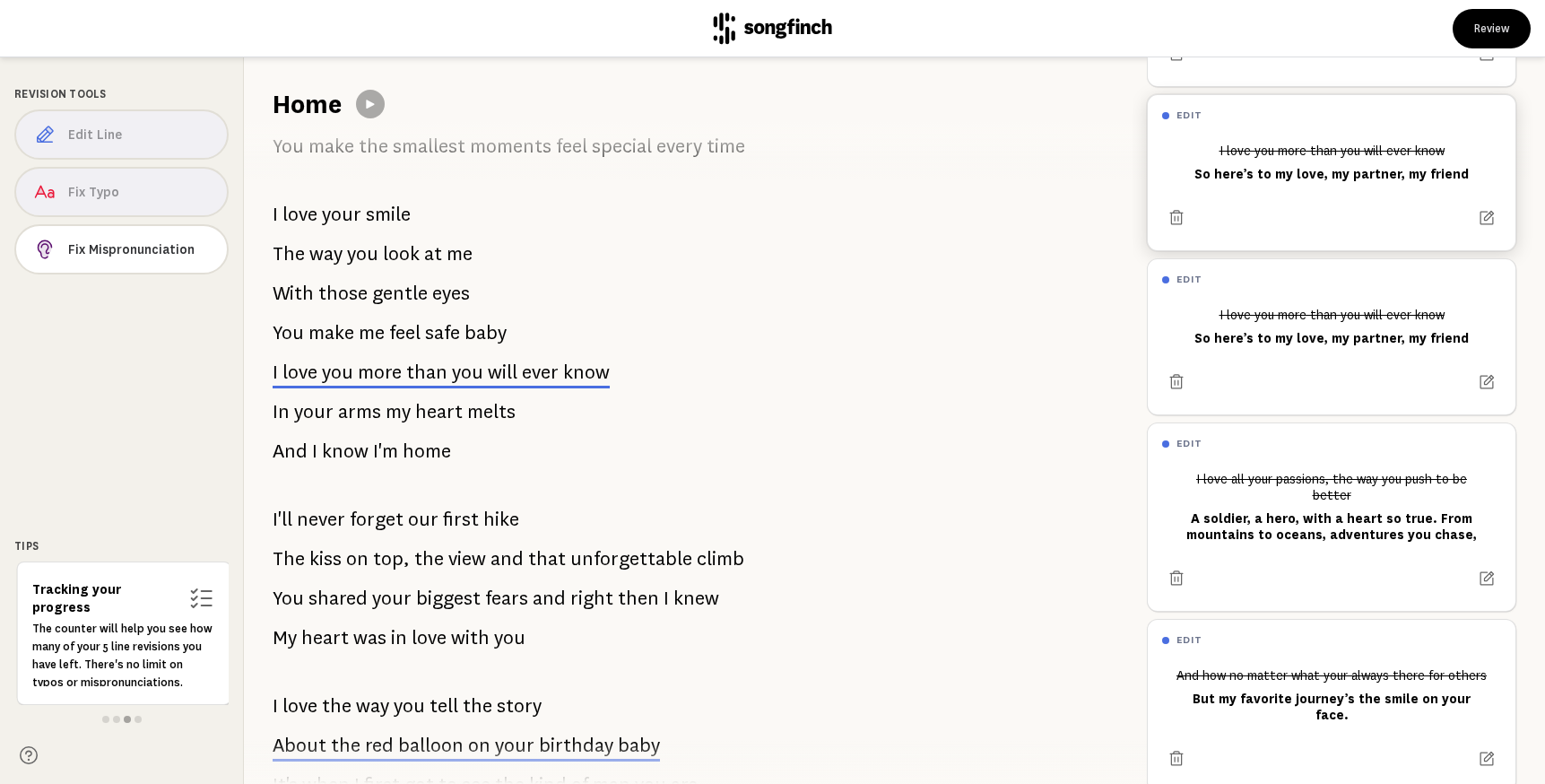
click at [358, 379] on span "more" at bounding box center [380, 372] width 44 height 21
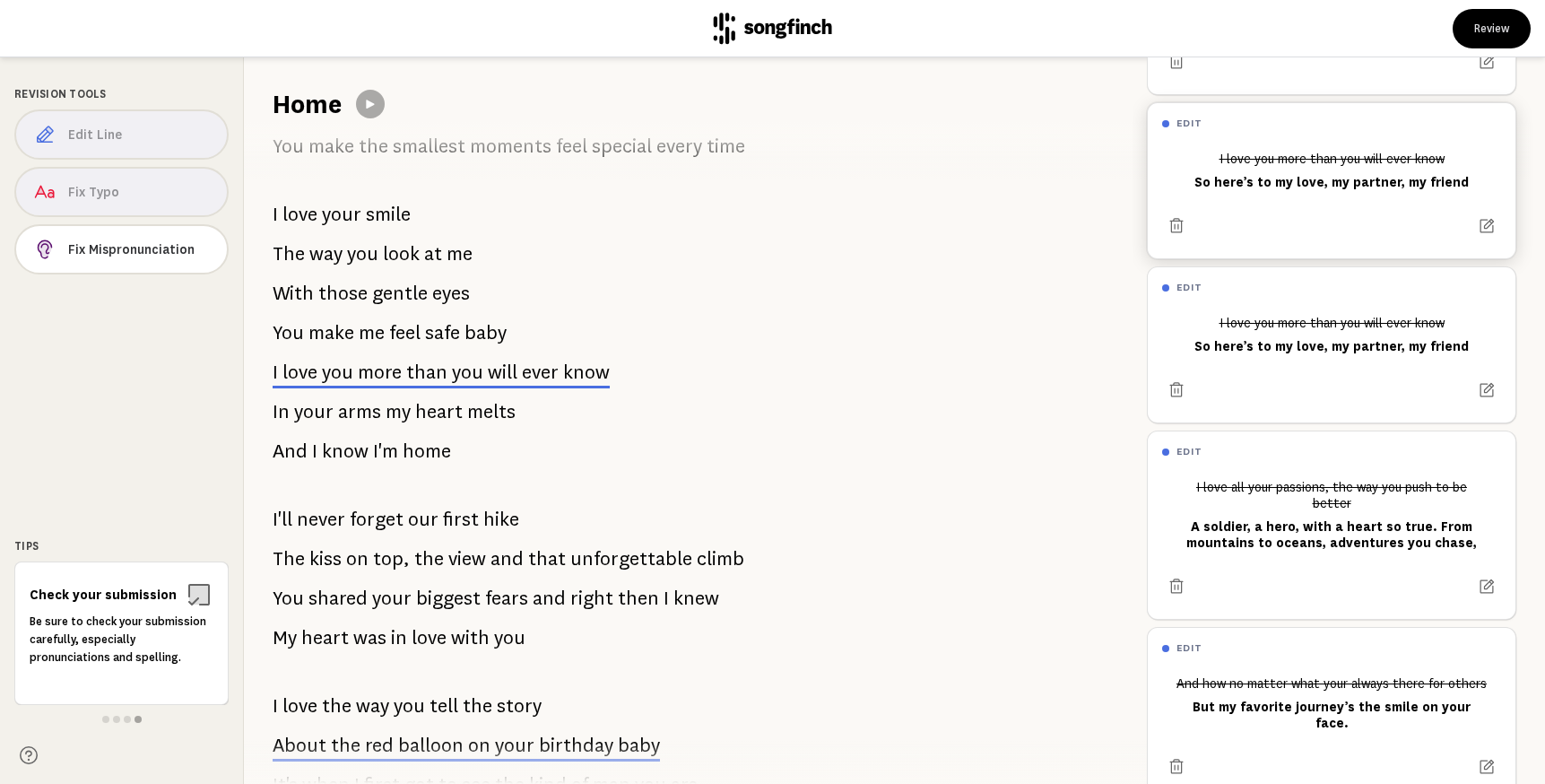
scroll to position [158, 0]
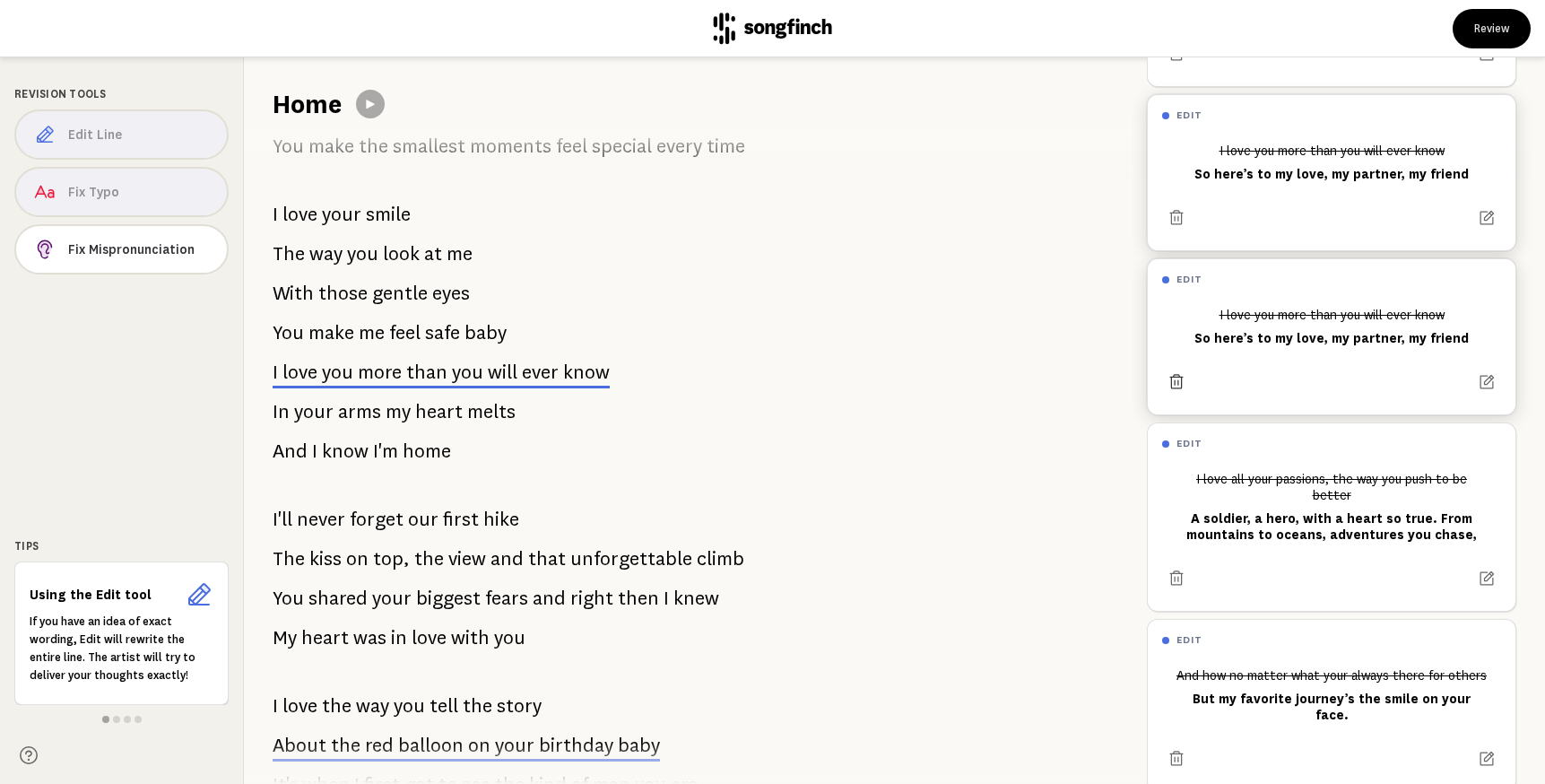
click at [1178, 384] on icon at bounding box center [1177, 380] width 13 height 14
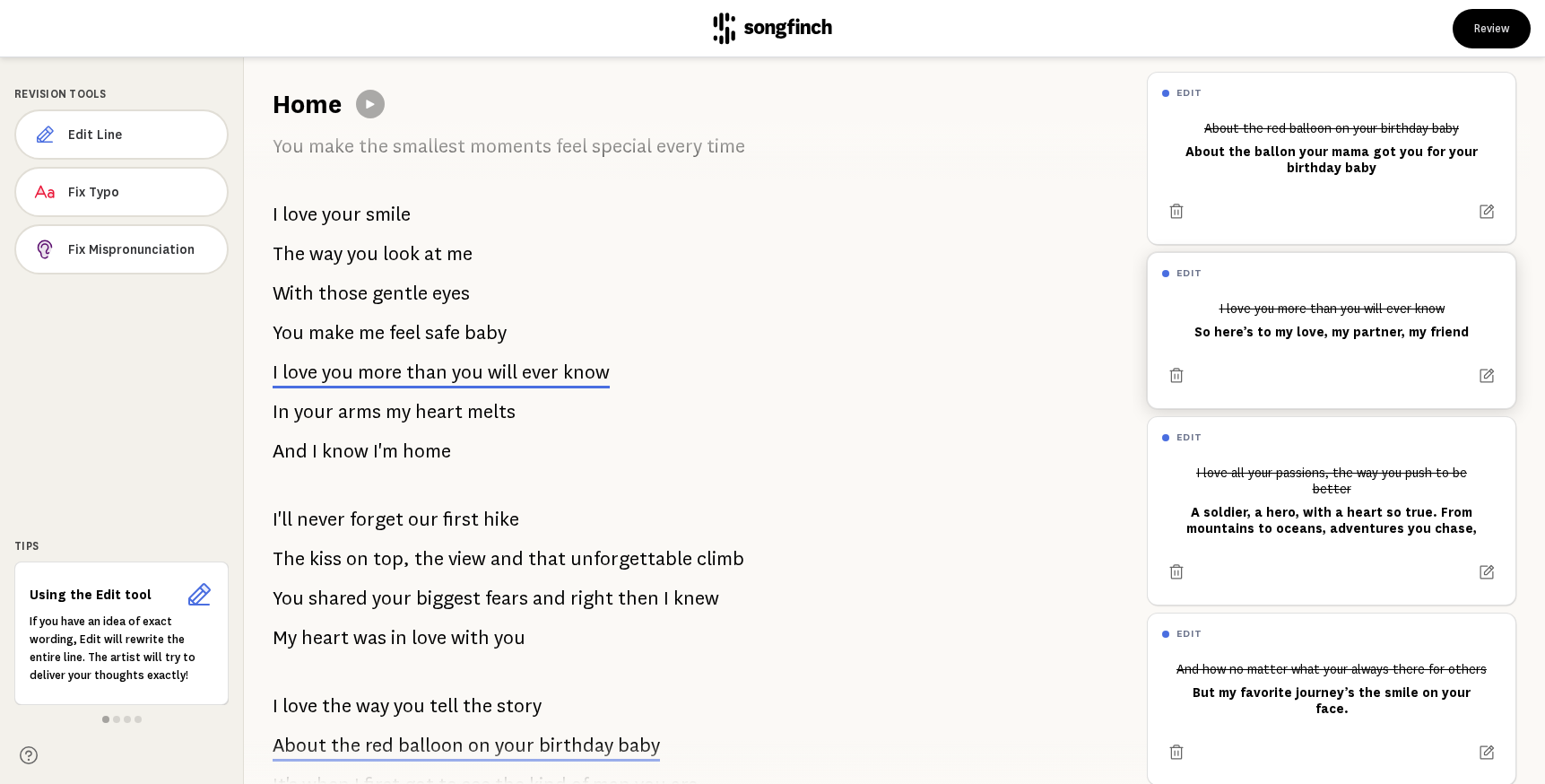
click at [386, 424] on span "my" at bounding box center [398, 411] width 25 height 36
click at [386, 414] on span "my" at bounding box center [398, 411] width 25 height 36
click at [161, 139] on span "Edit Line" at bounding box center [141, 134] width 144 height 18
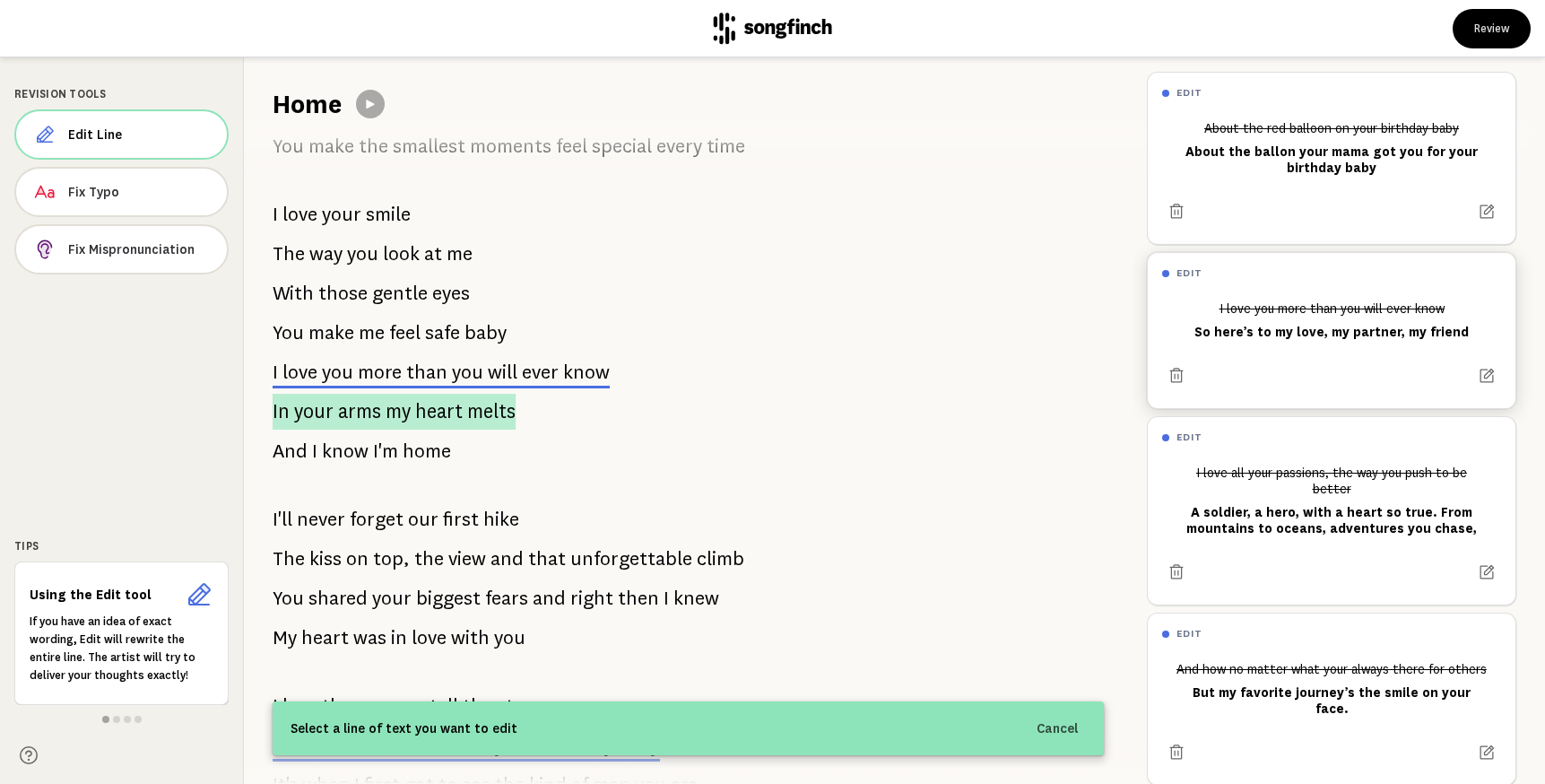
click at [385, 409] on span "my" at bounding box center [398, 411] width 25 height 36
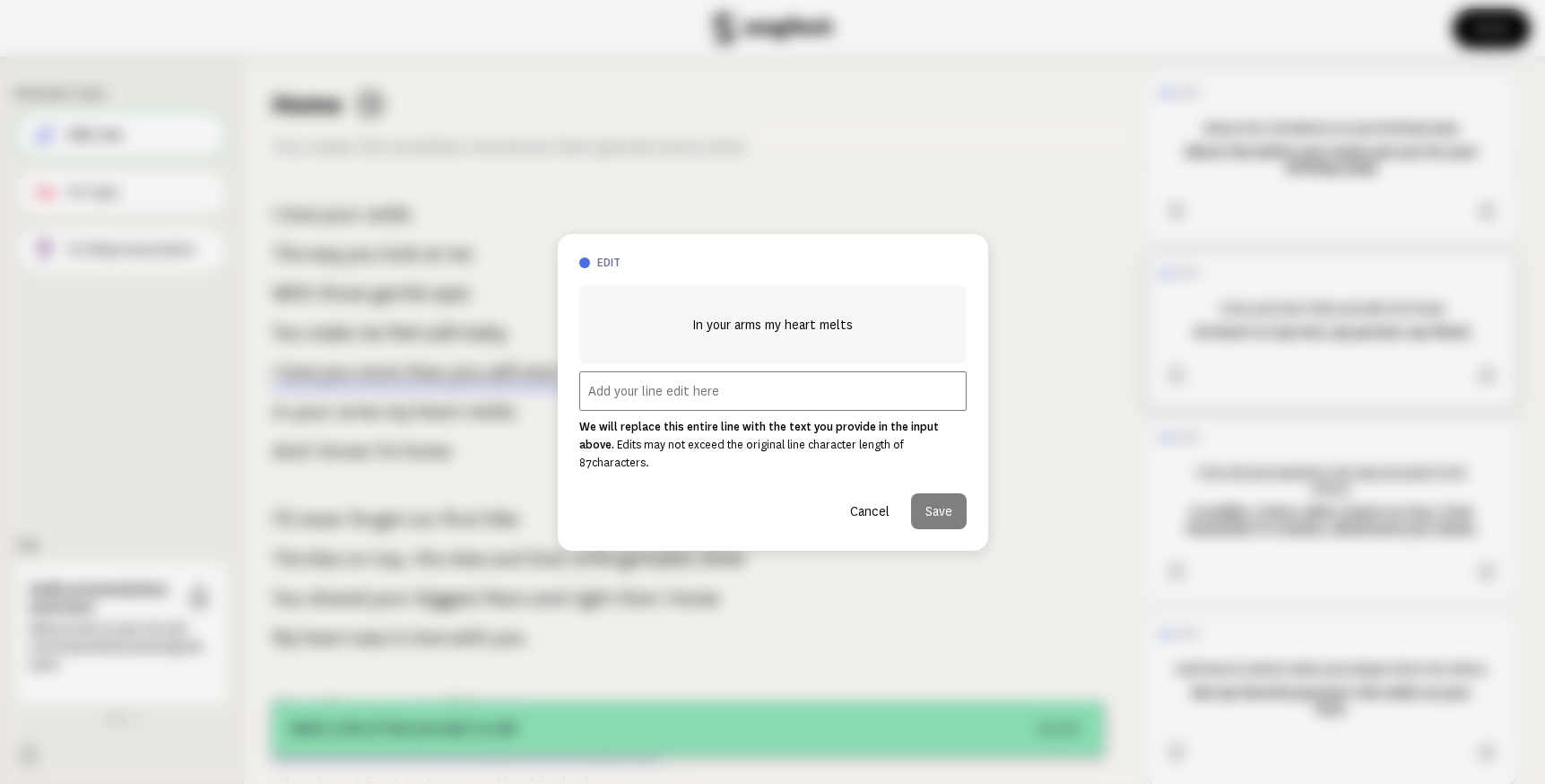
click at [749, 405] on input "text" at bounding box center [773, 391] width 387 height 39
paste input "The one I’ll choose over and over again"
type input "The one I’ll choose over and over again"
click at [919, 506] on button "Save" at bounding box center [939, 510] width 56 height 36
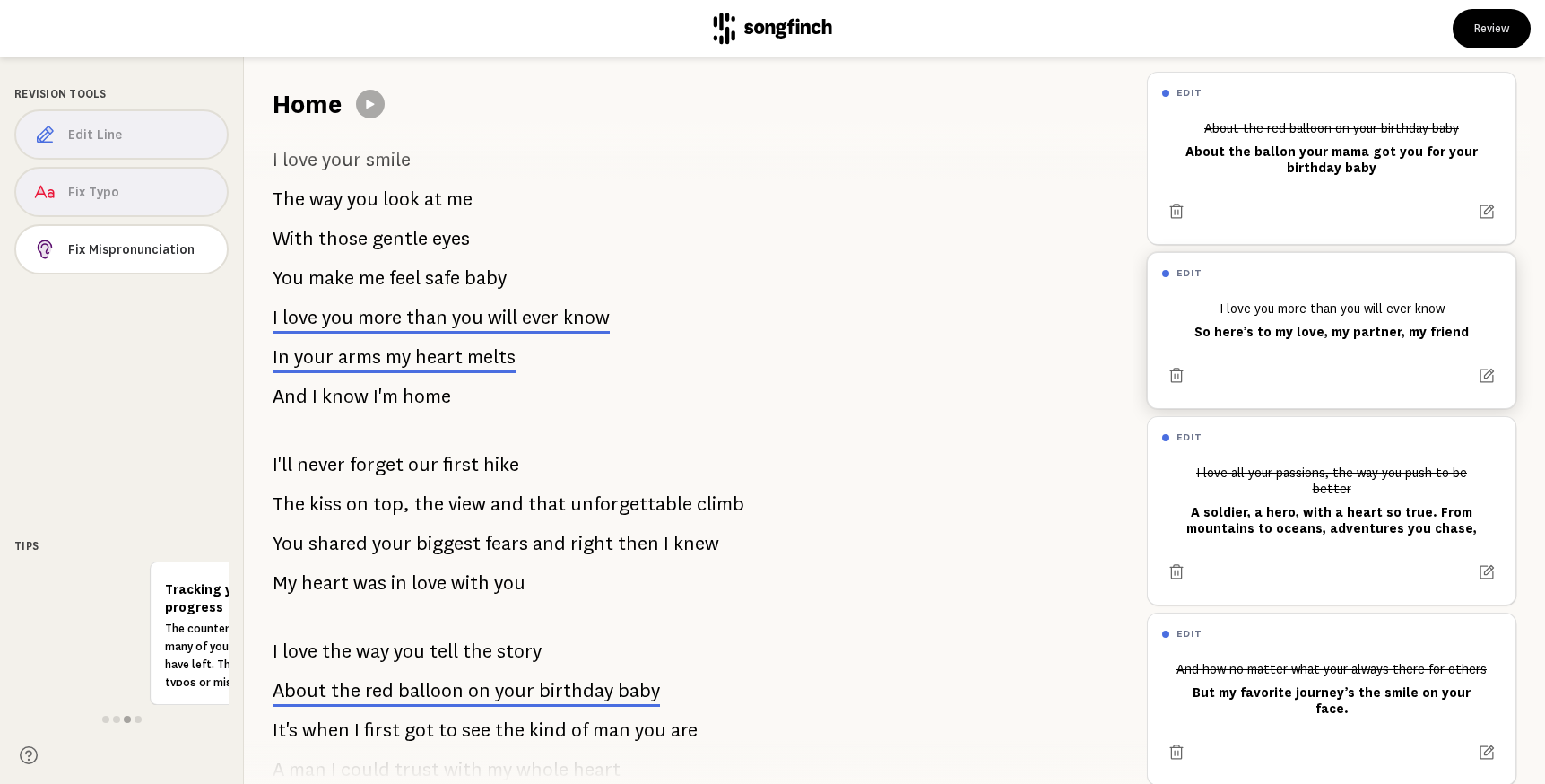
scroll to position [412, 0]
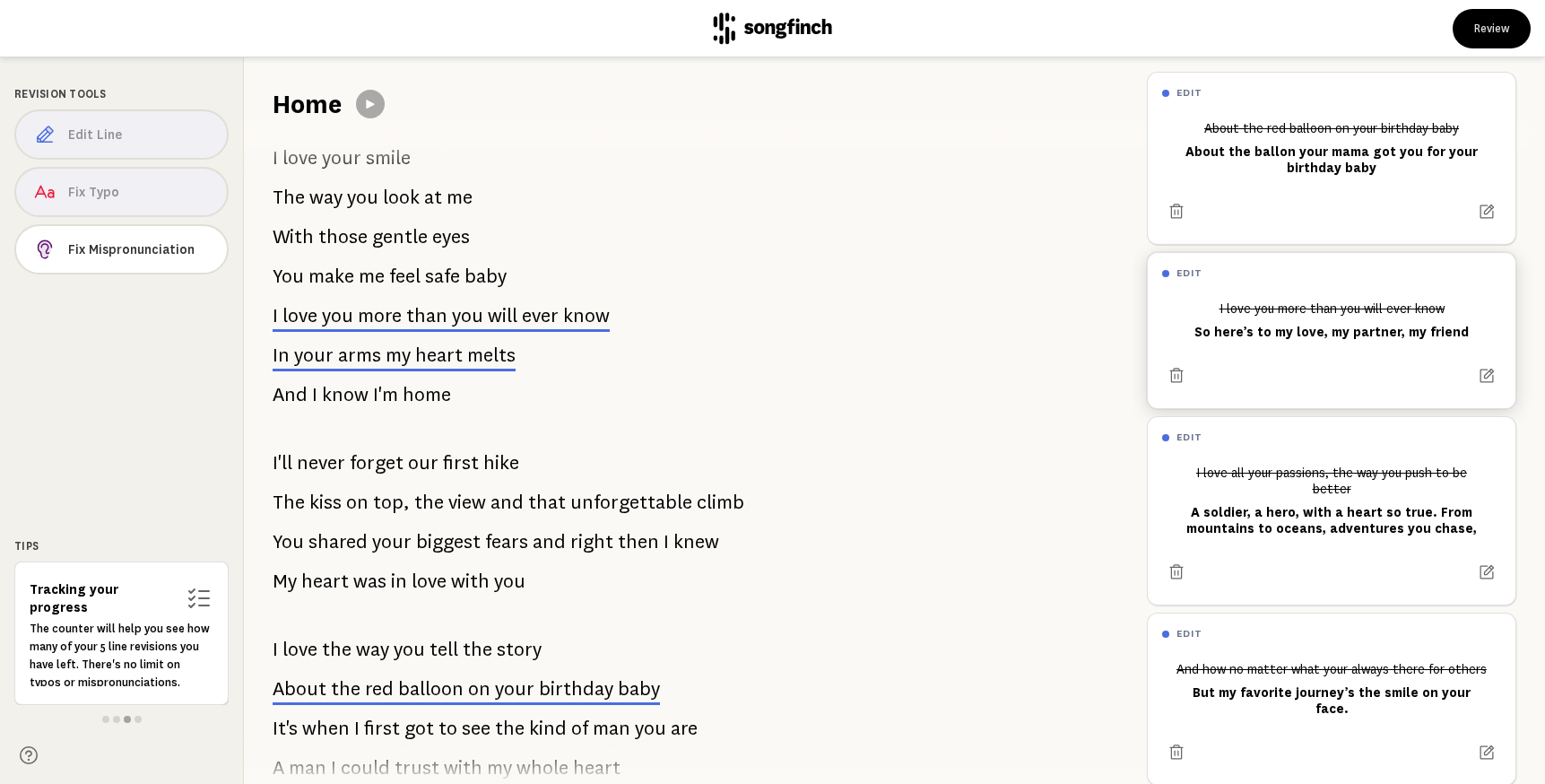
click at [372, 320] on span "more" at bounding box center [380, 316] width 44 height 21
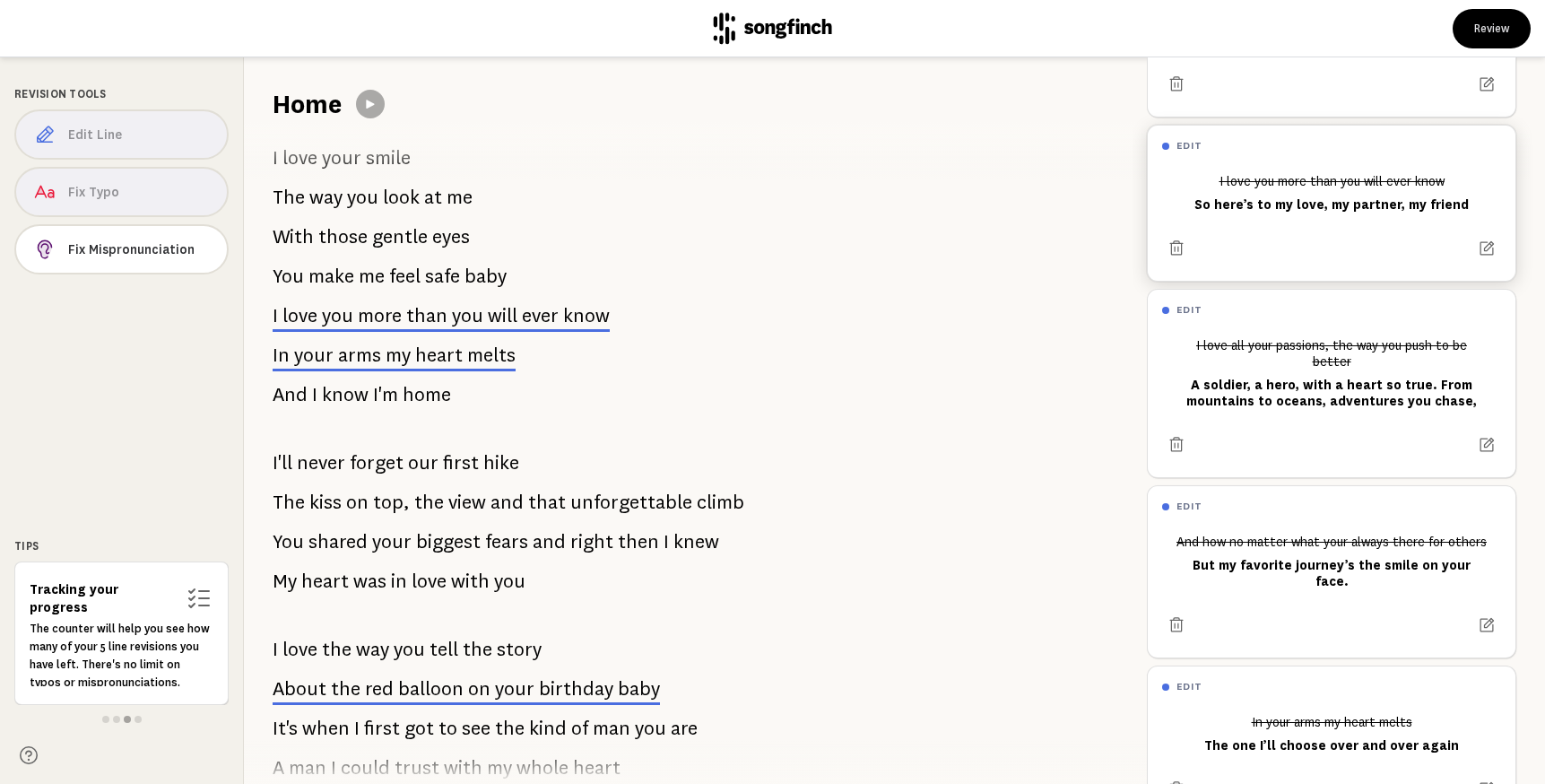
scroll to position [149, 0]
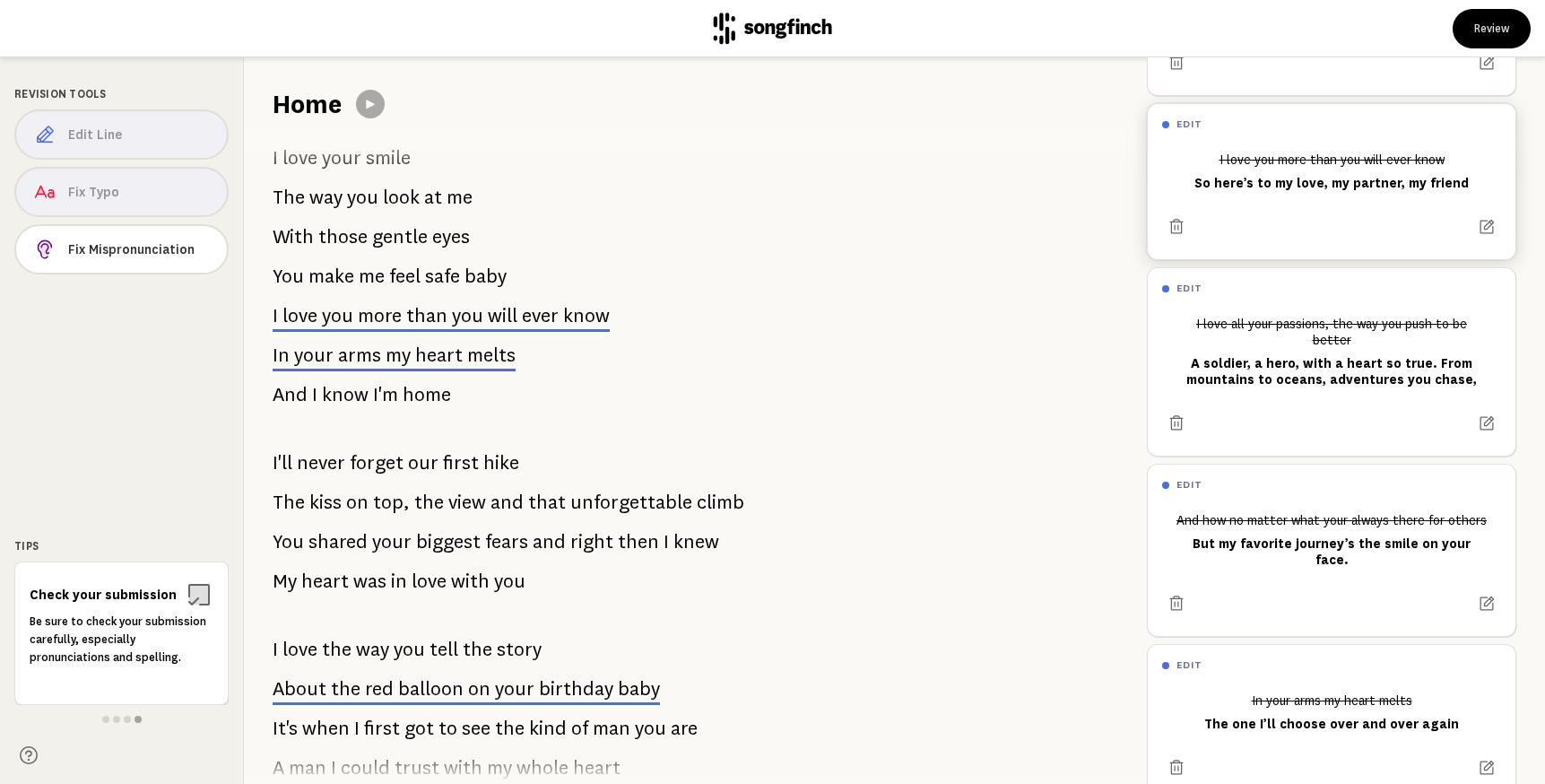
click at [357, 357] on span "arms" at bounding box center [359, 355] width 43 height 21
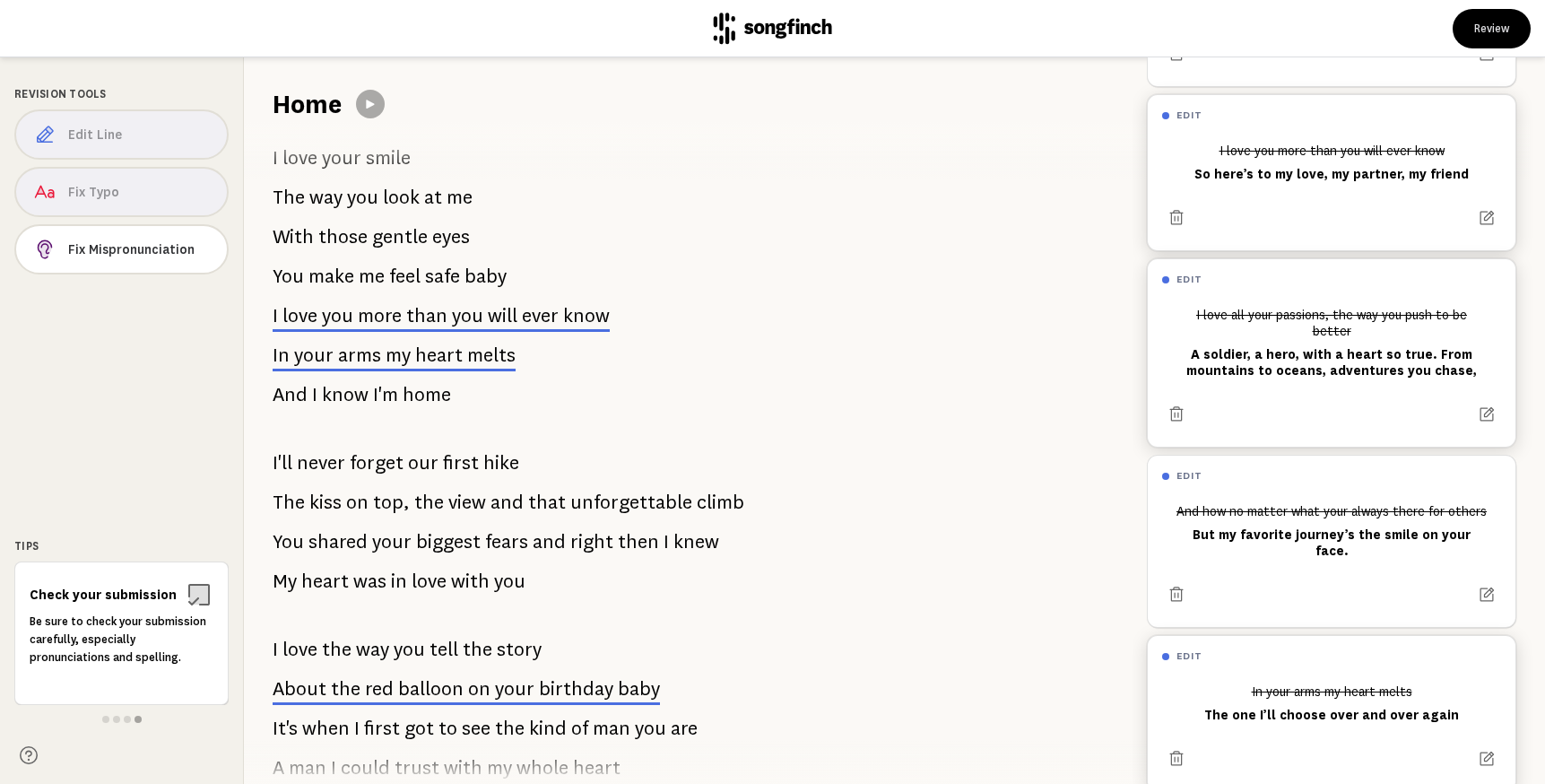
drag, startPoint x: 1296, startPoint y: 616, endPoint x: 1292, endPoint y: 278, distance: 338.0
click at [1292, 277] on div "edit About the red balloon on your birthday baby About the ballon your mama got…" at bounding box center [1332, 353] width 370 height 878
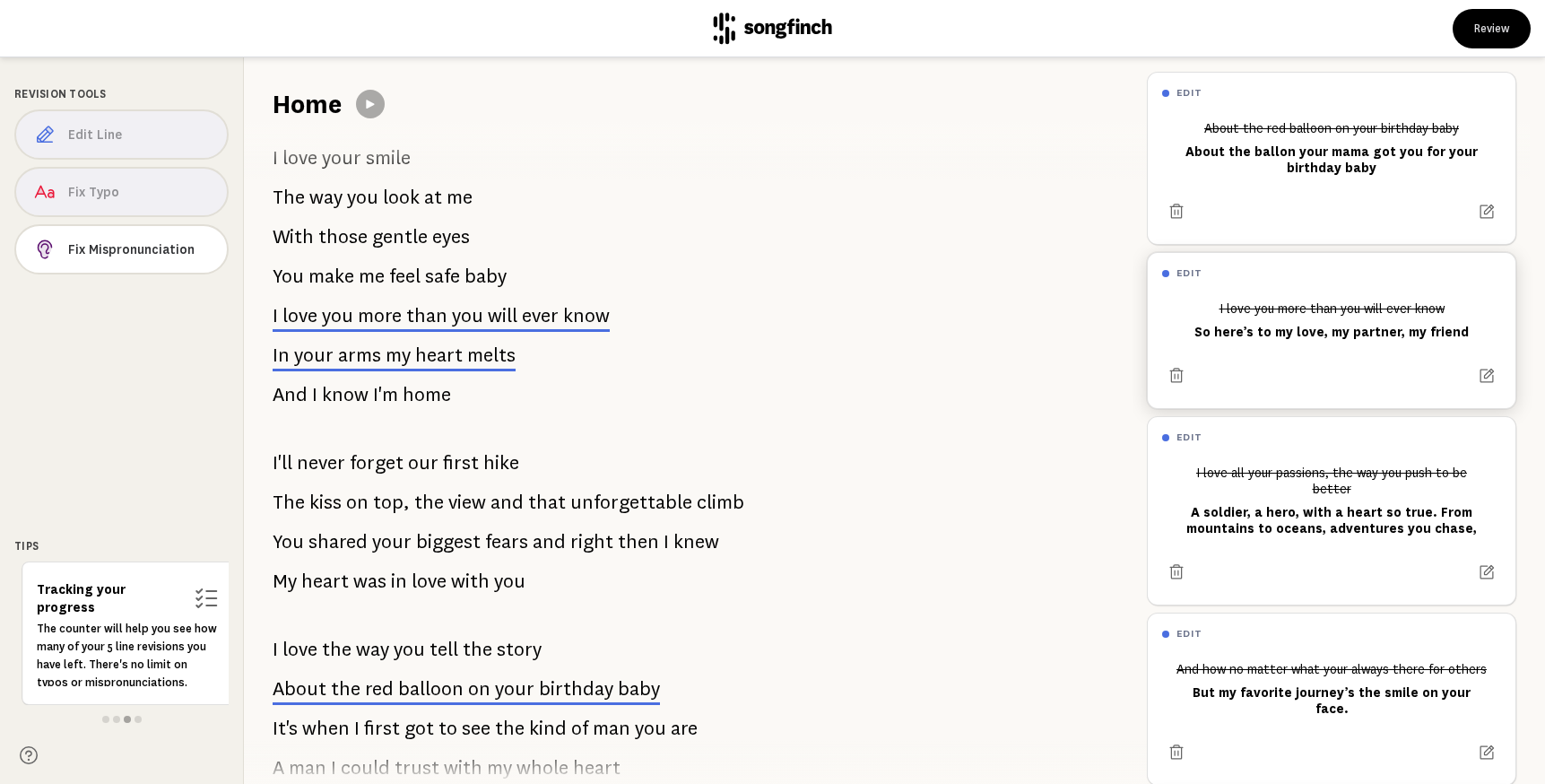
click at [435, 314] on span "than" at bounding box center [427, 316] width 41 height 21
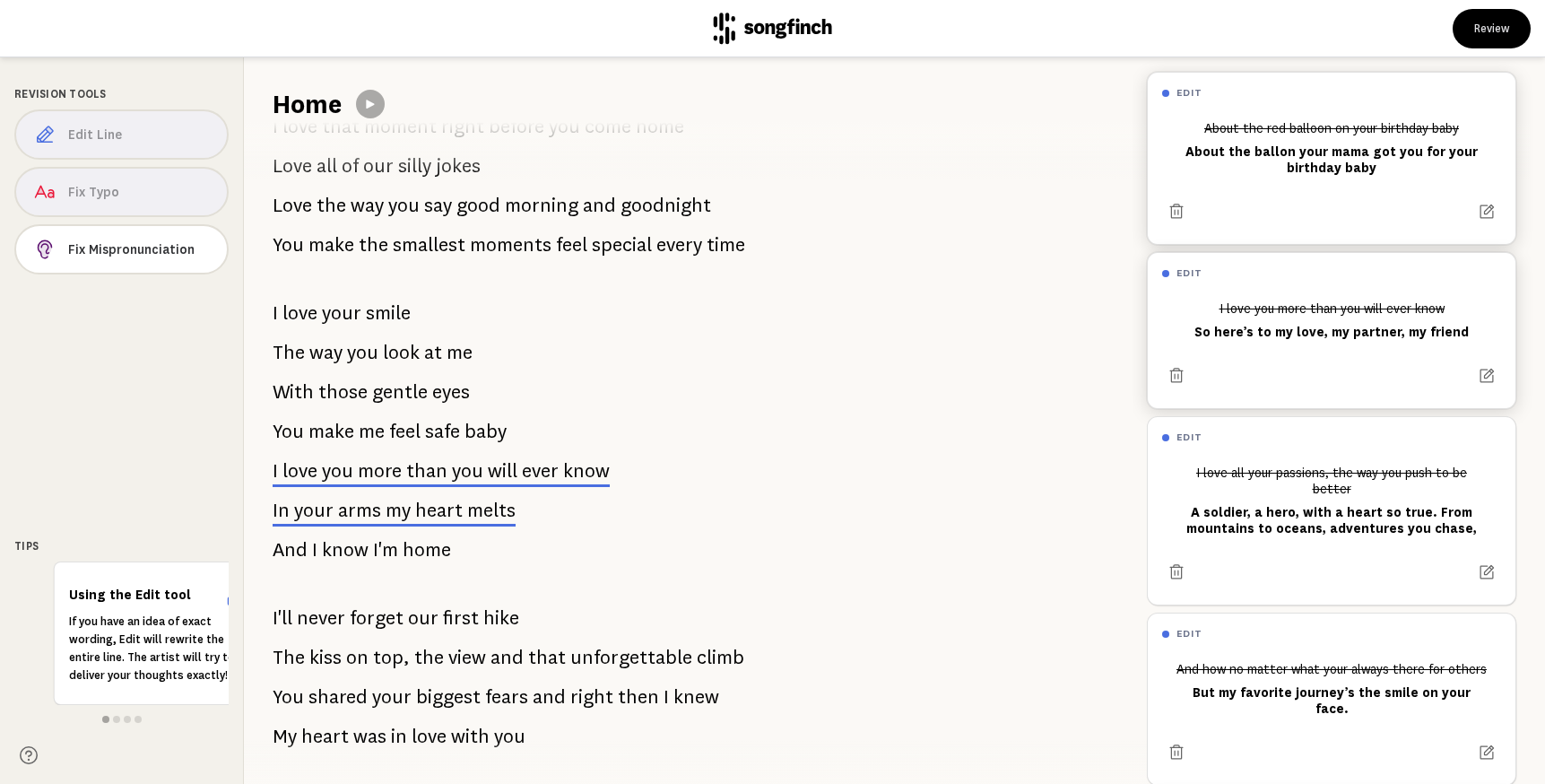
click at [1280, 123] on div "About the red balloon on your birthday baby About the ballon your mama got you …" at bounding box center [1332, 147] width 339 height 70
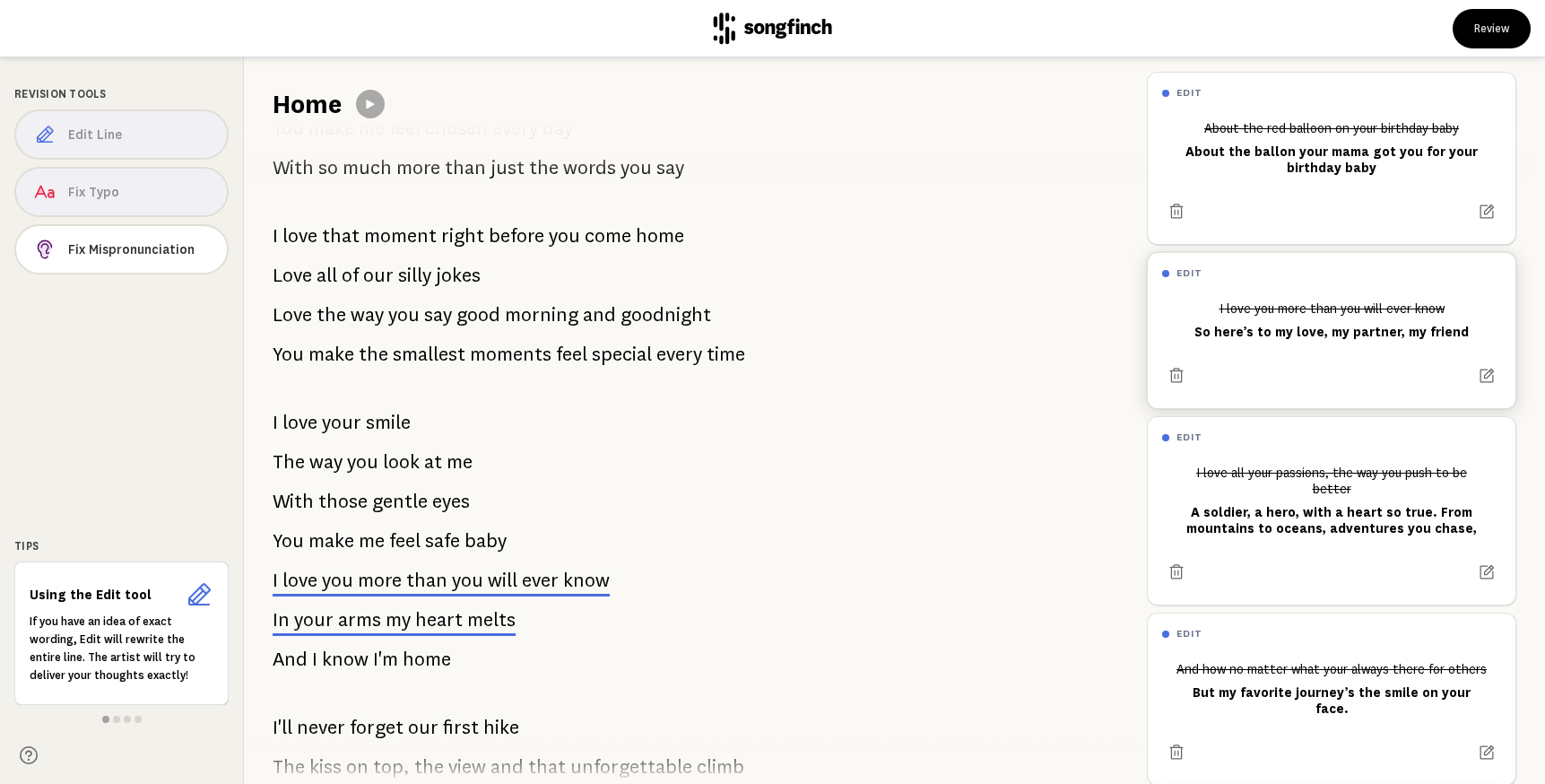
scroll to position [215, 0]
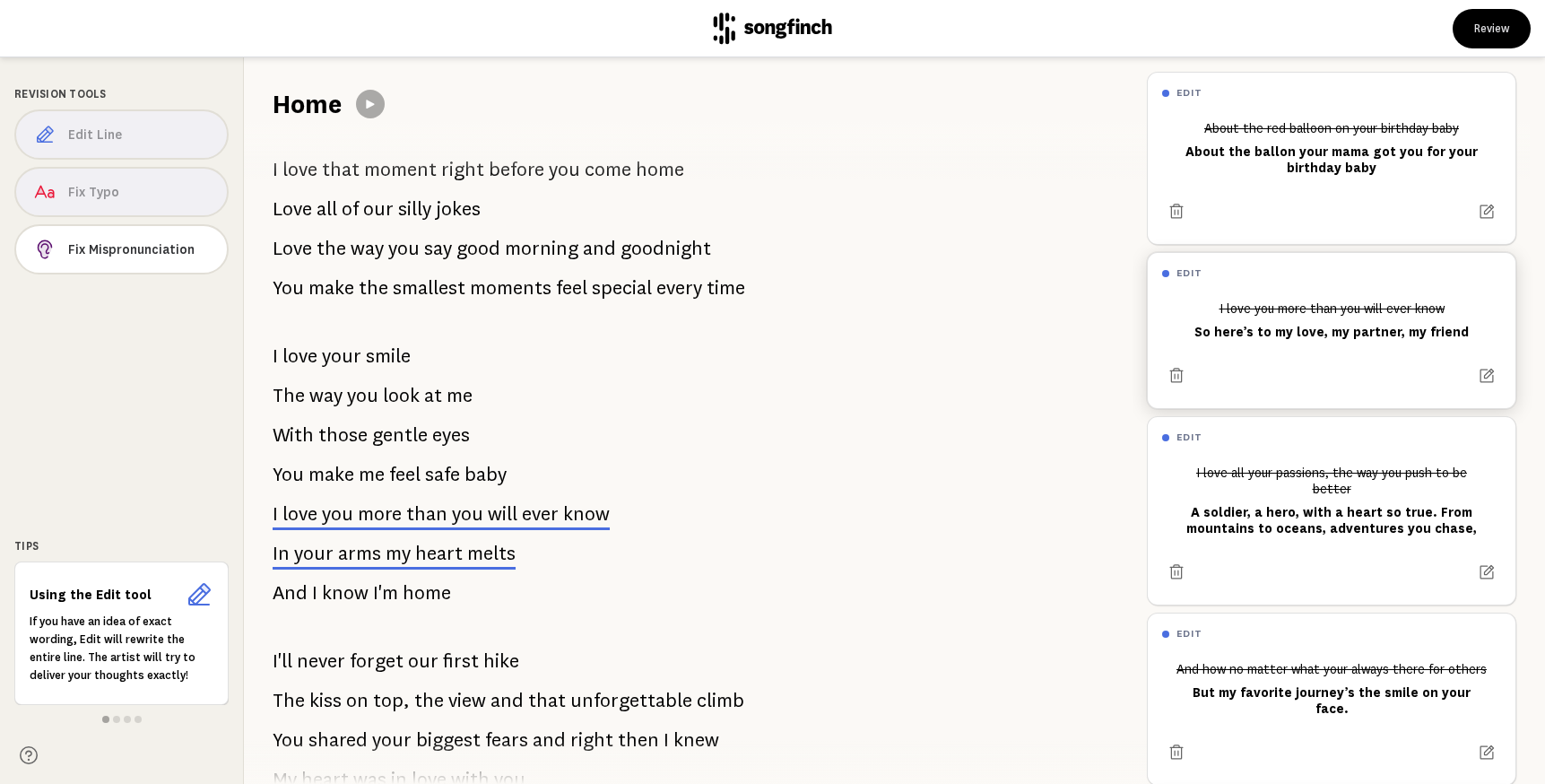
click at [390, 509] on span "more" at bounding box center [380, 513] width 44 height 21
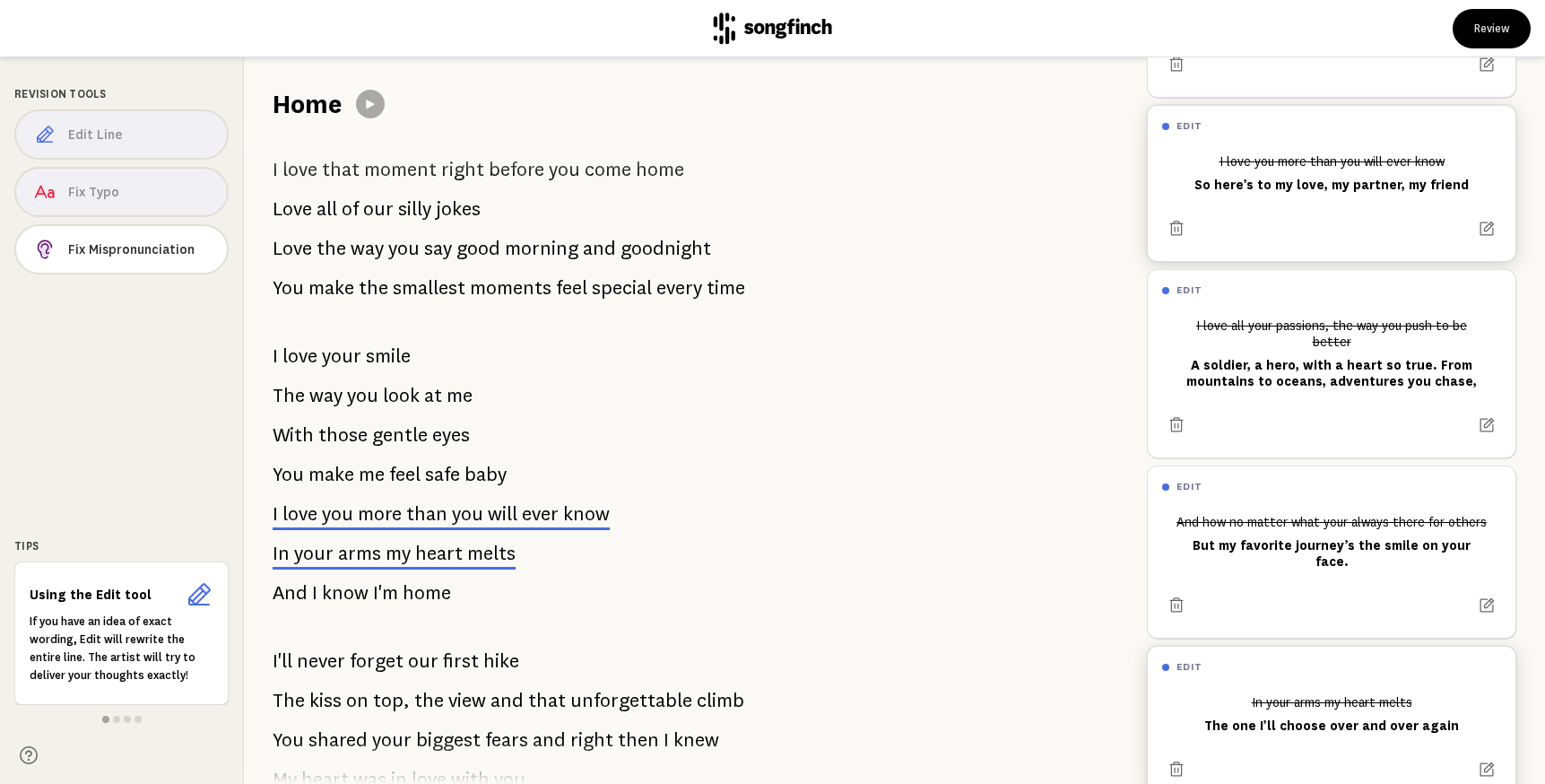
scroll to position [149, 0]
click at [362, 554] on span "arms" at bounding box center [359, 553] width 43 height 21
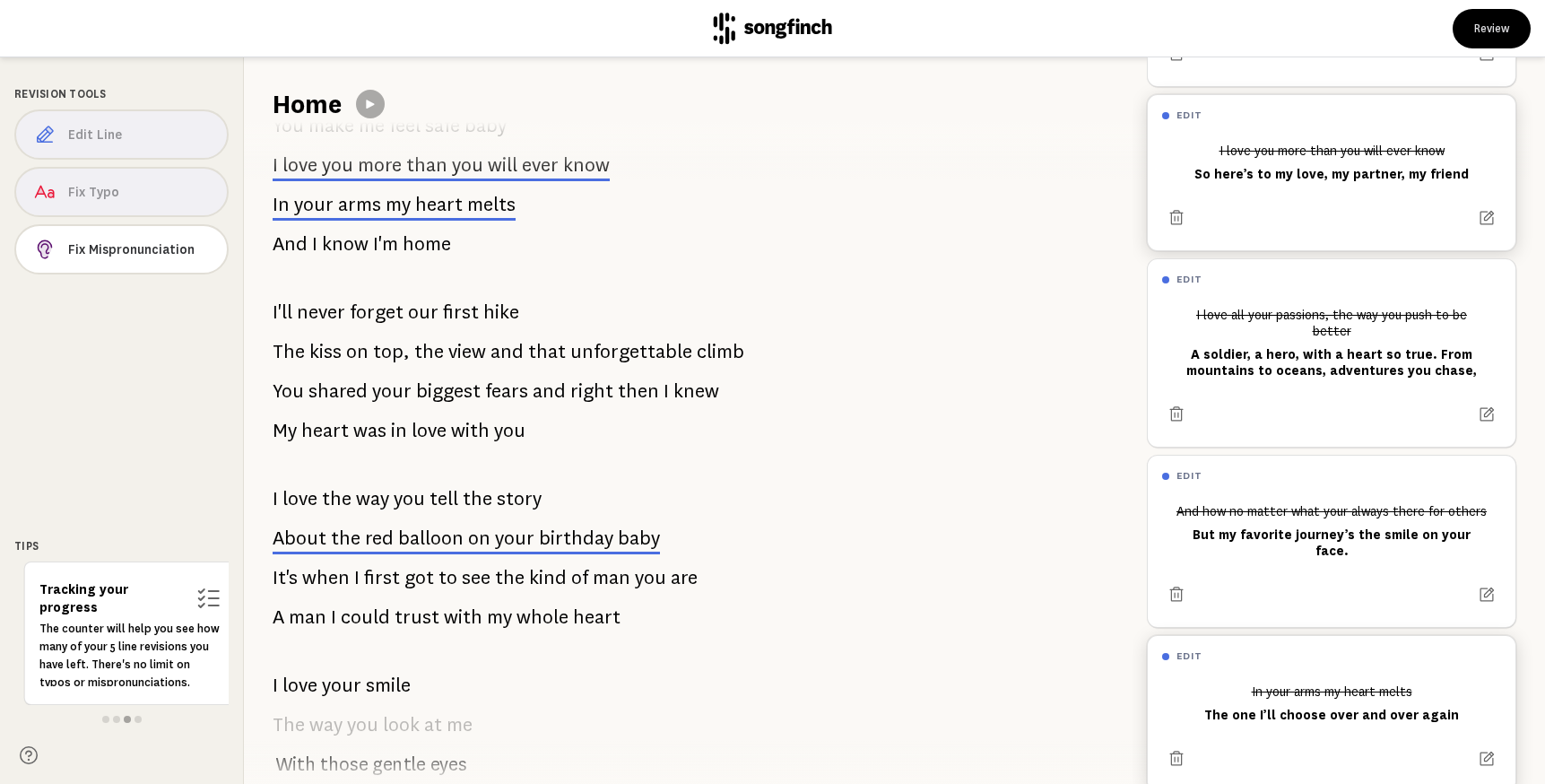
scroll to position [564, 0]
click at [555, 536] on span "birthday" at bounding box center [576, 537] width 74 height 21
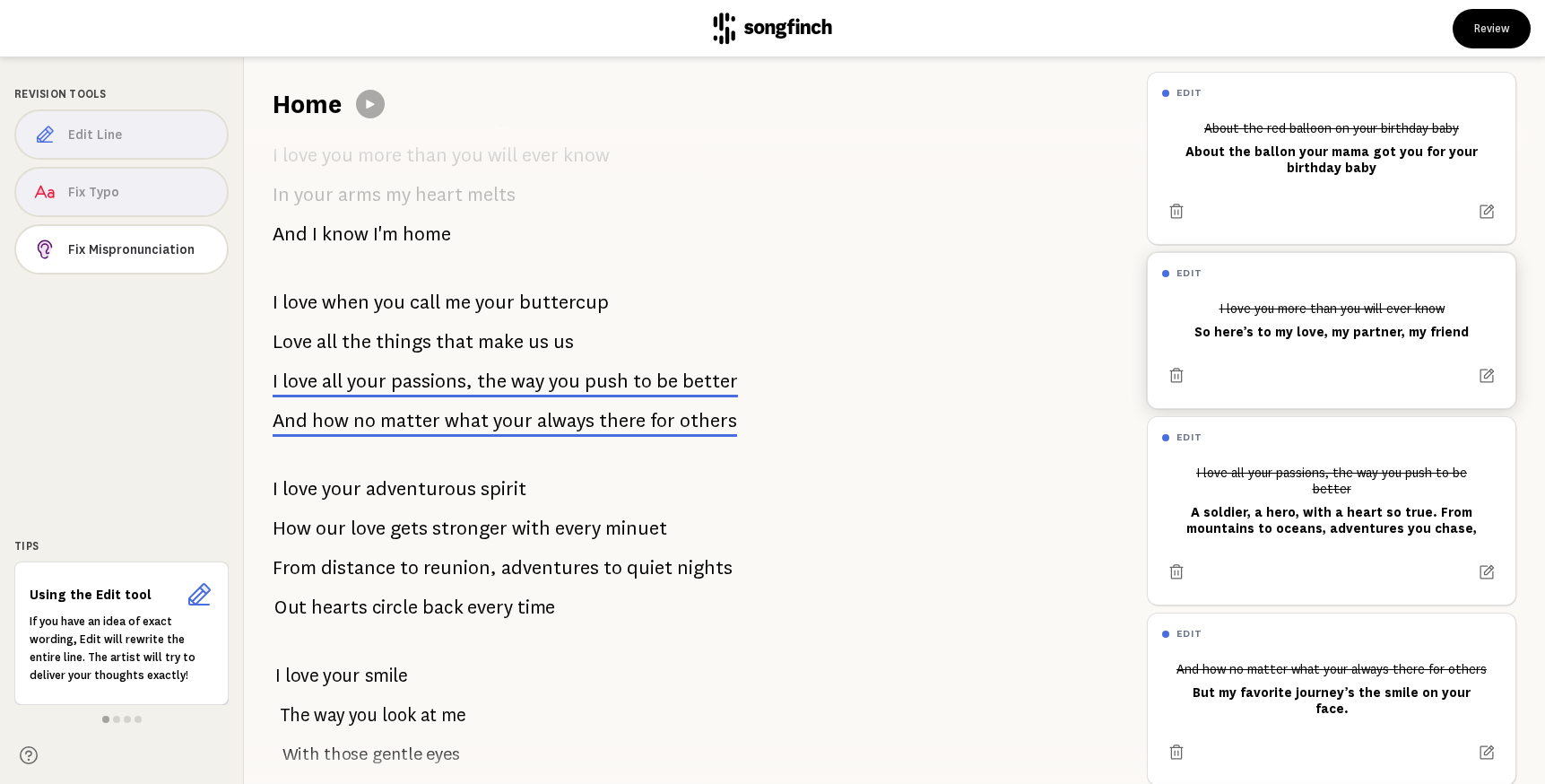
scroll to position [1372, 0]
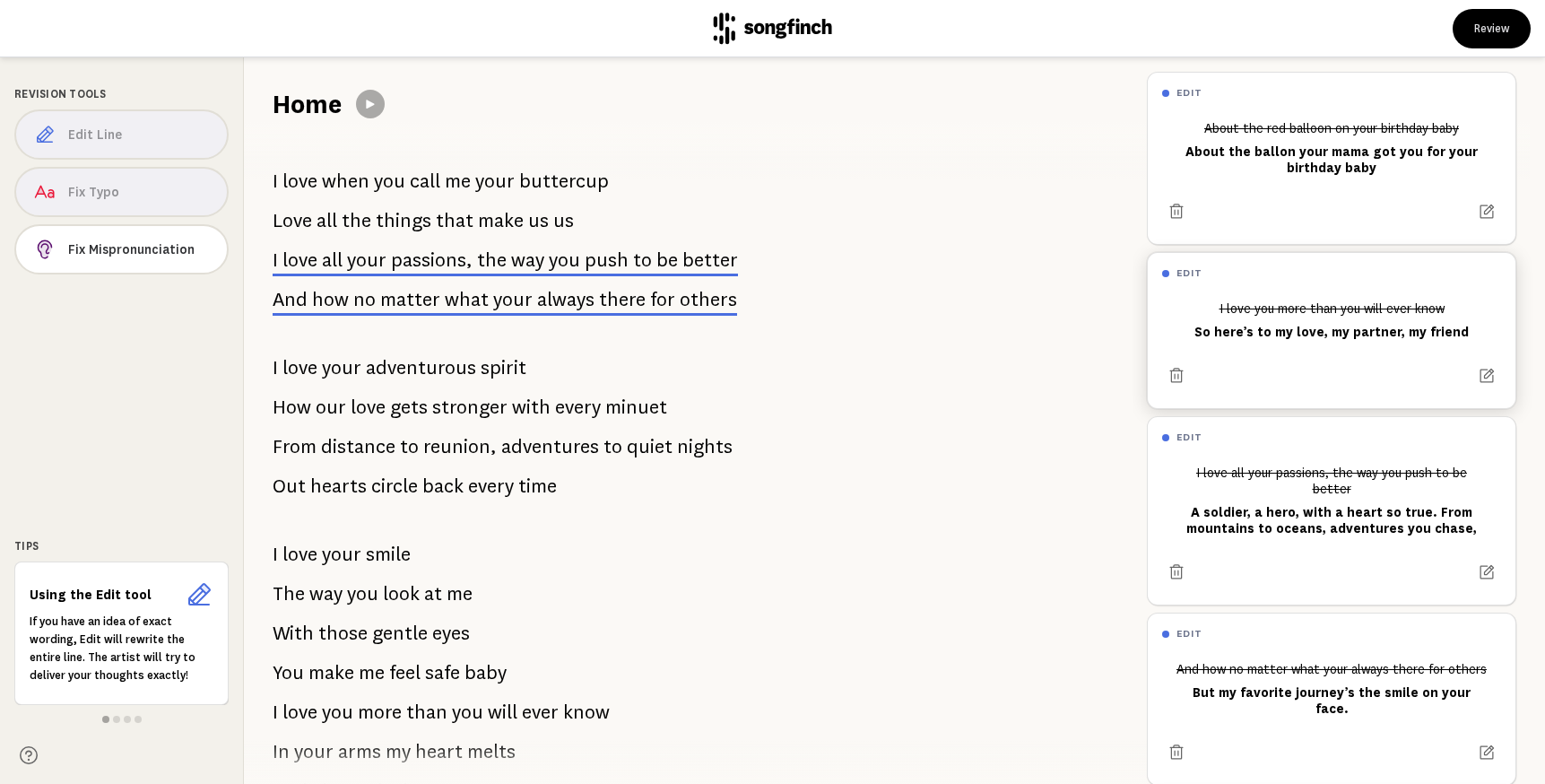
click at [535, 257] on span "way" at bounding box center [528, 260] width 33 height 21
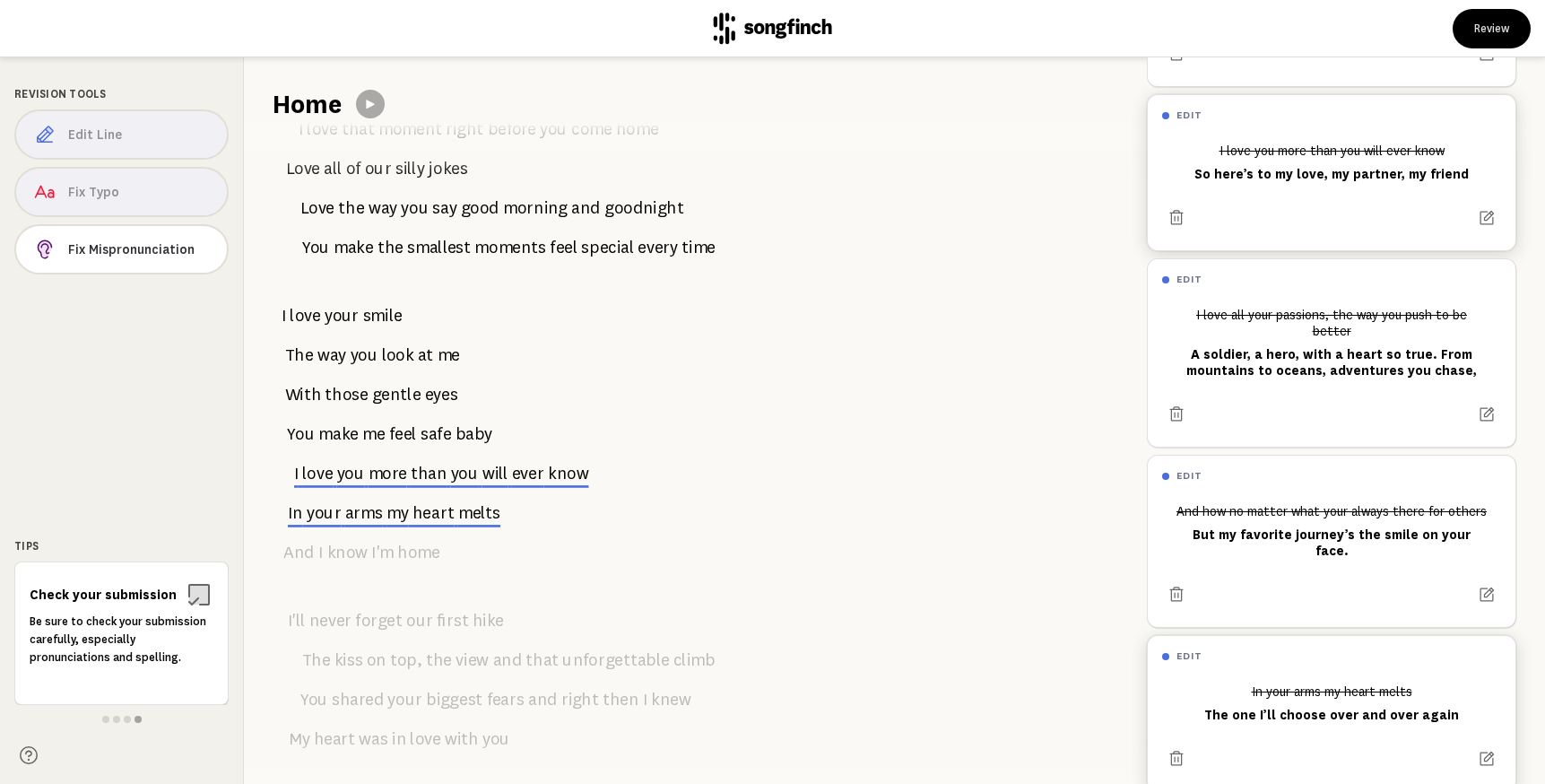
scroll to position [0, 0]
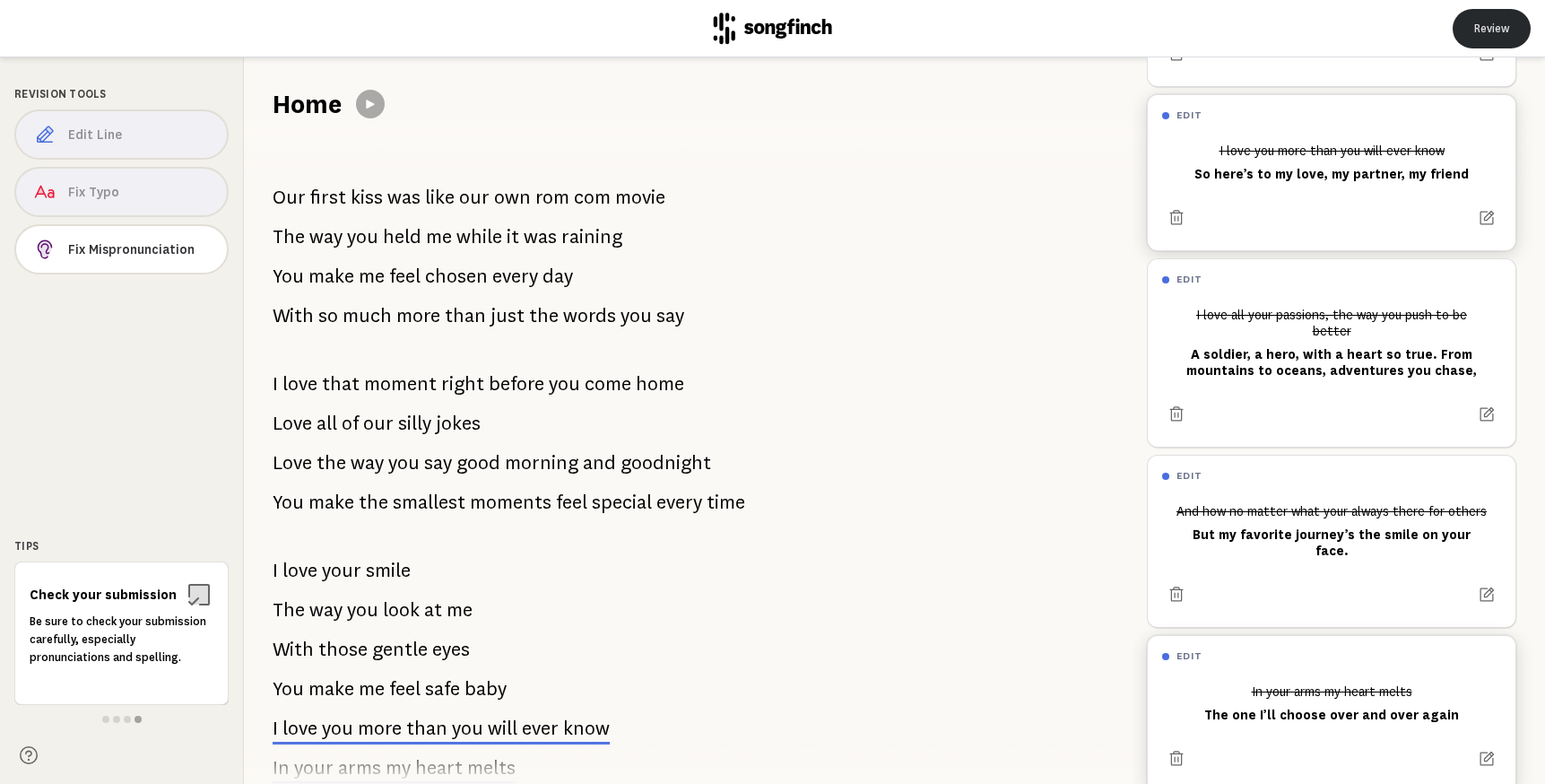
click at [1506, 33] on button "Review" at bounding box center [1492, 28] width 78 height 39
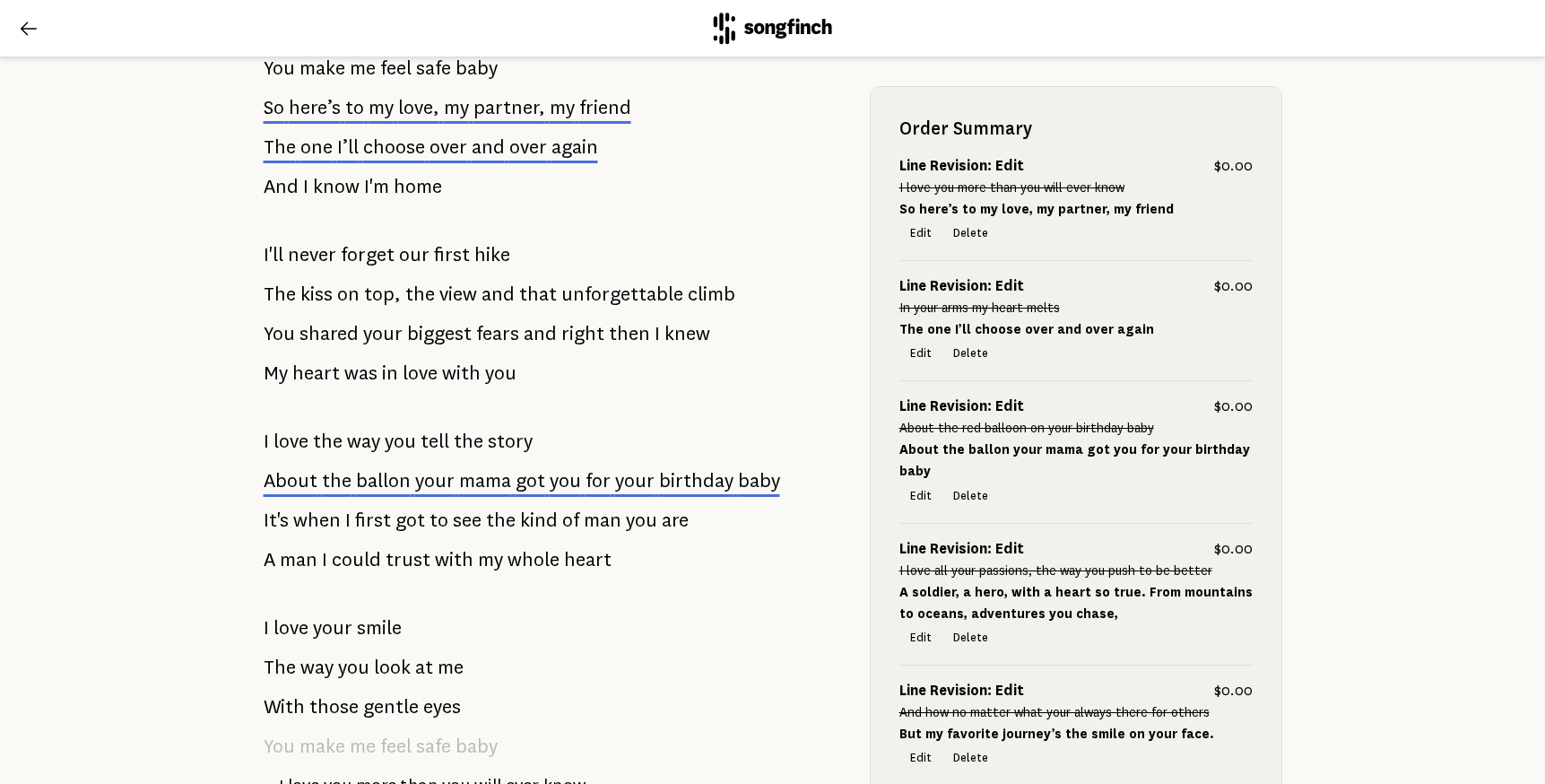
scroll to position [795, 0]
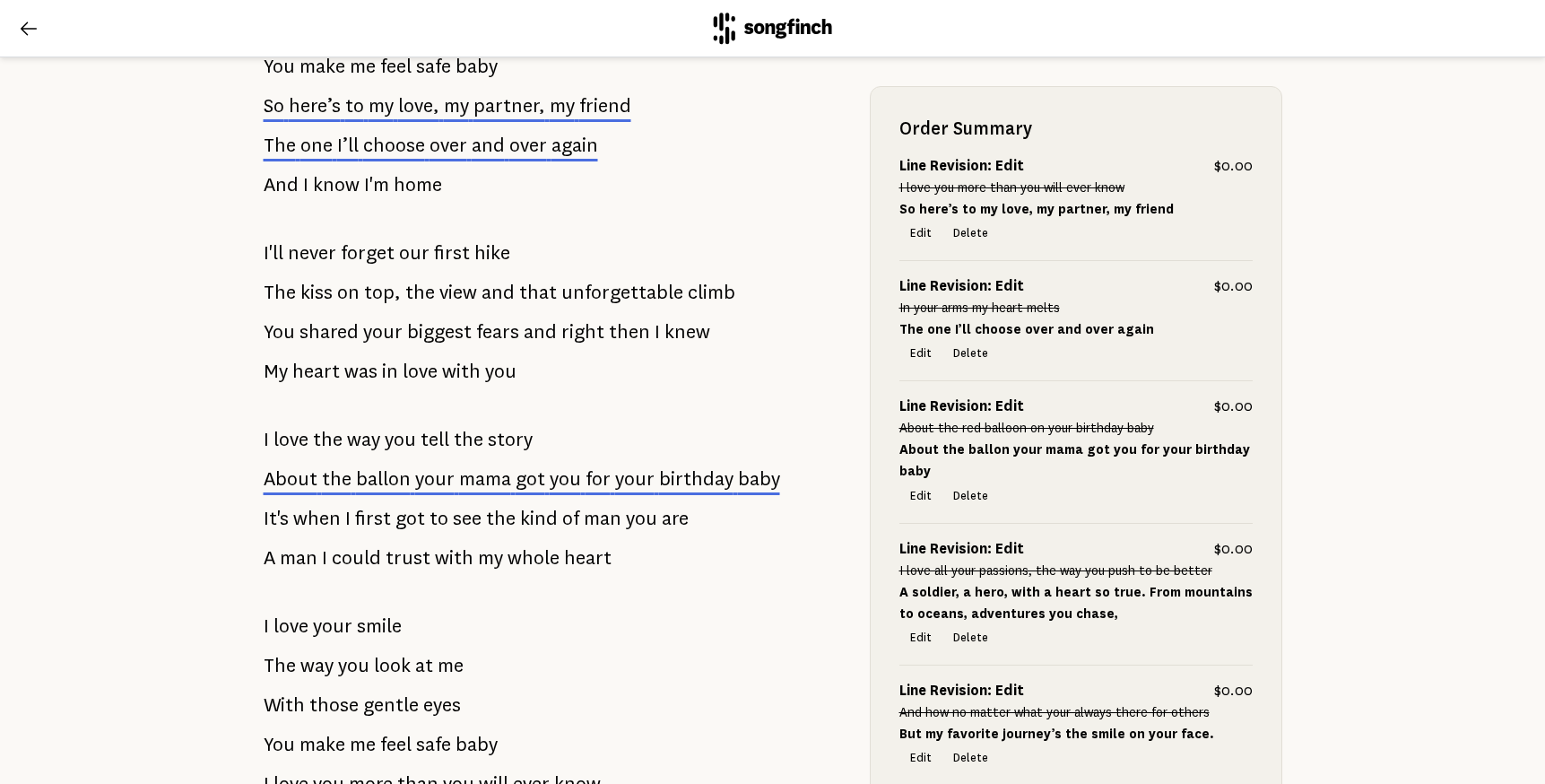
click at [956, 705] on s "And how no matter what your always there for others" at bounding box center [1055, 712] width 310 height 14
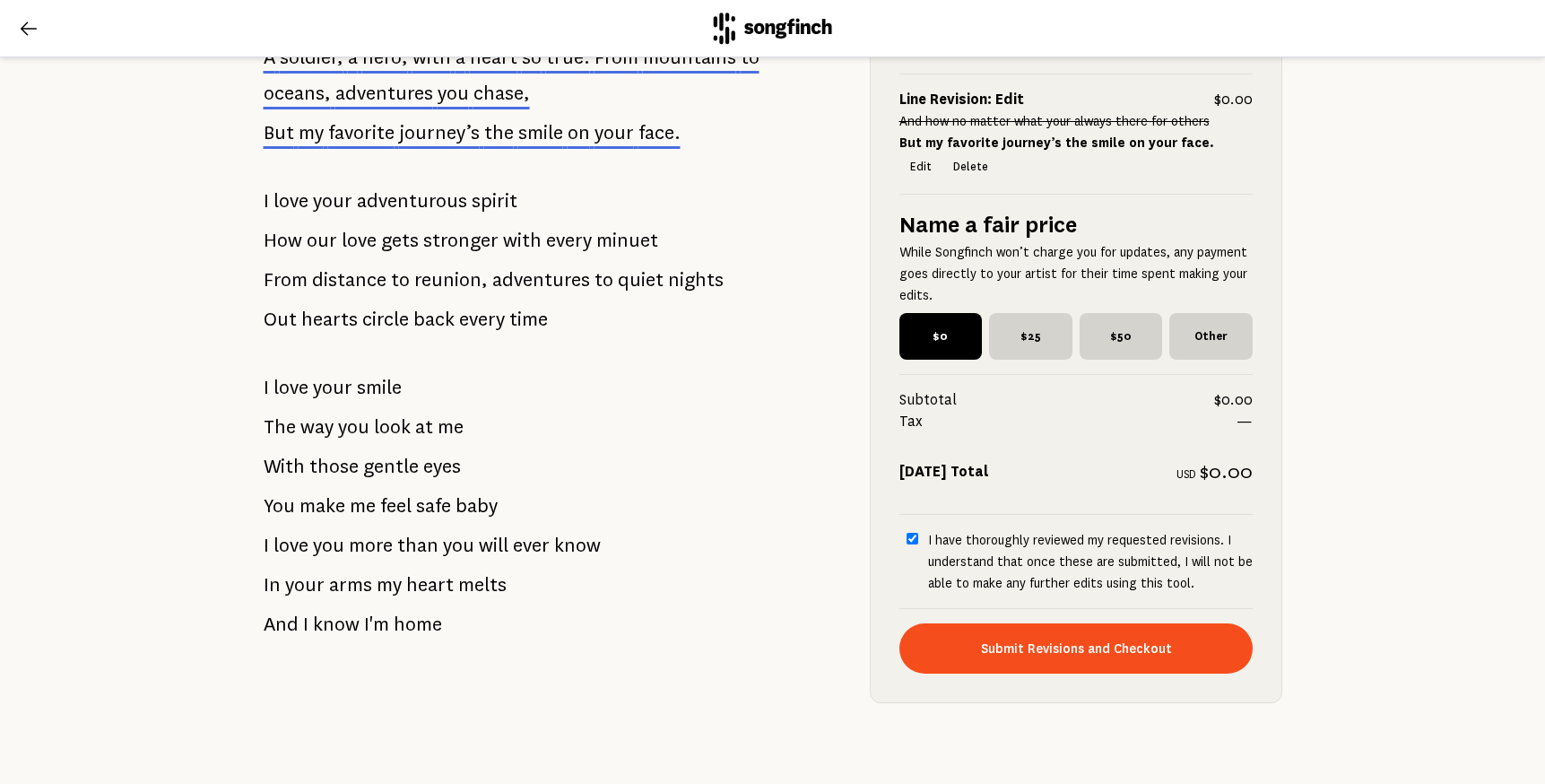
scroll to position [1753, 0]
